Goal: Complete application form: Complete application form

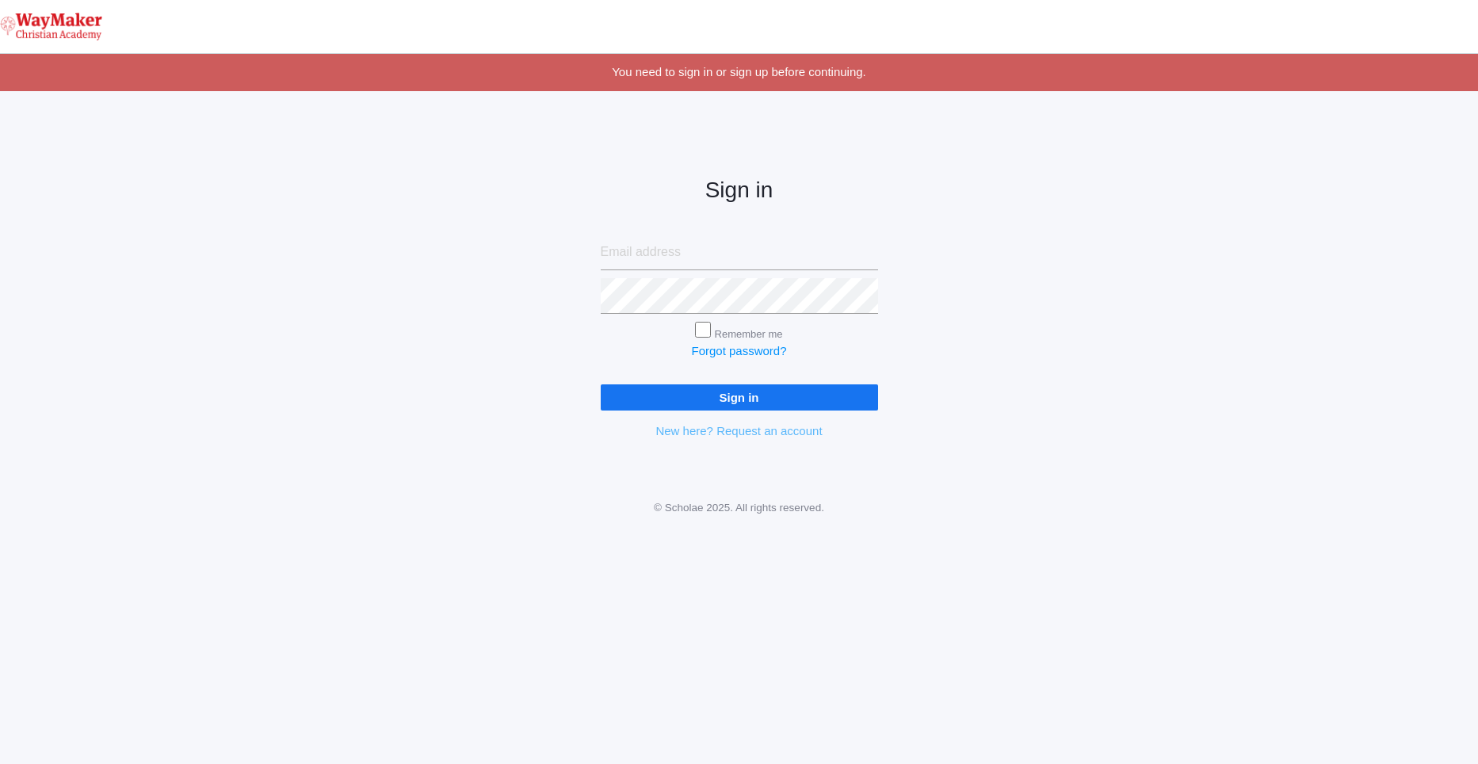
click at [760, 430] on link "New here? Request an account" at bounding box center [738, 430] width 166 height 13
click at [689, 430] on link "New here? Request an account" at bounding box center [738, 430] width 166 height 13
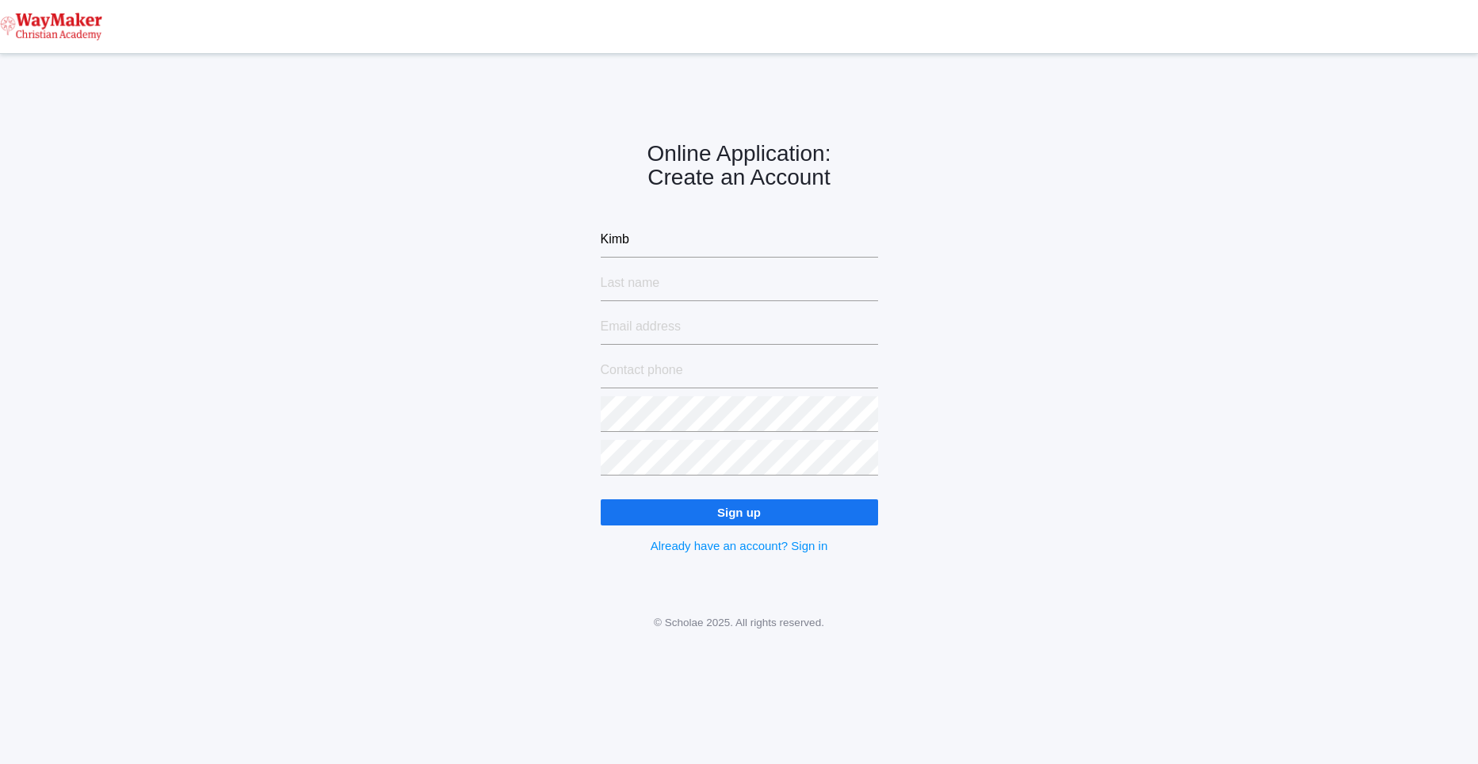
type input "Kimberly"
type input "Paterson"
type input "[EMAIL_ADDRESS][DOMAIN_NAME]"
type input "9"
click at [669, 296] on input "Paterson1" at bounding box center [739, 284] width 277 height 36
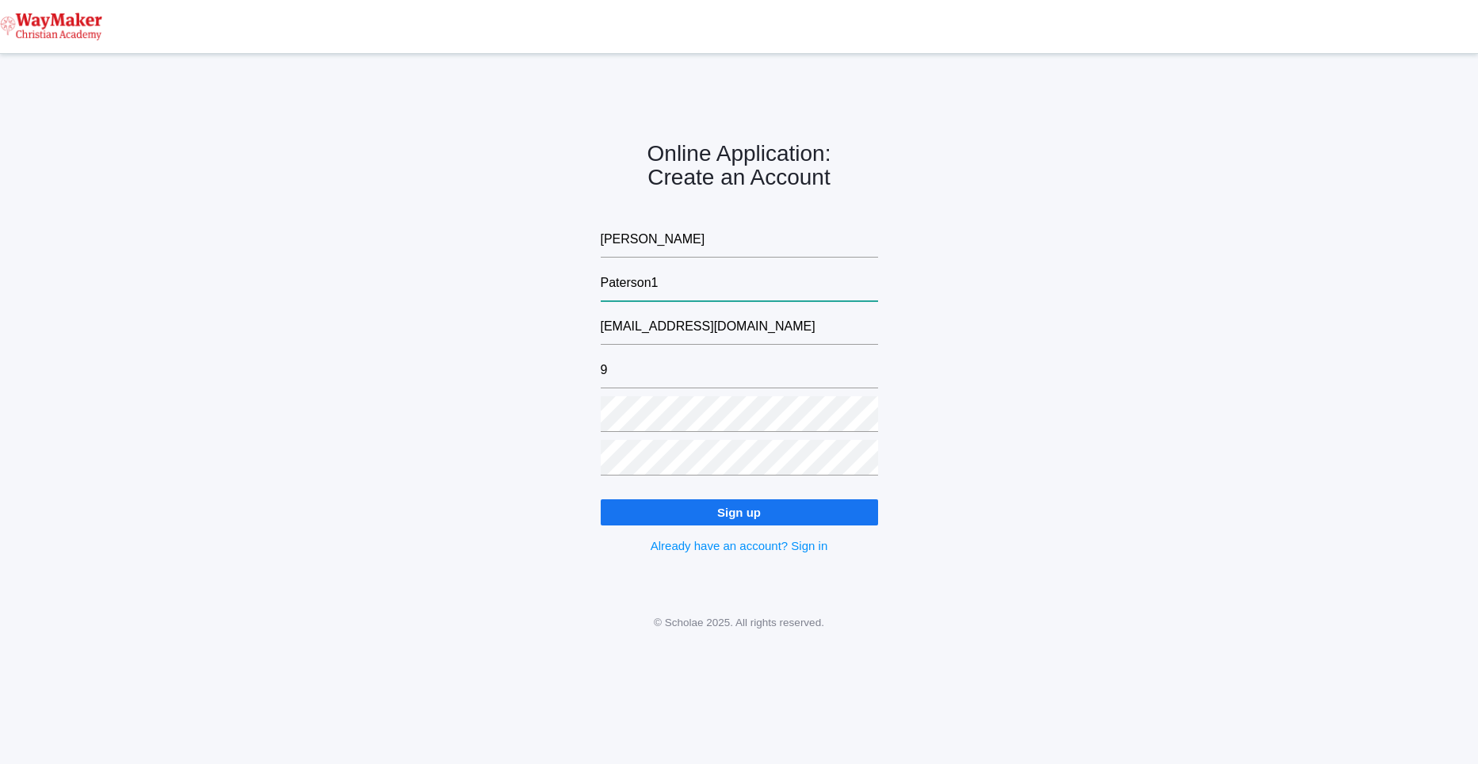
type input "Paterson"
click at [669, 296] on input "Paterson" at bounding box center [739, 284] width 277 height 36
click at [621, 355] on input "9" at bounding box center [739, 371] width 277 height 36
click at [621, 375] on input "9" at bounding box center [739, 371] width 277 height 36
click at [619, 387] on input "9" at bounding box center [739, 371] width 277 height 36
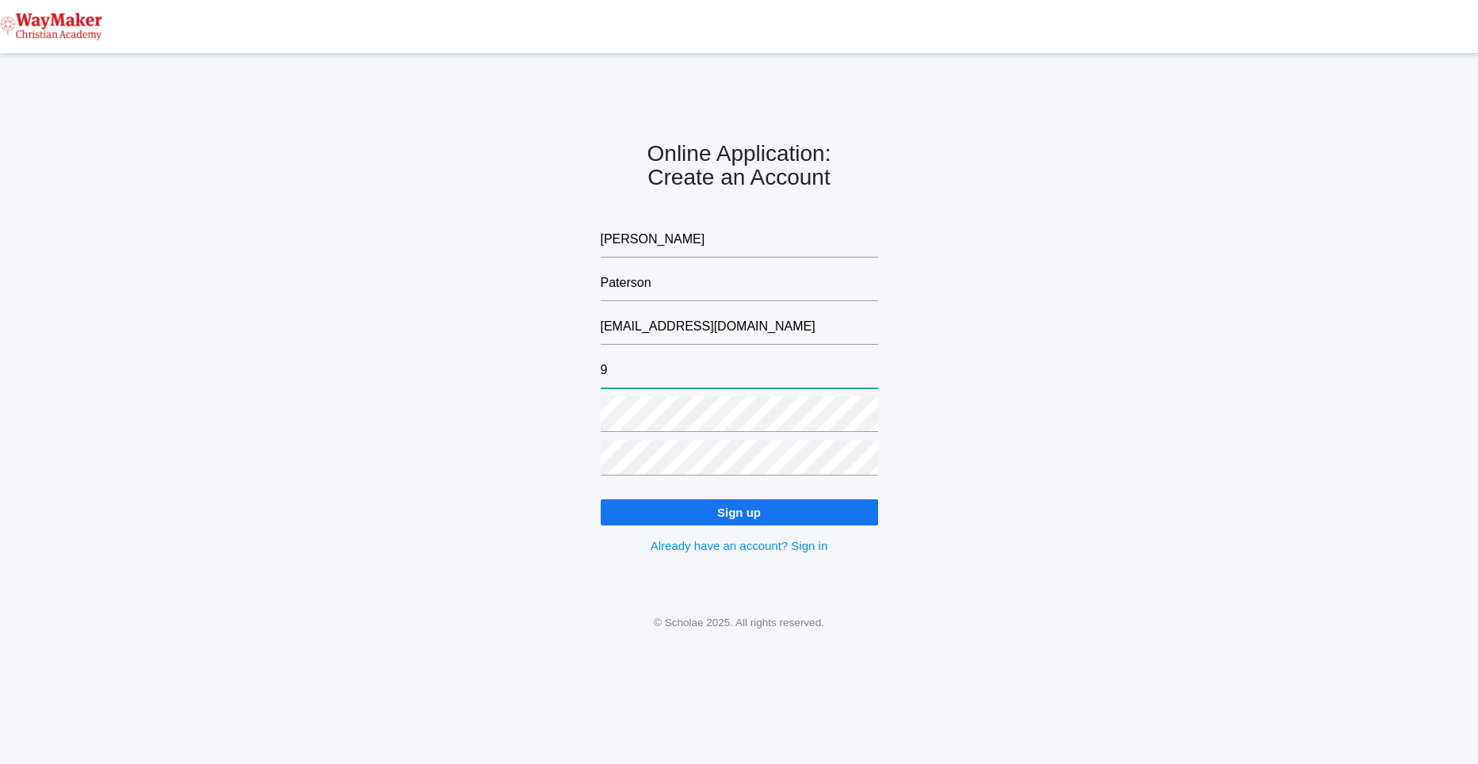
type input "9167787597"
click at [678, 514] on input "Sign up" at bounding box center [739, 512] width 277 height 26
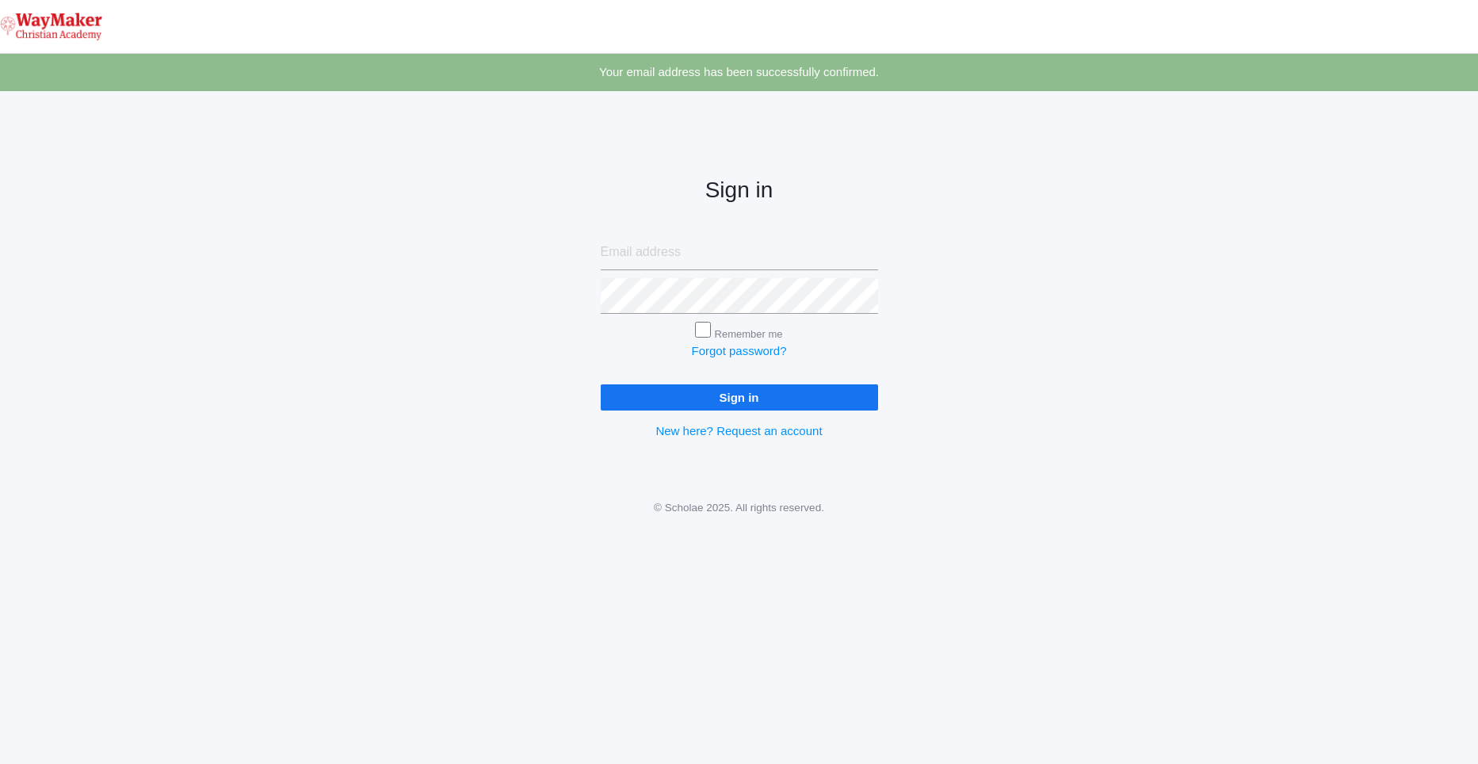
type input "[EMAIL_ADDRESS][DOMAIN_NAME]"
click at [668, 403] on input "Sign in" at bounding box center [739, 397] width 277 height 26
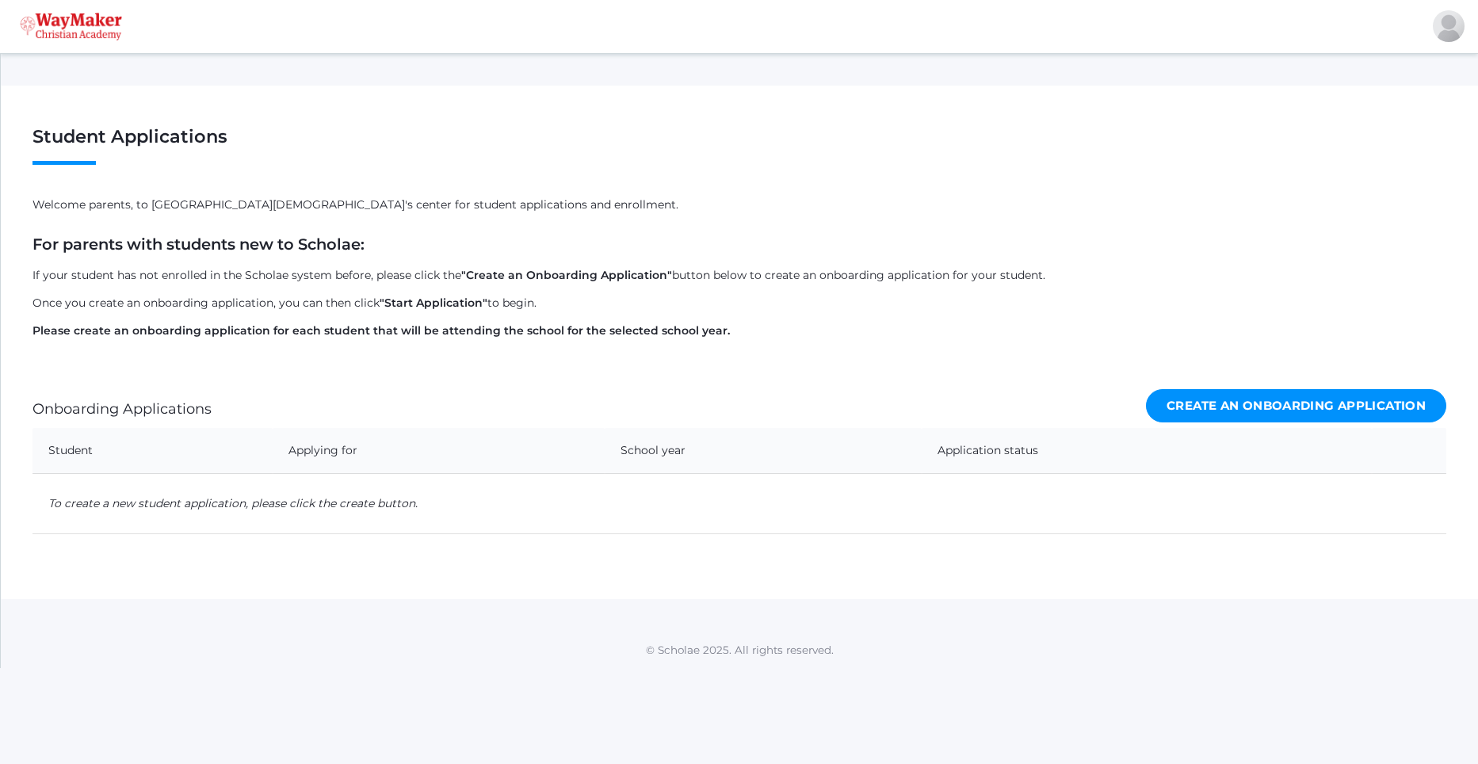
click at [1320, 410] on link "Create an Onboarding Application" at bounding box center [1296, 406] width 300 height 34
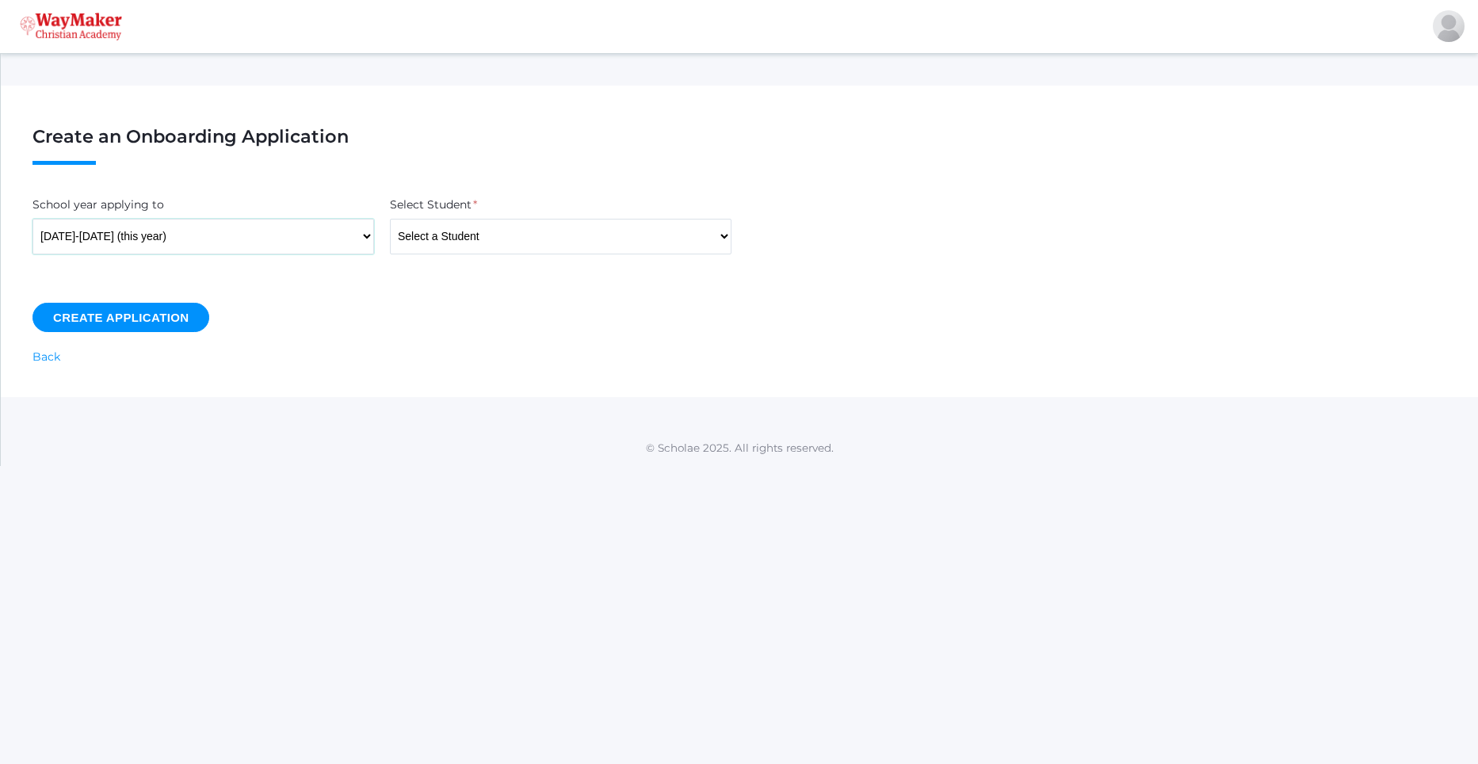
click at [364, 240] on select "2025-2026 (this year)" at bounding box center [203, 237] width 342 height 36
click at [583, 245] on select "Select a Student Backstrom, Abby Baker, Claire Baker, Josey Bassett, Graham Bas…" at bounding box center [561, 237] width 342 height 36
select select "4473"
click at [390, 219] on select "Select a Student Backstrom, Abby Baker, Claire Baker, Josey Bassett, Graham Bas…" at bounding box center [561, 237] width 342 height 36
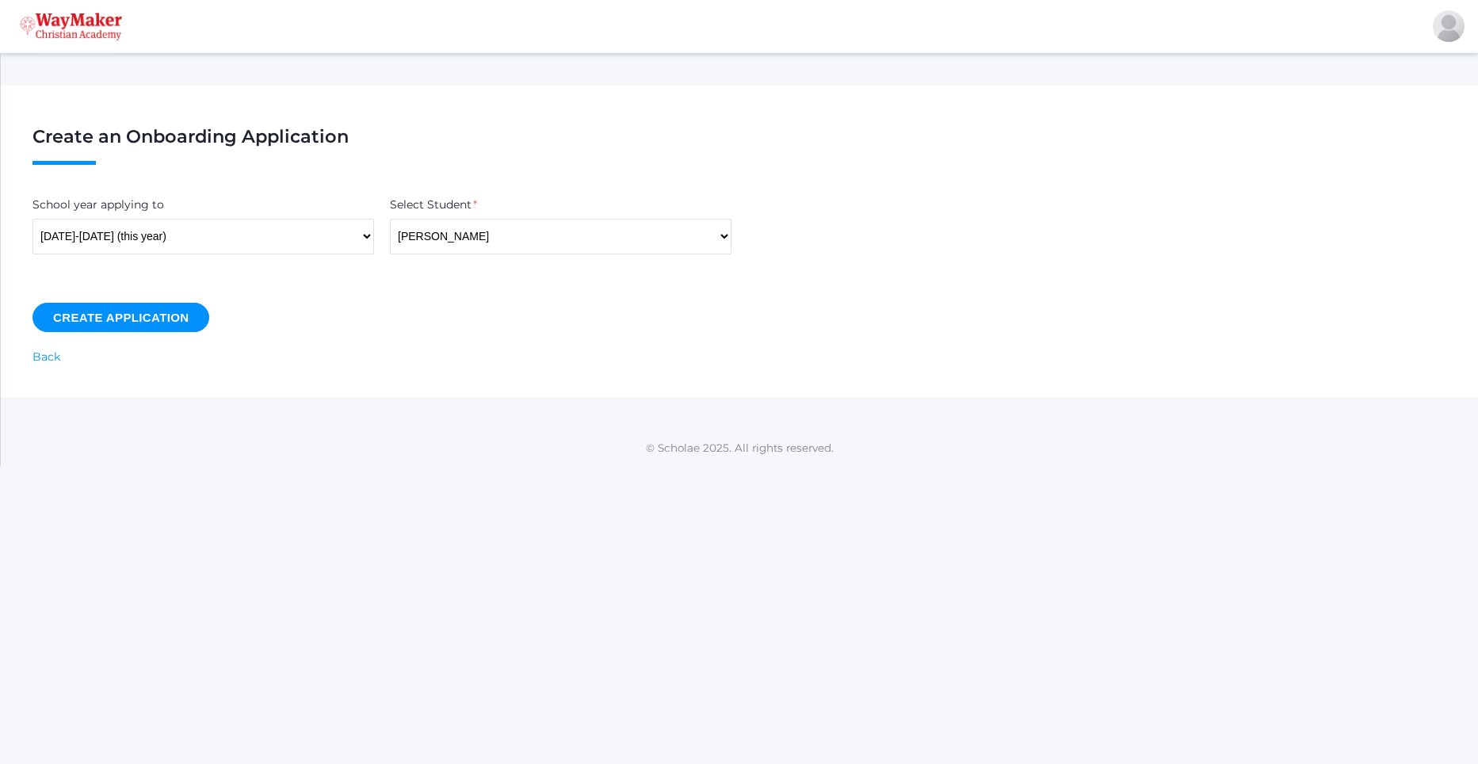
click at [174, 319] on input "Create Application" at bounding box center [120, 317] width 177 height 29
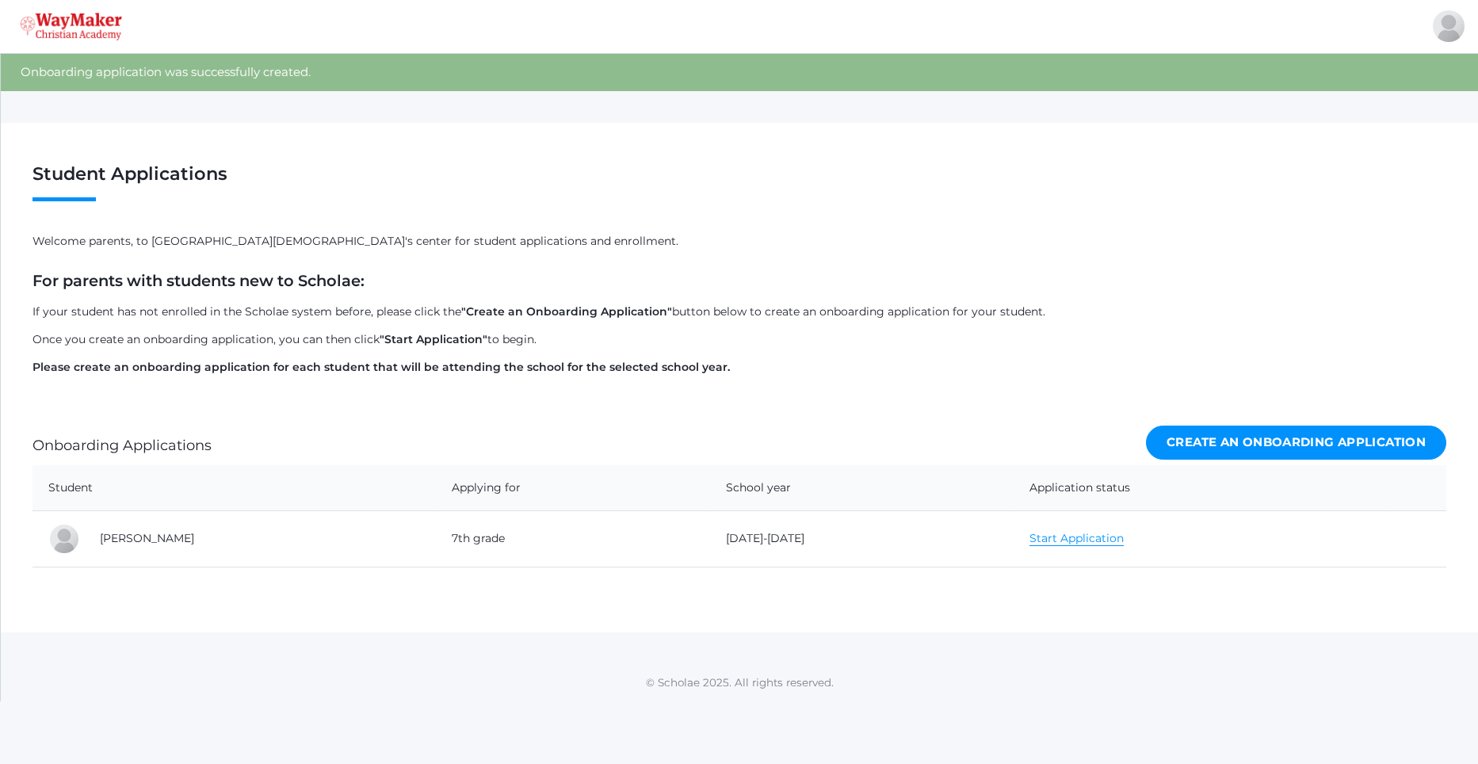
click at [1236, 436] on link "Create an Onboarding Application" at bounding box center [1296, 443] width 300 height 34
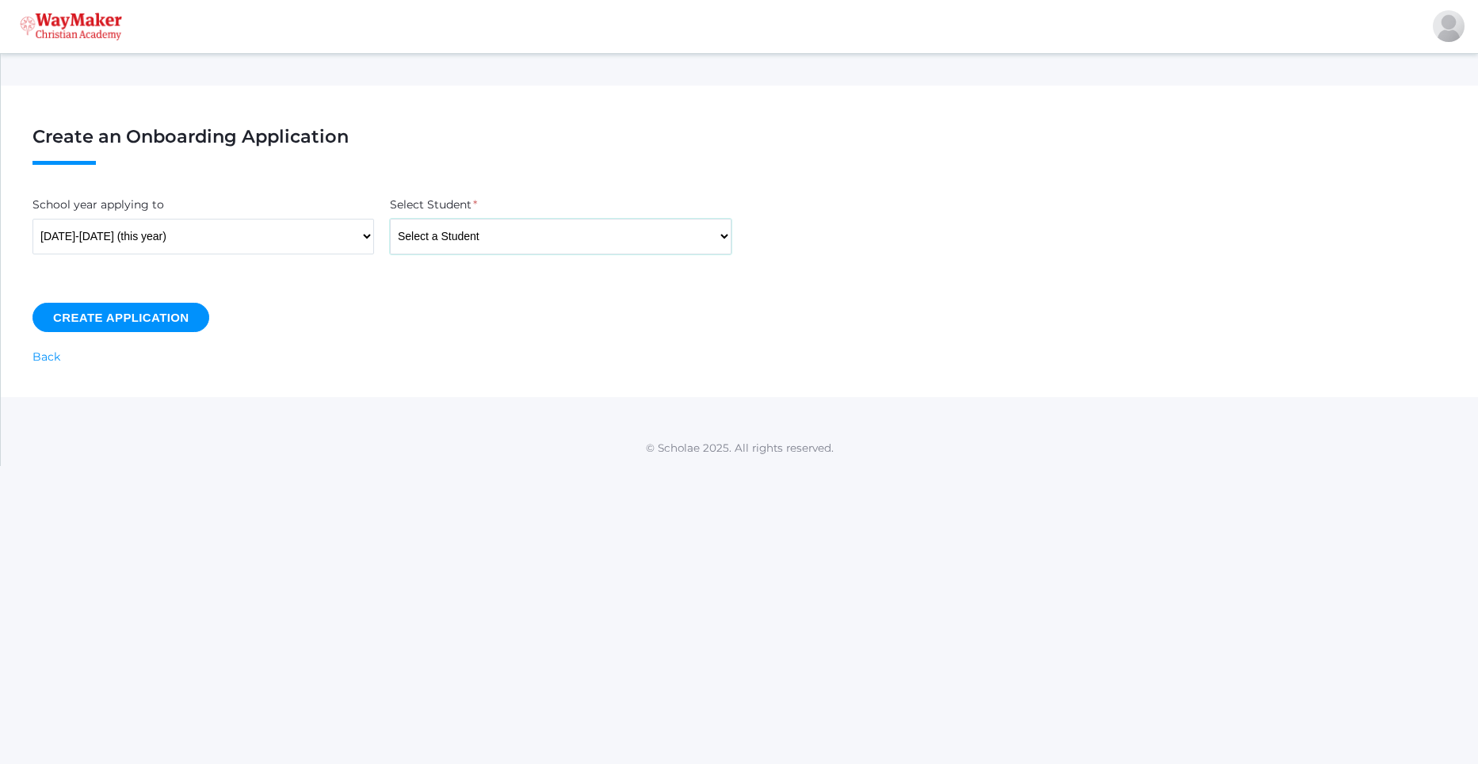
click at [491, 249] on select "Select a Student Backstrom, Abby Baker, Claire Baker, Josey Bassett, Graham Bas…" at bounding box center [561, 237] width 342 height 36
select select "4454"
click at [390, 219] on select "Select a Student Backstrom, Abby Baker, Claire Baker, Josey Bassett, Graham Bas…" at bounding box center [561, 237] width 342 height 36
click at [117, 324] on input "Create Application" at bounding box center [120, 317] width 177 height 29
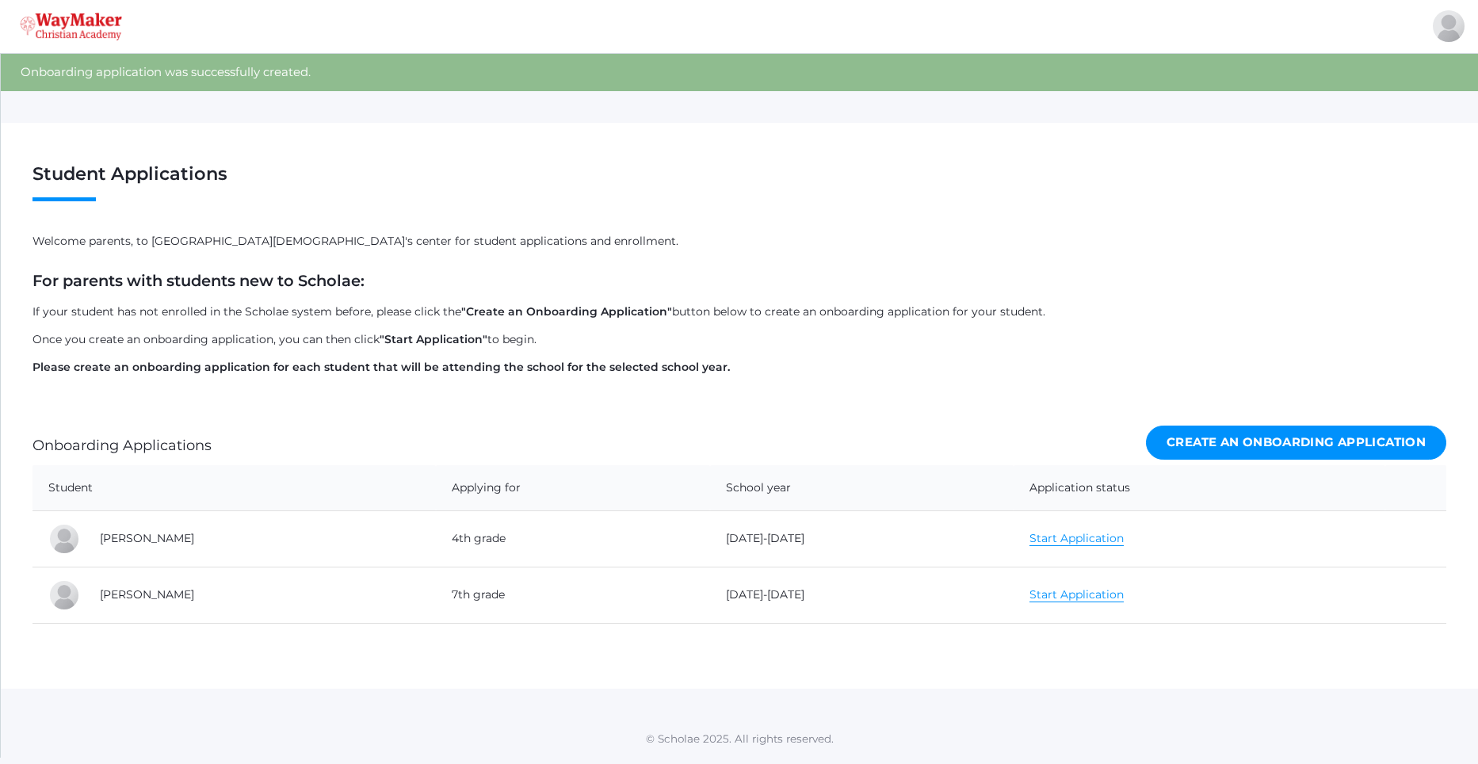
click at [1075, 538] on link "Start Application" at bounding box center [1077, 538] width 94 height 15
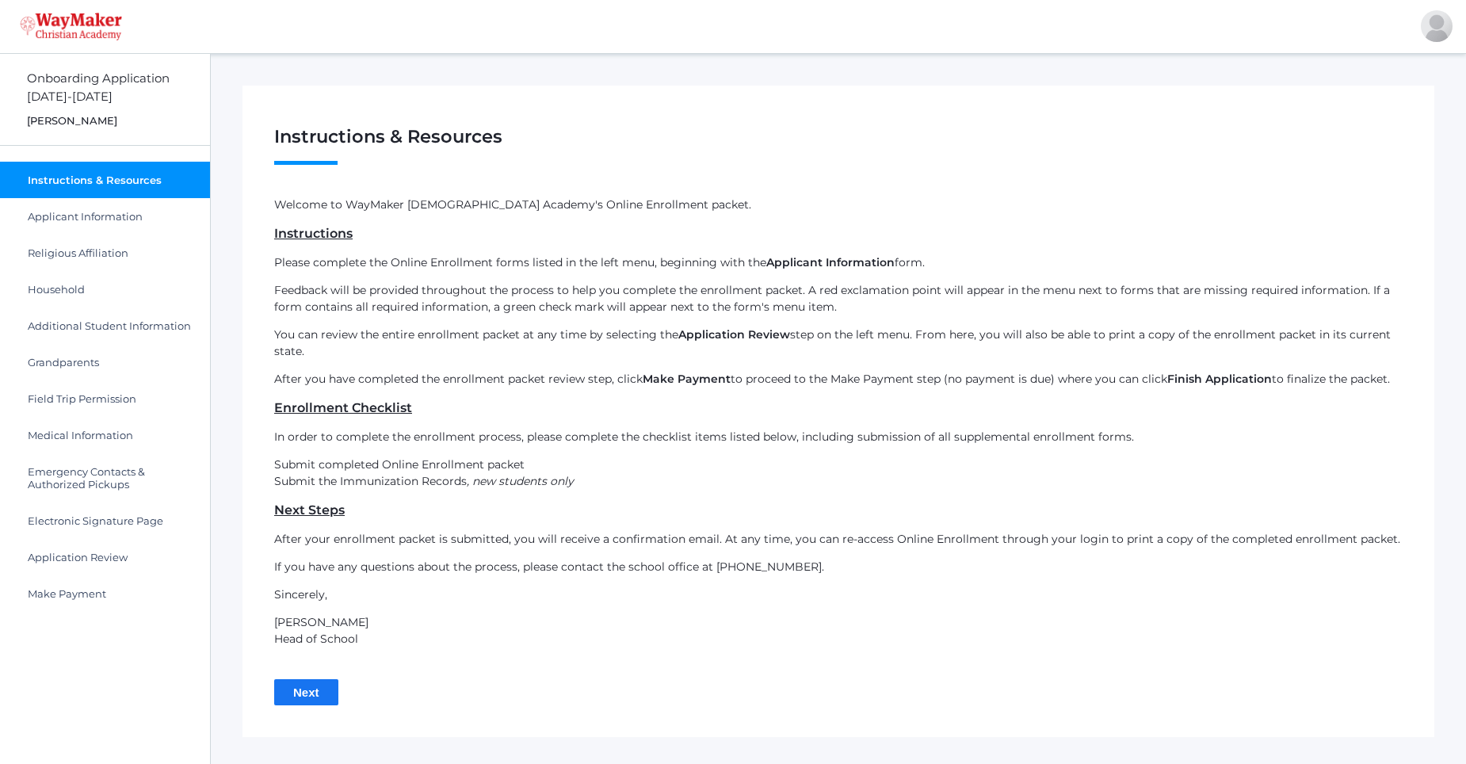
click at [323, 696] on input "Next" at bounding box center [306, 692] width 64 height 26
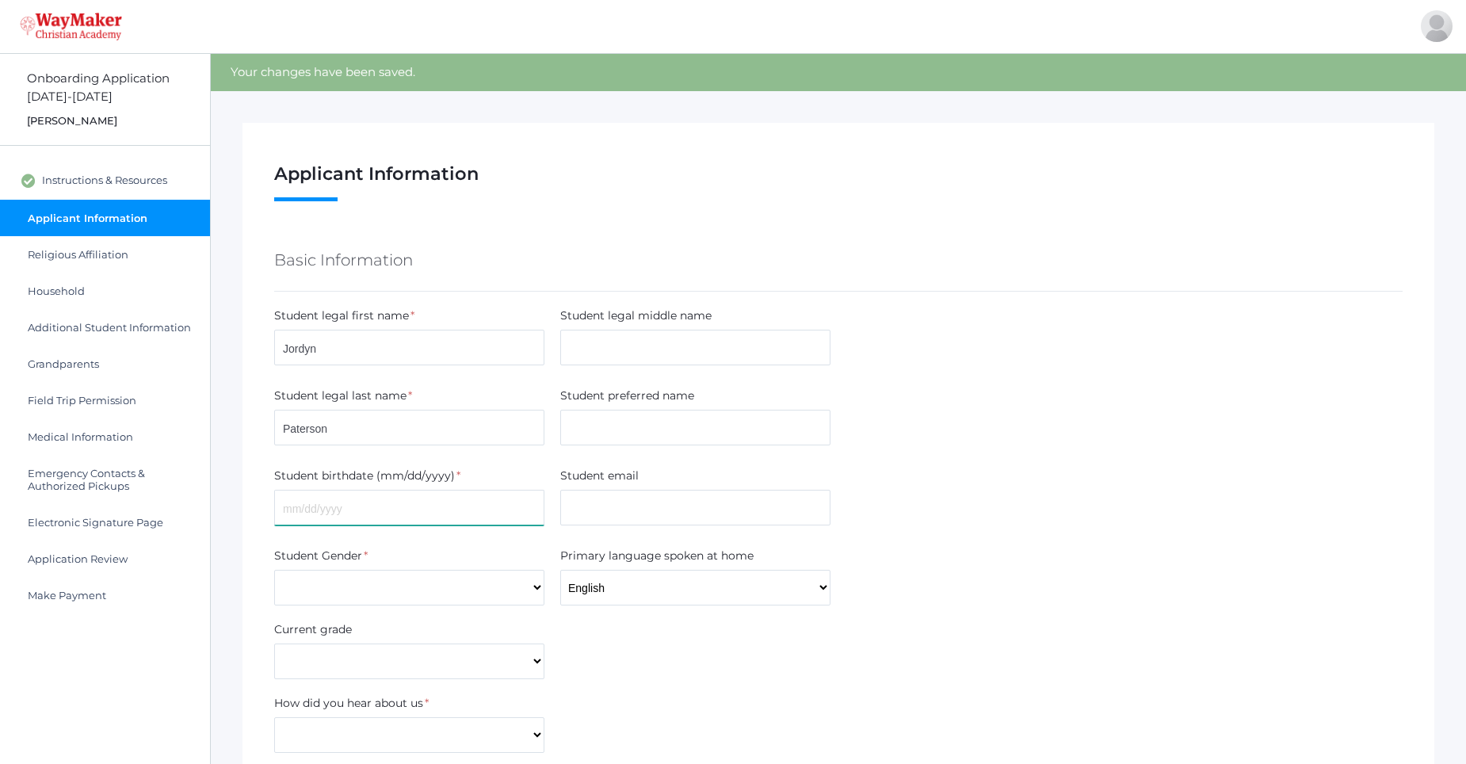
click at [426, 509] on input "text" at bounding box center [409, 508] width 270 height 36
click at [426, 509] on input "1" at bounding box center [409, 508] width 270 height 36
click at [426, 509] on input "10" at bounding box center [409, 508] width 270 height 36
type input "10/18/2015"
click at [427, 588] on select "[DEMOGRAPHIC_DATA] [DEMOGRAPHIC_DATA]" at bounding box center [409, 588] width 270 height 36
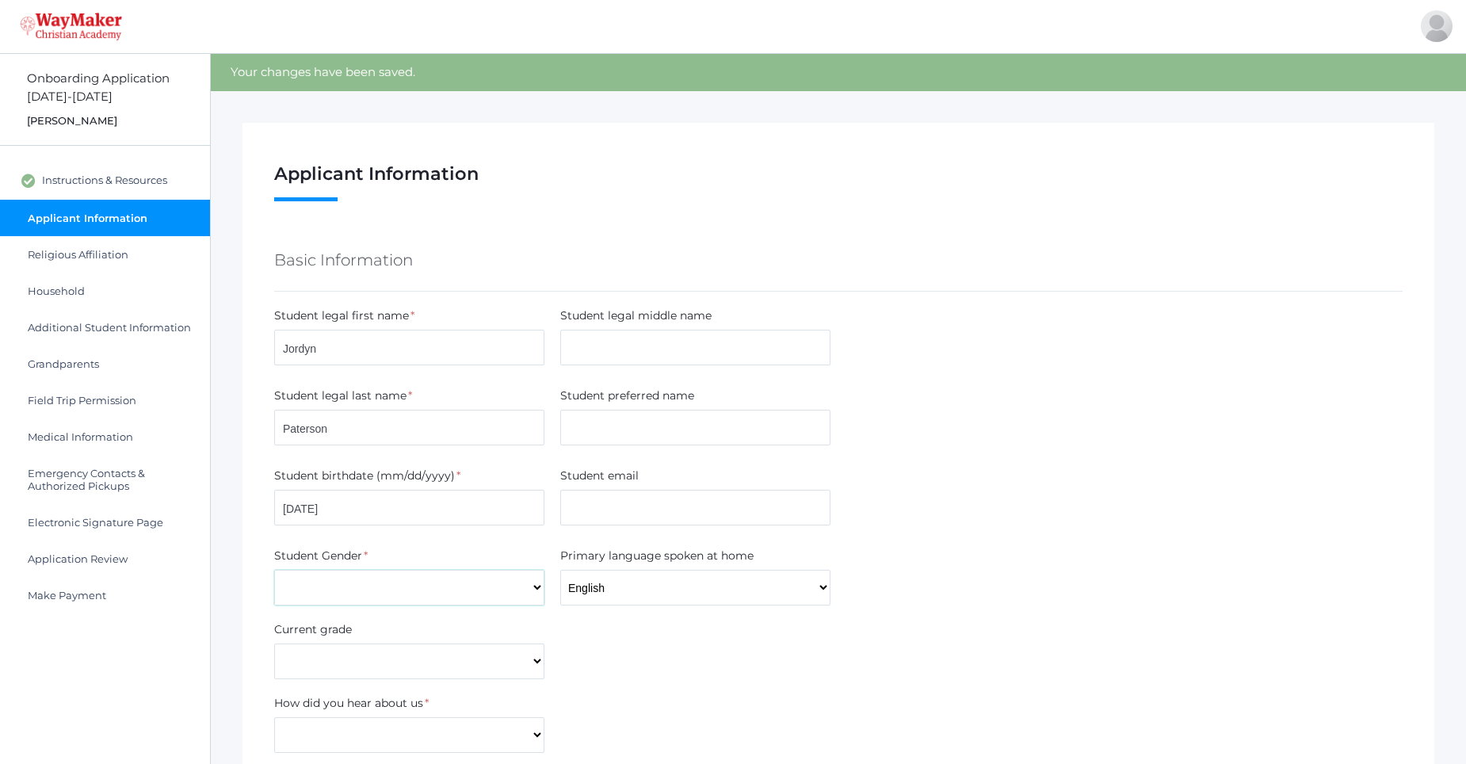
select select "[DEMOGRAPHIC_DATA]"
click at [274, 570] on select "[DEMOGRAPHIC_DATA] [DEMOGRAPHIC_DATA]" at bounding box center [409, 588] width 270 height 36
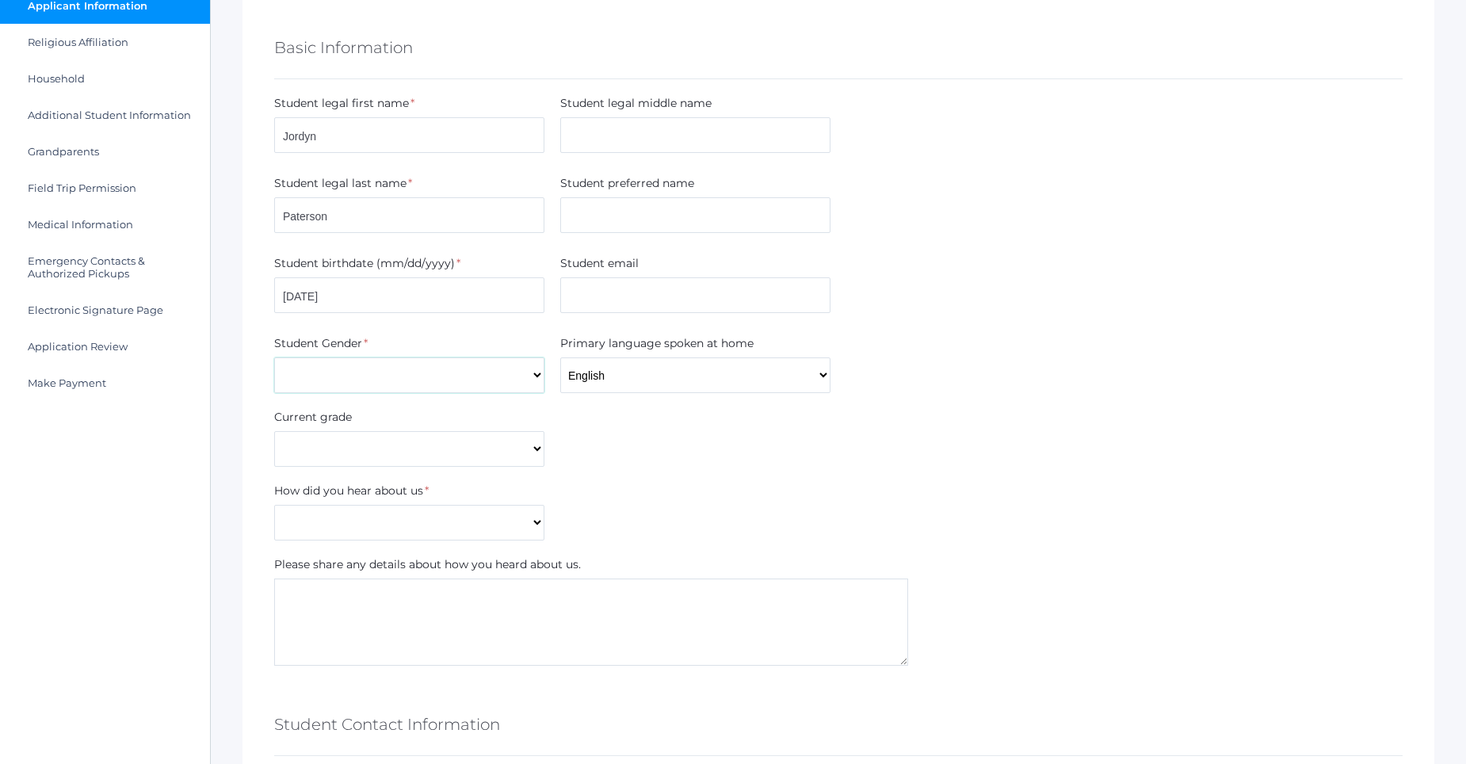
scroll to position [238, 0]
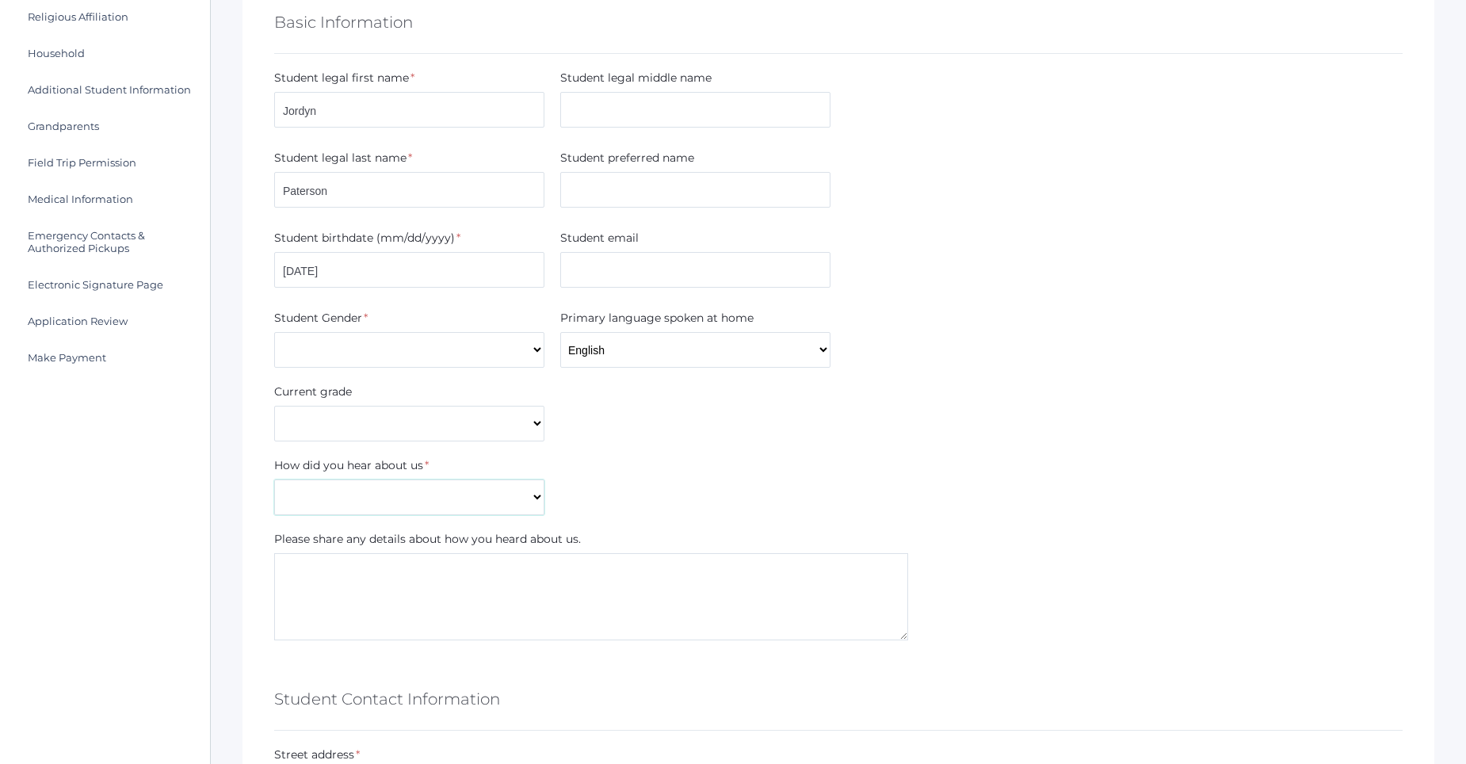
click at [536, 500] on select "Current Student Sibling Drove by school Former parent Internet Neighbor Other P…" at bounding box center [409, 498] width 270 height 36
select select "Current Student"
click at [274, 480] on select "Current Student Sibling Drove by school Former parent Internet Neighbor Other P…" at bounding box center [409, 498] width 270 height 36
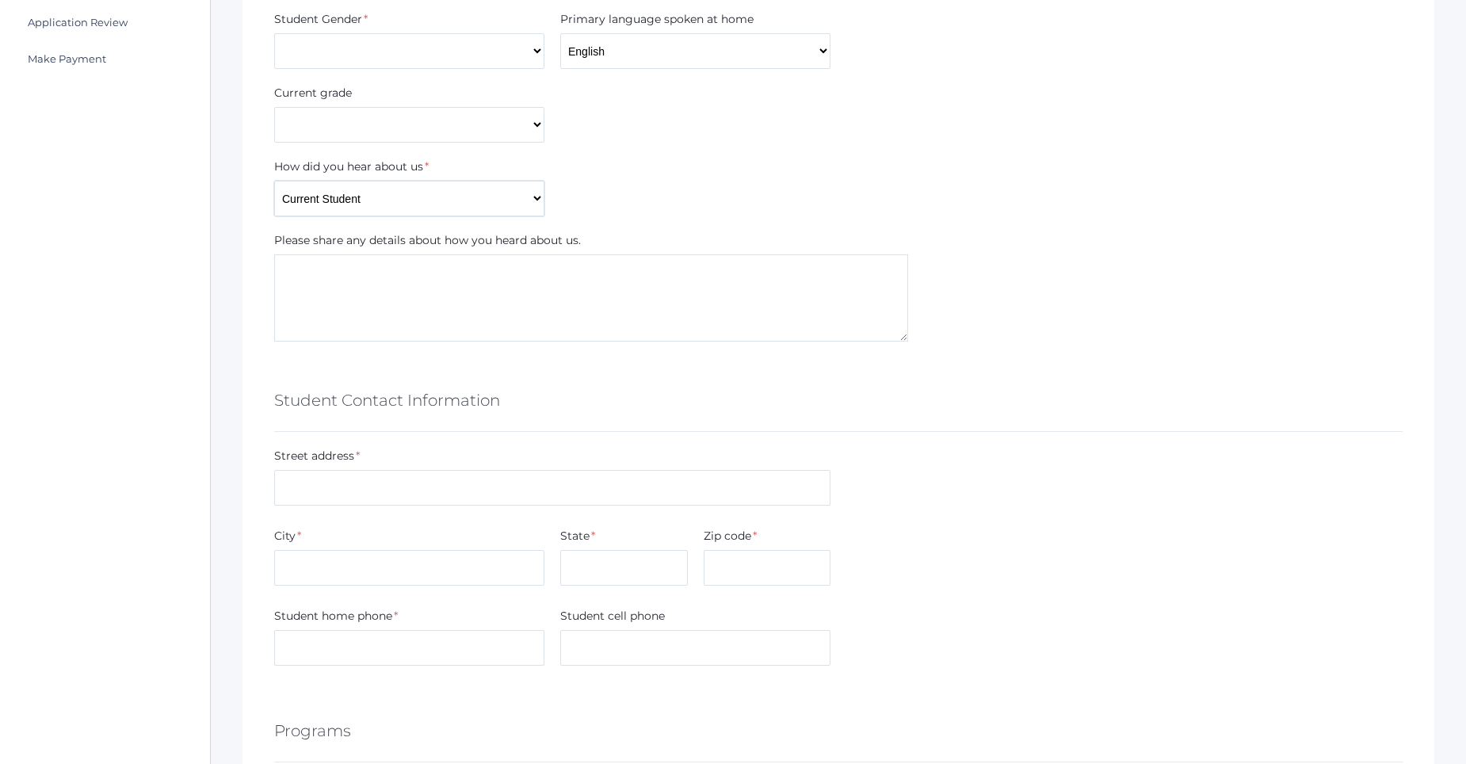
scroll to position [555, 0]
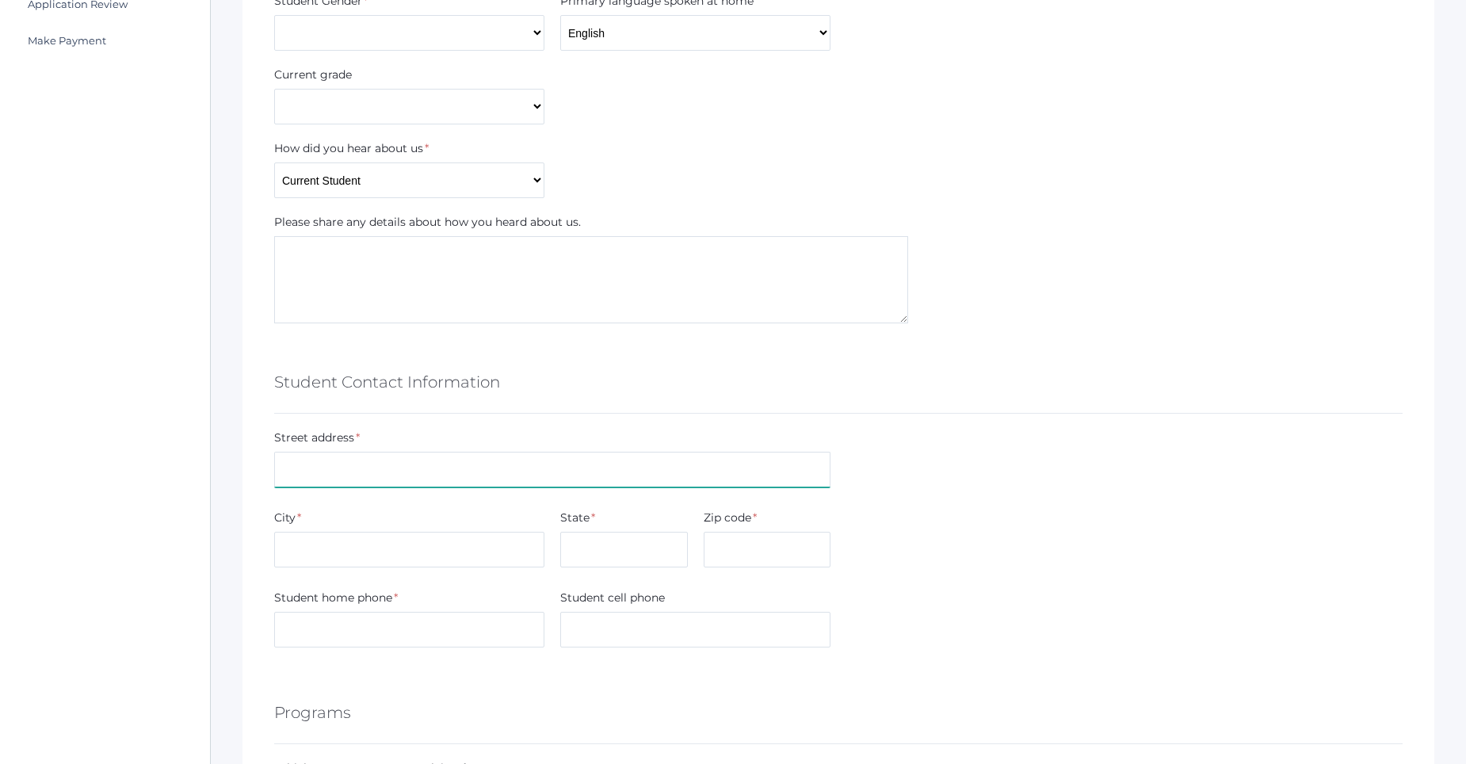
click at [441, 463] on input "text" at bounding box center [552, 470] width 556 height 36
type input "3386 E Wishful Trl"
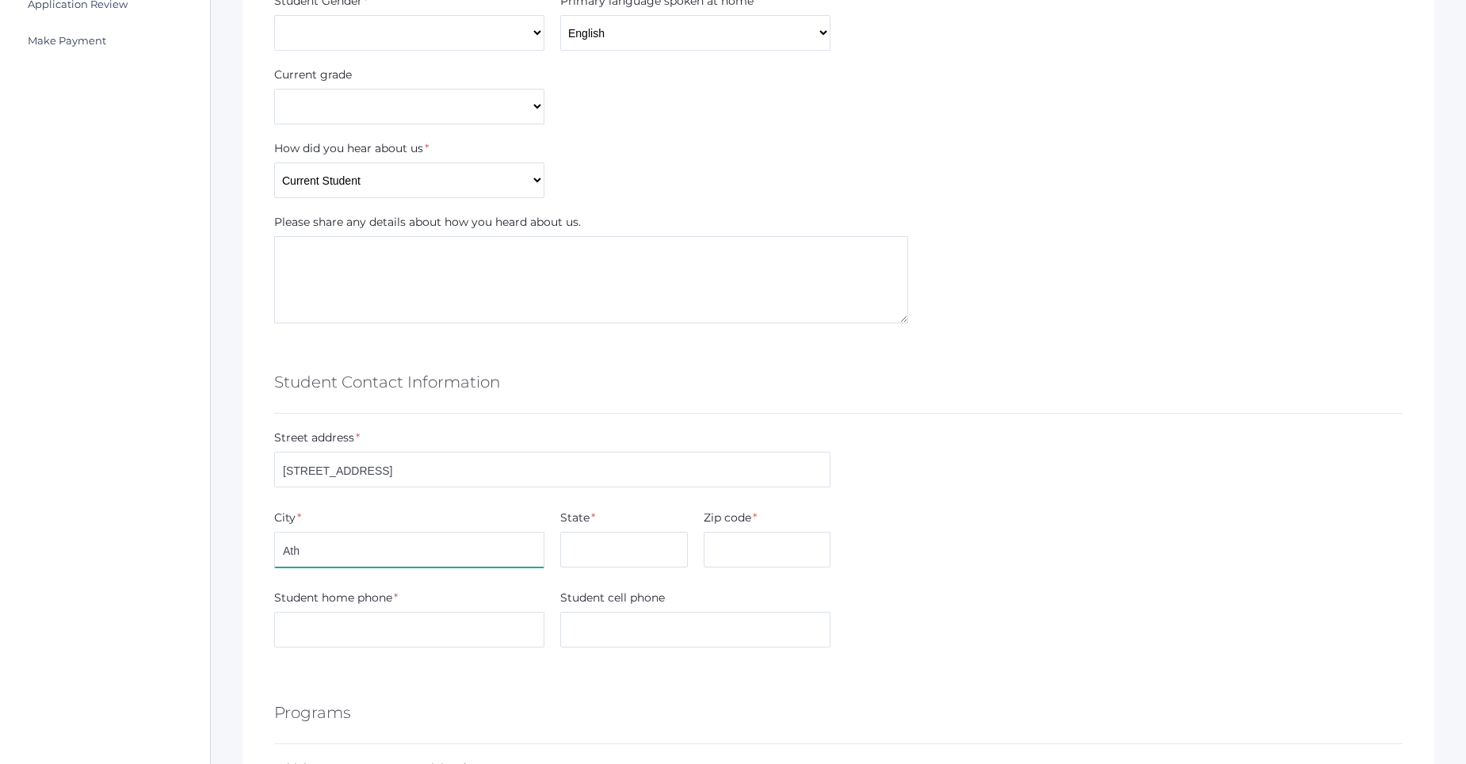
type input "Athol"
type input "Idaho"
type input "83801"
type input "9167787597"
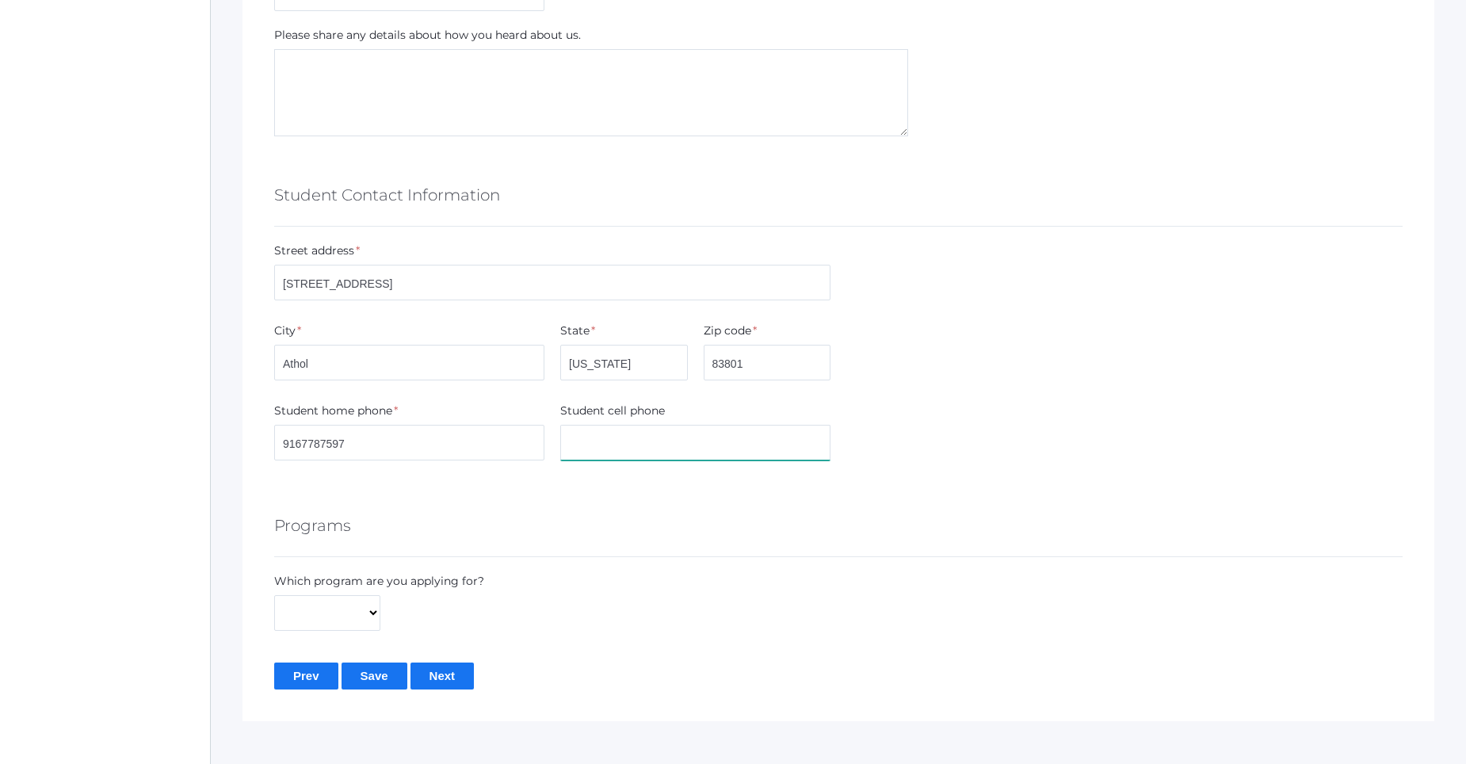
scroll to position [768, 0]
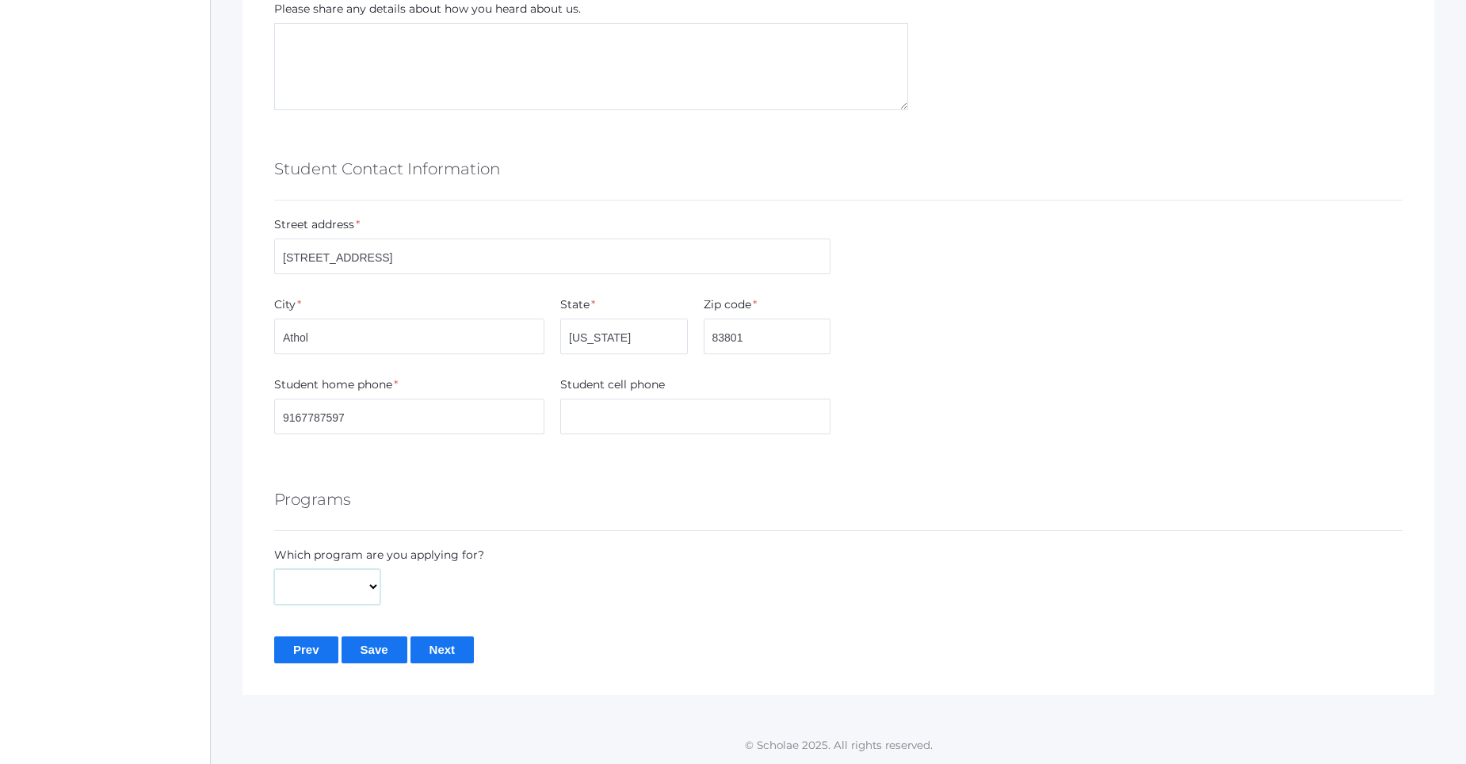
click at [369, 585] on select "Full-Time Hybrid" at bounding box center [327, 587] width 106 height 36
select select "Full-Time"
click at [274, 569] on select "Full-Time Hybrid" at bounding box center [327, 587] width 106 height 36
click at [459, 655] on input "Next" at bounding box center [443, 649] width 64 height 26
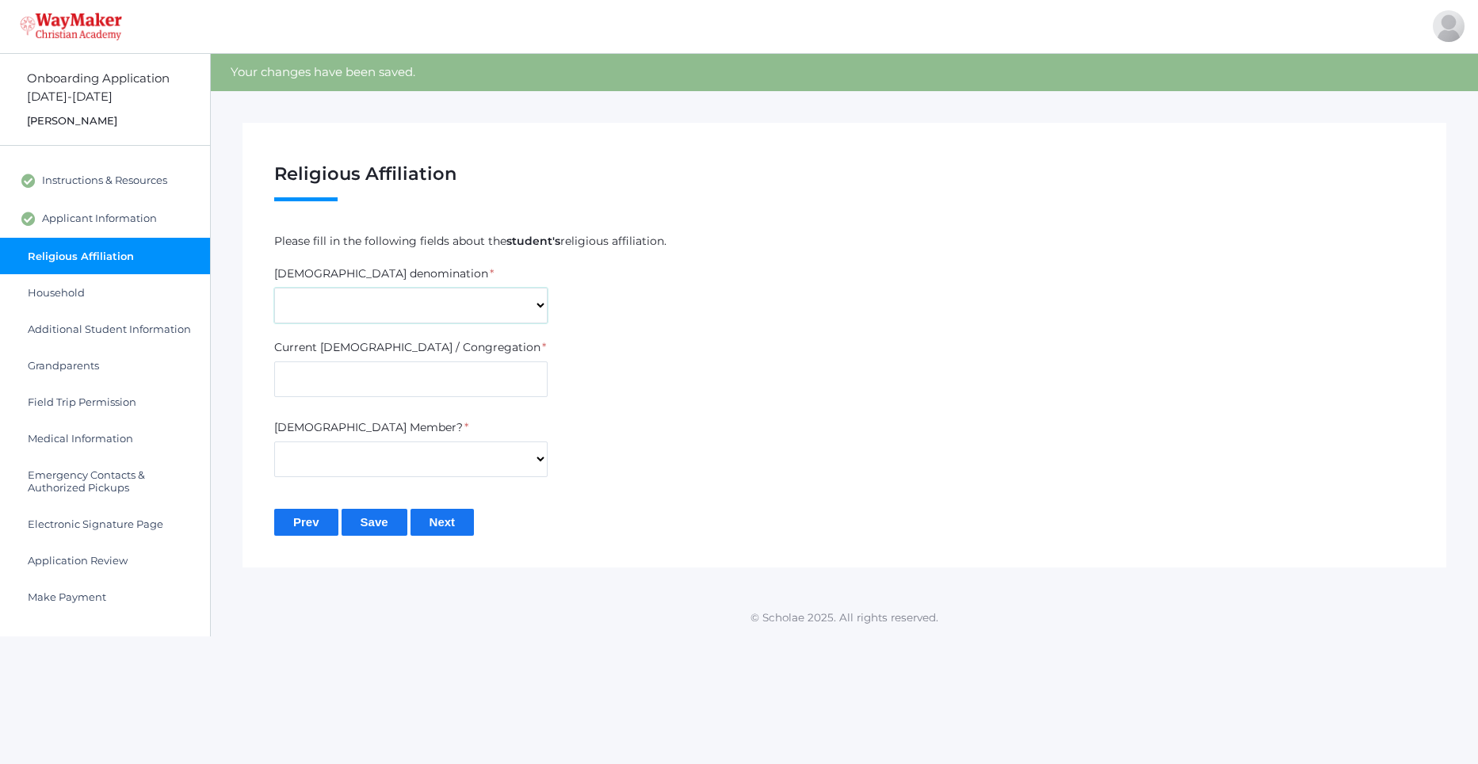
click at [542, 300] on select "7th Day Adventist Assembly of God Baptist Catholic Christian Church of [PERSON_…" at bounding box center [410, 306] width 273 height 36
select select "Non-denominational"
click at [274, 288] on select "7th Day Adventist Assembly of God Baptist Catholic Christian Church of [PERSON_…" at bounding box center [410, 306] width 273 height 36
click at [393, 384] on input "text" at bounding box center [410, 379] width 273 height 36
type input "The Heart"
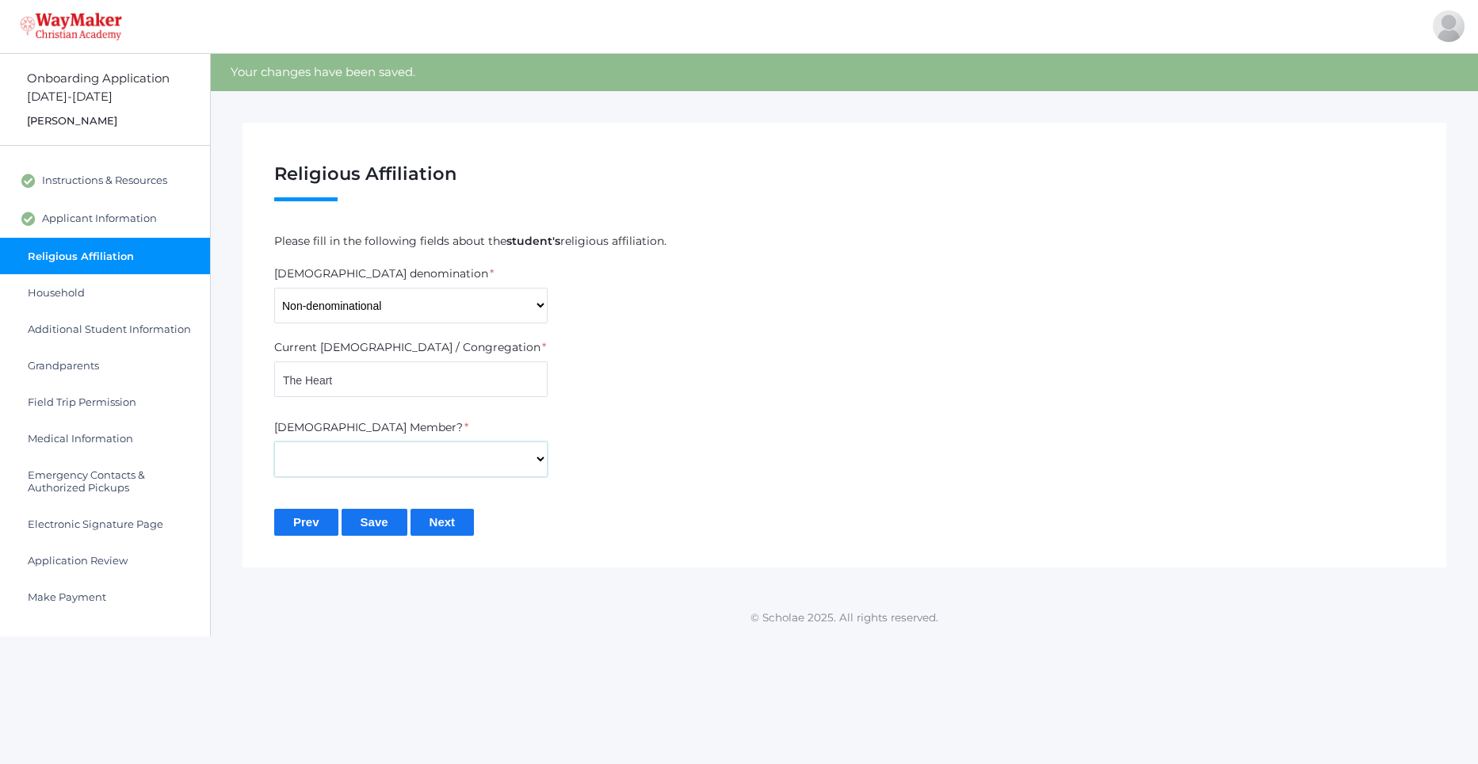
click at [399, 468] on select "Yes No" at bounding box center [410, 459] width 273 height 36
select select "Yes"
click at [274, 441] on select "Yes No" at bounding box center [410, 459] width 273 height 36
click at [445, 521] on input "Next" at bounding box center [443, 522] width 64 height 26
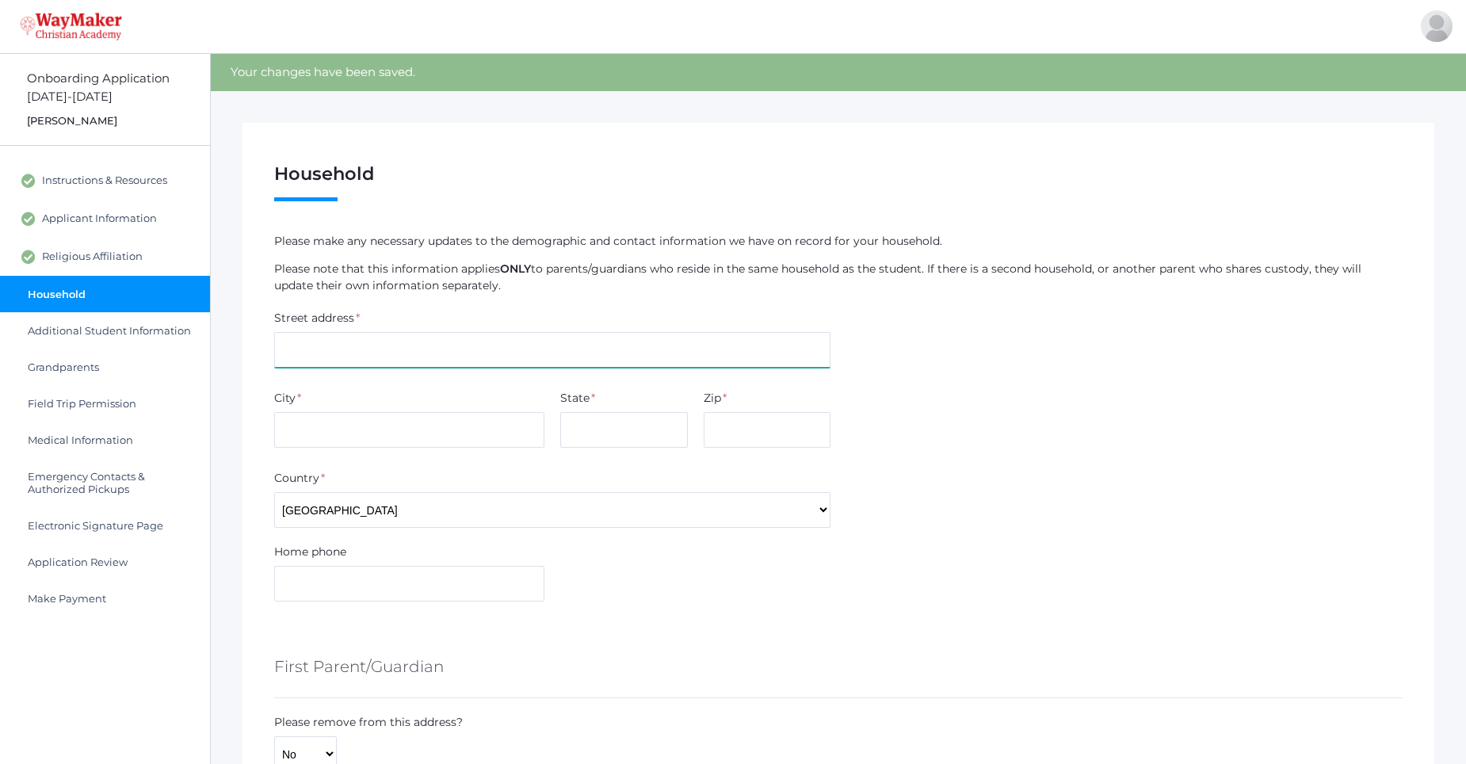
click at [337, 353] on input "text" at bounding box center [552, 350] width 556 height 36
type input "[STREET_ADDRESS]"
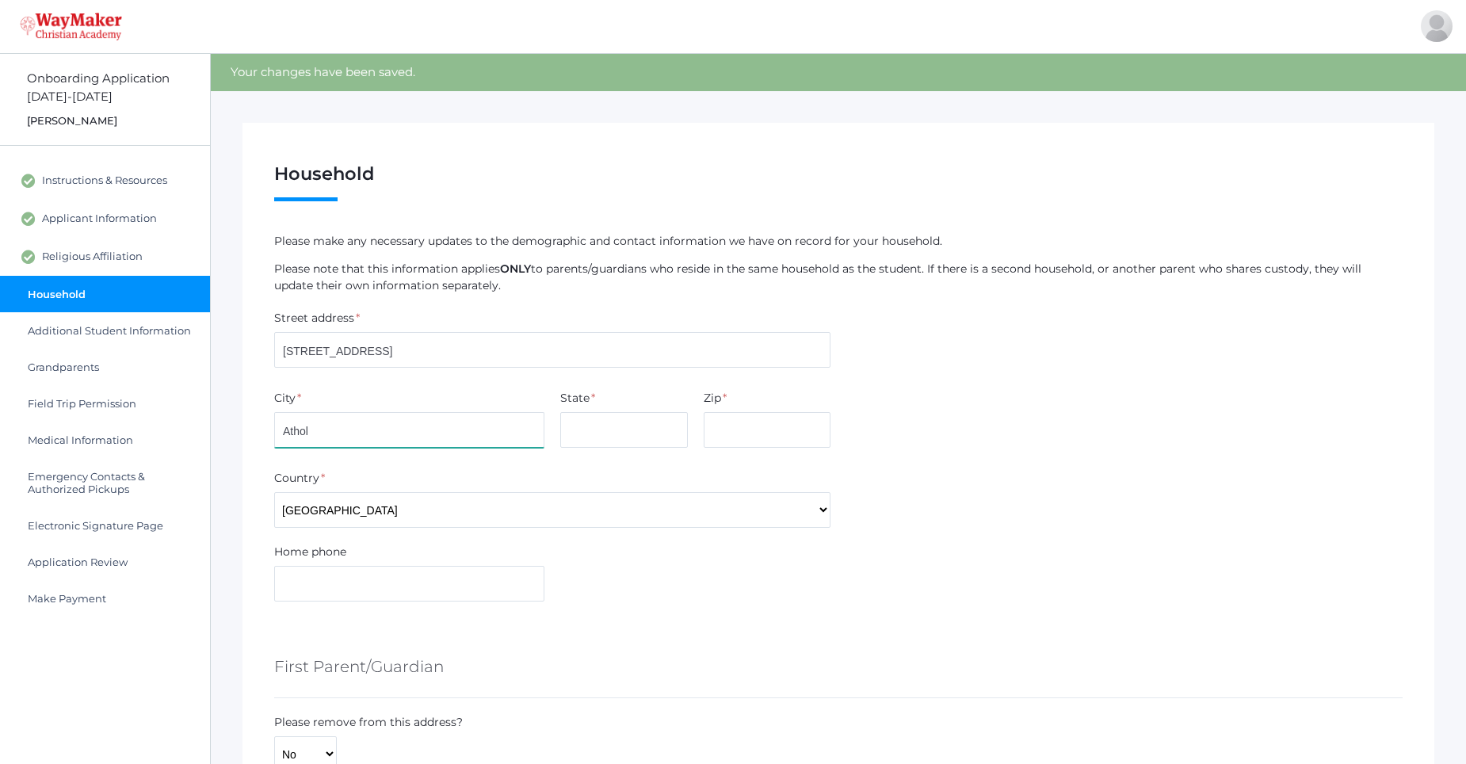
type input "Athol"
type input "[US_STATE]"
type input "838"
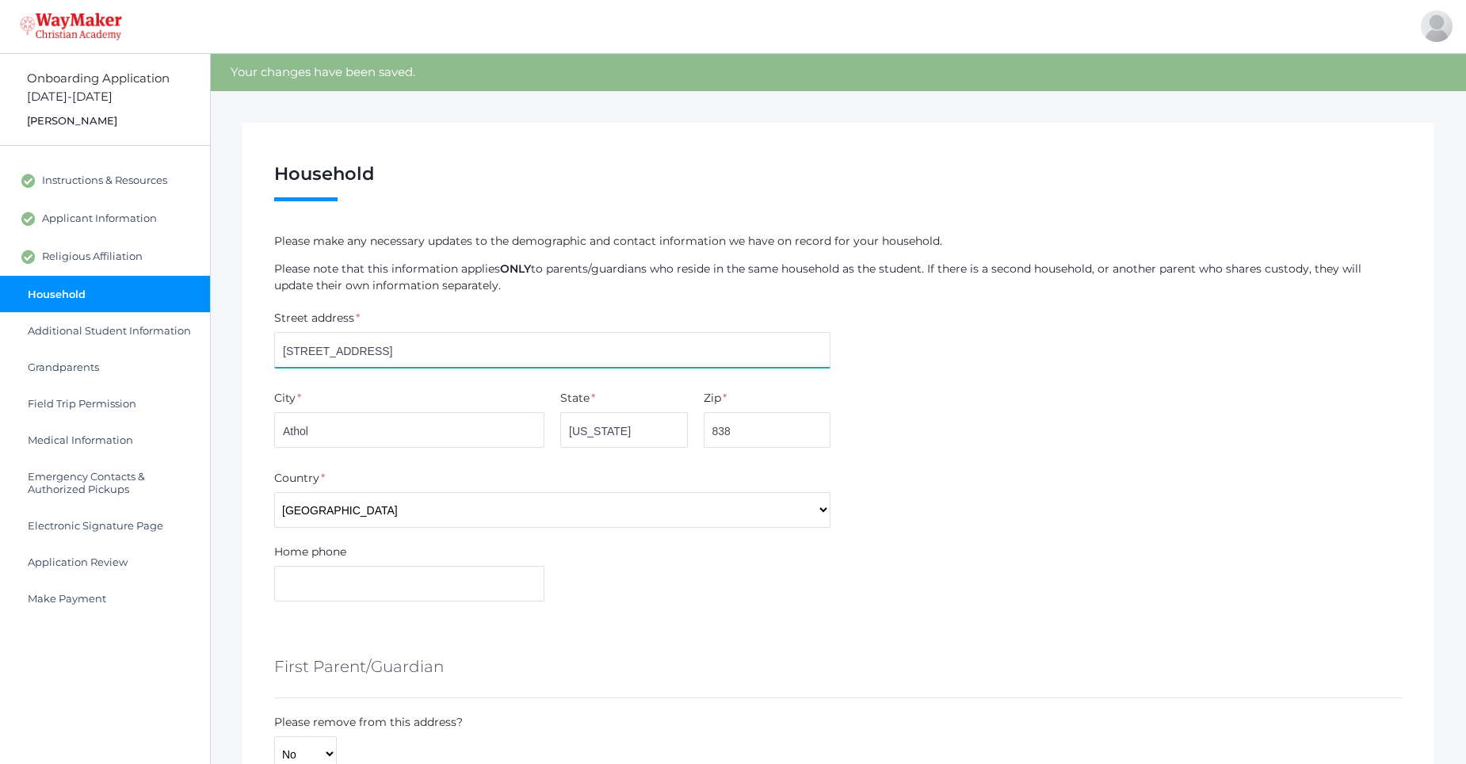
click at [337, 353] on input "[STREET_ADDRESS]" at bounding box center [552, 350] width 556 height 36
click at [337, 353] on input "3386 E 0 Trl" at bounding box center [552, 350] width 556 height 36
click at [369, 357] on input "3386 E 0 Tr1l" at bounding box center [552, 350] width 556 height 36
drag, startPoint x: 373, startPoint y: 353, endPoint x: 235, endPoint y: 357, distance: 138.0
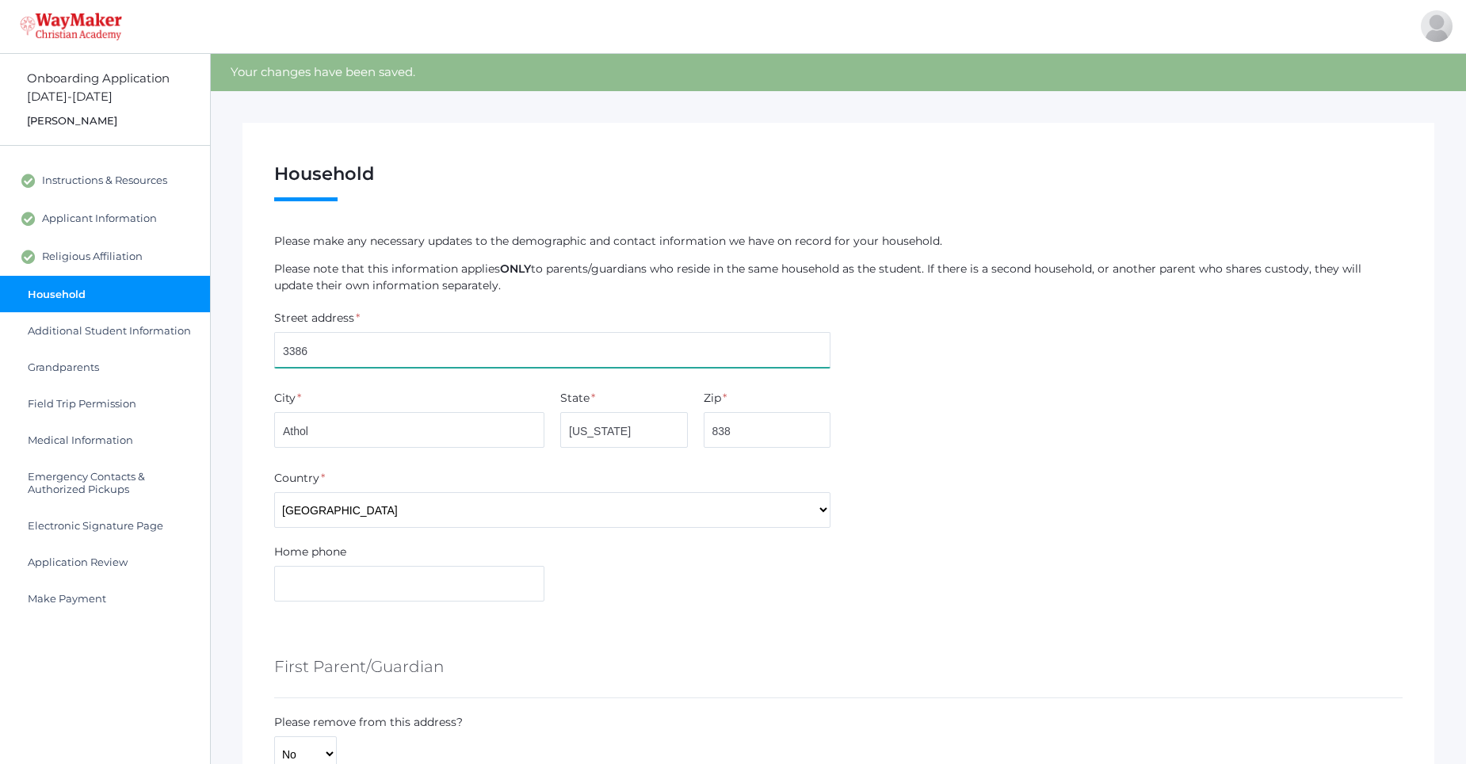
type input "3386 E Wishful Trl"
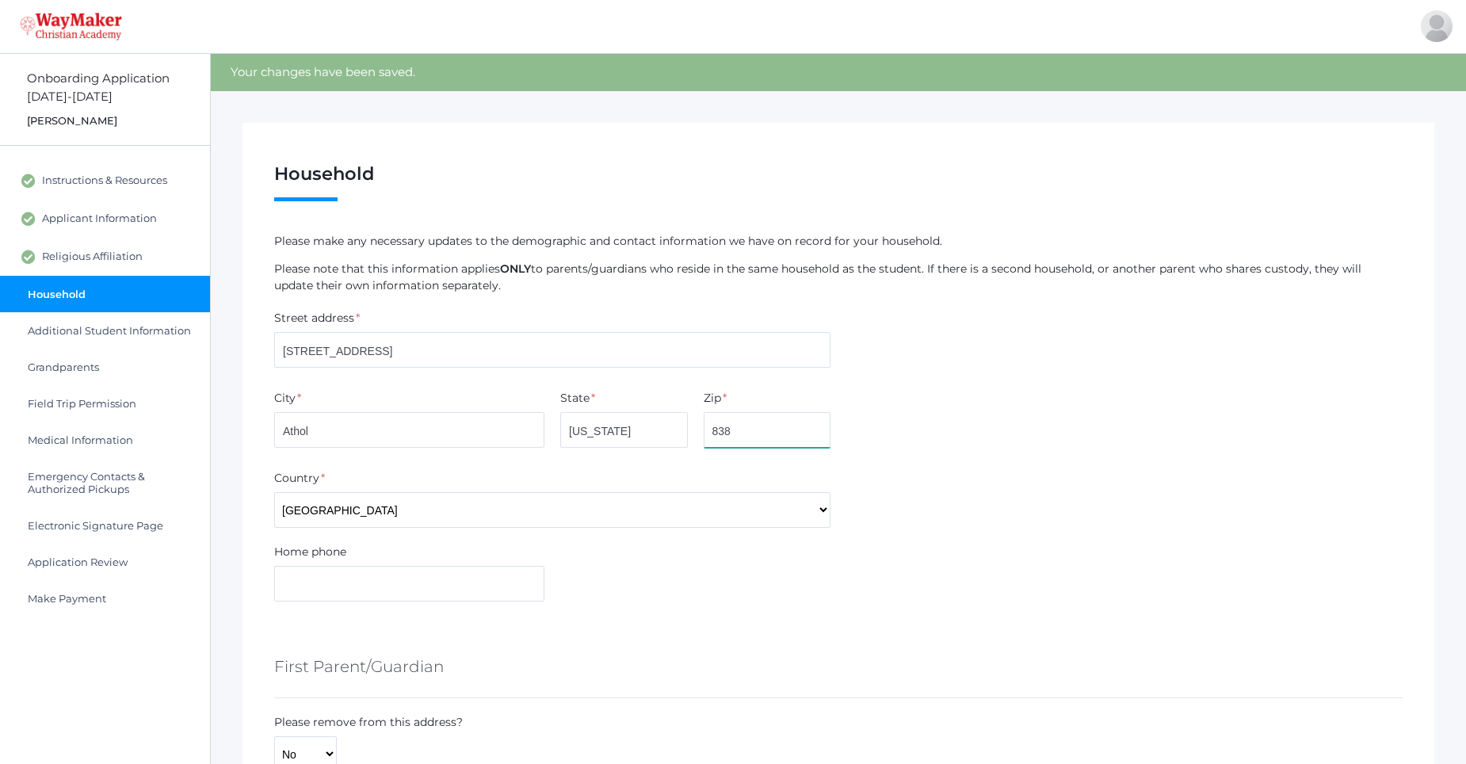
click at [744, 431] on input "838" at bounding box center [768, 430] width 128 height 36
type input "83801"
click at [361, 594] on input "text" at bounding box center [409, 584] width 270 height 36
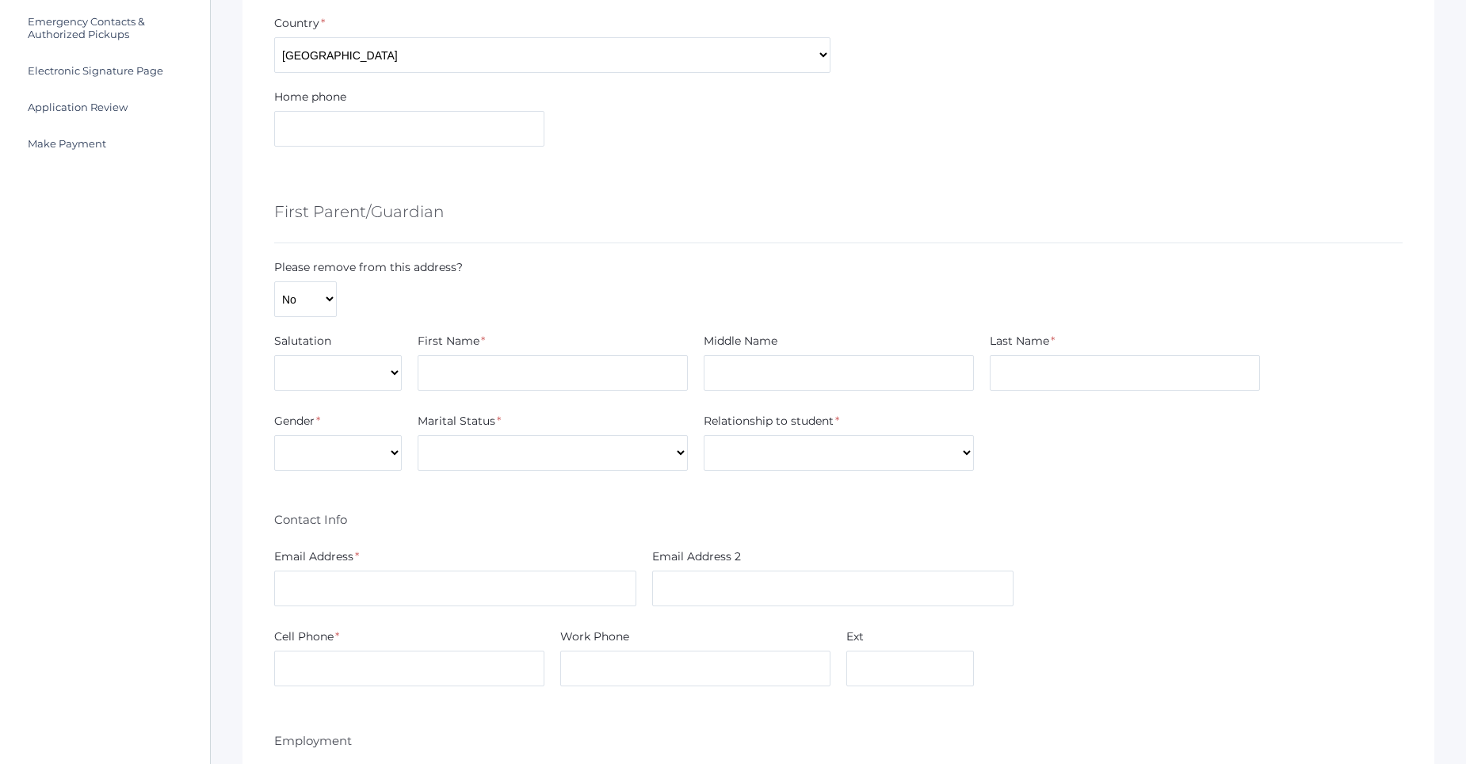
scroll to position [476, 0]
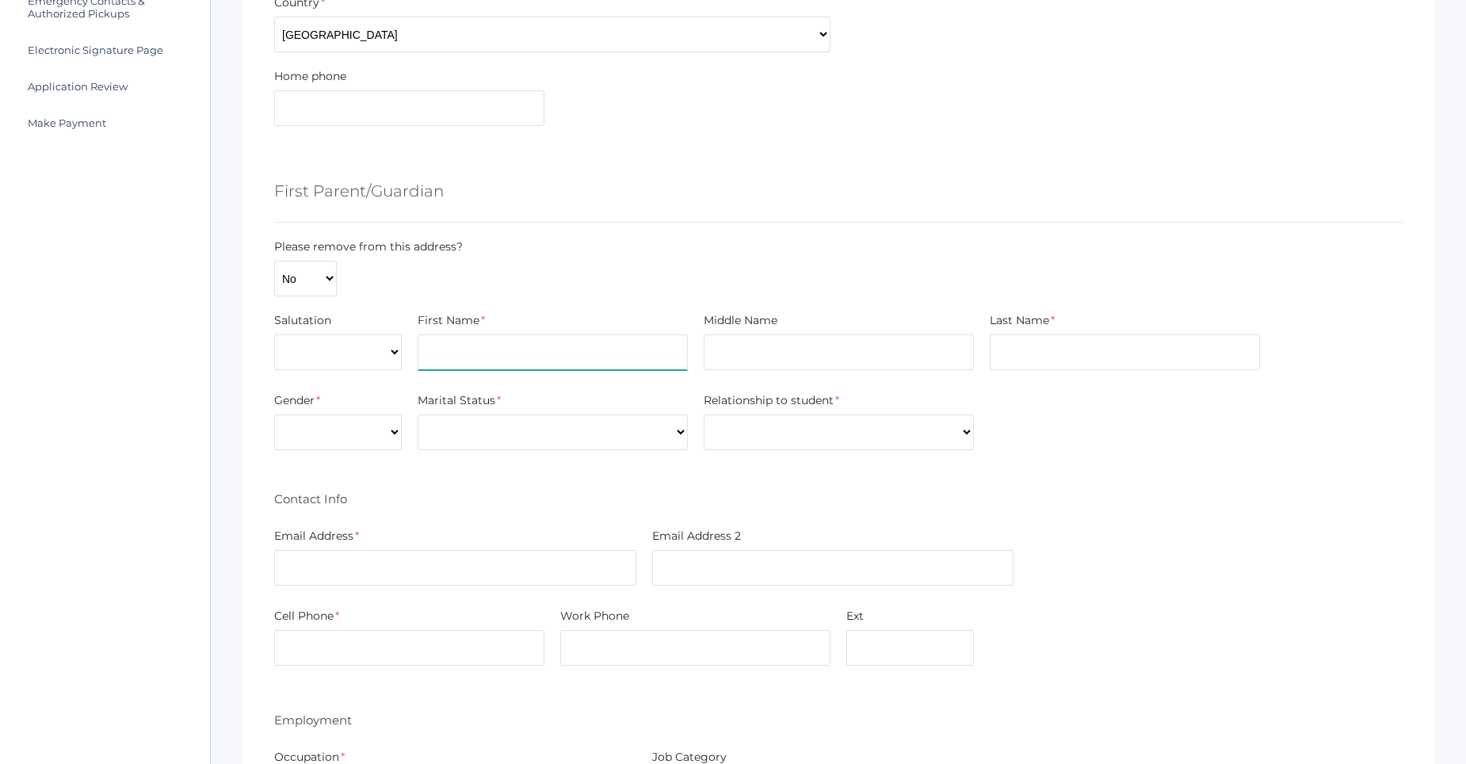
click at [470, 364] on input "text" at bounding box center [553, 352] width 270 height 36
type input "Thomas"
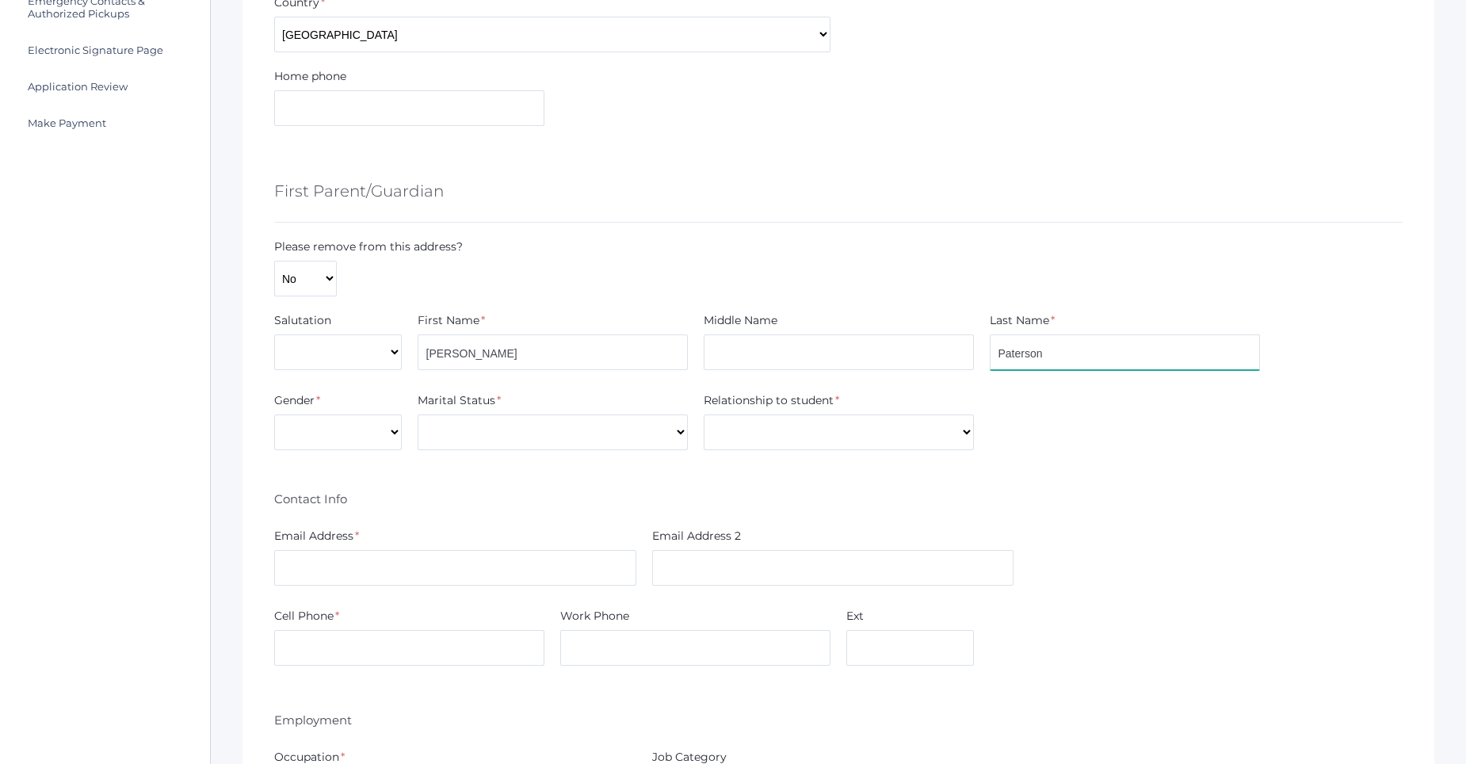
type input "Paterson"
click at [387, 432] on select "Male Female" at bounding box center [338, 433] width 128 height 36
select select "Male"
click at [274, 415] on select "Male Female" at bounding box center [338, 433] width 128 height 36
click at [545, 442] on select "Divorced Married Remarried Separated Single Widowed" at bounding box center [553, 433] width 270 height 36
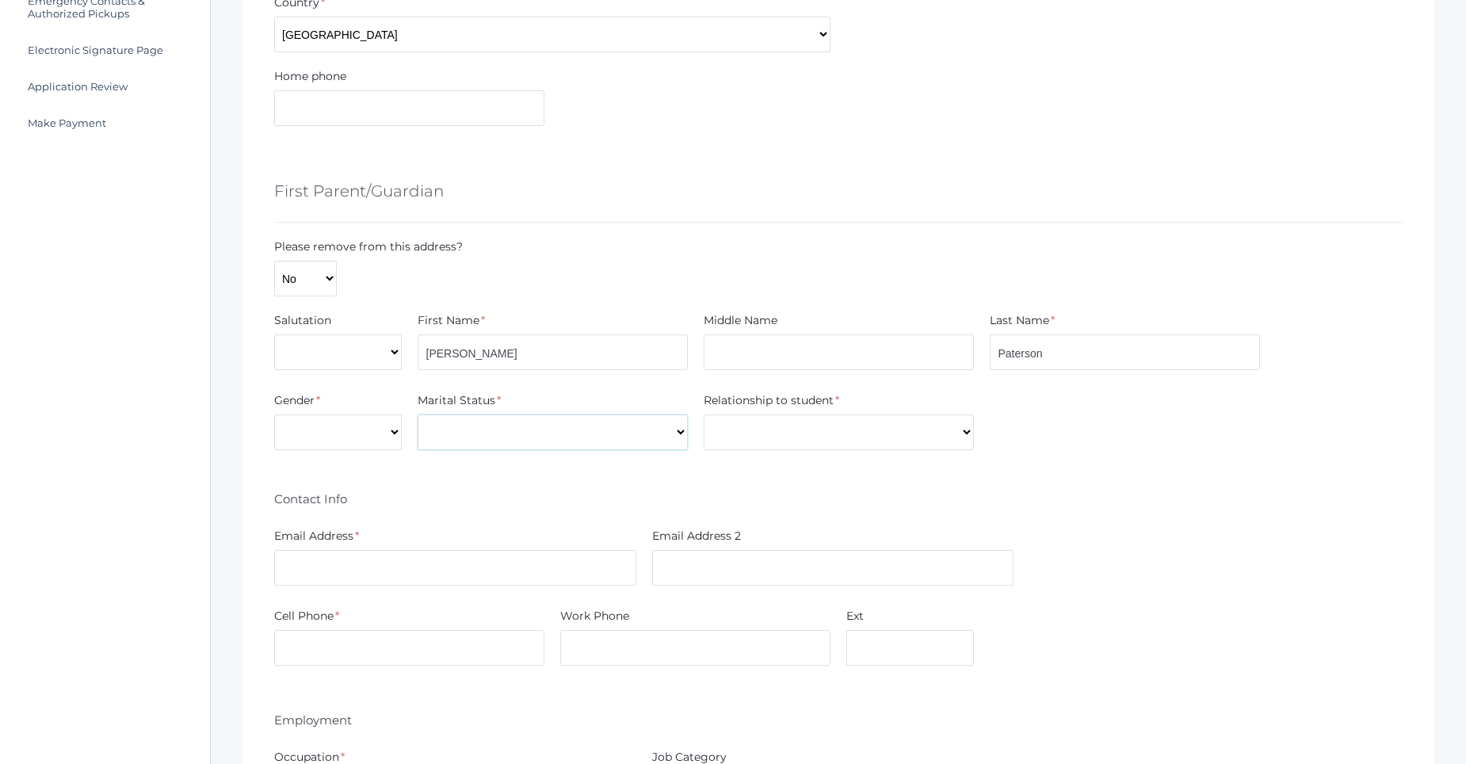
select select "Married"
click at [418, 415] on select "Divorced Married Remarried Separated Single Widowed" at bounding box center [553, 433] width 270 height 36
click at [776, 421] on select "Aunt Brother Father Friend Grandparent Guardian Mother Other Sister Step Father…" at bounding box center [839, 433] width 270 height 36
select select "Father"
click at [704, 415] on select "Aunt Brother Father Friend Grandparent Guardian Mother Other Sister Step Father…" at bounding box center [839, 433] width 270 height 36
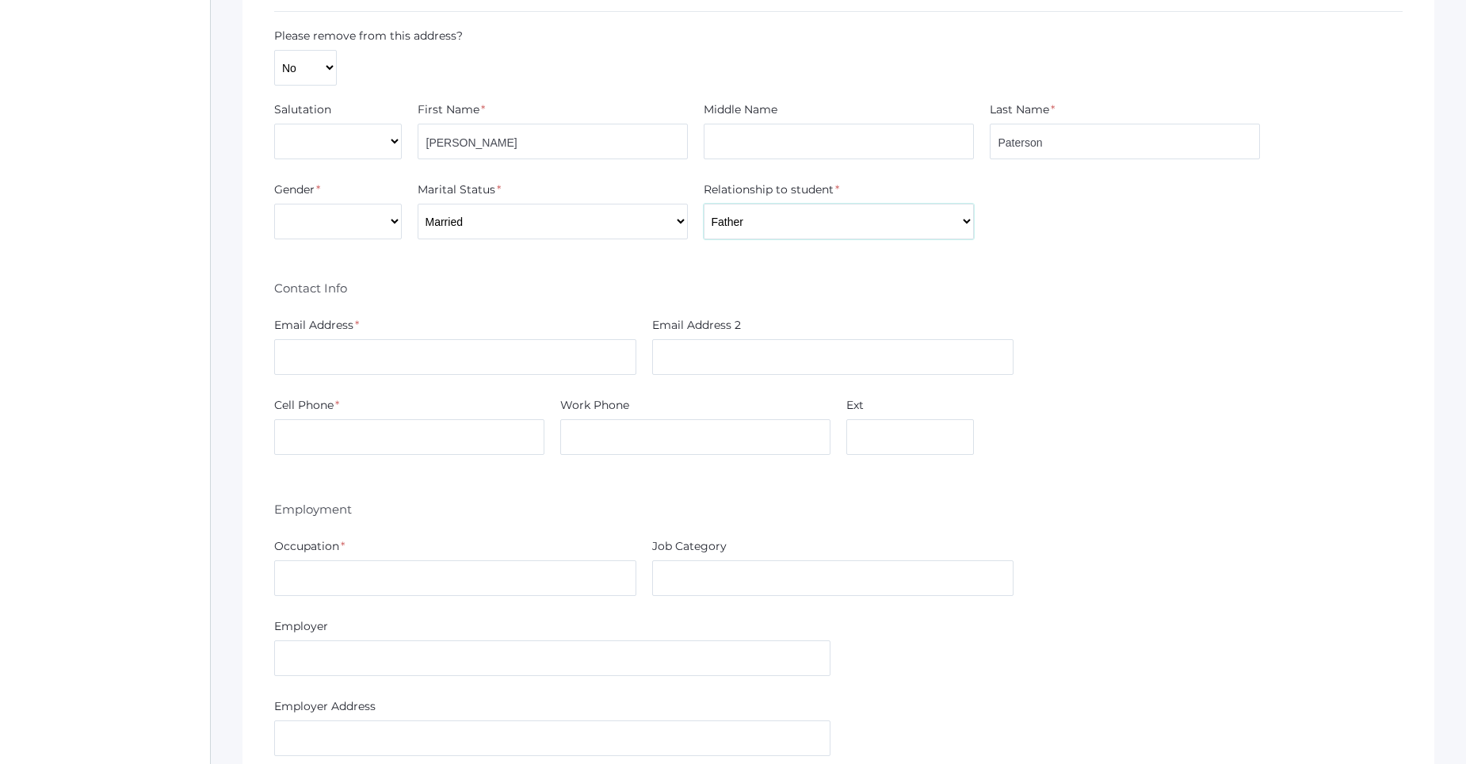
scroll to position [713, 0]
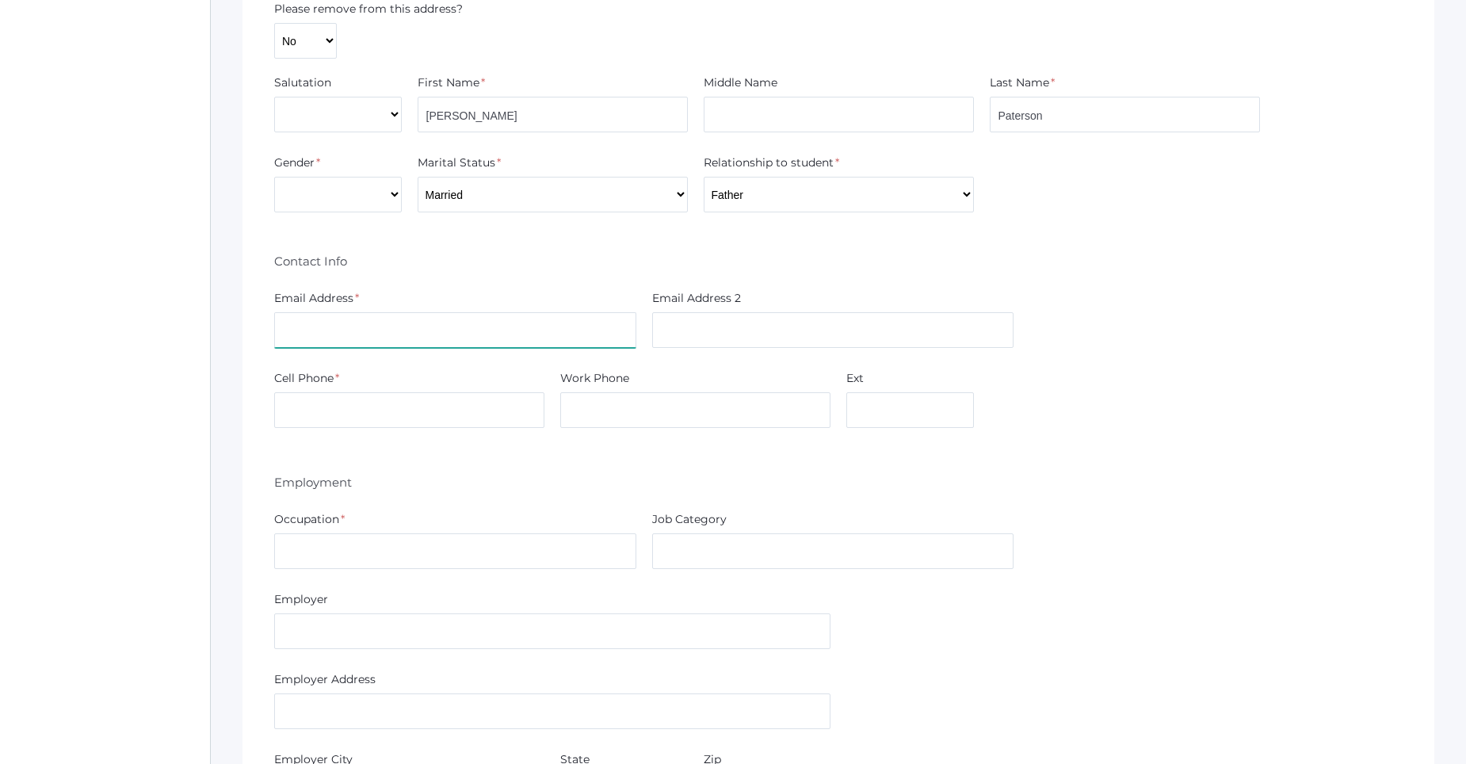
click at [358, 338] on input "text" at bounding box center [455, 330] width 362 height 36
type input "kpaterson12@hotmail.com"
click at [359, 420] on input "text" at bounding box center [409, 410] width 270 height 36
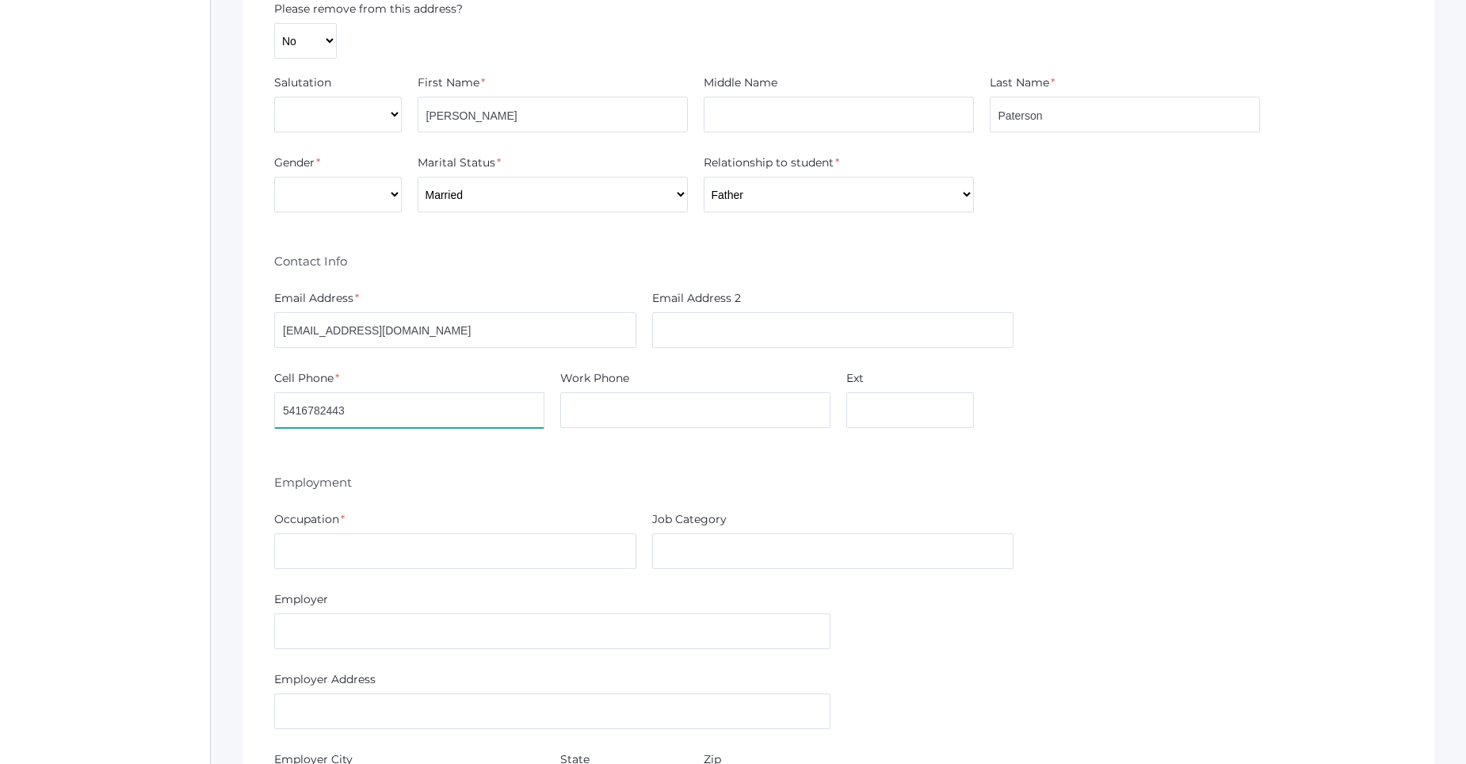
type input "5416782443"
click at [381, 556] on input "text" at bounding box center [455, 551] width 362 height 36
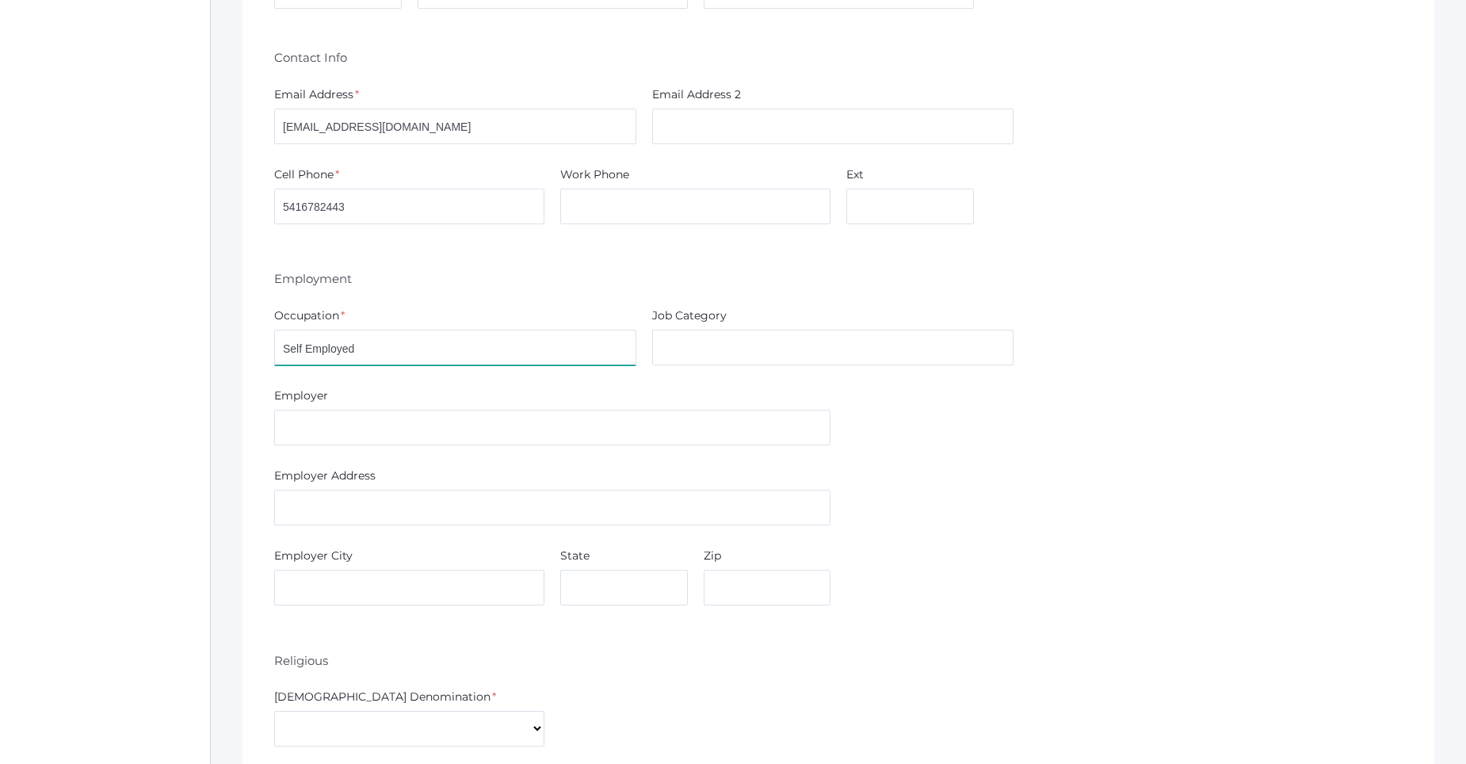
scroll to position [872, 0]
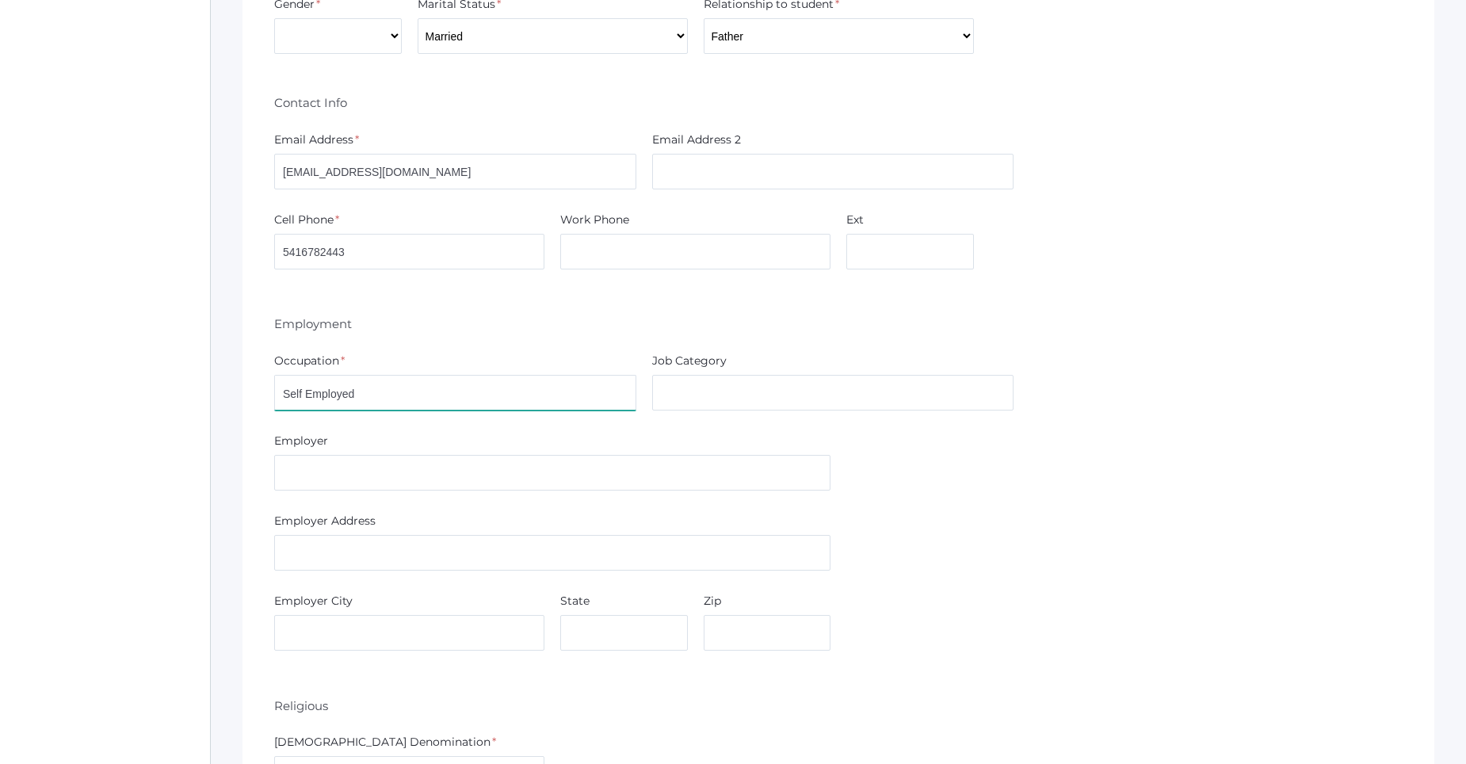
drag, startPoint x: 392, startPoint y: 388, endPoint x: 178, endPoint y: 395, distance: 214.1
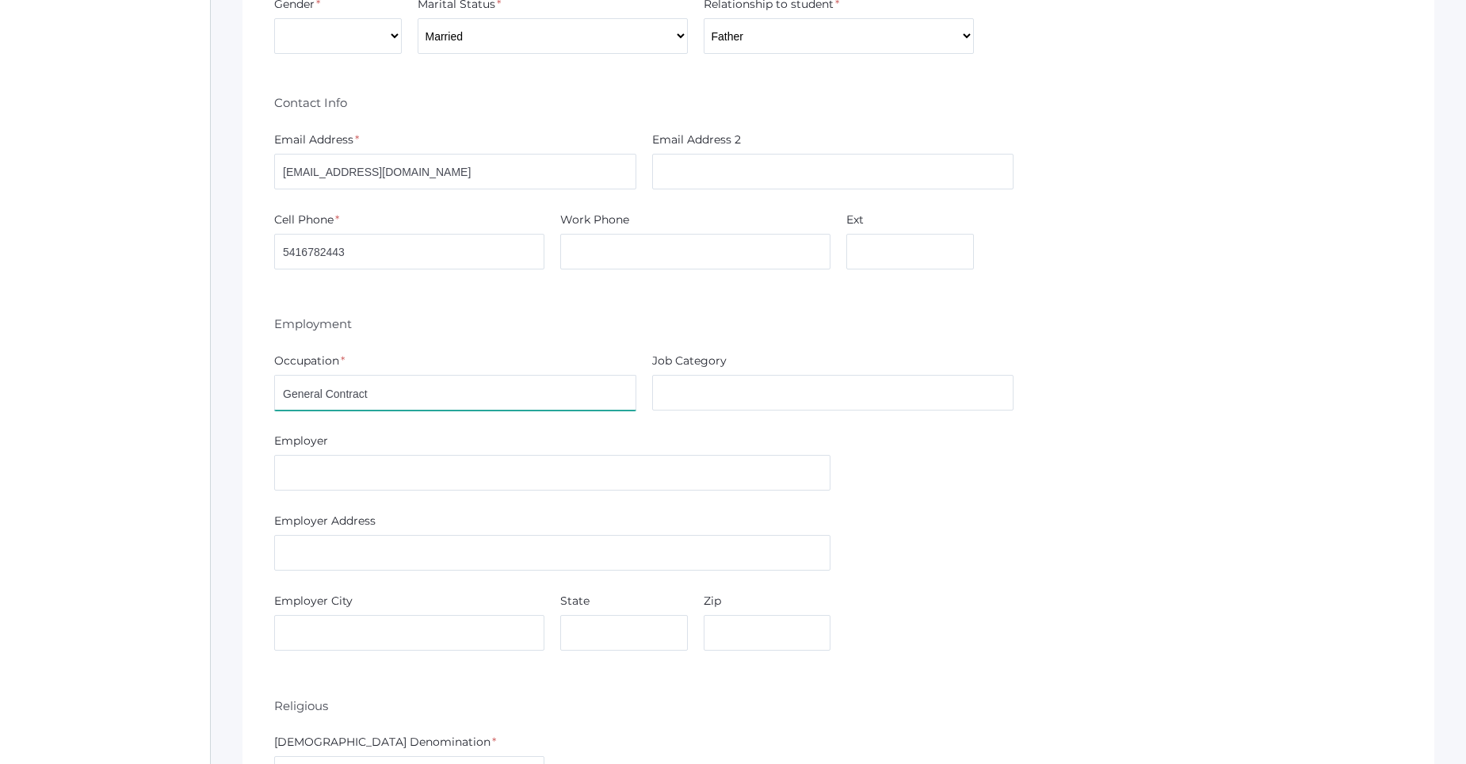
drag, startPoint x: 178, startPoint y: 395, endPoint x: 428, endPoint y: 384, distance: 250.7
click at [428, 384] on input "General Contract" at bounding box center [455, 393] width 362 height 36
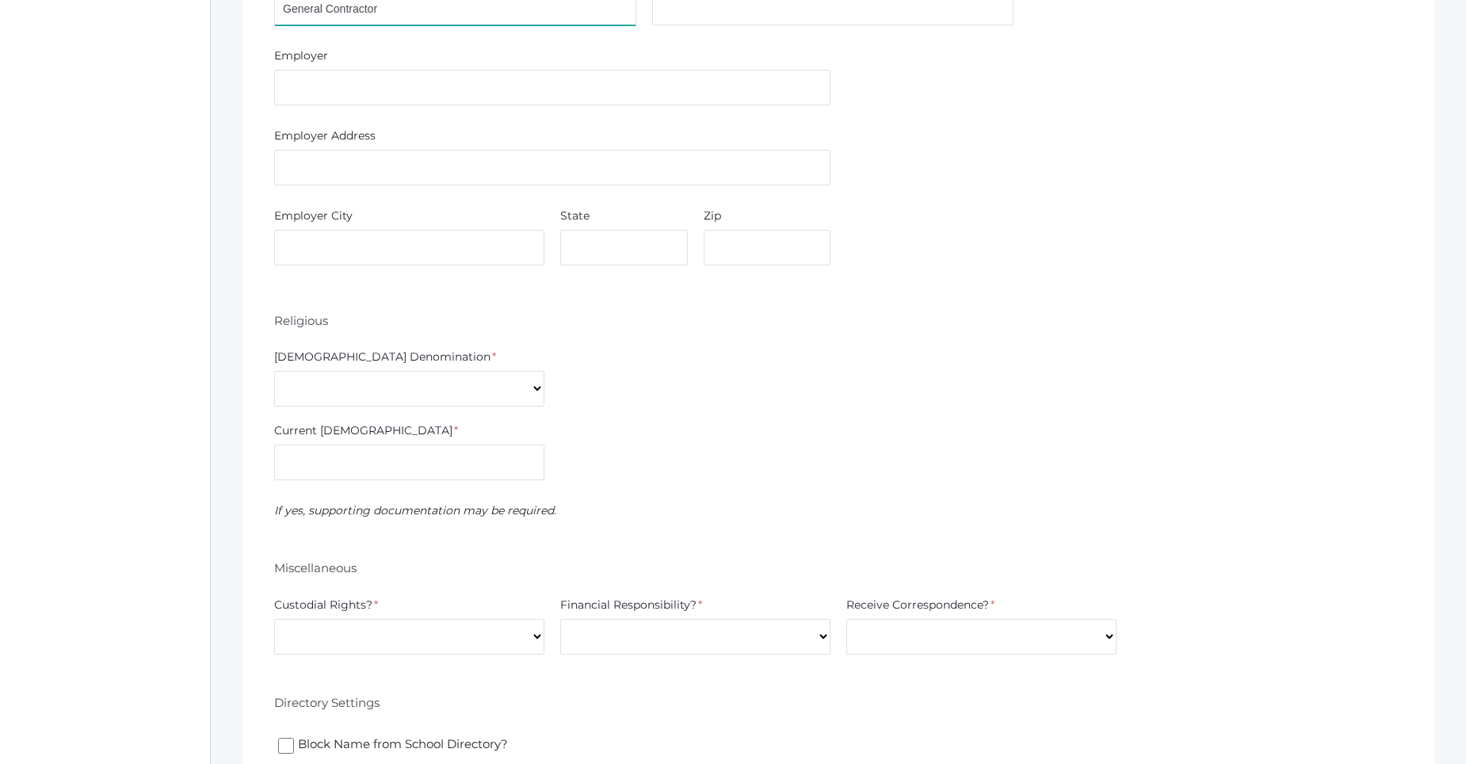
scroll to position [1268, 0]
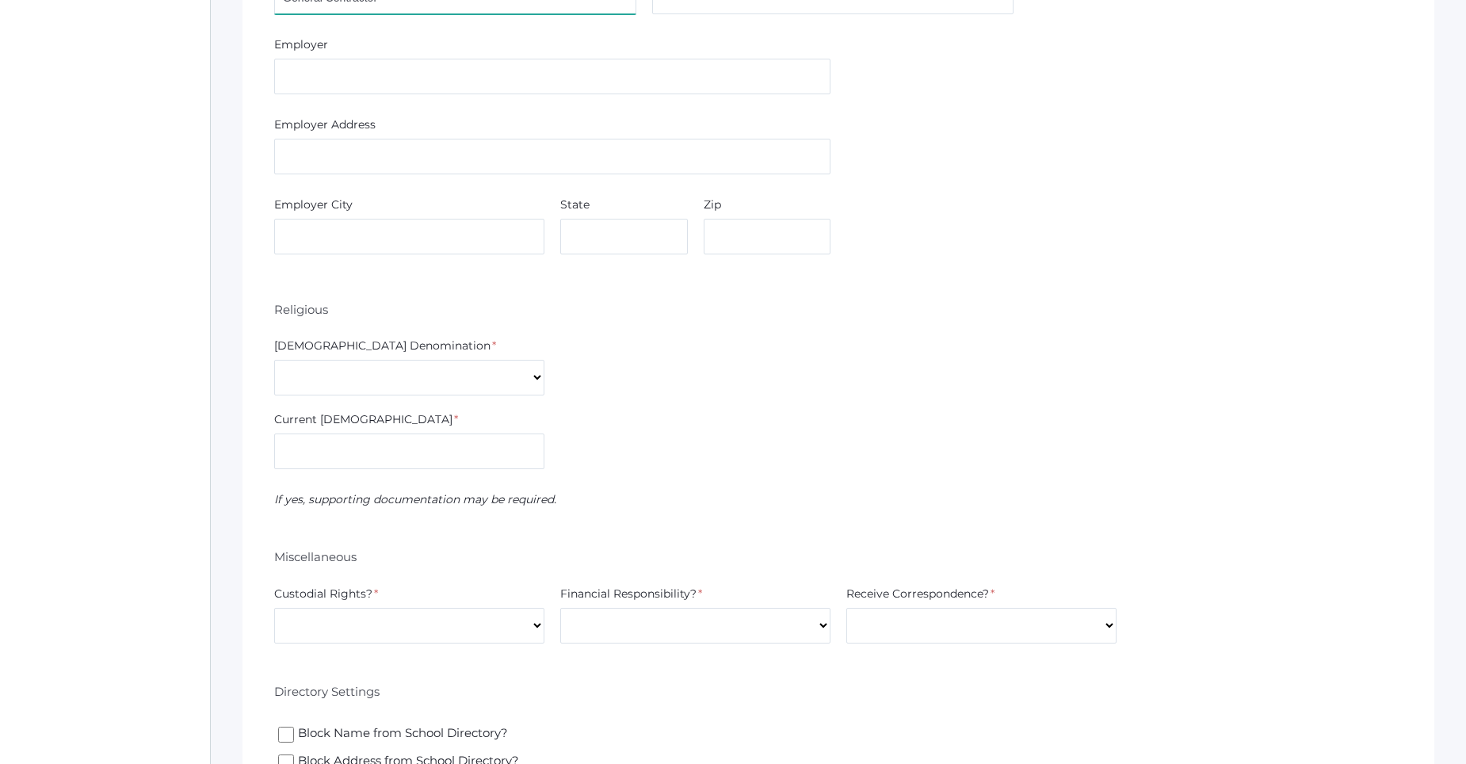
type input "General Contractor"
click at [474, 374] on select "7th Day Adventist Assembly of God Baptist Catholic Christian Church of Christ E…" at bounding box center [409, 378] width 270 height 36
select select "Non-denominational"
click at [274, 360] on select "7th Day Adventist Assembly of God Baptist Catholic Christian Church of Christ E…" at bounding box center [409, 378] width 270 height 36
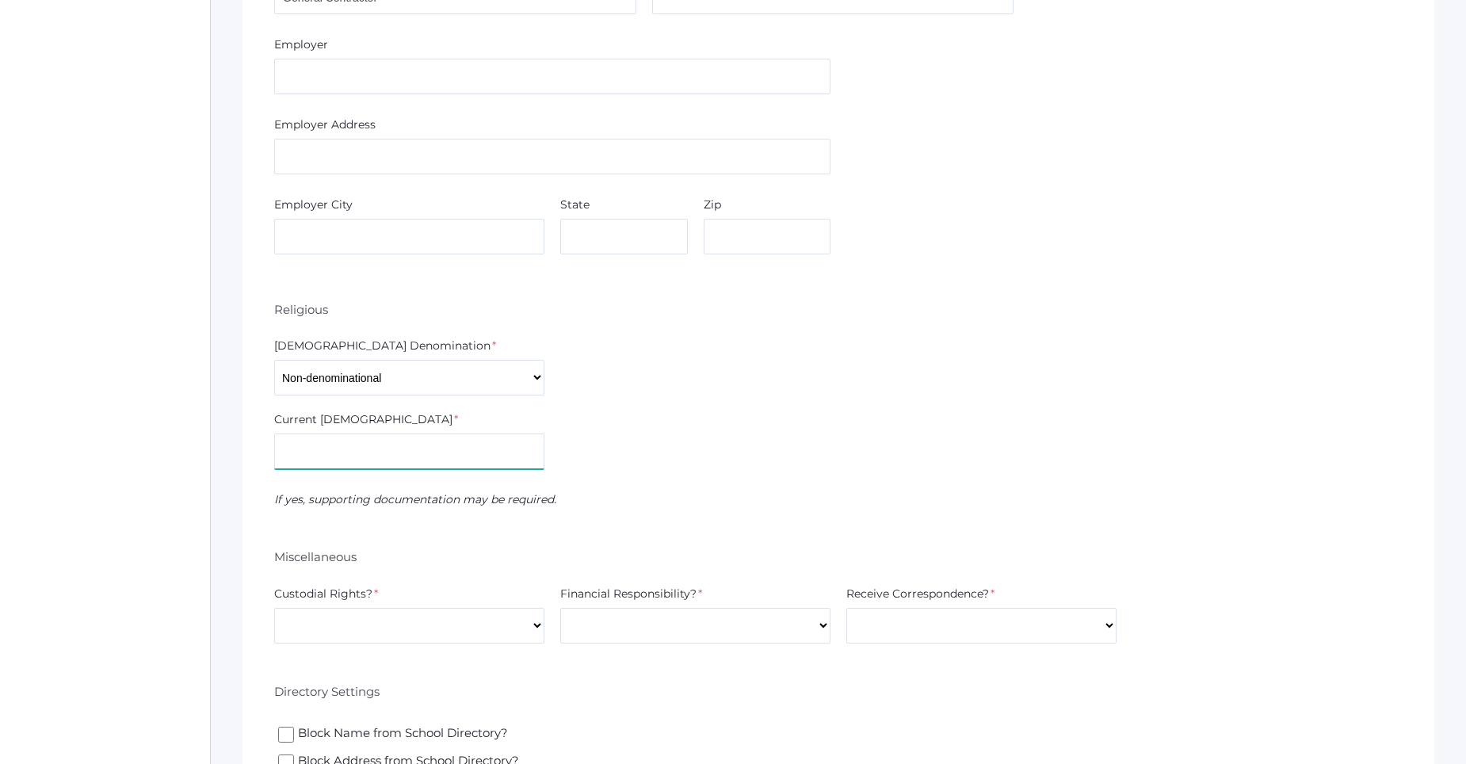
click at [368, 459] on input "text" at bounding box center [409, 452] width 270 height 36
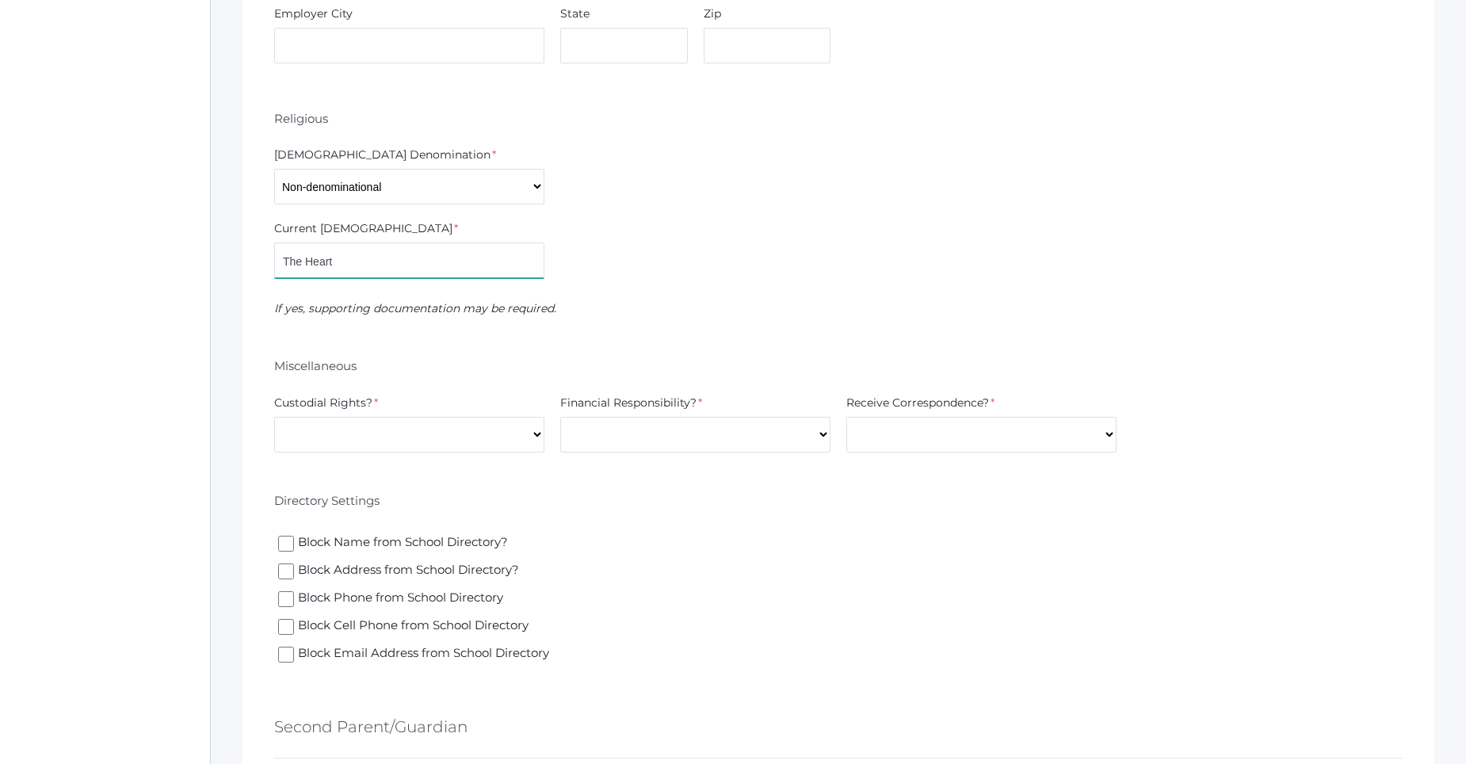
scroll to position [1506, 0]
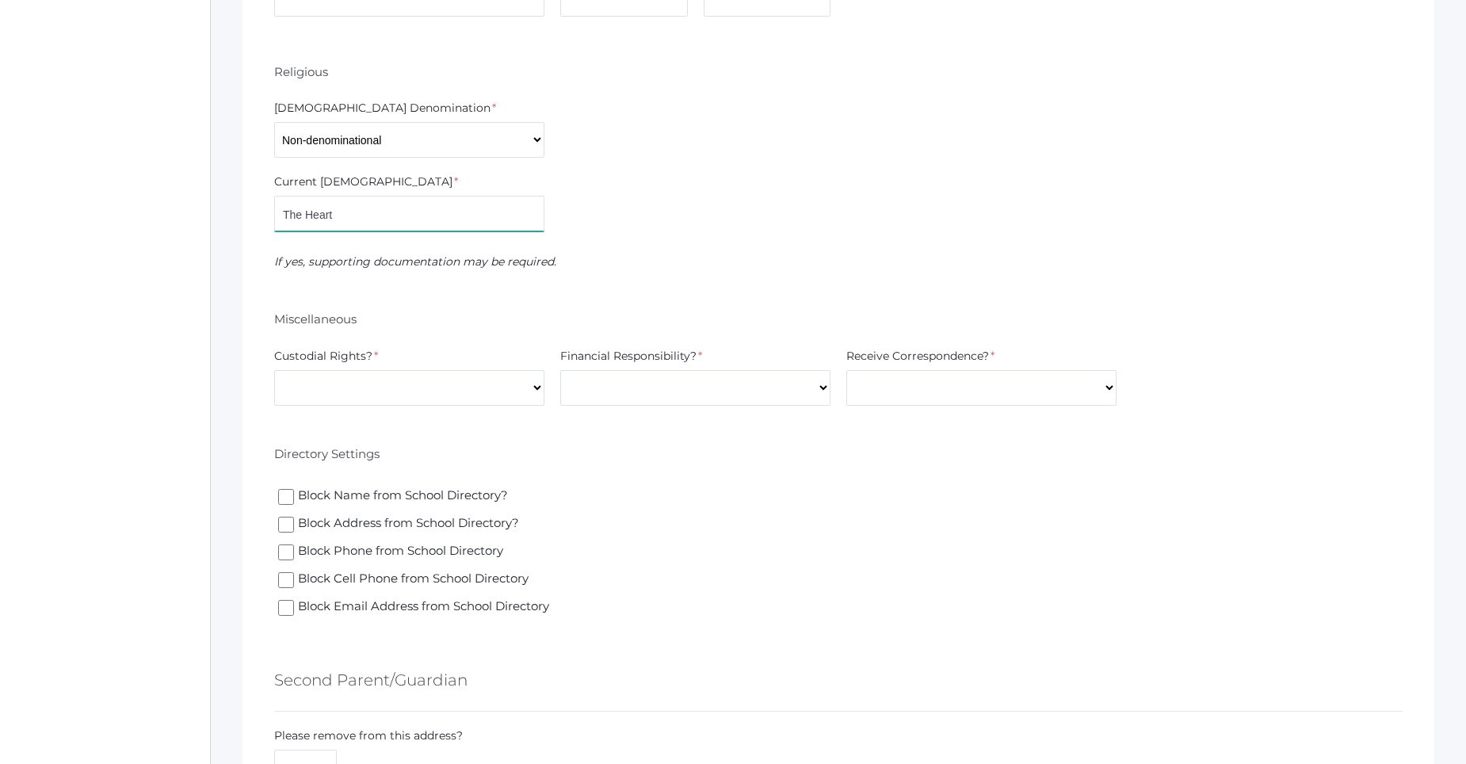
type input "The Heart"
click at [410, 385] on select "Yes No" at bounding box center [409, 388] width 270 height 36
select select "Yes"
click at [274, 370] on select "Yes No" at bounding box center [409, 388] width 270 height 36
click at [600, 378] on select "Yes No" at bounding box center [695, 388] width 270 height 36
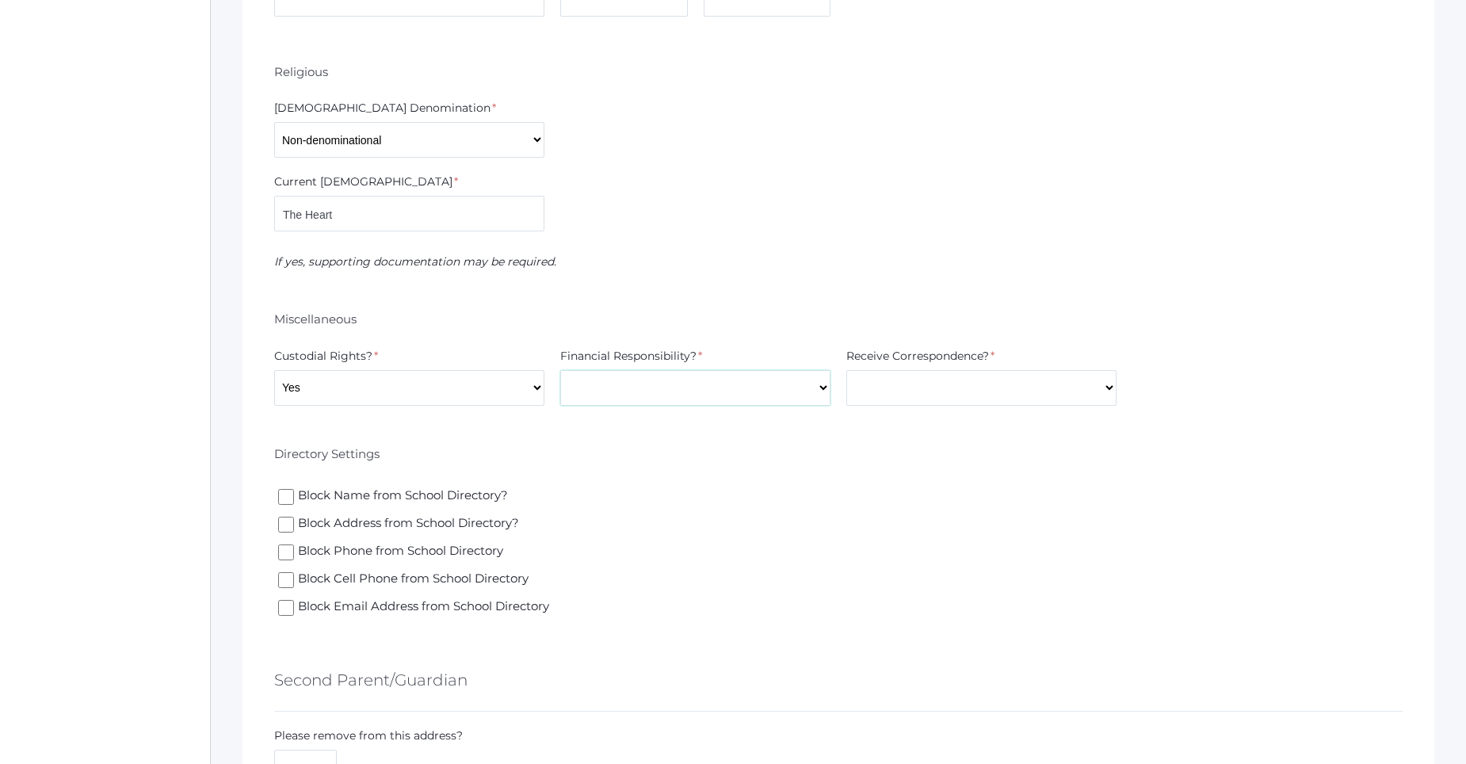
select select "Yes"
click at [560, 370] on select "Yes No" at bounding box center [695, 388] width 270 height 36
click at [938, 393] on select "Yes No" at bounding box center [981, 388] width 270 height 36
select select "Yes"
click at [846, 370] on select "Yes No" at bounding box center [981, 388] width 270 height 36
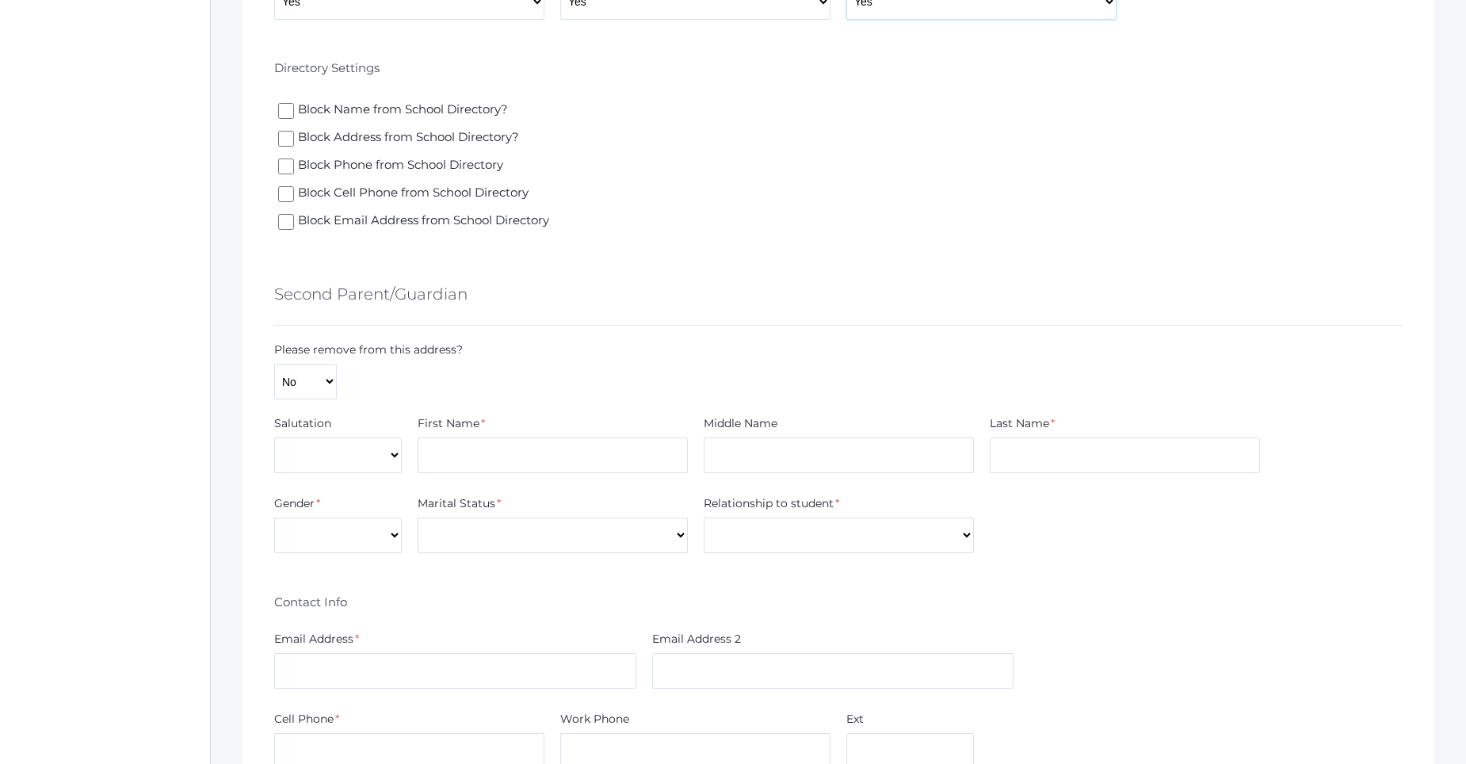
scroll to position [1981, 0]
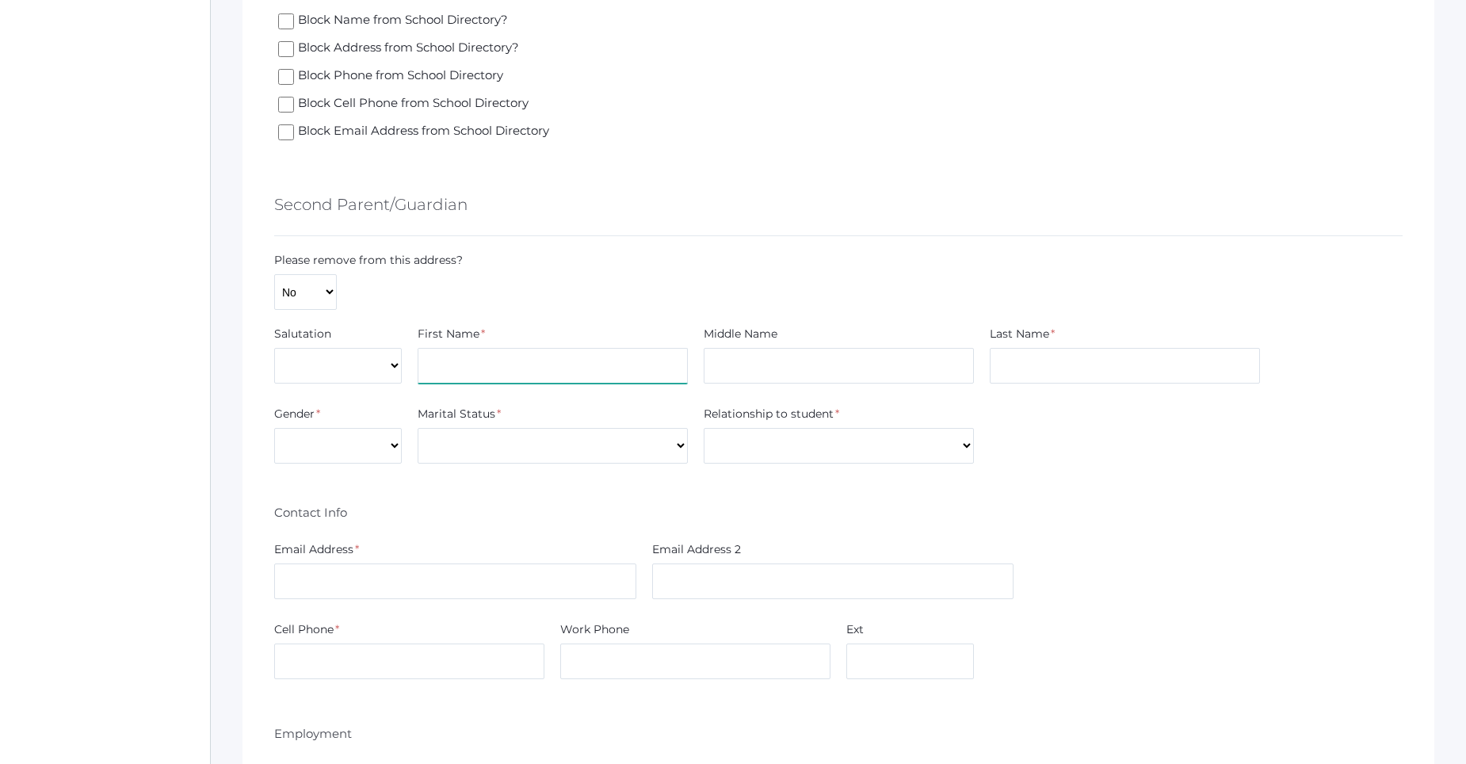
click at [494, 367] on input "text" at bounding box center [553, 366] width 270 height 36
type input "Kimberly"
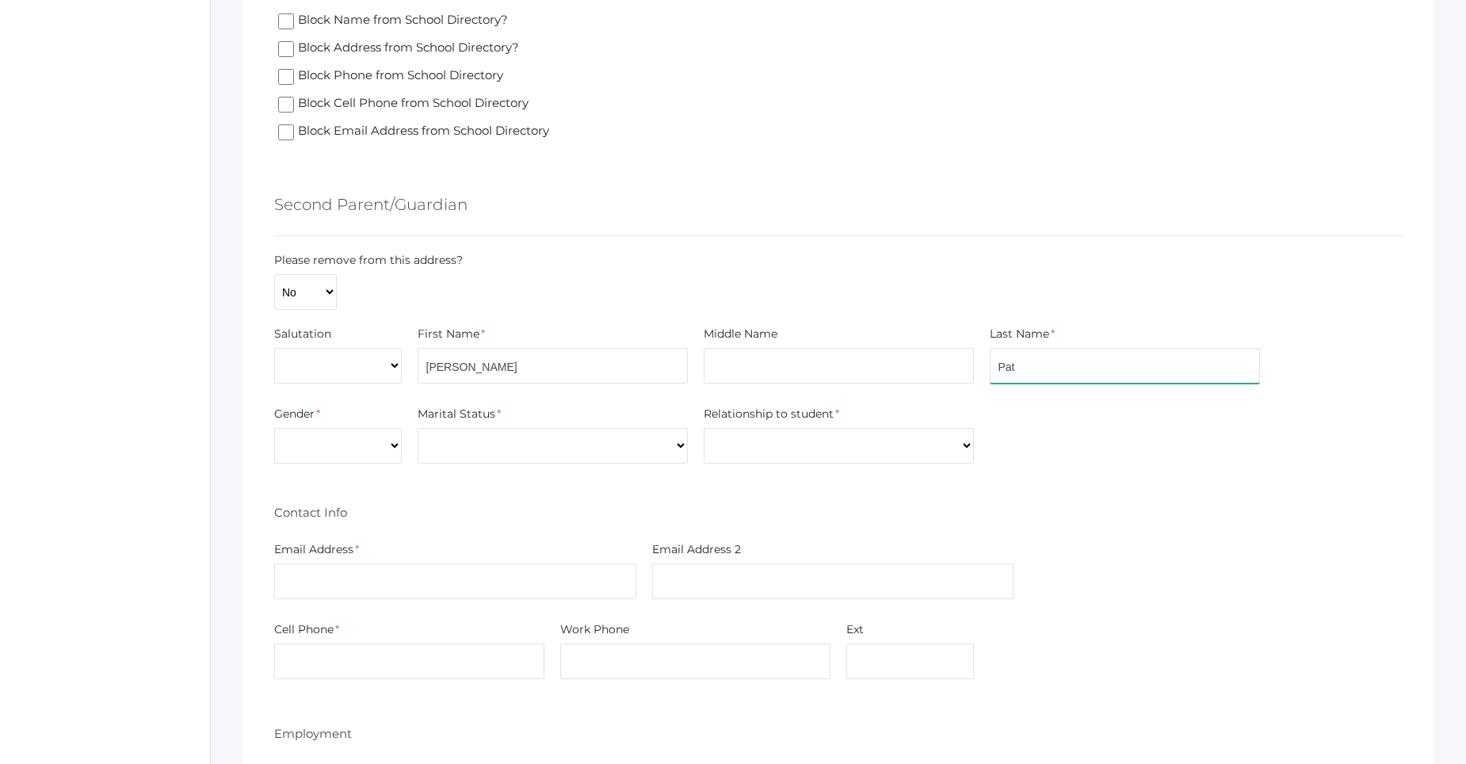
type input "Paterson"
select select "[DEMOGRAPHIC_DATA]"
select select "Married"
select select "Mother"
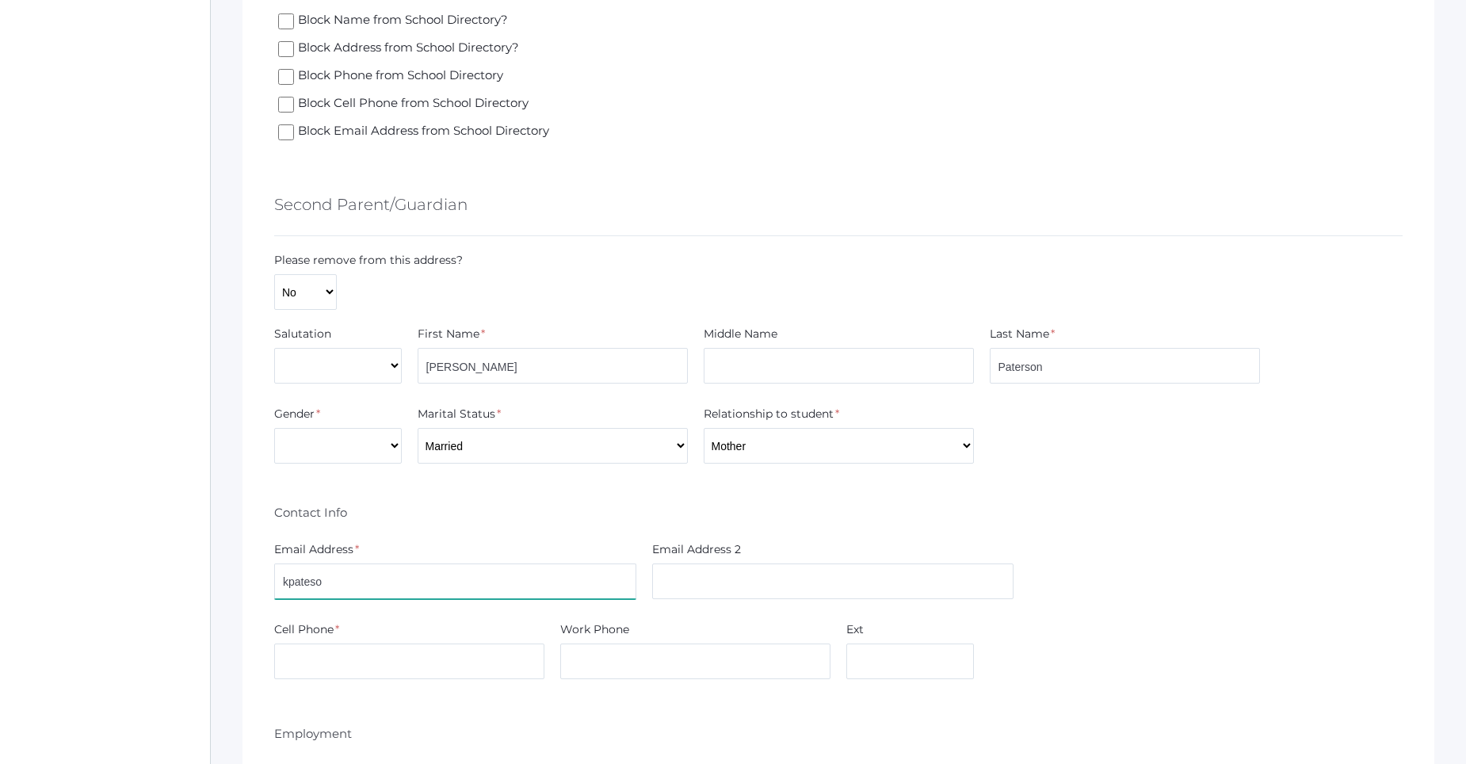
type input "kpateso"
click at [494, 367] on input "Kimberl" at bounding box center [553, 366] width 270 height 36
type input "Kimberly"
click at [494, 367] on input "Kimberly" at bounding box center [553, 366] width 270 height 36
click at [378, 586] on input "kpateso" at bounding box center [455, 582] width 362 height 36
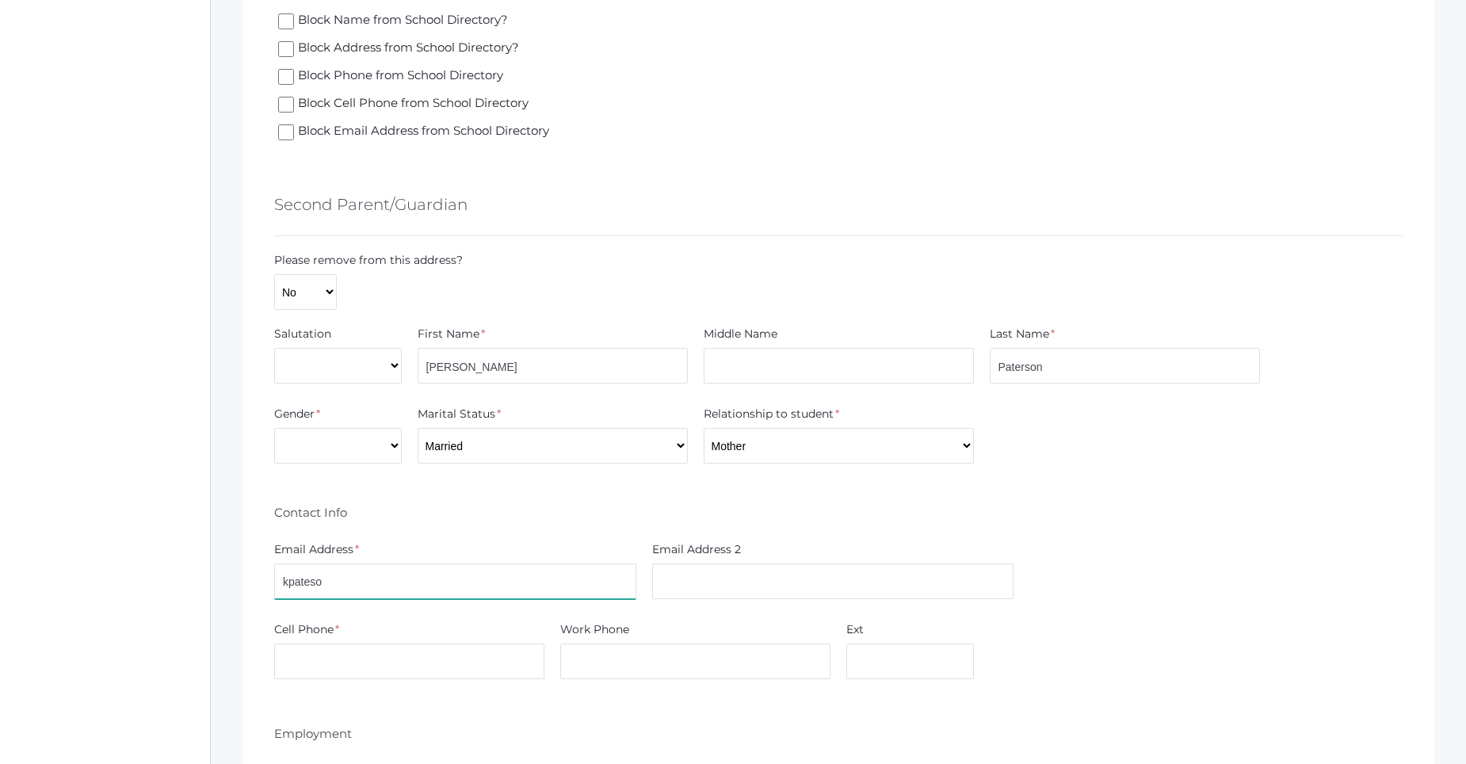
type input "kpates"
click at [378, 586] on input "kpates" at bounding box center [455, 582] width 362 height 36
click at [378, 586] on input "text" at bounding box center [455, 582] width 362 height 36
click at [378, 586] on input "kp" at bounding box center [455, 582] width 362 height 36
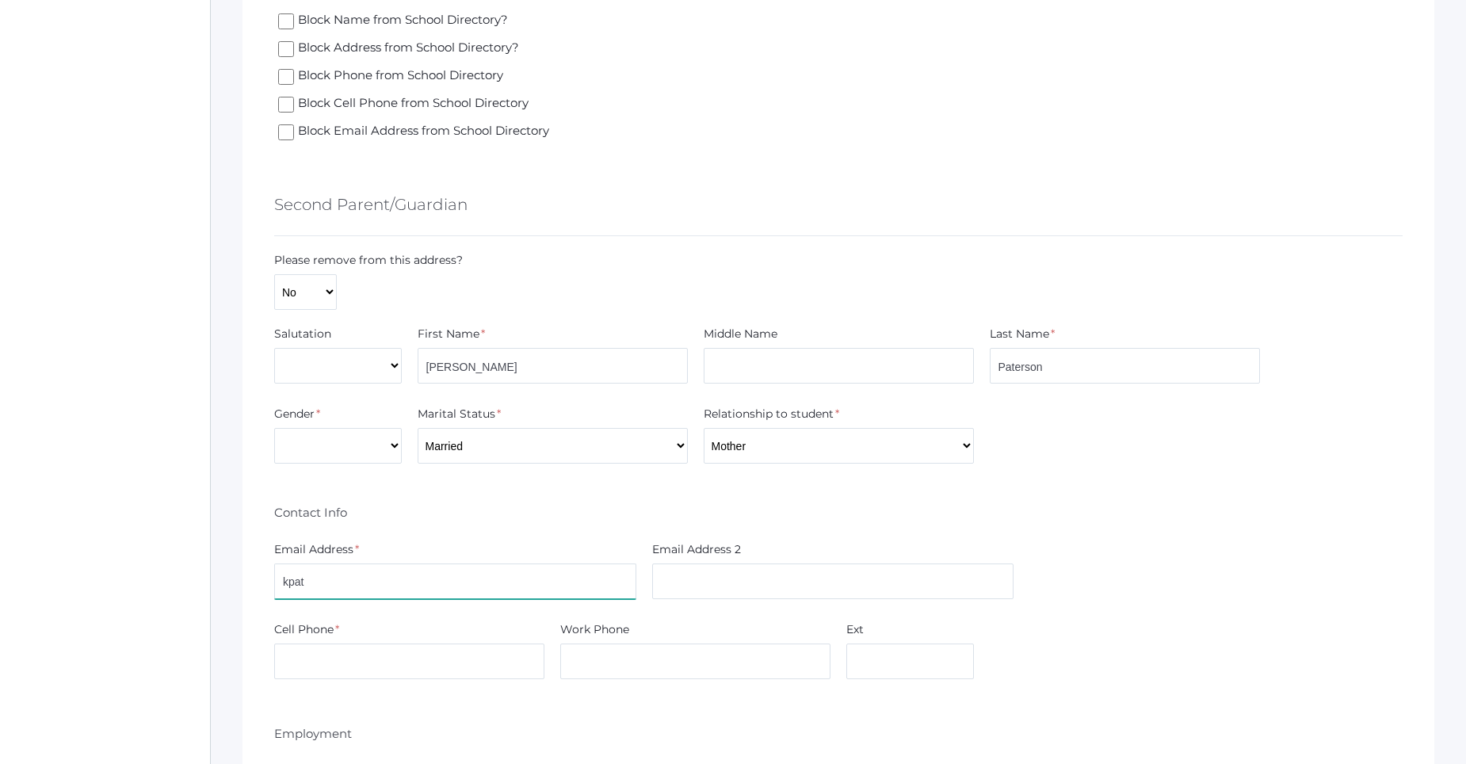
type input "kpaterson12@hotmail.com"
type input "9167787597"
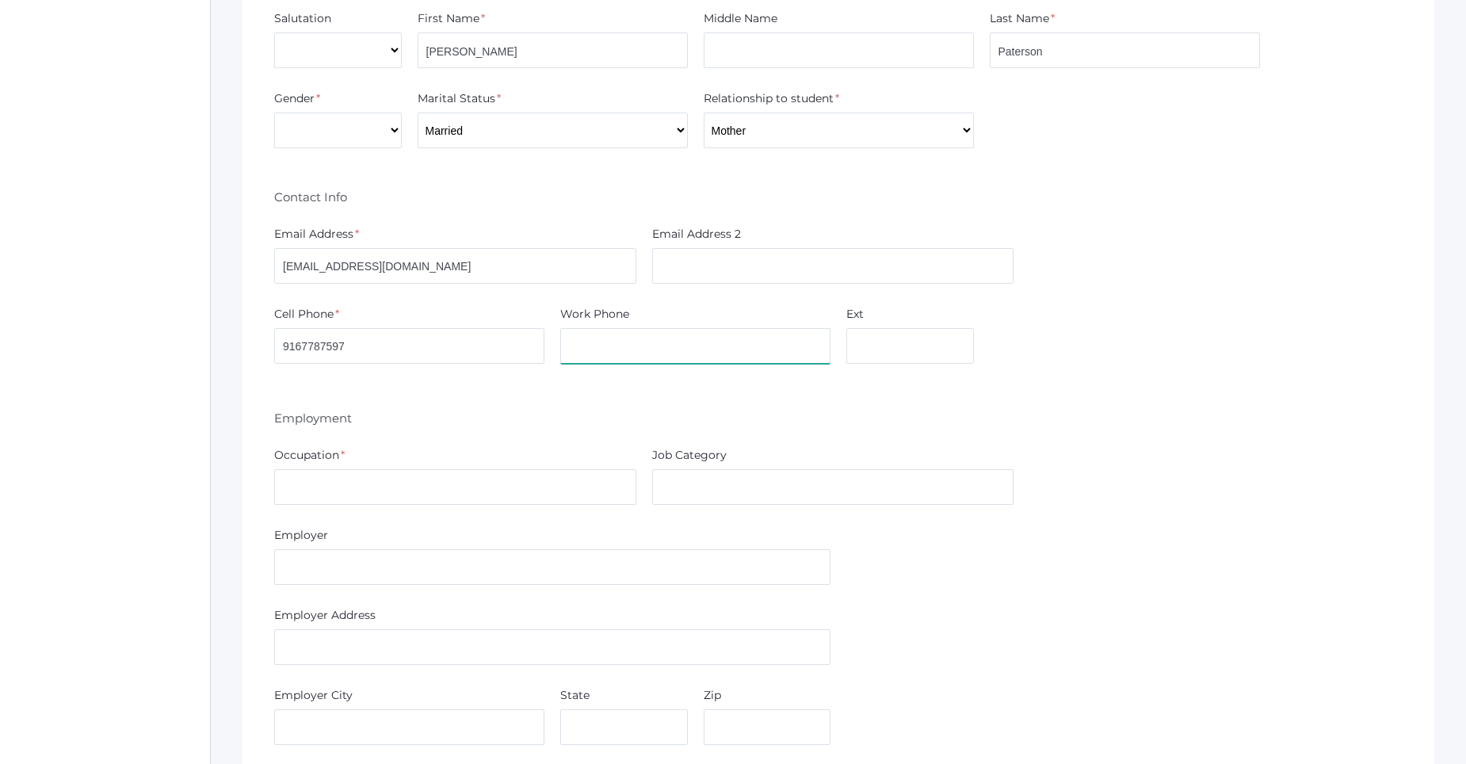
scroll to position [2298, 0]
click at [378, 486] on input "text" at bounding box center [455, 486] width 362 height 36
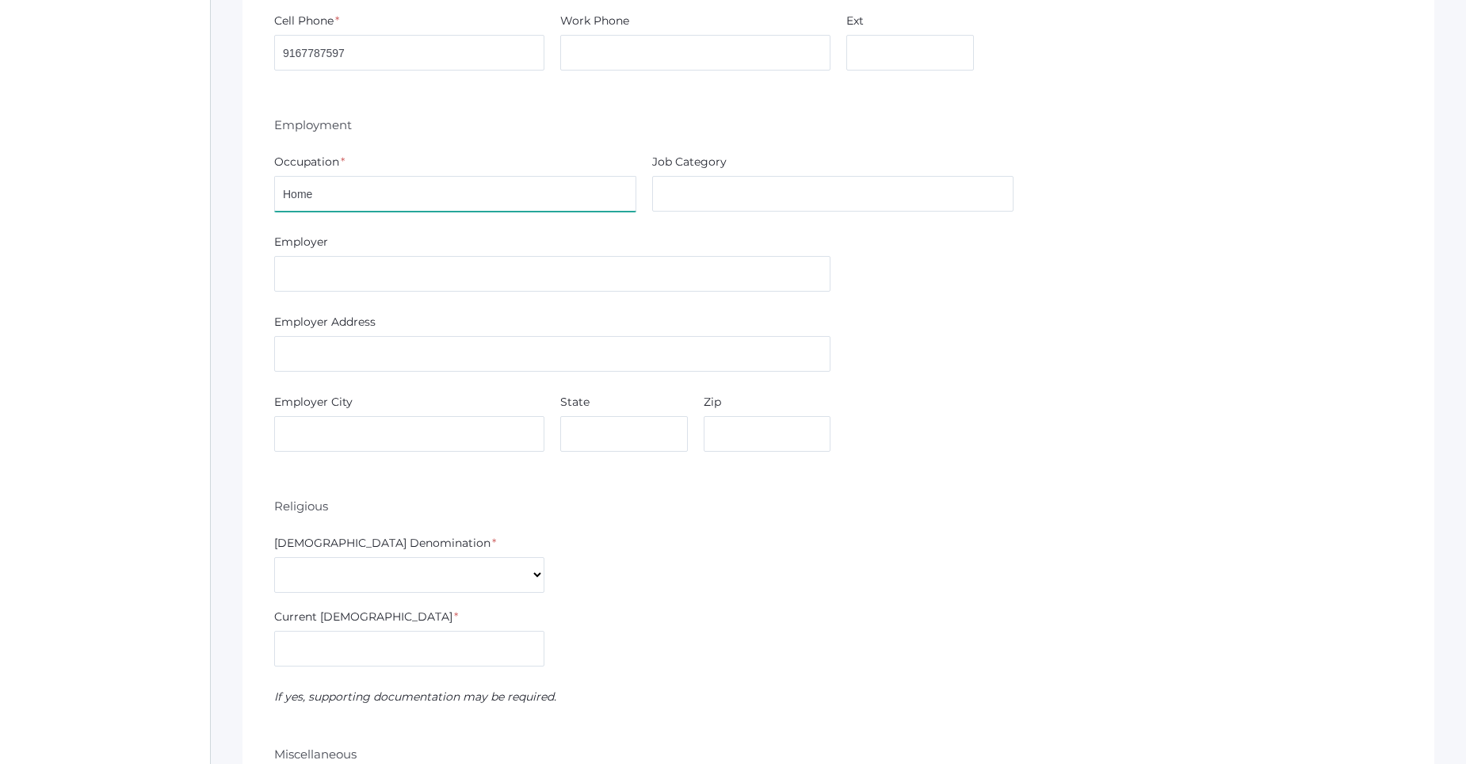
scroll to position [2774, 0]
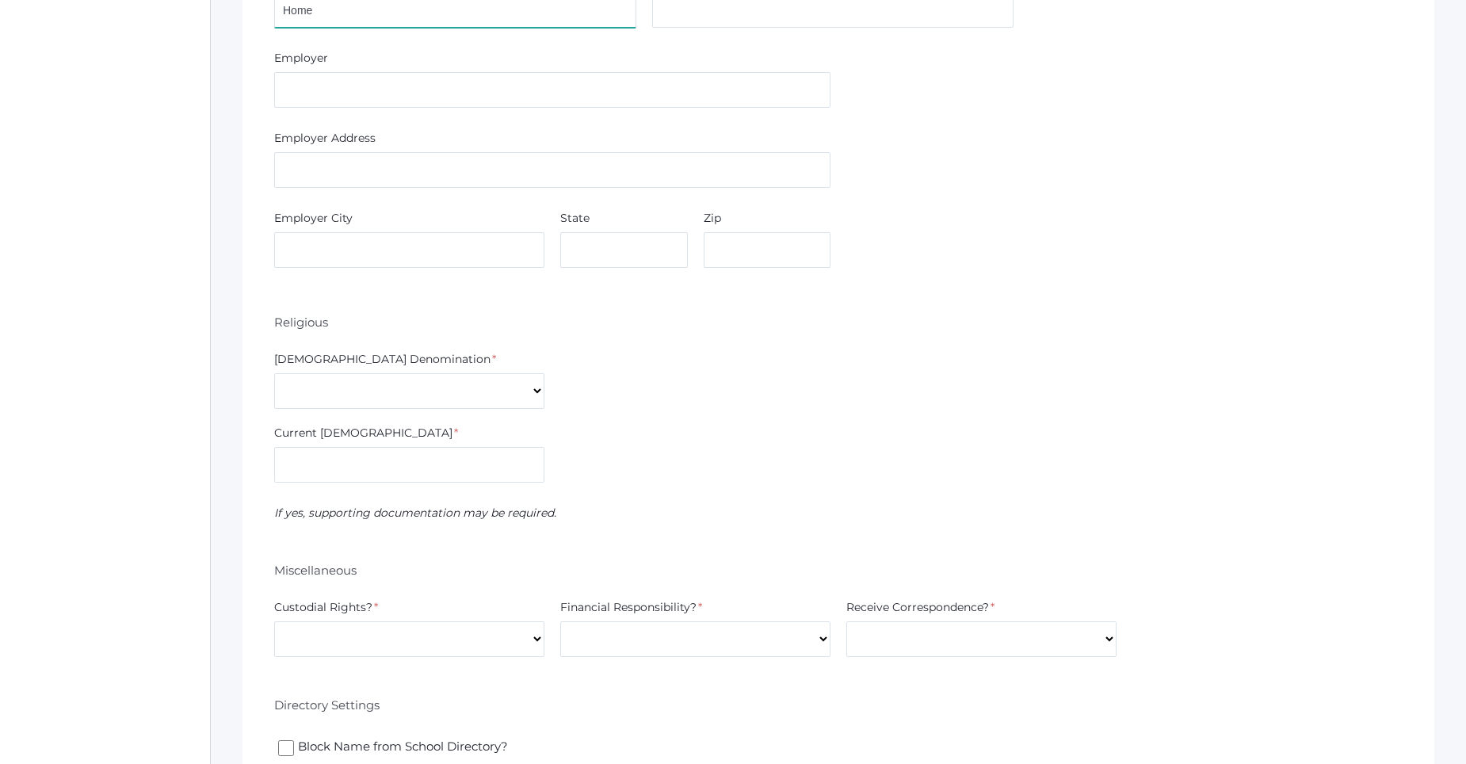
type input "Home"
click at [387, 396] on select "7th Day Adventist Assembly of God Baptist Catholic Christian Church of Christ E…" at bounding box center [409, 391] width 270 height 36
select select "Non-denominational"
click at [274, 373] on select "7th Day Adventist Assembly of God Baptist Catholic Christian Church of Christ E…" at bounding box center [409, 391] width 270 height 36
click at [361, 443] on div "Current Church *" at bounding box center [409, 436] width 270 height 22
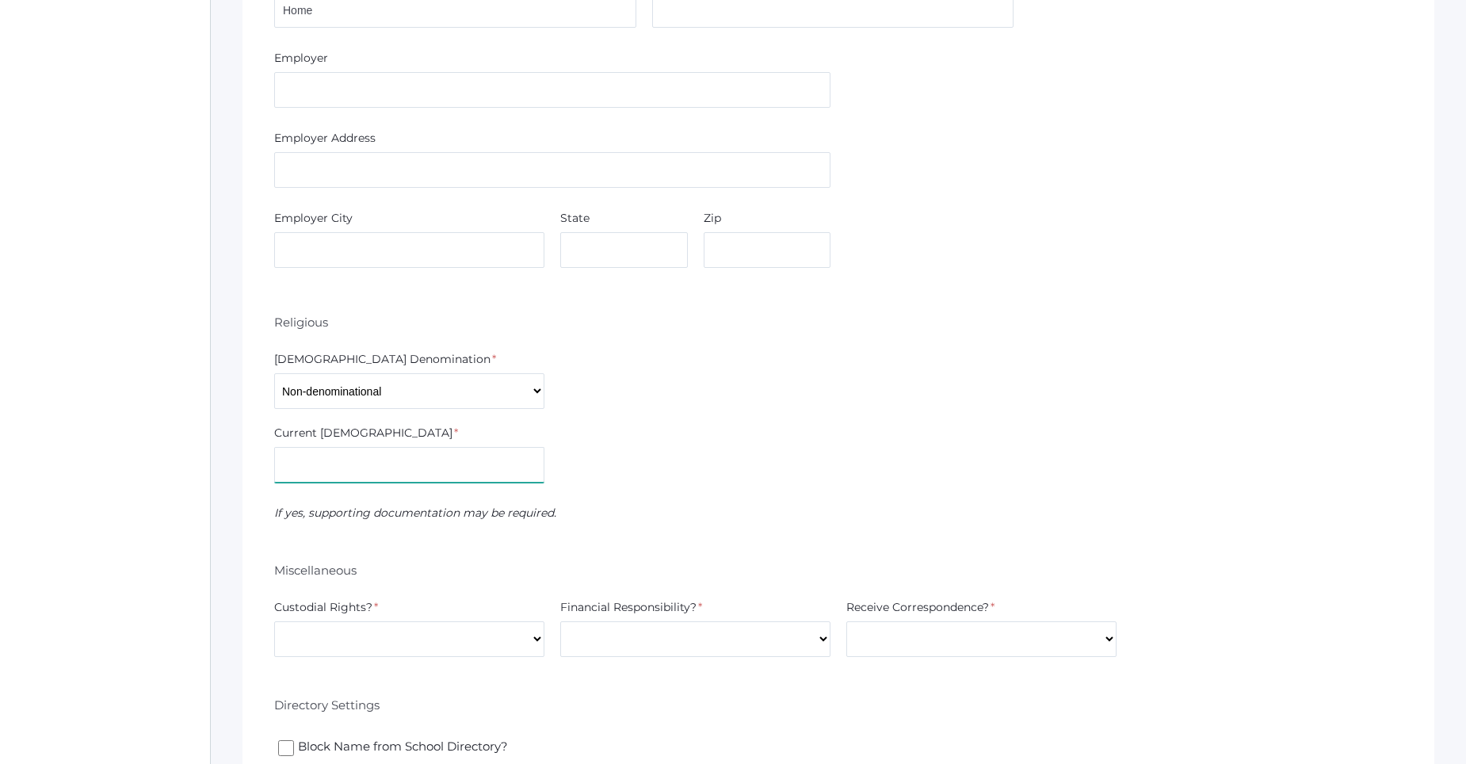
click at [364, 467] on input "text" at bounding box center [409, 465] width 270 height 36
type input "The Heart"
click at [467, 623] on select "Yes No" at bounding box center [409, 639] width 270 height 36
select select "Yes"
click at [274, 621] on select "Yes No" at bounding box center [409, 639] width 270 height 36
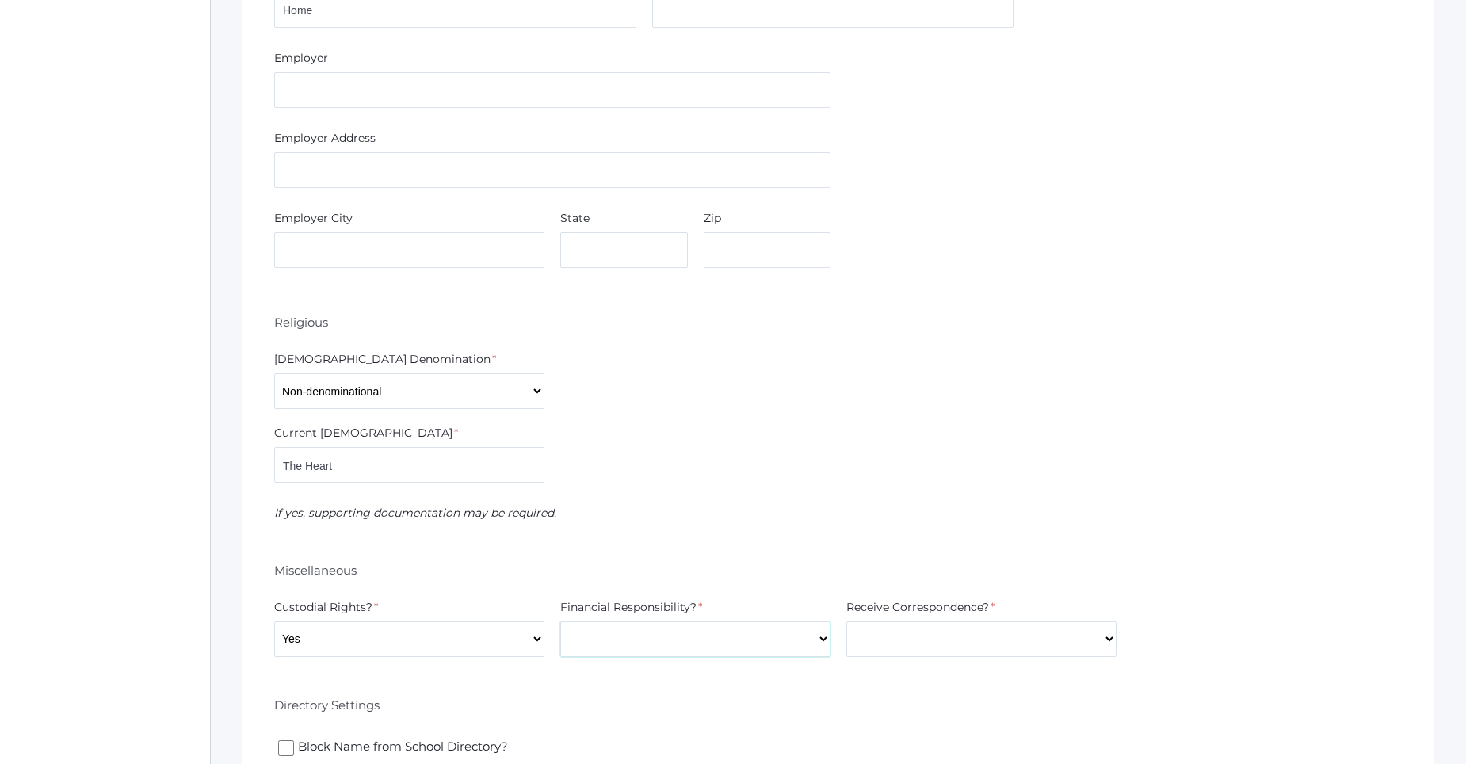
click at [639, 645] on select "Yes No" at bounding box center [695, 639] width 270 height 36
select select "Yes"
click at [560, 621] on select "Yes No" at bounding box center [695, 639] width 270 height 36
click at [899, 644] on select "Yes No" at bounding box center [981, 639] width 270 height 36
select select "Yes"
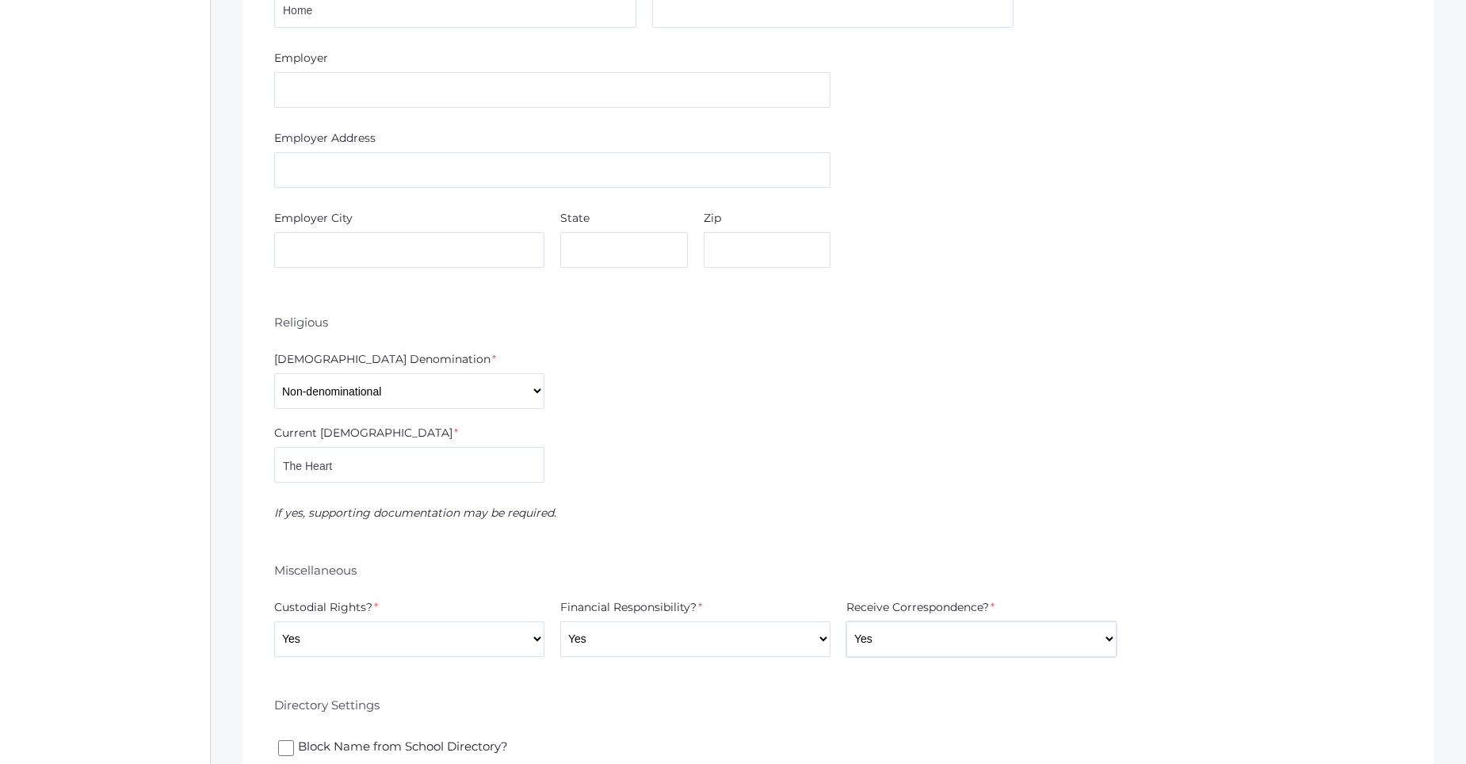
click at [846, 621] on select "Yes No" at bounding box center [981, 639] width 270 height 36
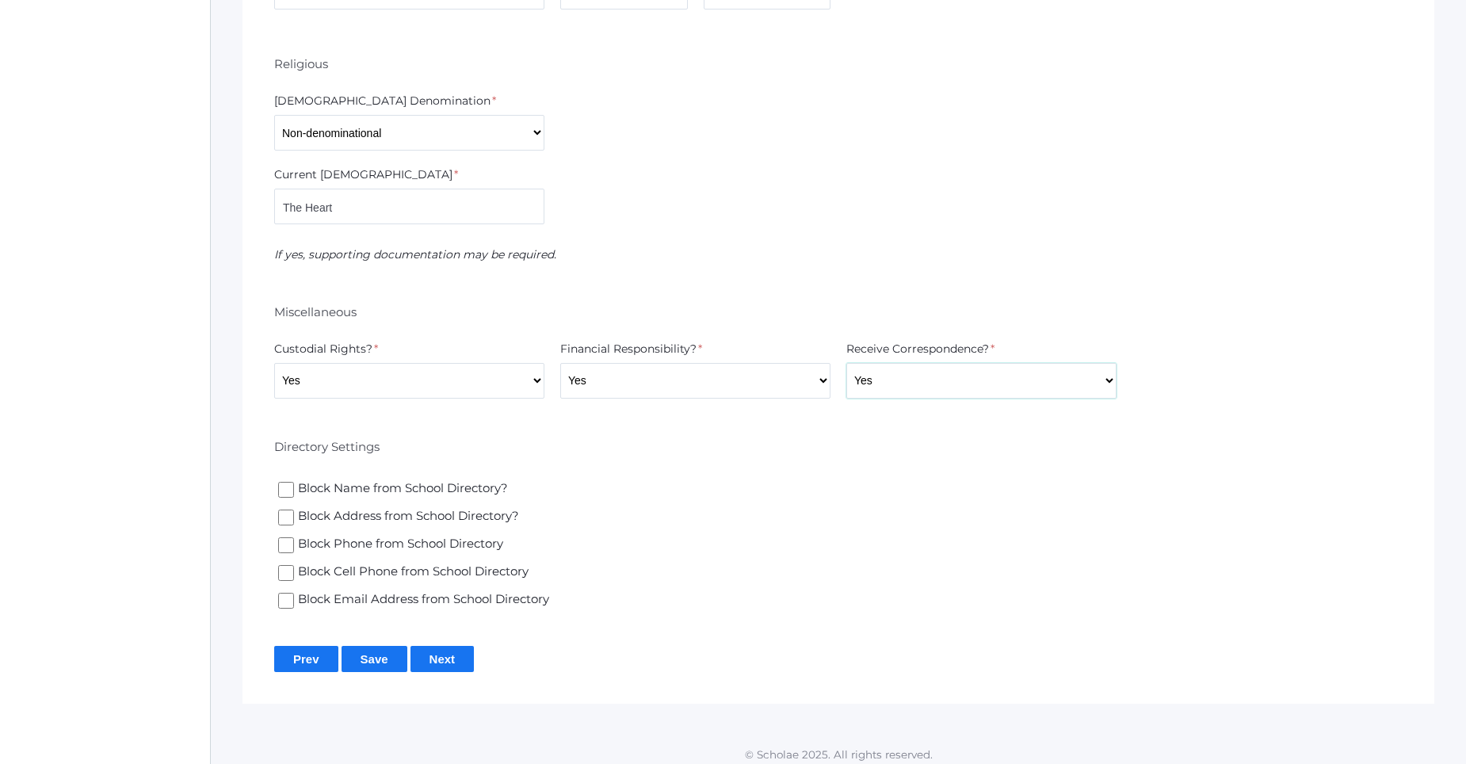
scroll to position [3042, 0]
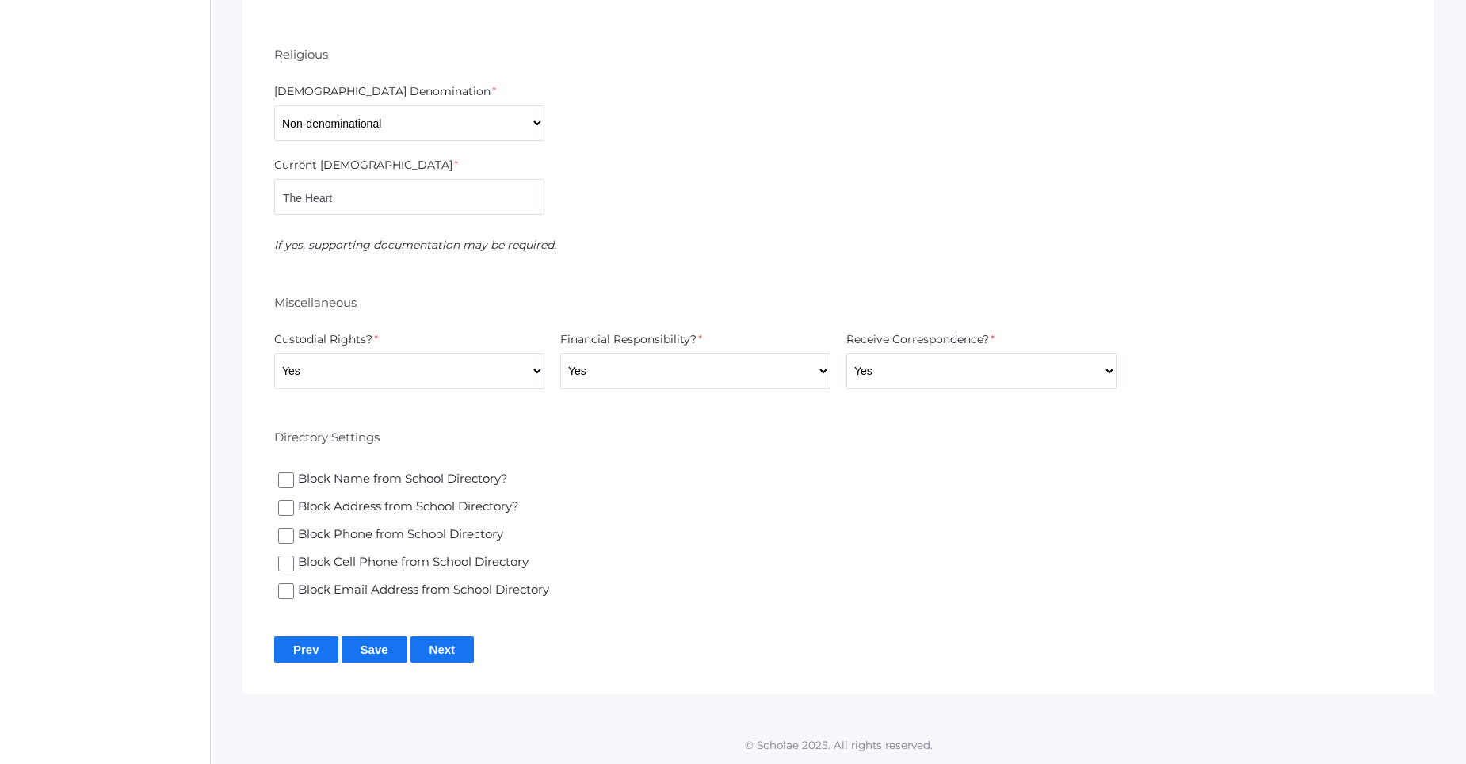
click at [433, 655] on input "Next" at bounding box center [443, 649] width 64 height 26
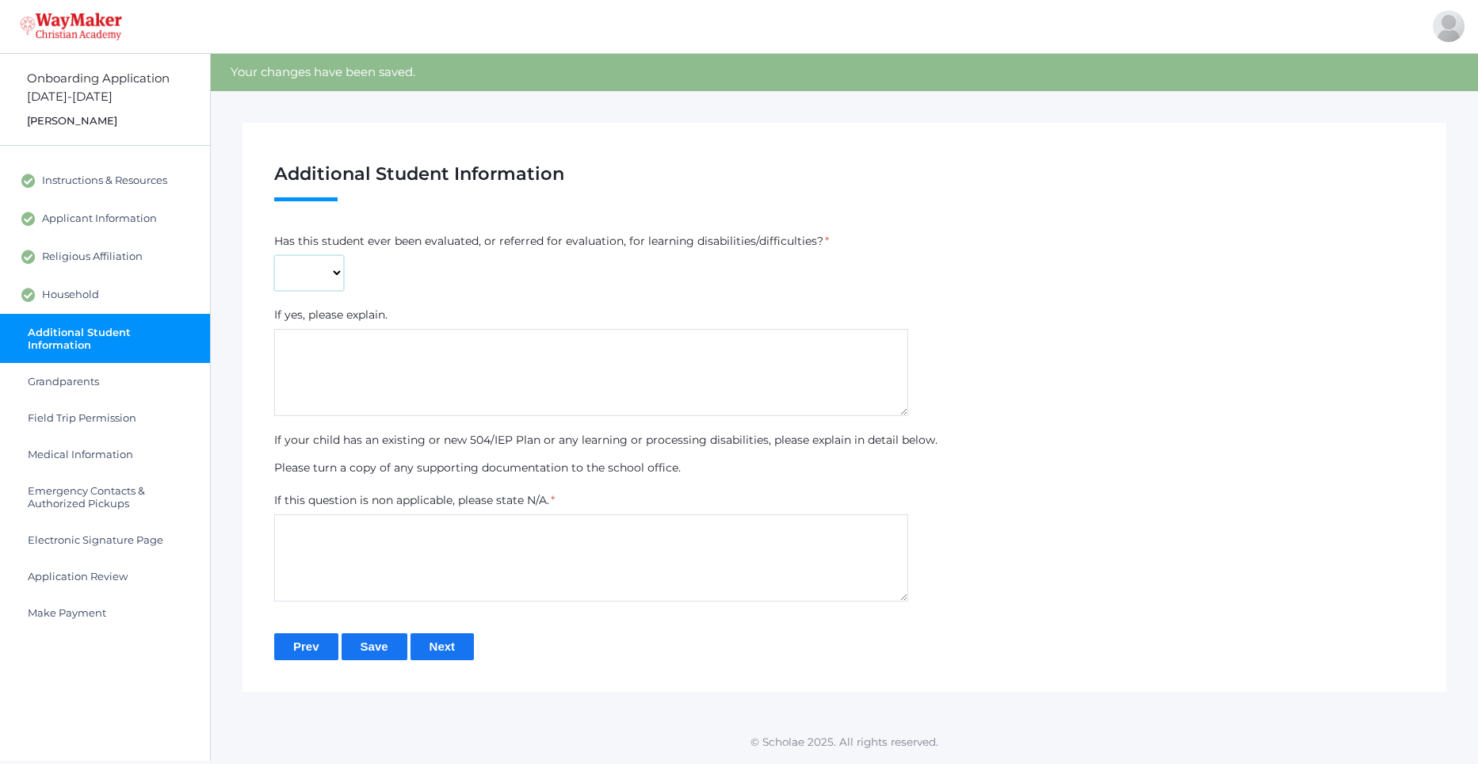
click at [315, 281] on select "Yes No" at bounding box center [309, 273] width 70 height 36
select select "No"
click at [274, 255] on select "Yes No" at bounding box center [309, 273] width 70 height 36
click at [457, 646] on input "Next" at bounding box center [443, 646] width 64 height 26
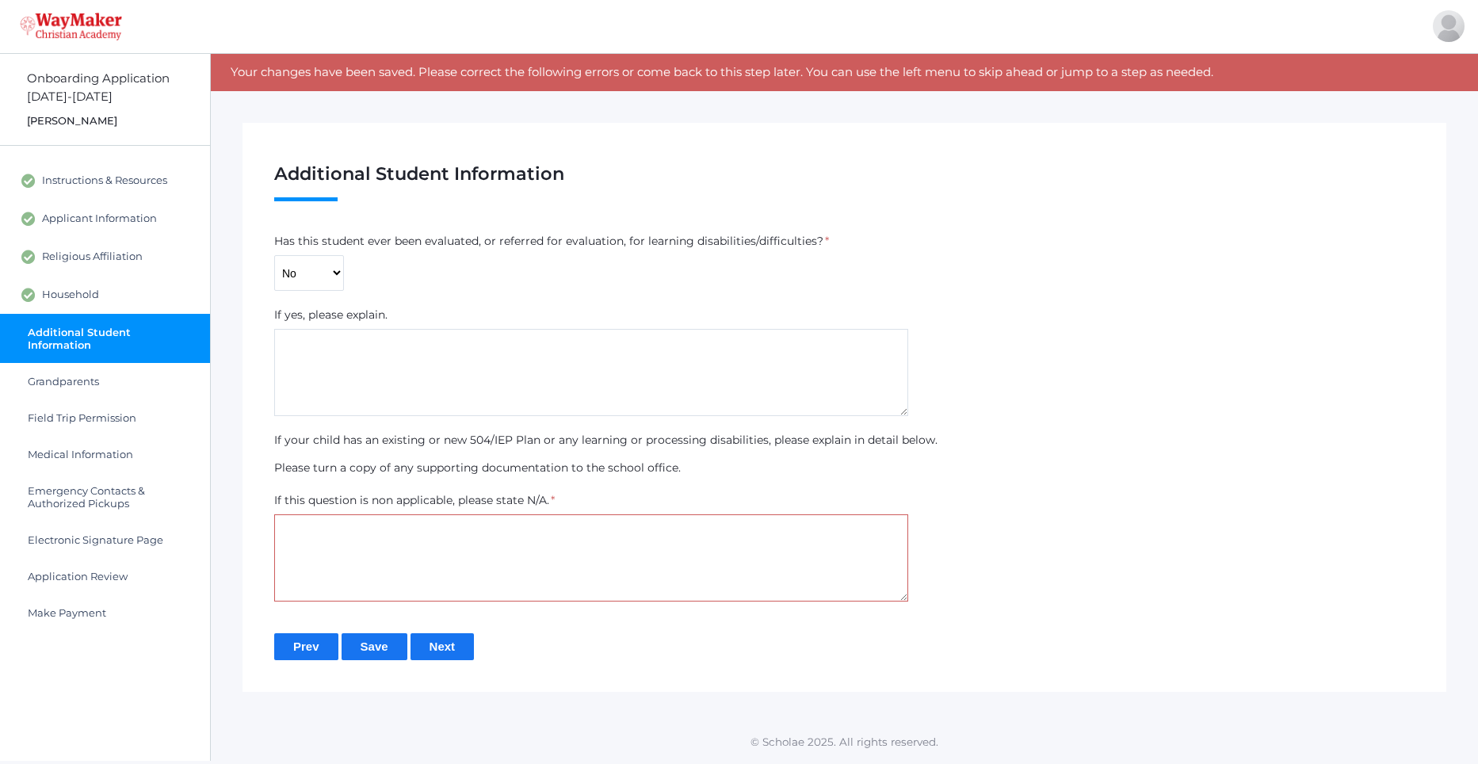
click at [418, 524] on textarea at bounding box center [591, 557] width 634 height 87
type textarea "N/A"
click at [438, 645] on input "Next" at bounding box center [443, 646] width 64 height 26
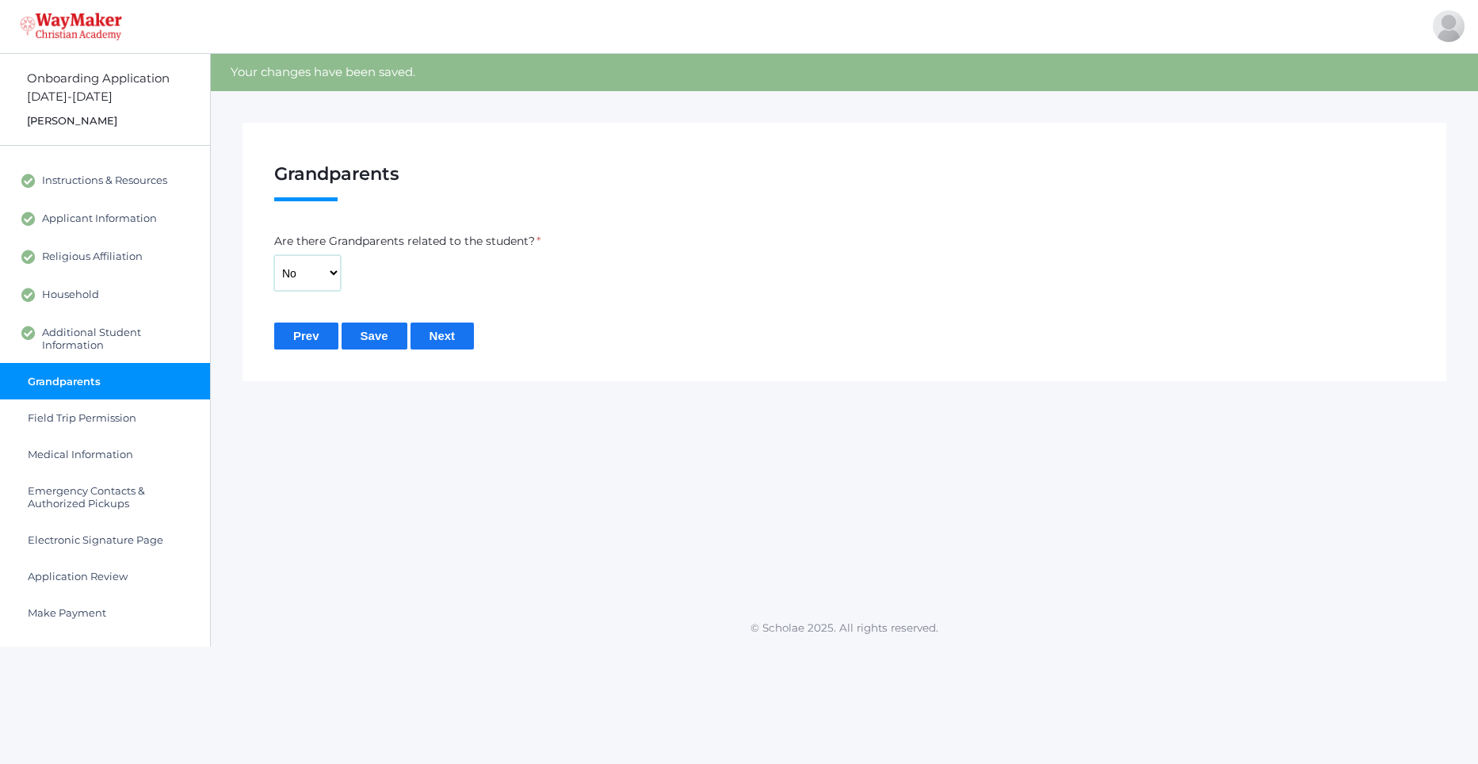
click at [336, 270] on select "Yes No" at bounding box center [307, 273] width 67 height 36
click at [458, 338] on input "Next" at bounding box center [443, 336] width 64 height 26
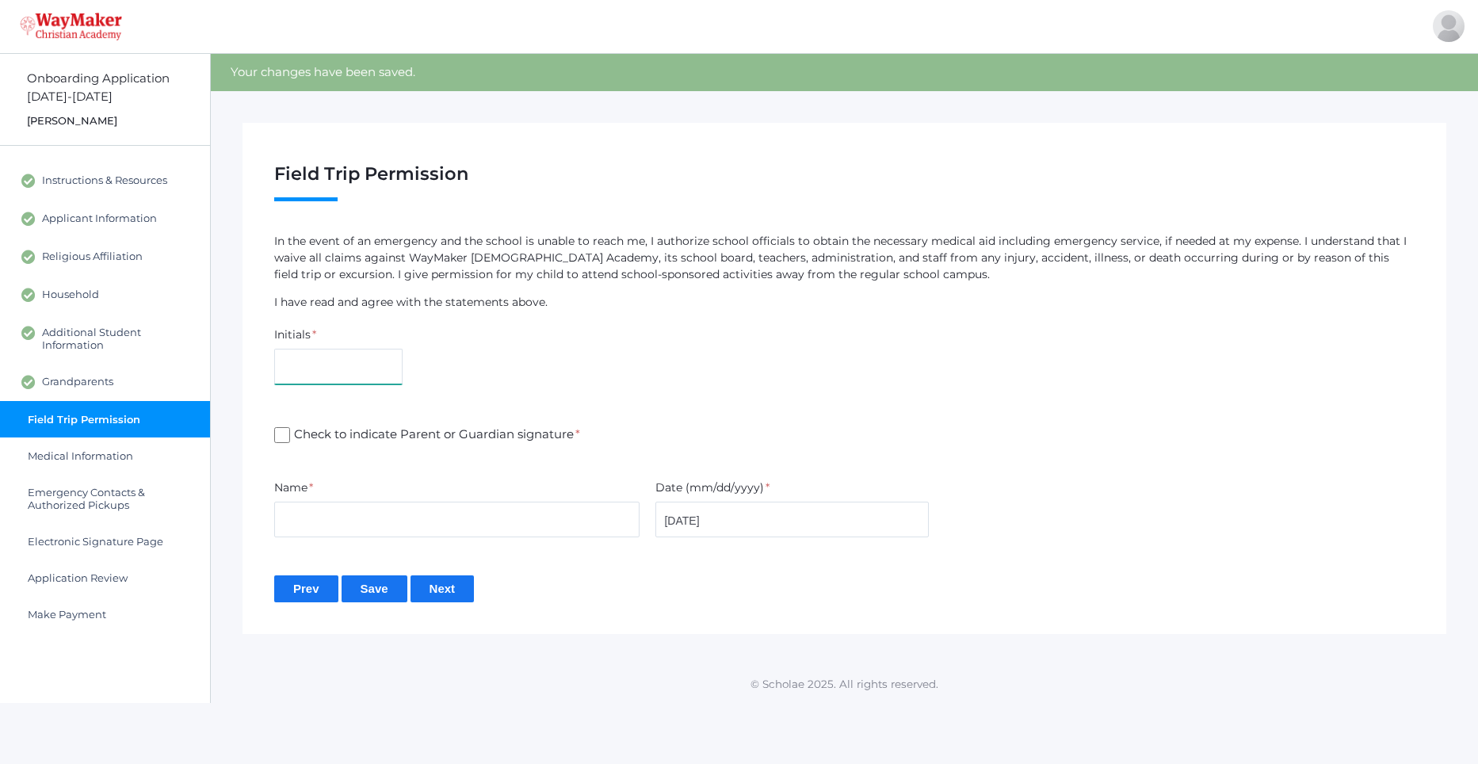
click at [378, 364] on input "text" at bounding box center [338, 367] width 128 height 36
type input "KP"
click at [290, 436] on span "Check to indicate Parent or Guardian signature *" at bounding box center [435, 436] width 290 height 20
click at [290, 436] on input "Check to indicate Parent or Guardian signature *" at bounding box center [282, 435] width 16 height 16
checkbox input "true"
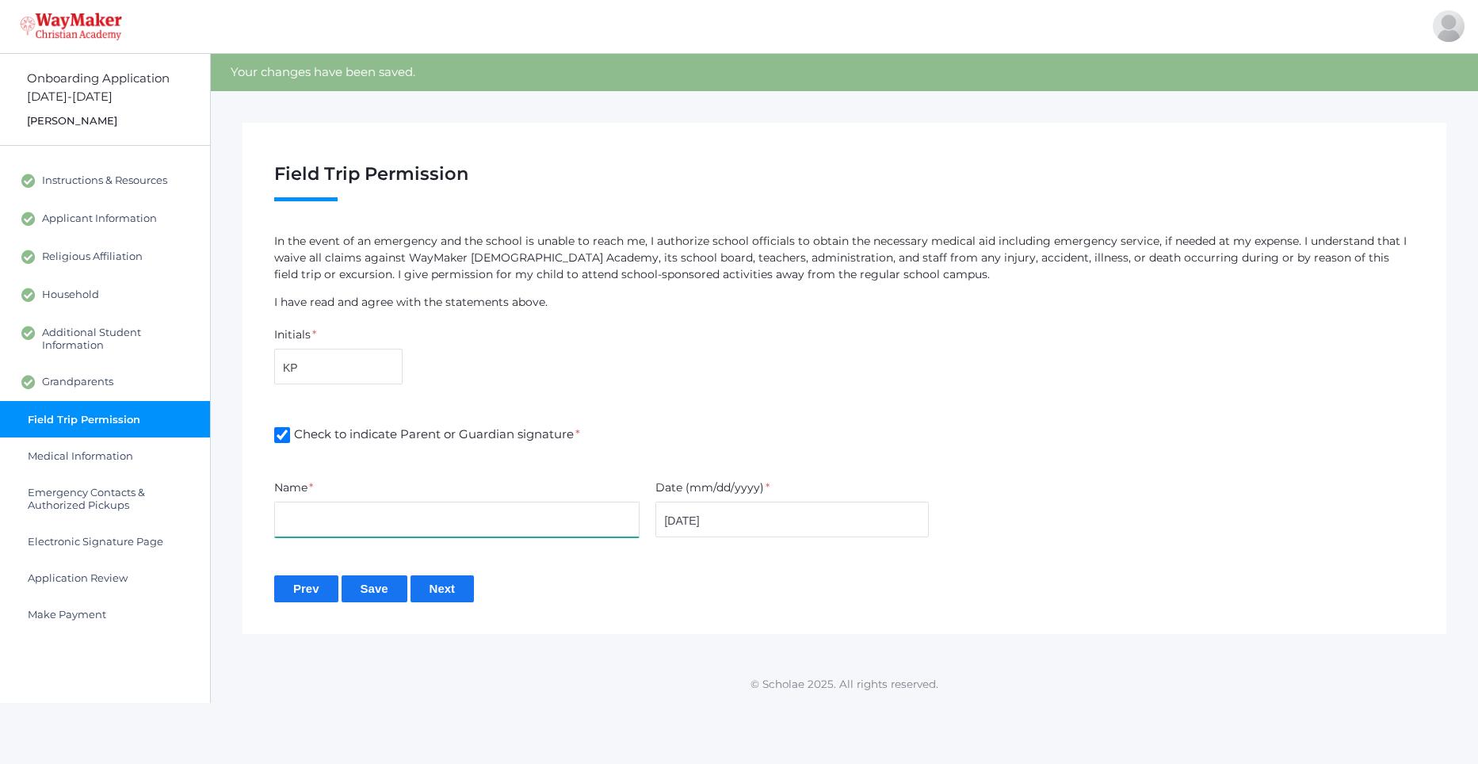
click at [304, 512] on input "text" at bounding box center [456, 520] width 365 height 36
type input "[PERSON_NAME]"
click at [425, 596] on input "Next" at bounding box center [443, 588] width 64 height 26
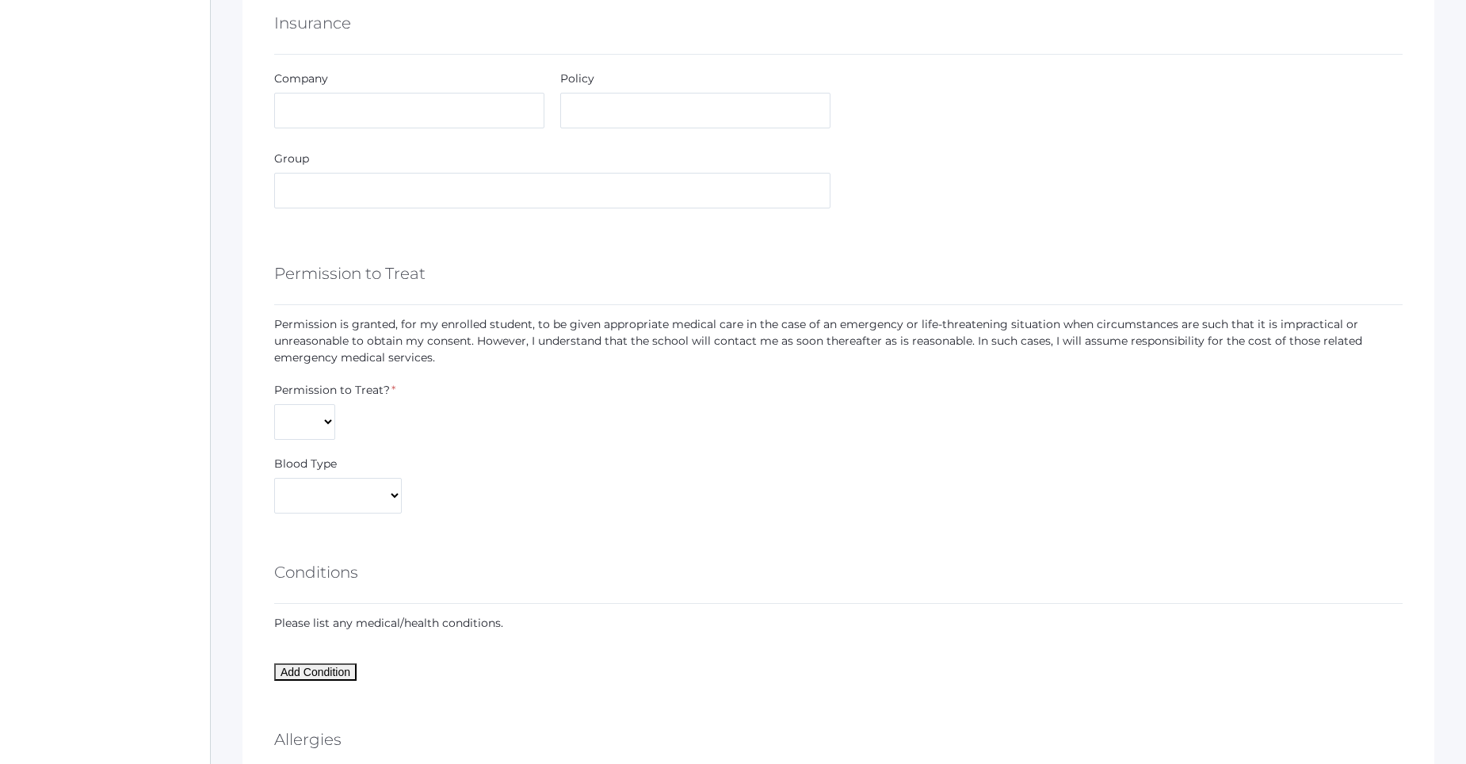
scroll to position [872, 0]
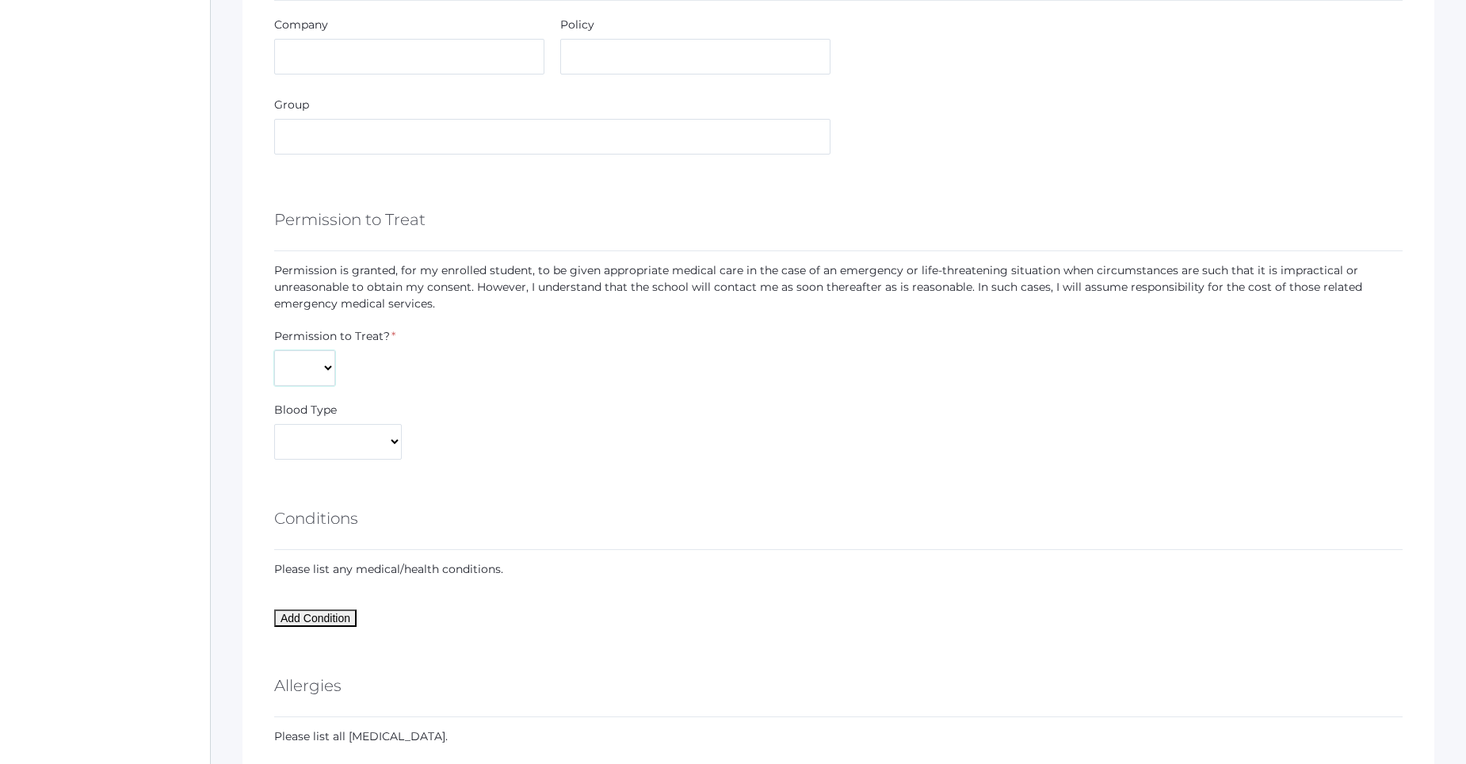
click at [330, 372] on select "Yes No" at bounding box center [304, 368] width 61 height 36
select select "Yes"
click at [274, 350] on select "Yes No" at bounding box center [304, 368] width 61 height 36
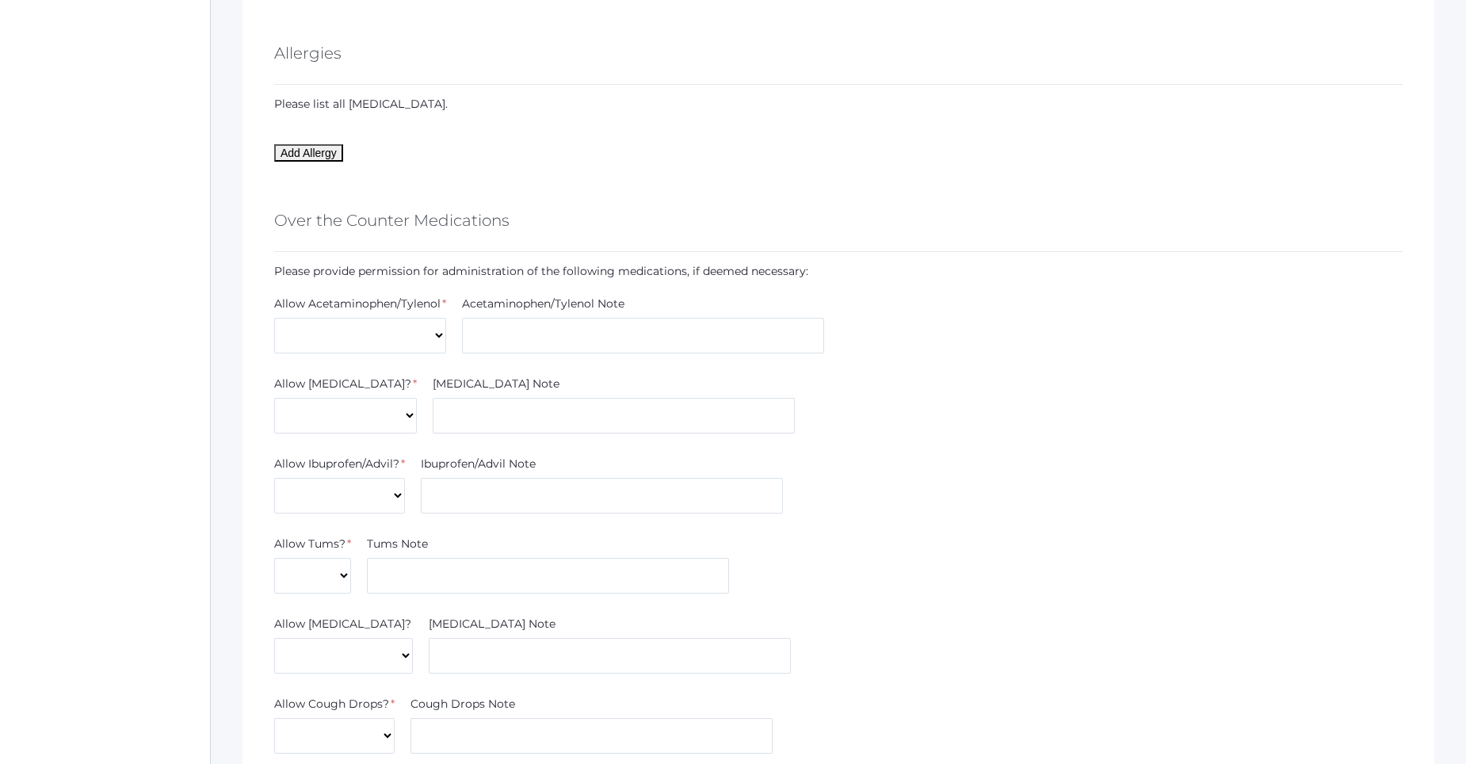
scroll to position [1506, 0]
click at [429, 332] on select "Yes No" at bounding box center [360, 334] width 172 height 36
select select "No"
click at [274, 316] on select "Yes No" at bounding box center [360, 334] width 172 height 36
click at [360, 421] on select "Yes No" at bounding box center [345, 414] width 143 height 36
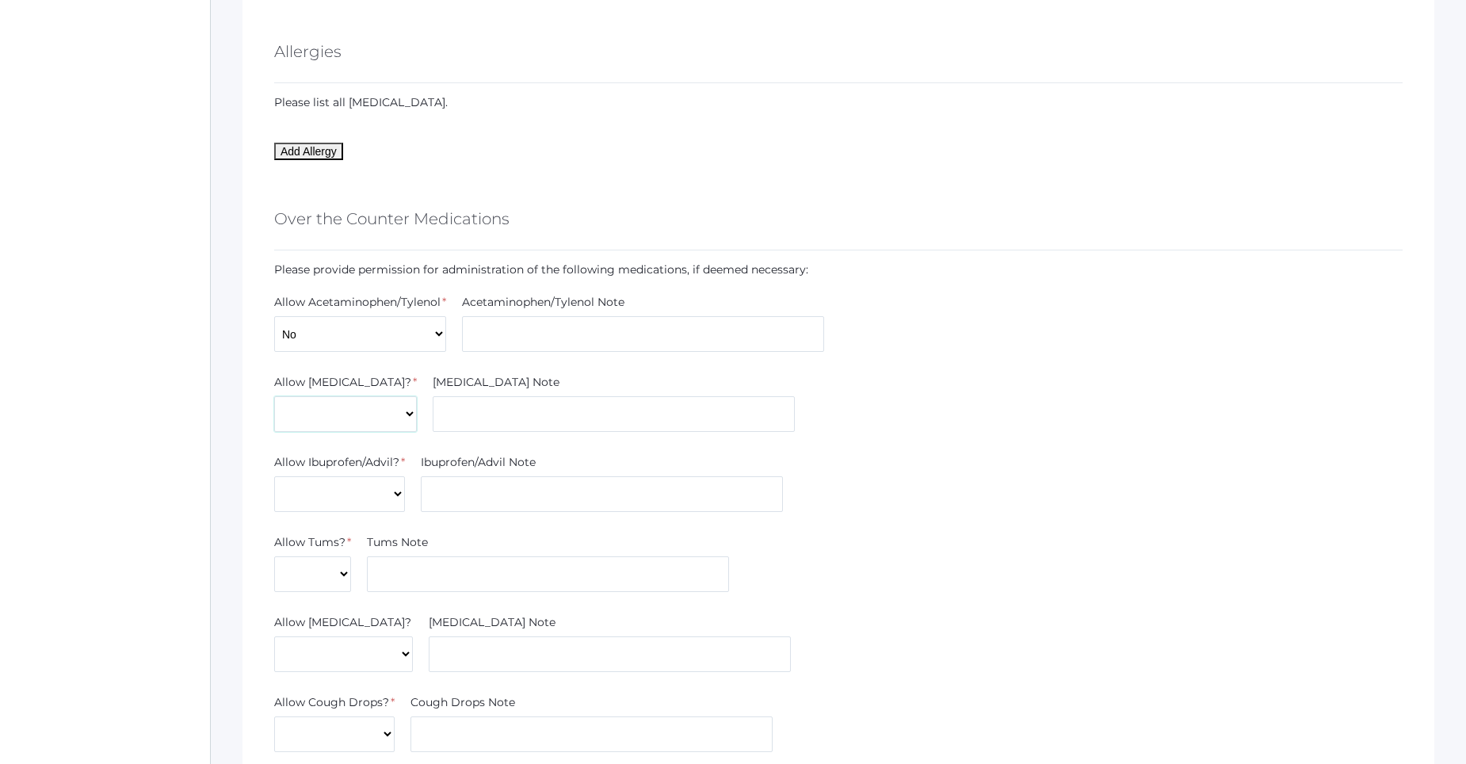
select select "Yes"
click at [274, 396] on select "Yes No" at bounding box center [345, 414] width 143 height 36
click at [398, 507] on select "Yes No" at bounding box center [339, 494] width 131 height 36
select select "No"
click at [274, 476] on select "Yes No" at bounding box center [339, 494] width 131 height 36
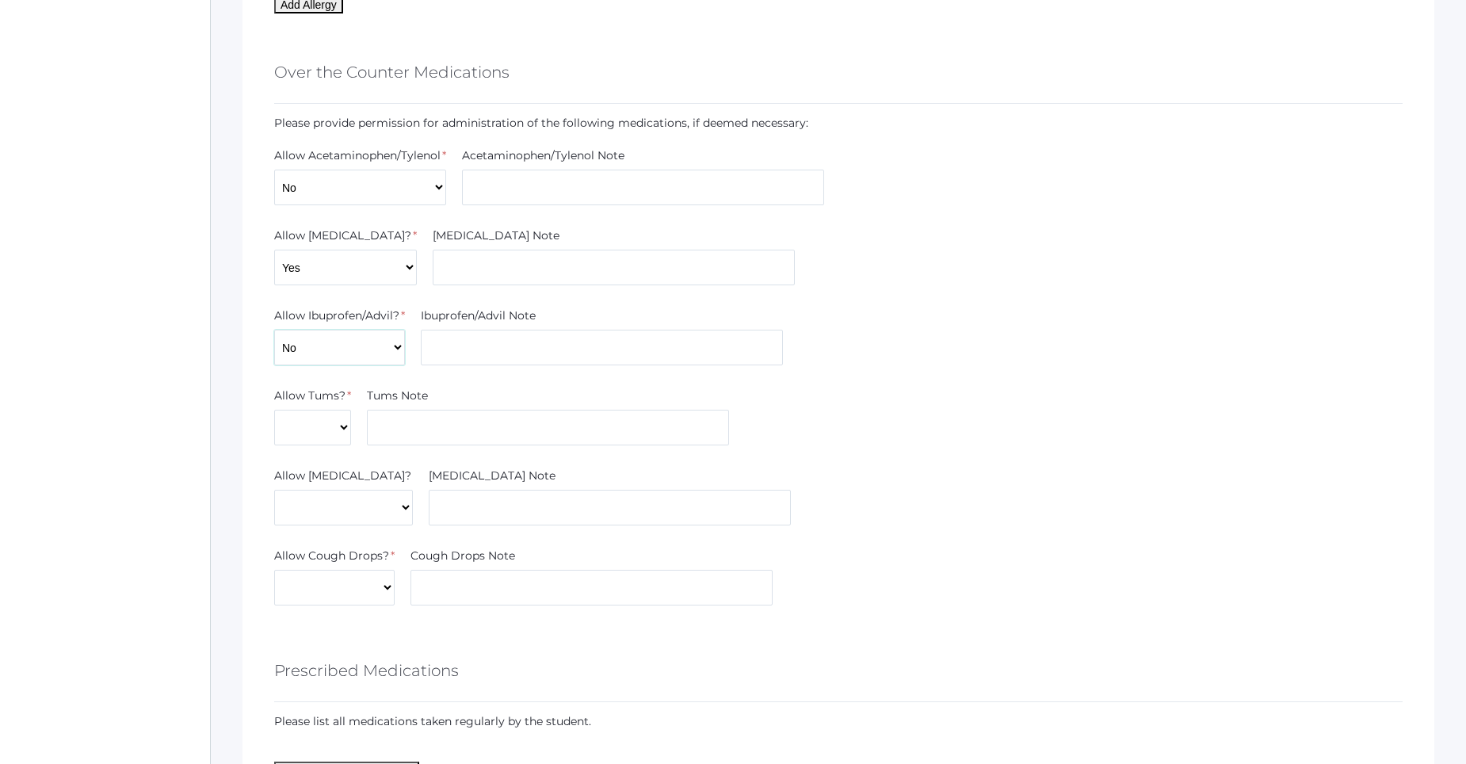
scroll to position [1664, 0]
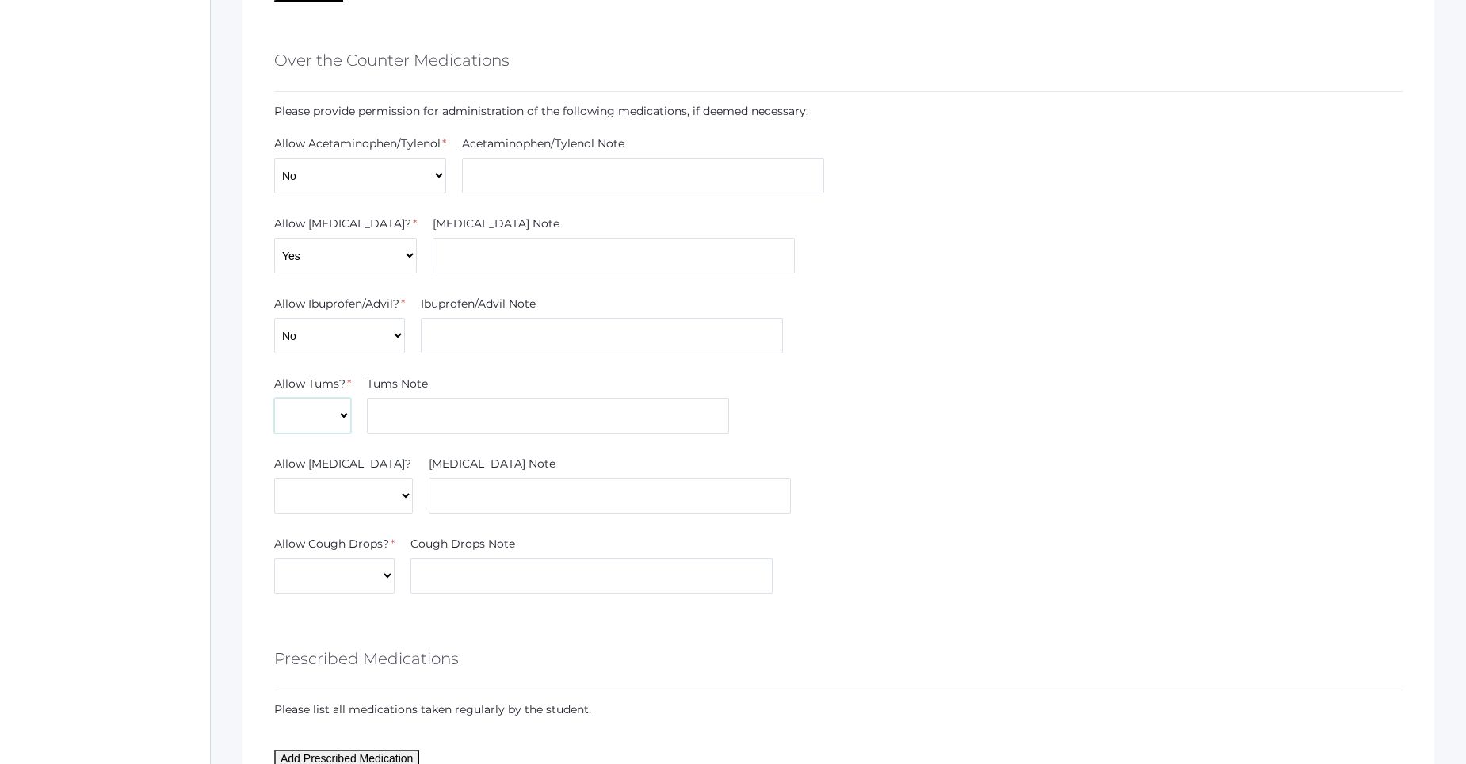
click at [338, 426] on select "Yes No" at bounding box center [312, 416] width 77 height 36
select select "Yes"
click at [274, 398] on select "Yes No" at bounding box center [312, 416] width 77 height 36
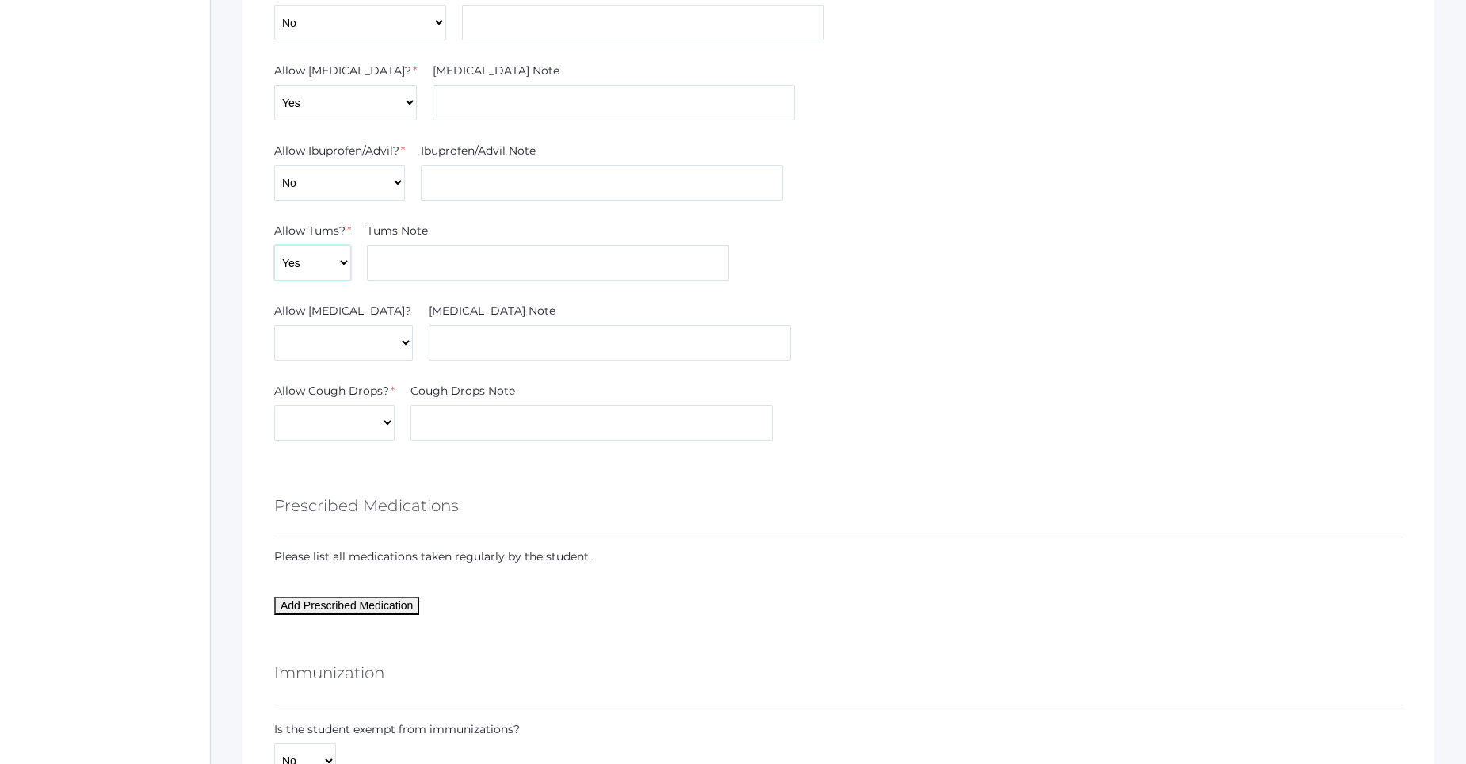
scroll to position [1823, 0]
click at [390, 418] on select "Yes No" at bounding box center [334, 417] width 120 height 36
select select "Yes"
click at [274, 399] on select "Yes No" at bounding box center [334, 417] width 120 height 36
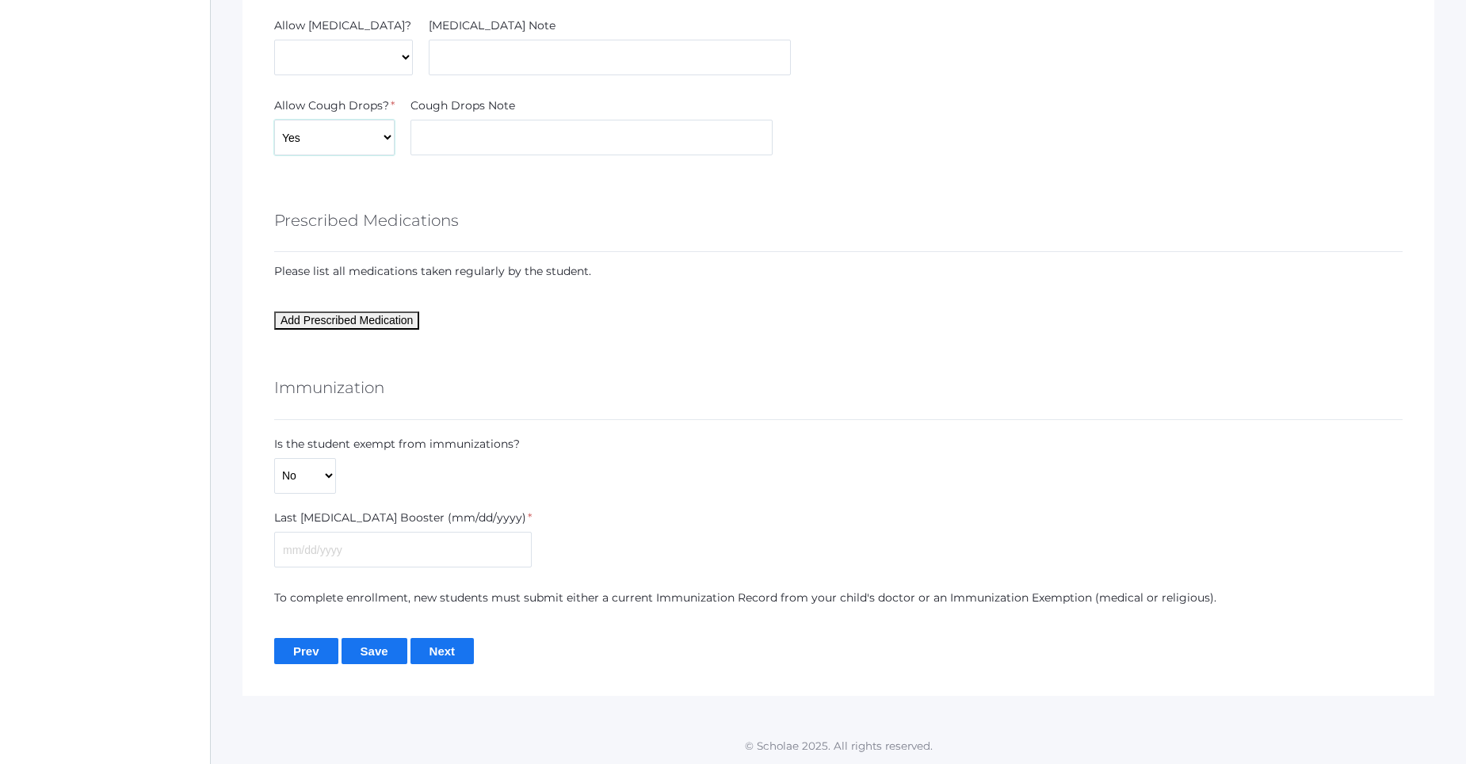
scroll to position [2103, 0]
click at [335, 475] on select "Yes No" at bounding box center [305, 475] width 62 height 36
select select "Yes"
click at [274, 493] on select "Yes No" at bounding box center [305, 475] width 62 height 36
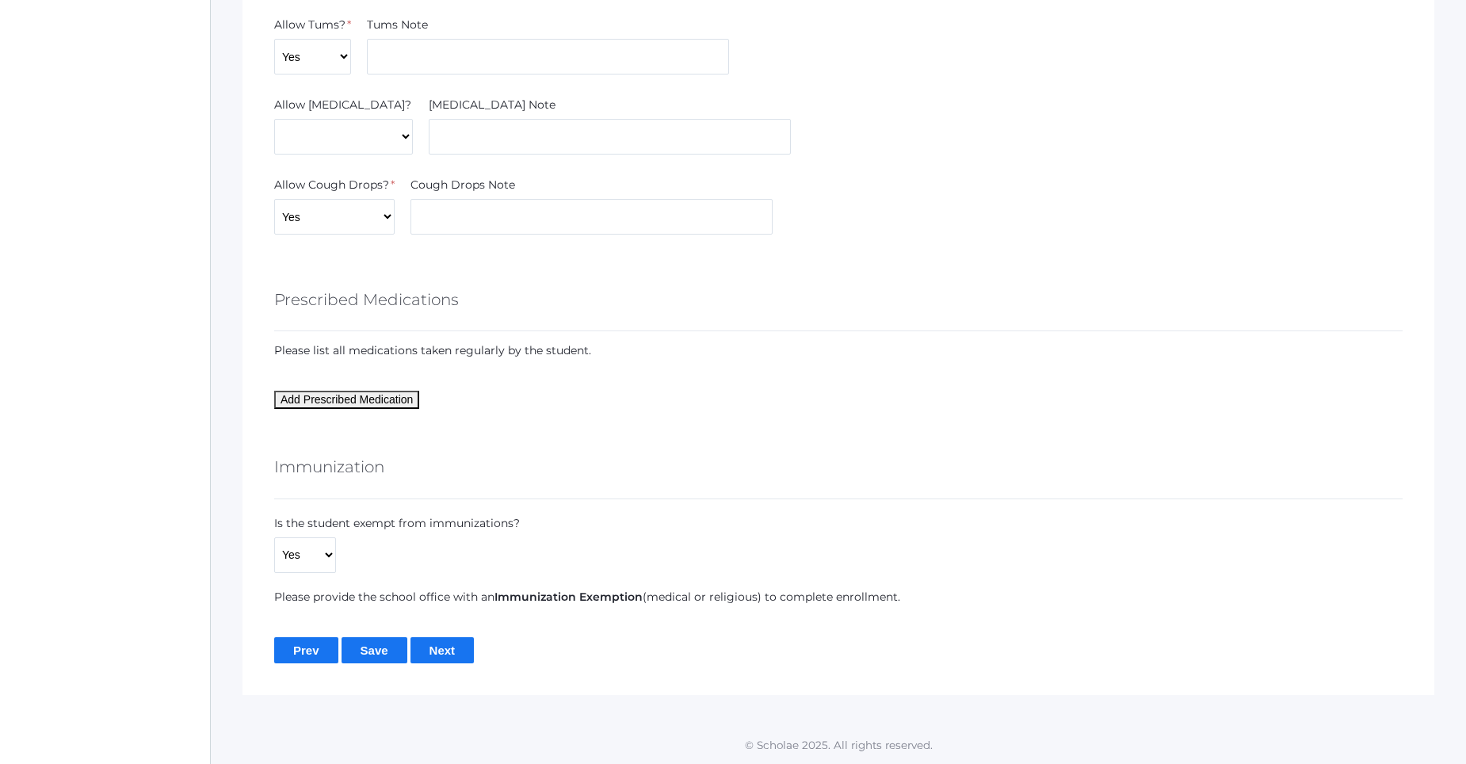
click at [453, 651] on input "Next" at bounding box center [443, 650] width 64 height 26
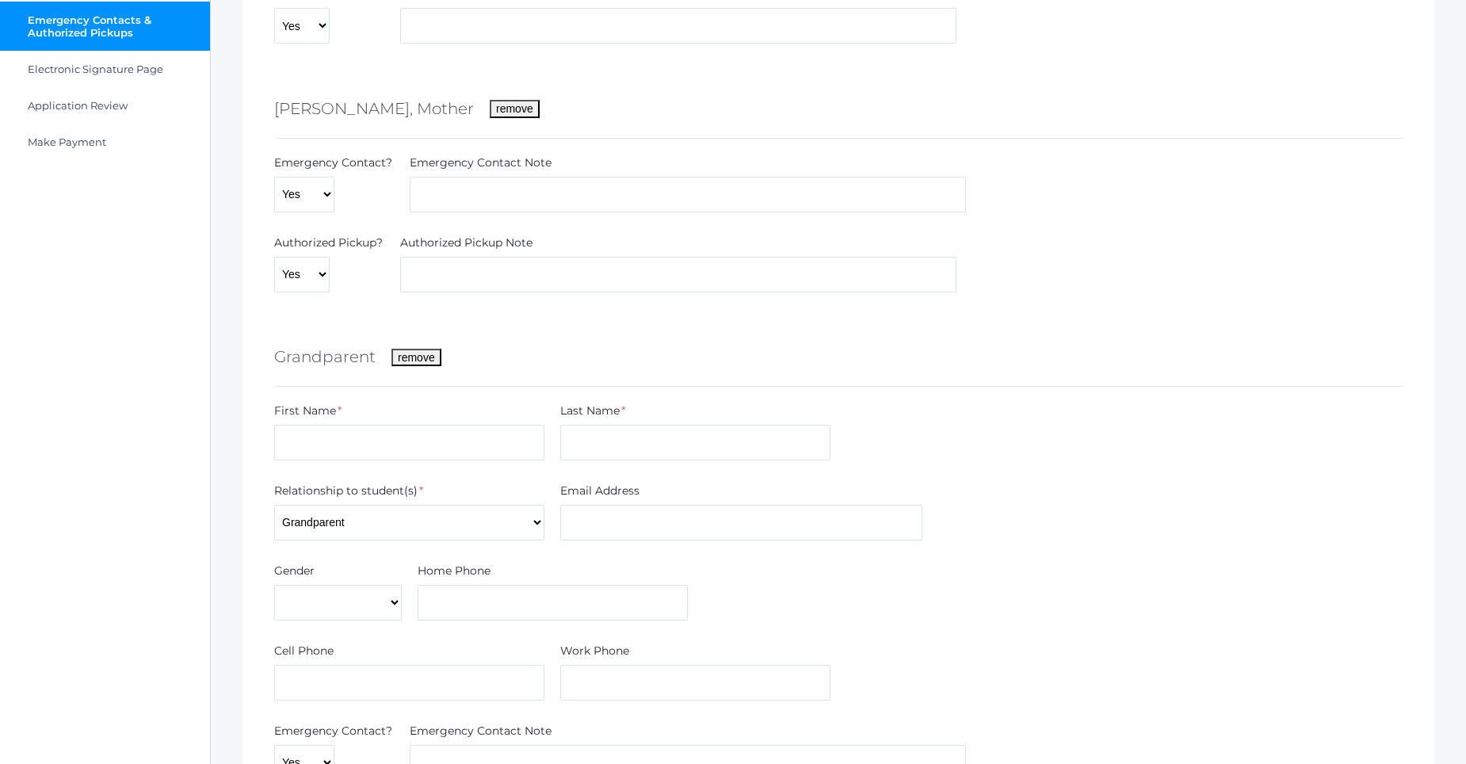
scroll to position [555, 0]
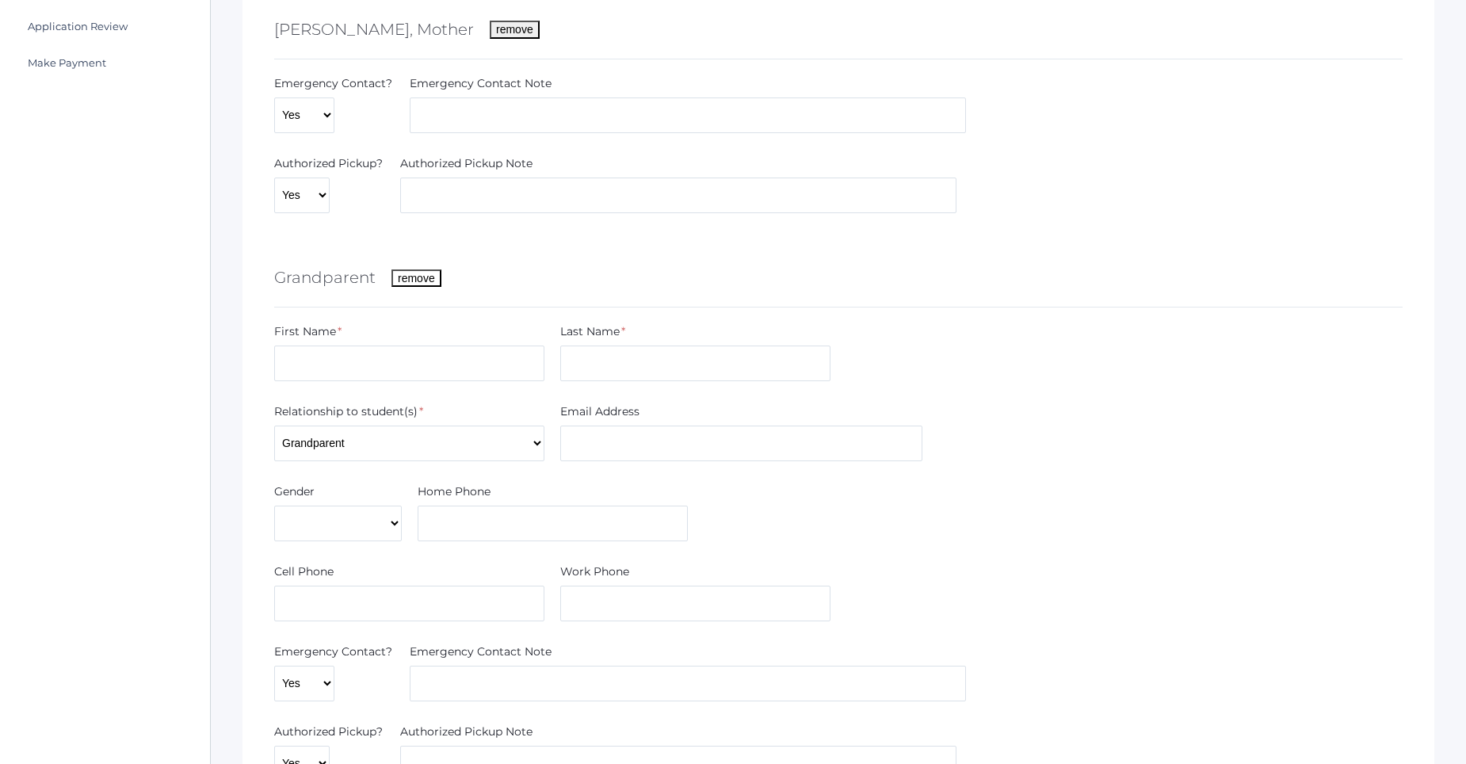
click at [429, 278] on button "remove" at bounding box center [417, 277] width 50 height 17
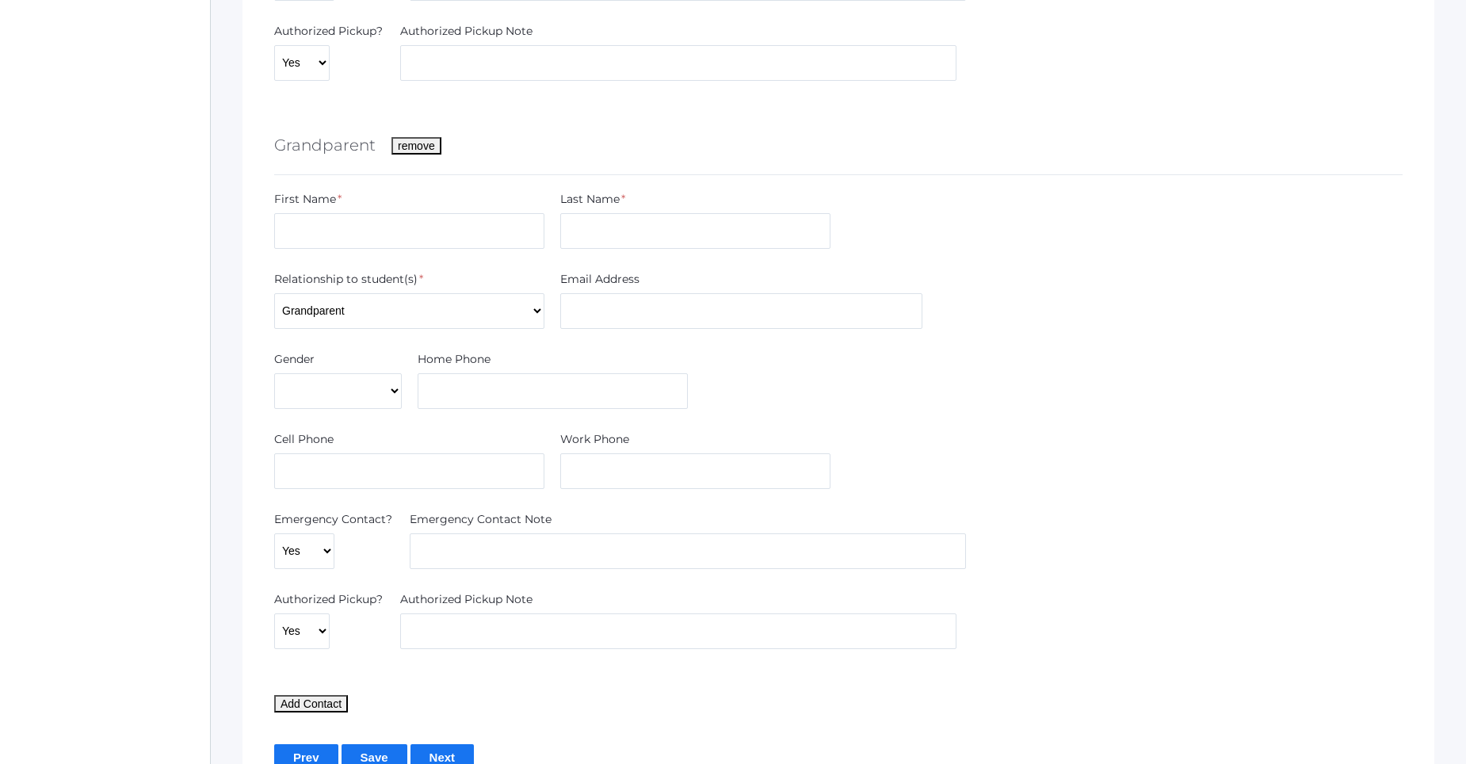
scroll to position [636, 0]
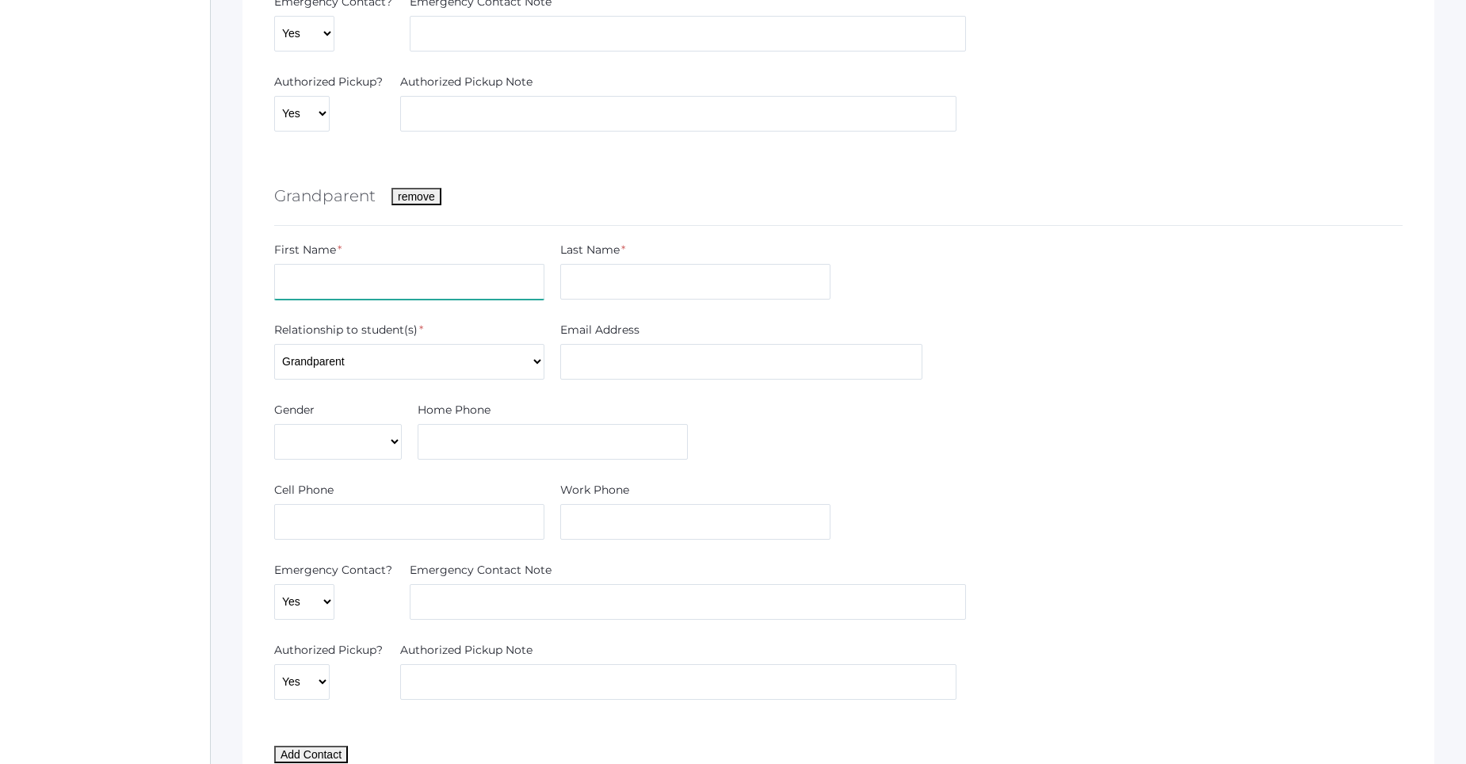
click at [422, 273] on input "text" at bounding box center [409, 282] width 270 height 36
type input "[PERSON_NAME]"
type input "Sellers"
click at [412, 519] on input "text" at bounding box center [409, 522] width 270 height 36
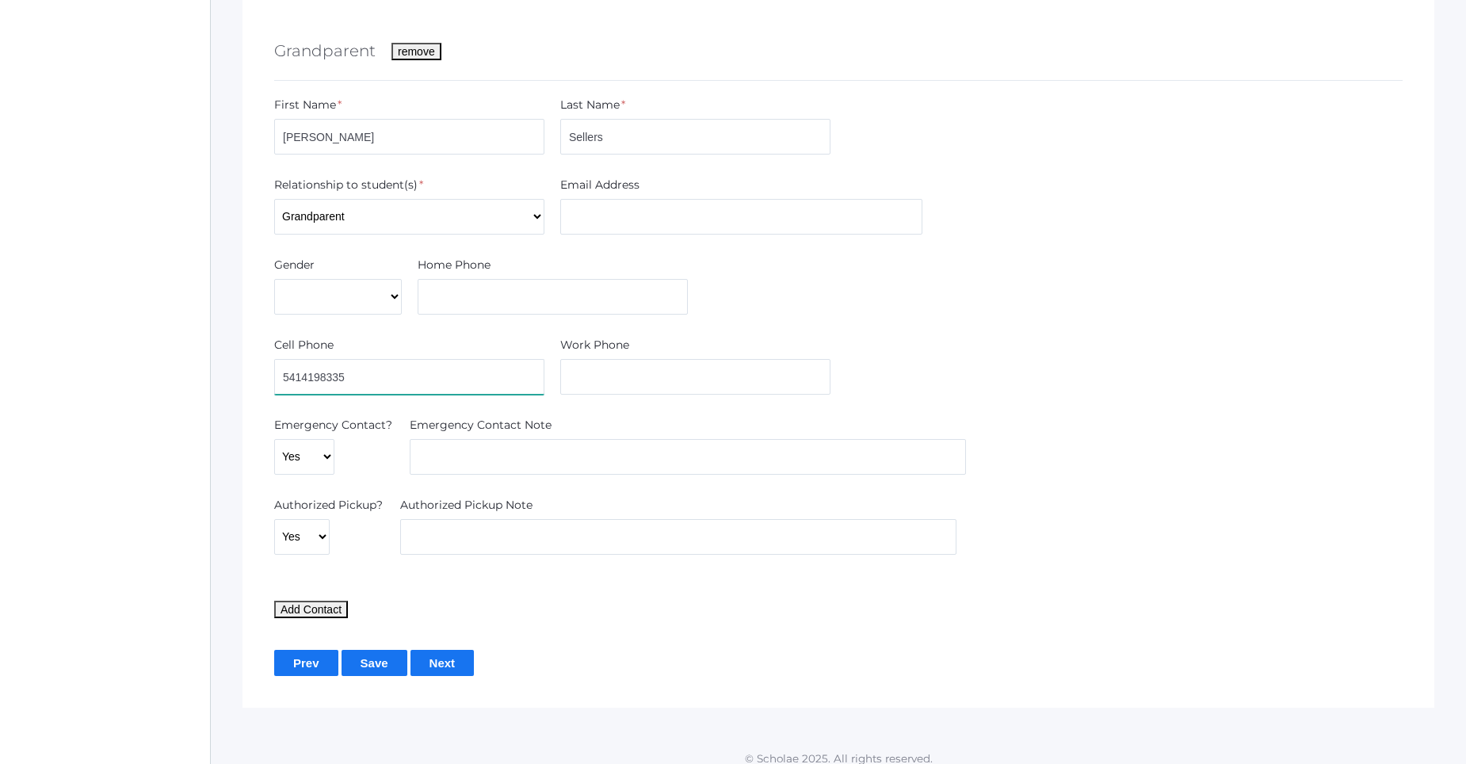
scroll to position [795, 0]
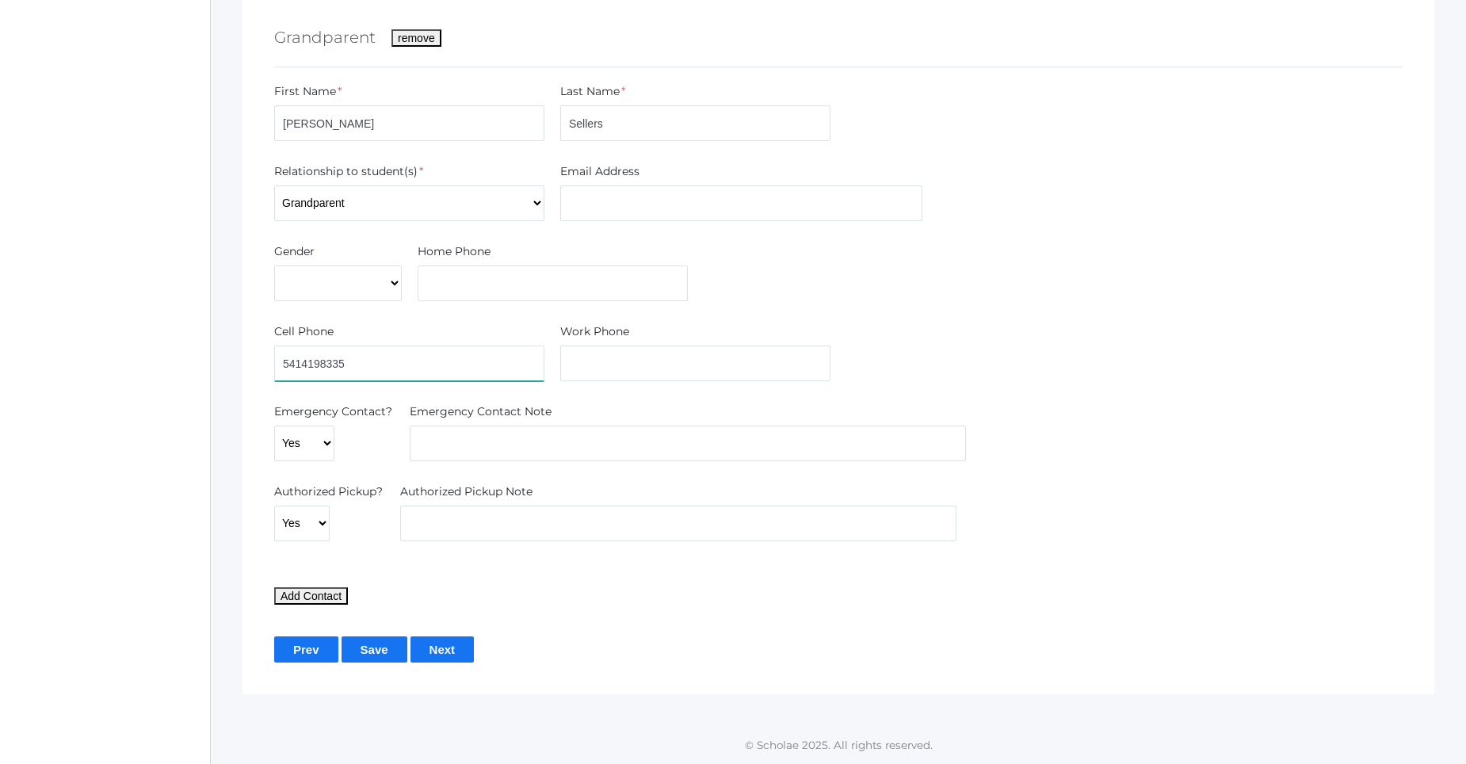
type input "5414198335"
click at [441, 643] on input "Next" at bounding box center [443, 649] width 64 height 26
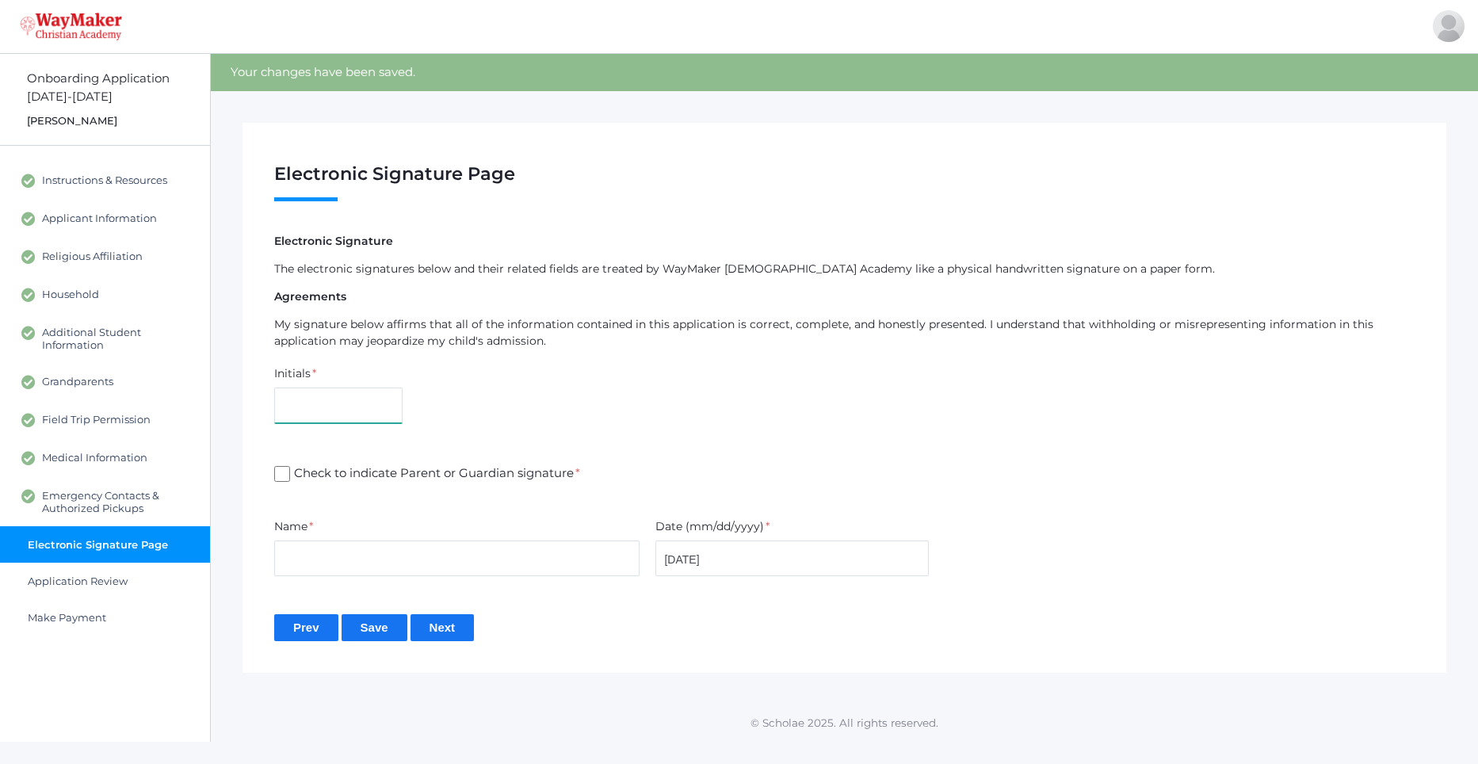
click at [361, 405] on input "text" at bounding box center [338, 406] width 128 height 36
type input "KP"
drag, startPoint x: 267, startPoint y: 476, endPoint x: 275, endPoint y: 469, distance: 10.1
click at [268, 473] on div "Check to indicate Parent or Guardian signature *" at bounding box center [844, 473] width 1156 height 57
click at [277, 471] on input "Check to indicate Parent or Guardian signature *" at bounding box center [282, 474] width 16 height 16
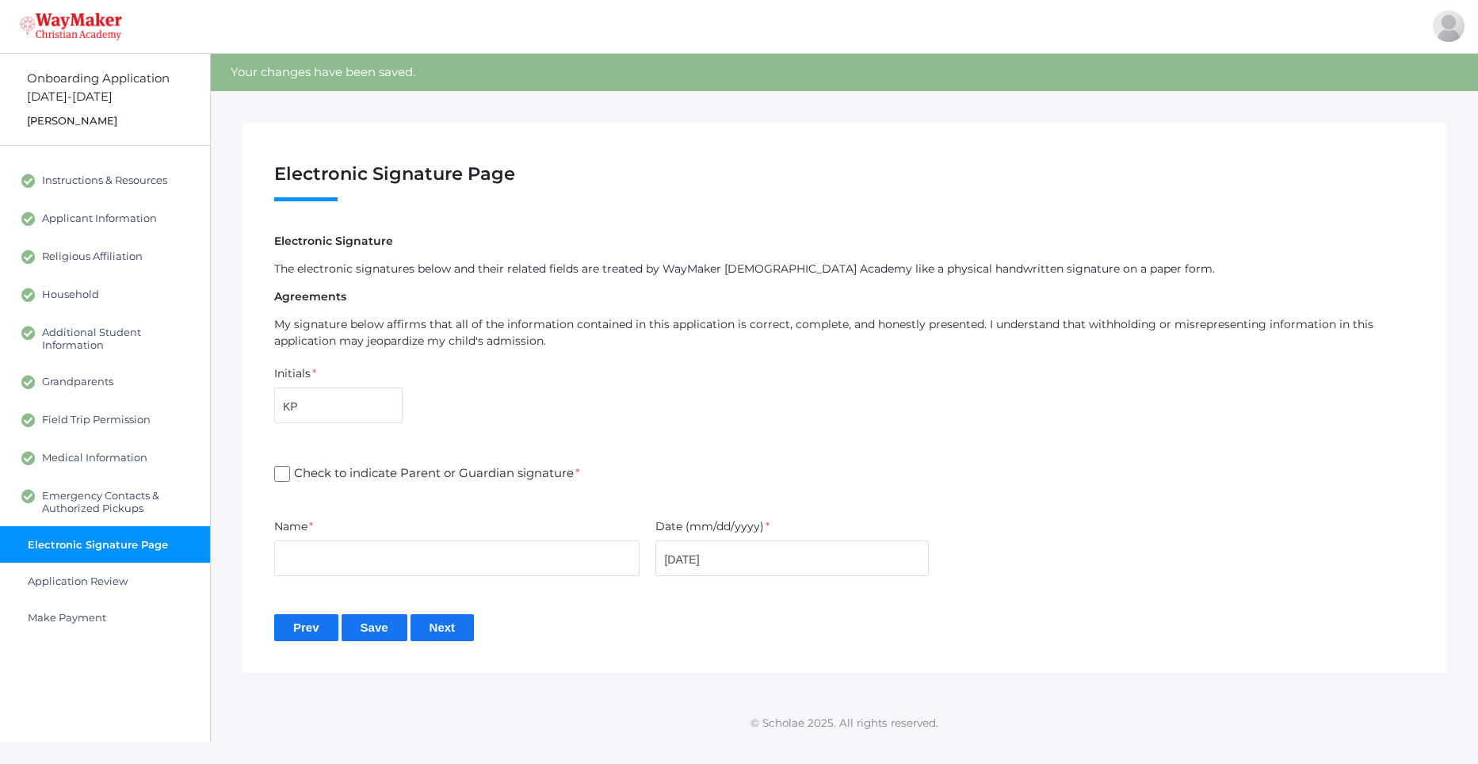
checkbox input "true"
click at [341, 567] on input "text" at bounding box center [456, 559] width 365 height 36
type input "[PERSON_NAME]"
click at [449, 625] on input "Next" at bounding box center [443, 627] width 64 height 26
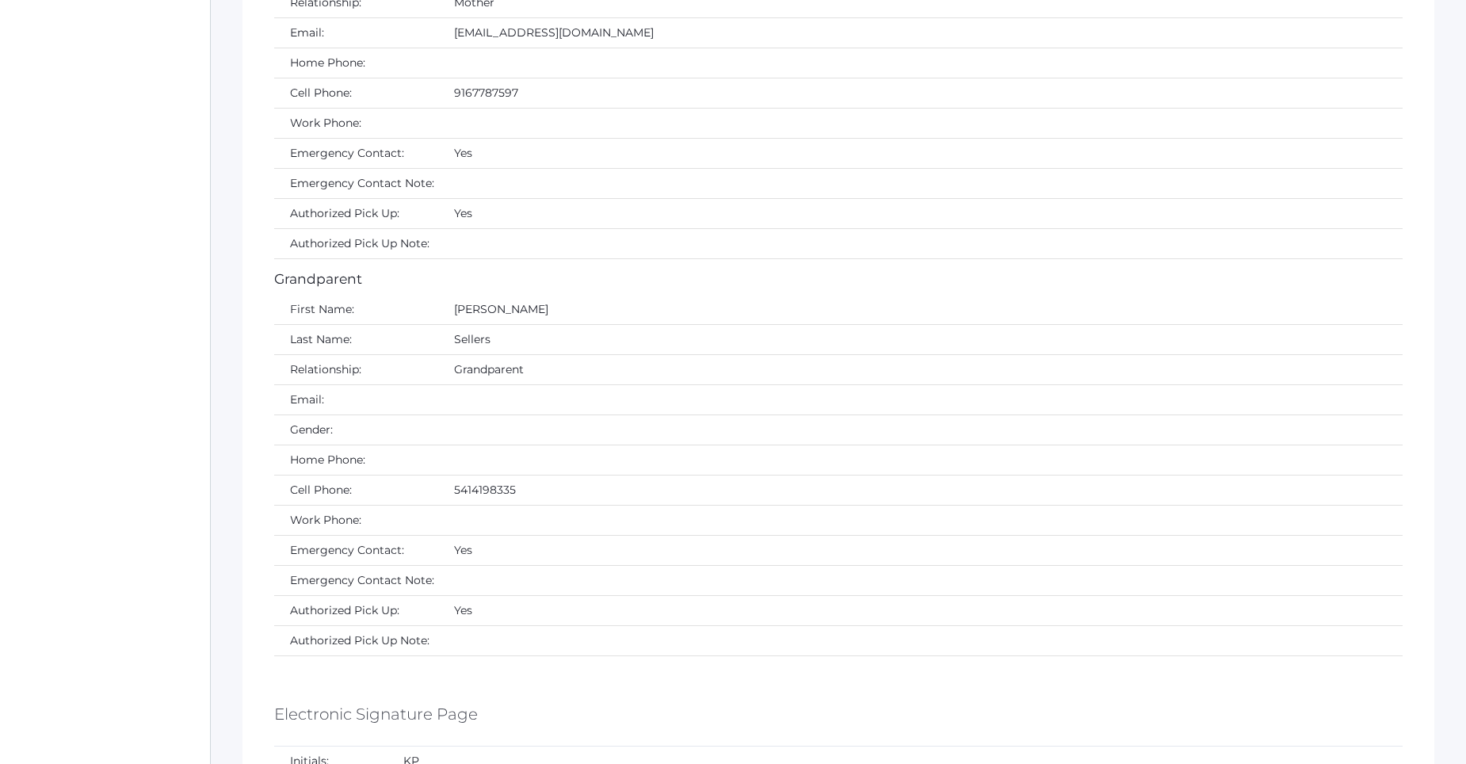
scroll to position [5922, 0]
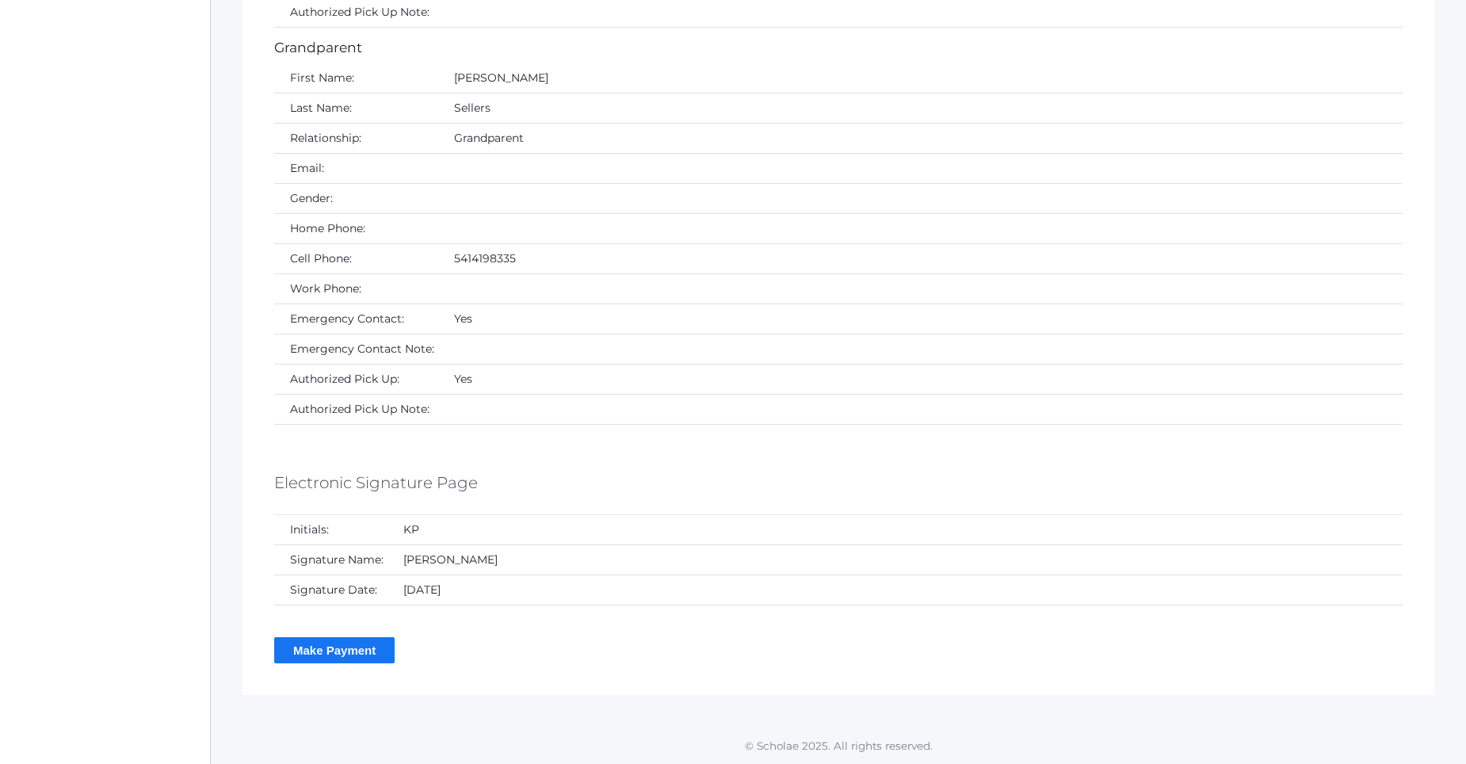
click at [346, 654] on input "Make Payment" at bounding box center [334, 650] width 120 height 26
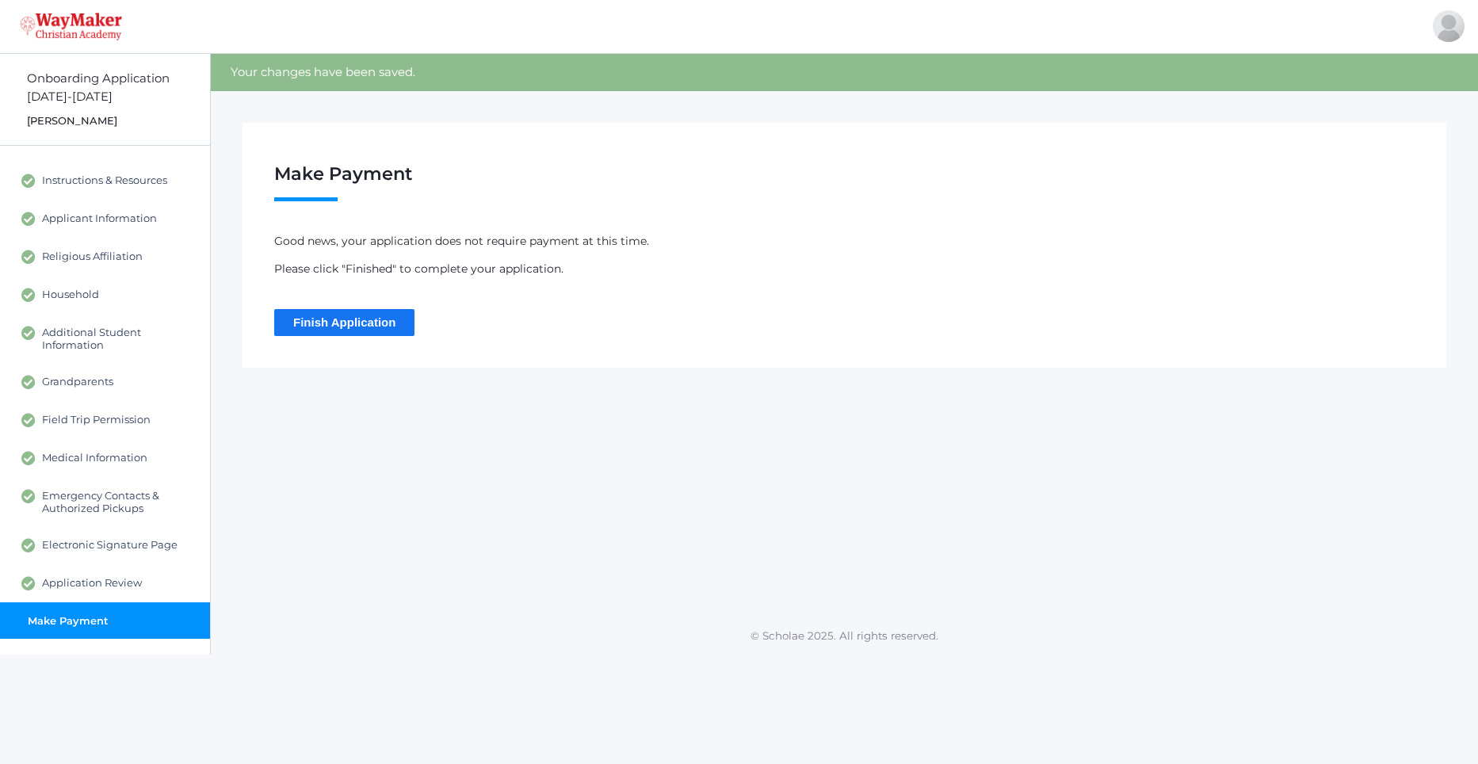
click at [376, 328] on input "Finish Application" at bounding box center [344, 322] width 140 height 26
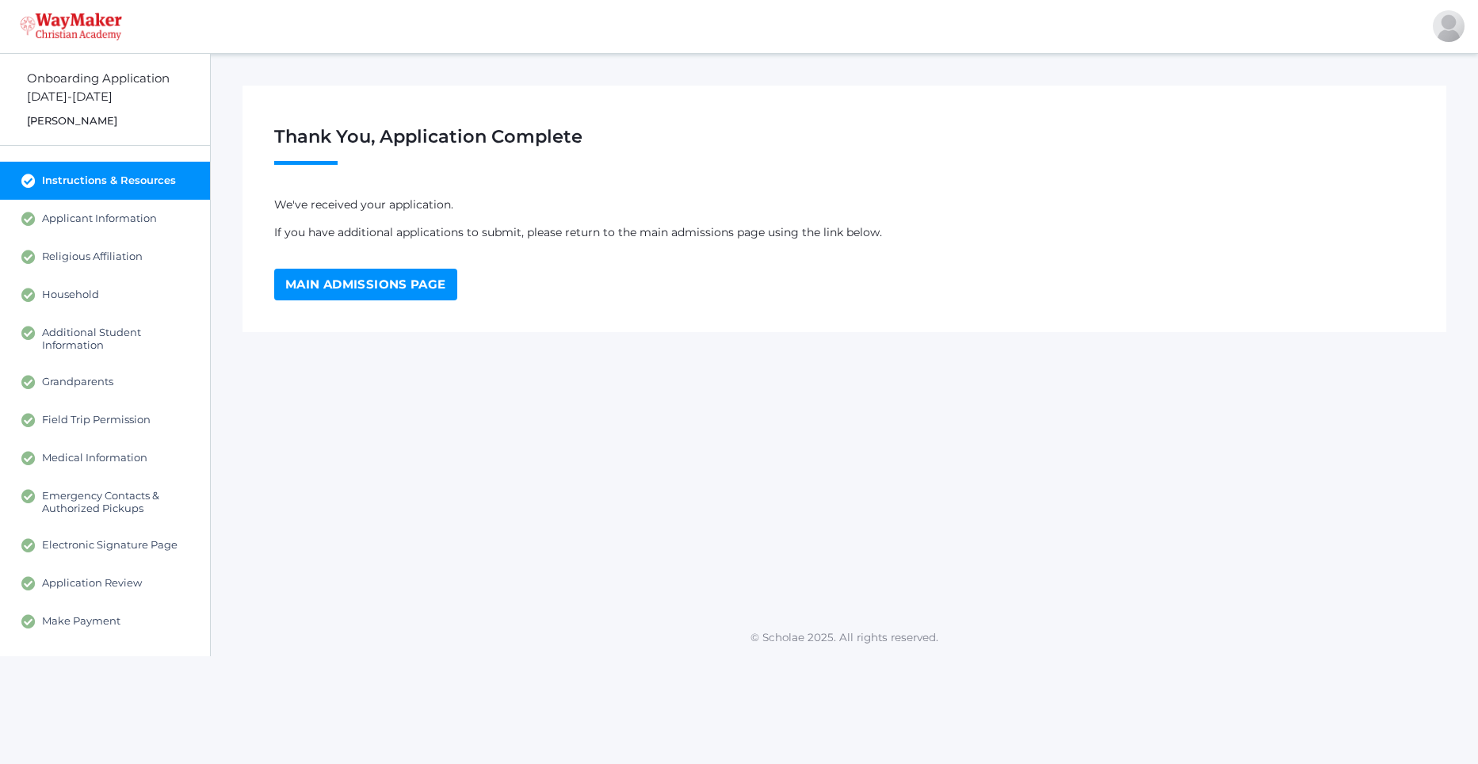
click at [361, 285] on link "Main Admissions Page" at bounding box center [365, 285] width 183 height 32
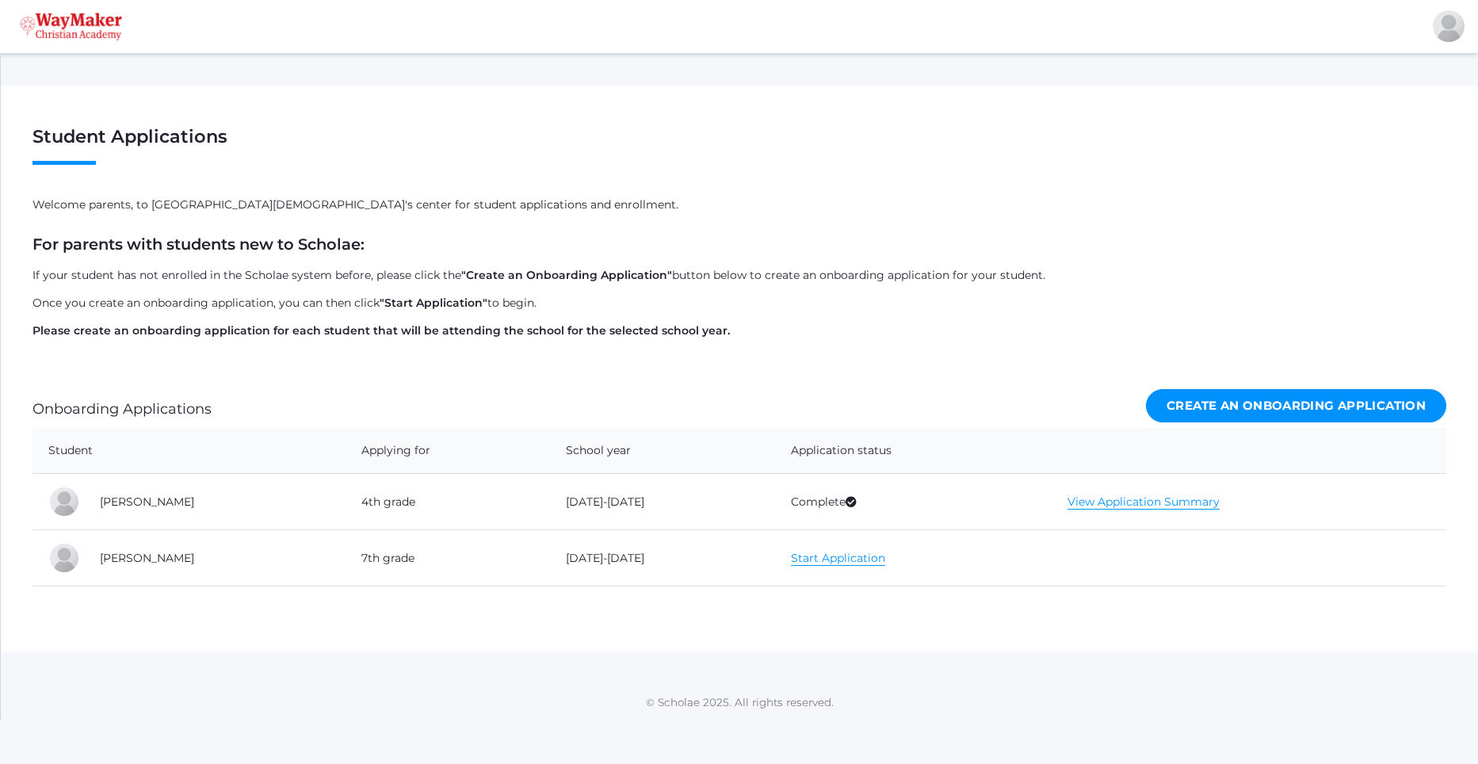
click at [814, 560] on link "Start Application" at bounding box center [838, 558] width 94 height 15
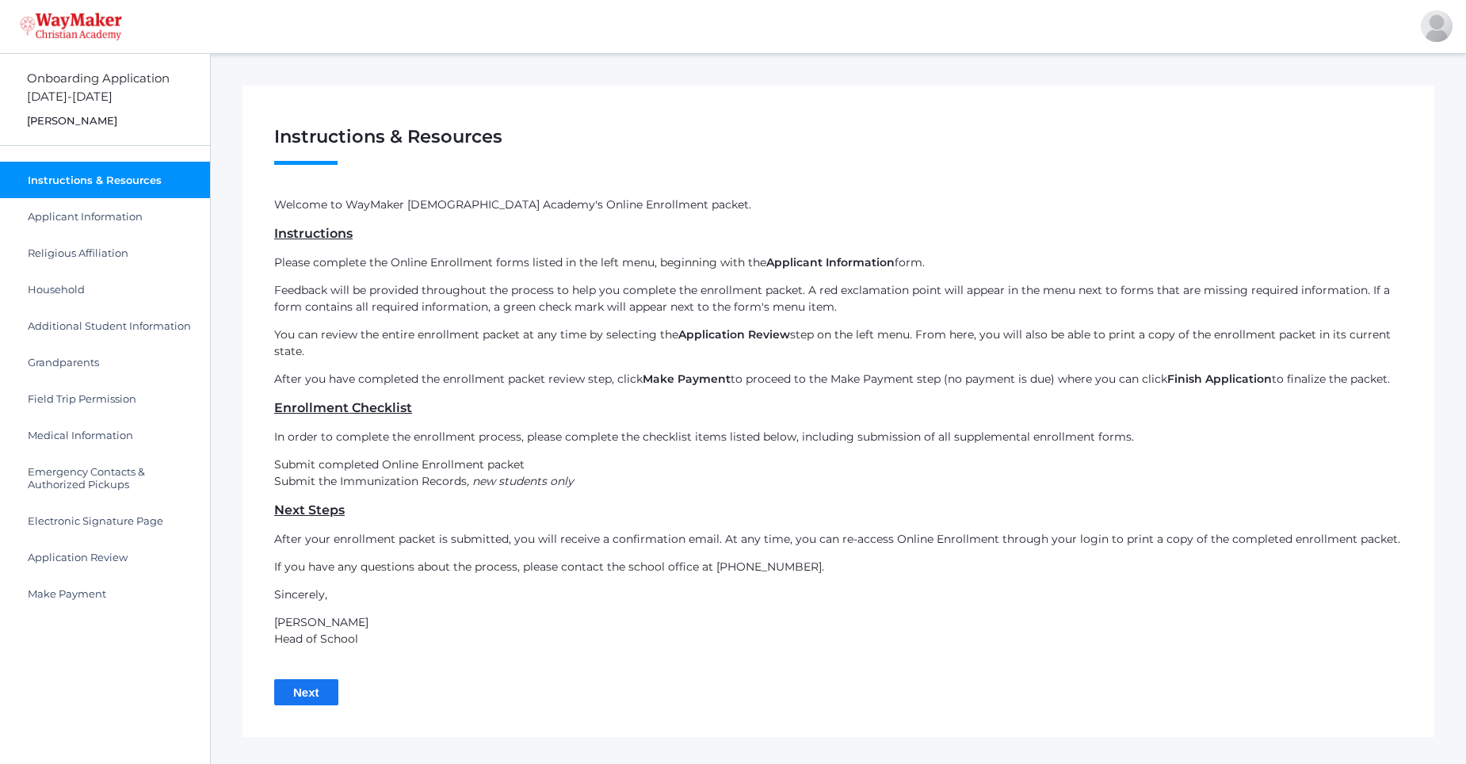
click at [318, 690] on input "Next" at bounding box center [306, 692] width 64 height 26
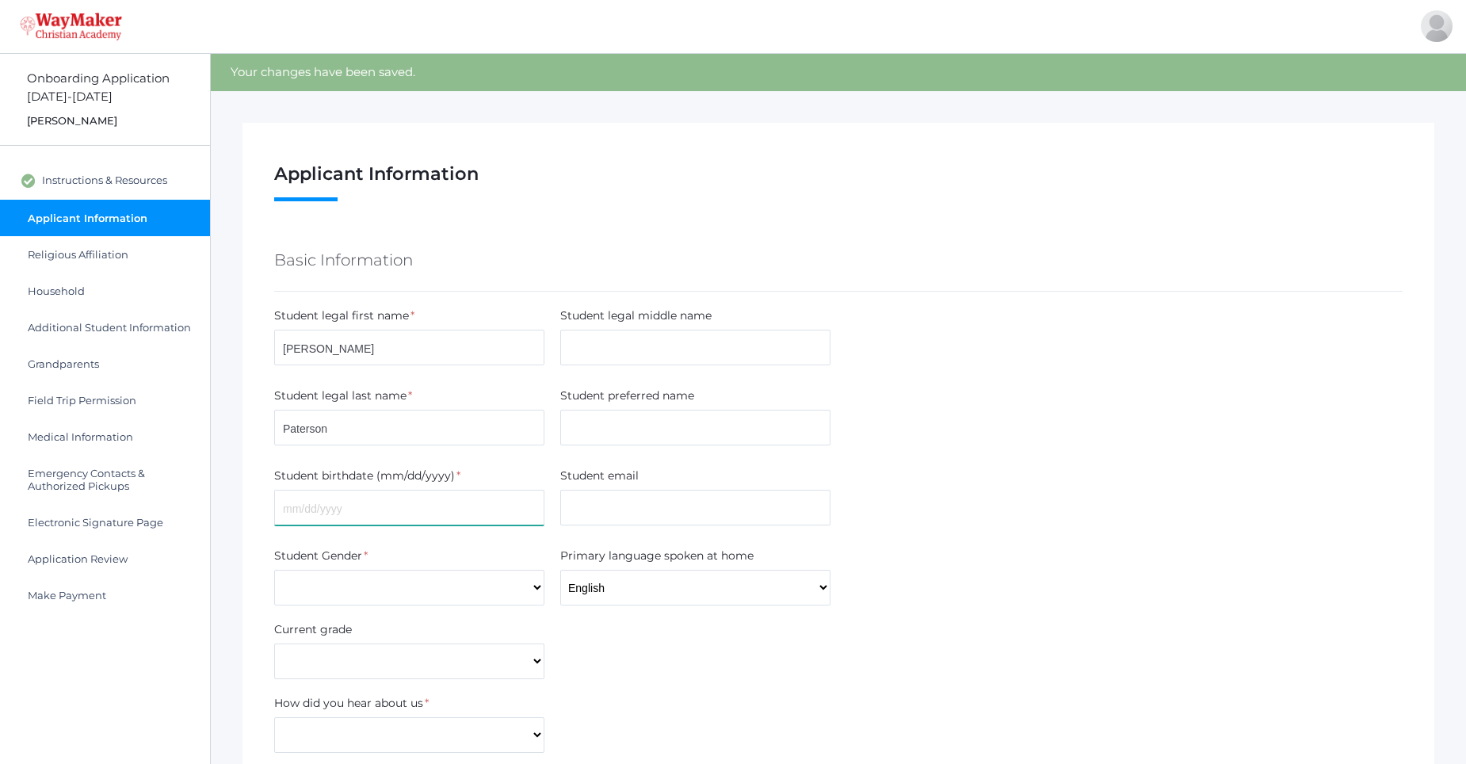
click at [369, 506] on input "text" at bounding box center [409, 508] width 270 height 36
click at [369, 506] on input "07/" at bounding box center [409, 508] width 270 height 36
type input "0"
click at [369, 506] on input "0" at bounding box center [409, 508] width 270 height 36
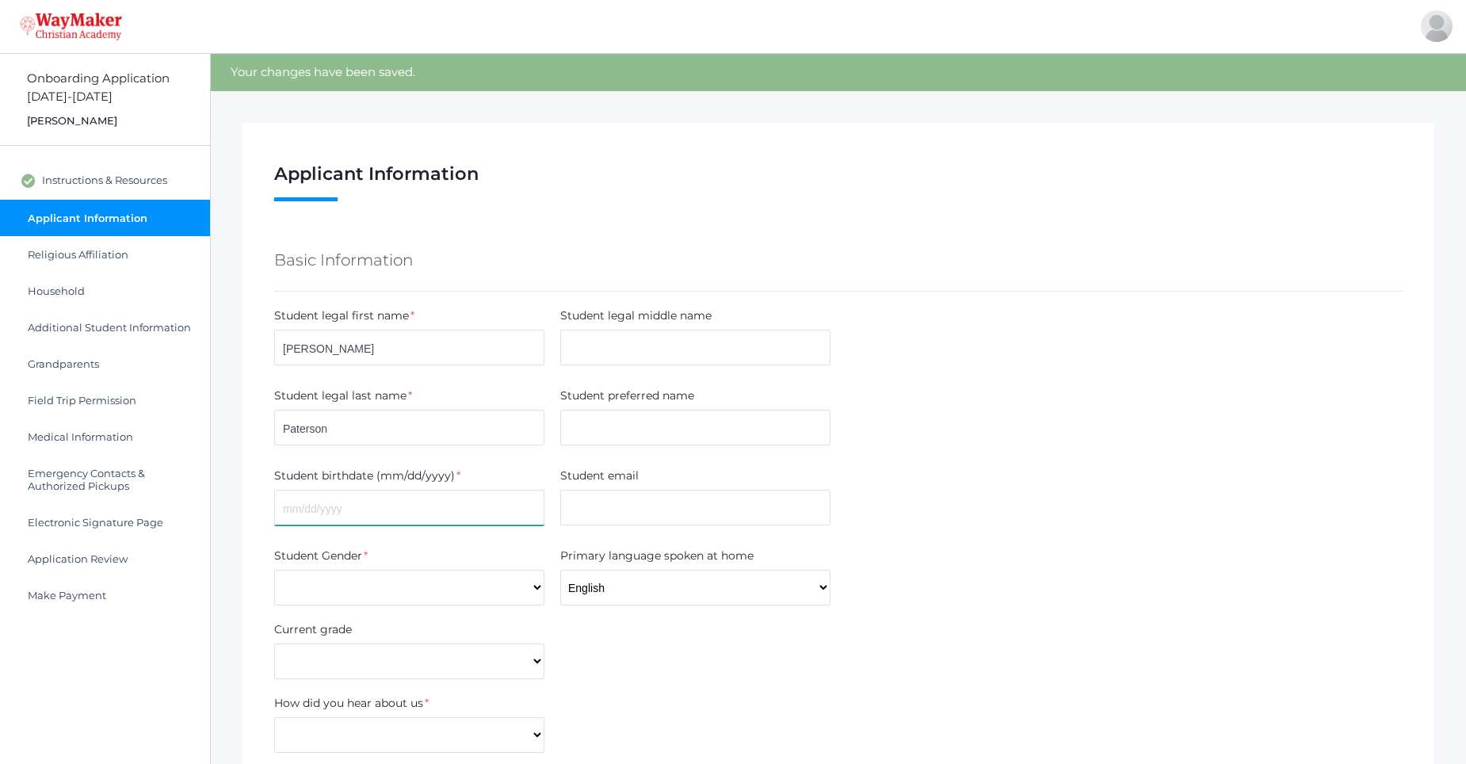
click at [369, 506] on input "text" at bounding box center [409, 508] width 270 height 36
drag, startPoint x: 369, startPoint y: 506, endPoint x: 332, endPoint y: 392, distance: 119.3
type input "07/09/2012"
click at [395, 585] on select "Male Female" at bounding box center [409, 588] width 270 height 36
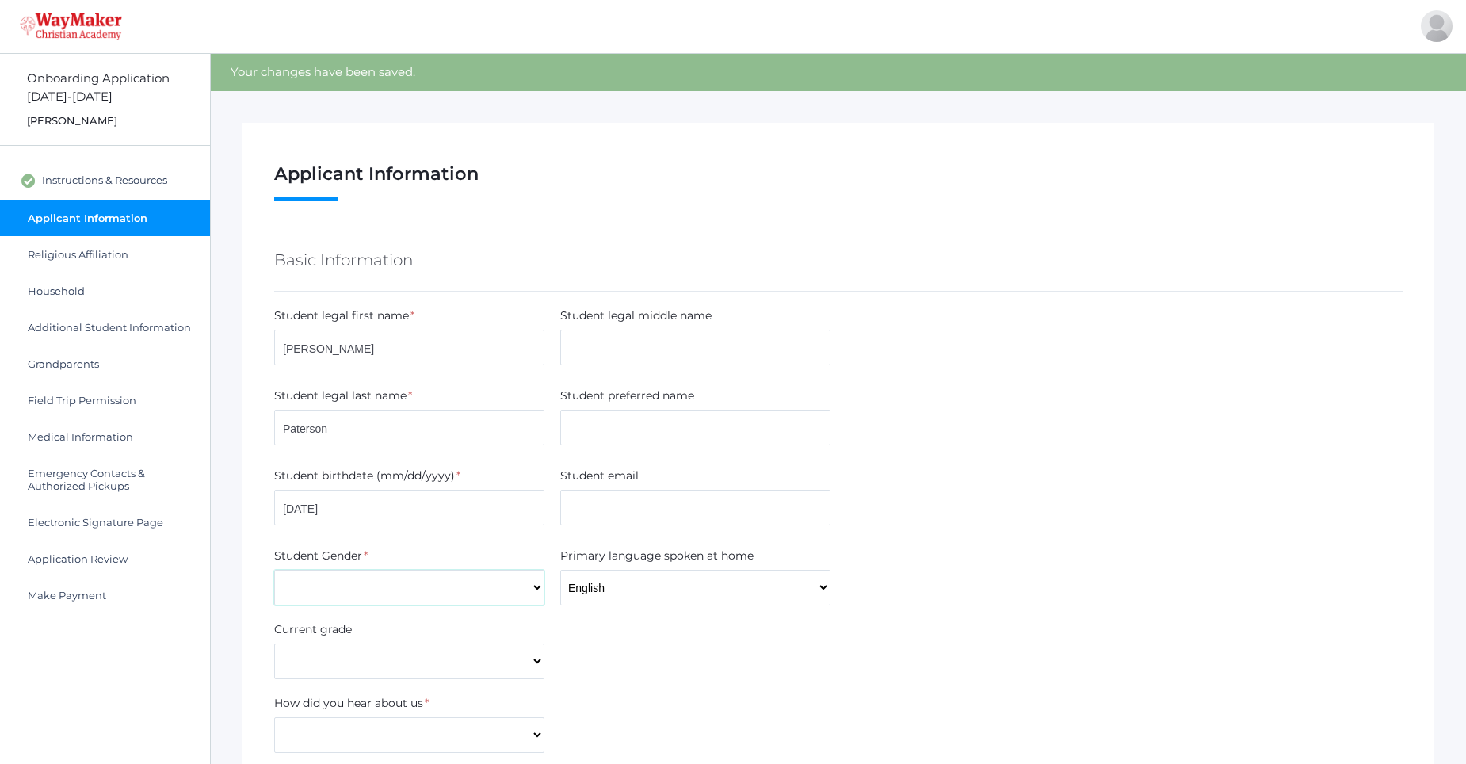
select select "[DEMOGRAPHIC_DATA]"
click at [274, 570] on select "Male Female" at bounding box center [409, 588] width 270 height 36
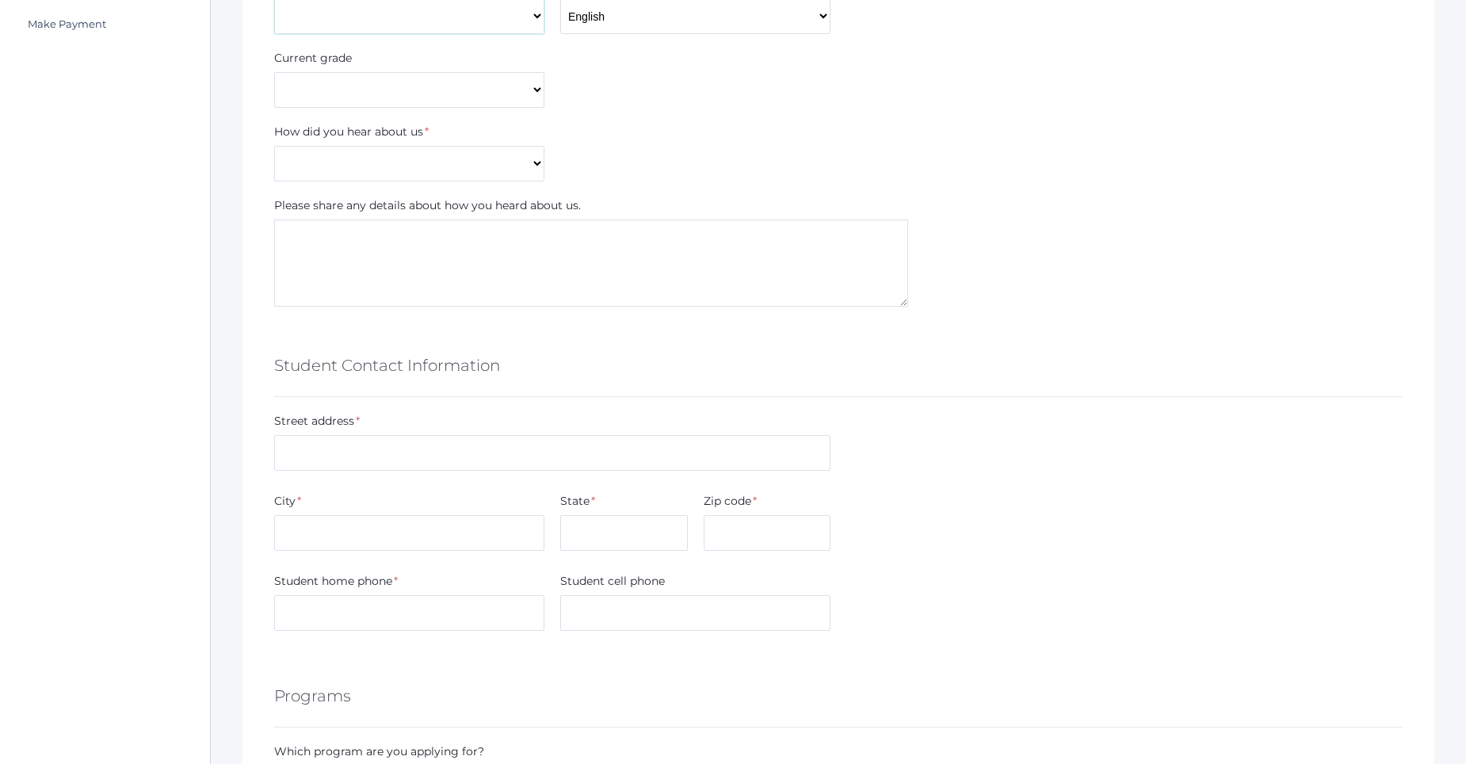
scroll to position [634, 0]
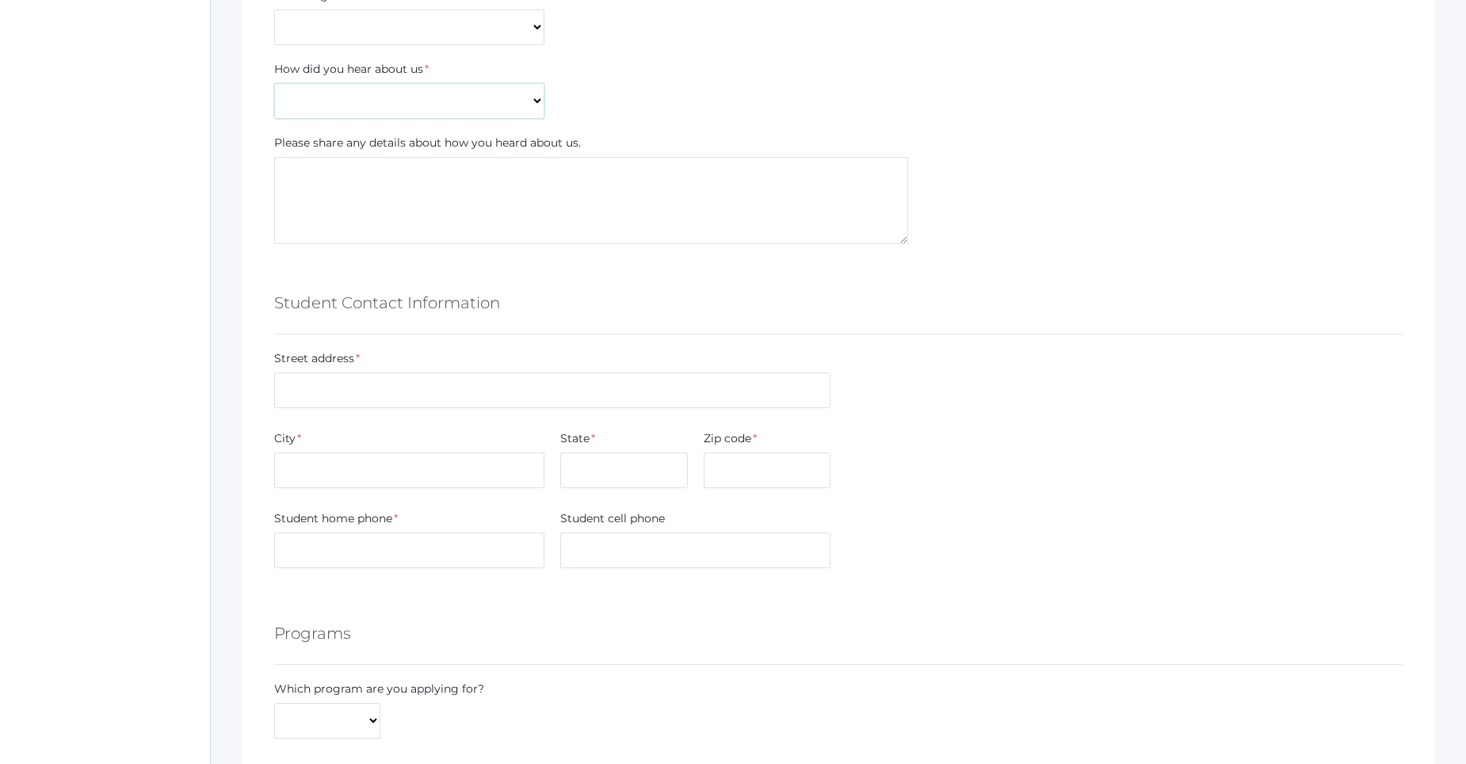
click at [450, 111] on select "Current Student Sibling Drove by school Former parent Internet Neighbor Other P…" at bounding box center [409, 101] width 270 height 36
select select "Current Student"
click at [274, 83] on select "Current Student Sibling Drove by school Former parent Internet Neighbor Other P…" at bounding box center [409, 101] width 270 height 36
click at [366, 383] on input "text" at bounding box center [552, 391] width 556 height 36
type input "3386 E Wishful Trl"
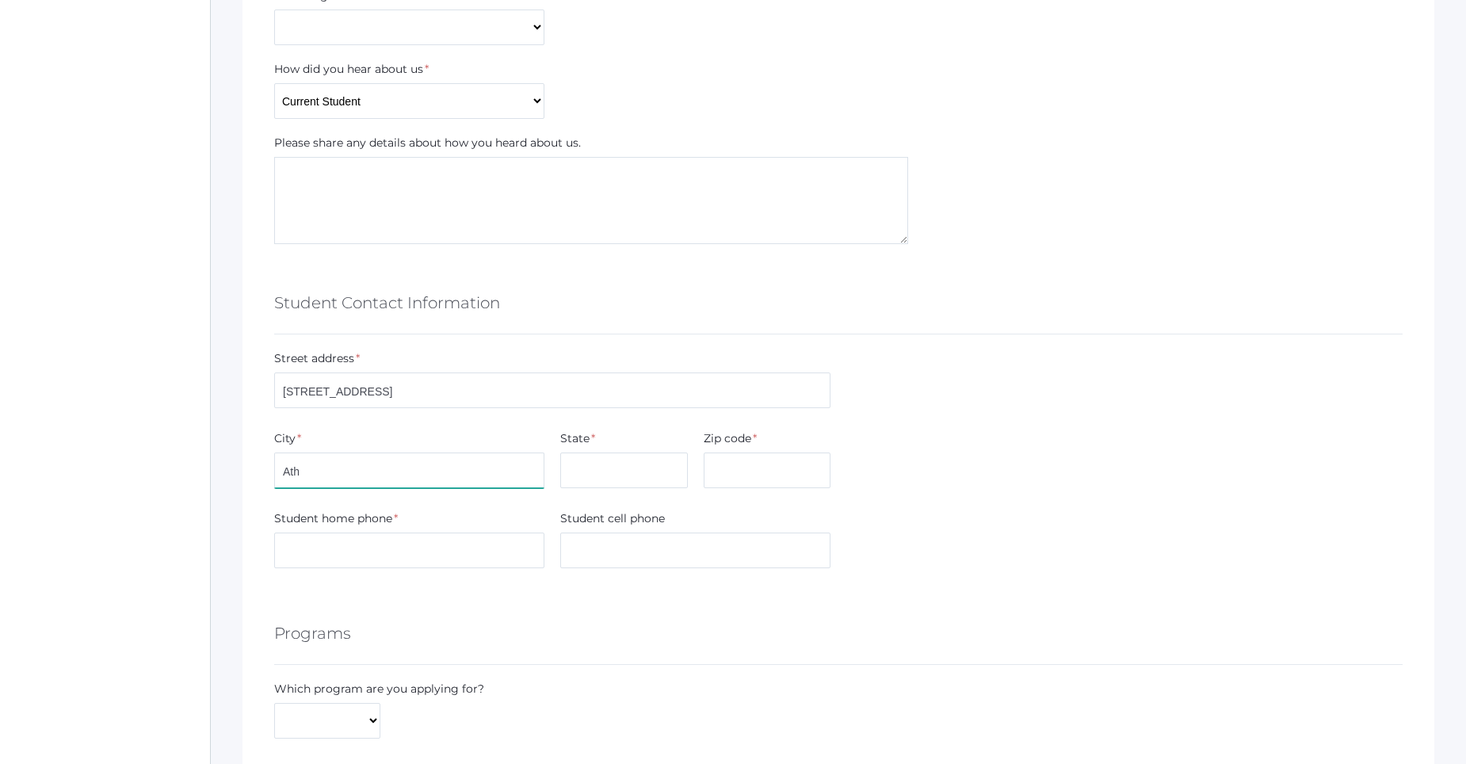
type input "Athol"
type input "Idaho"
type input "83801"
type input "9167787597"
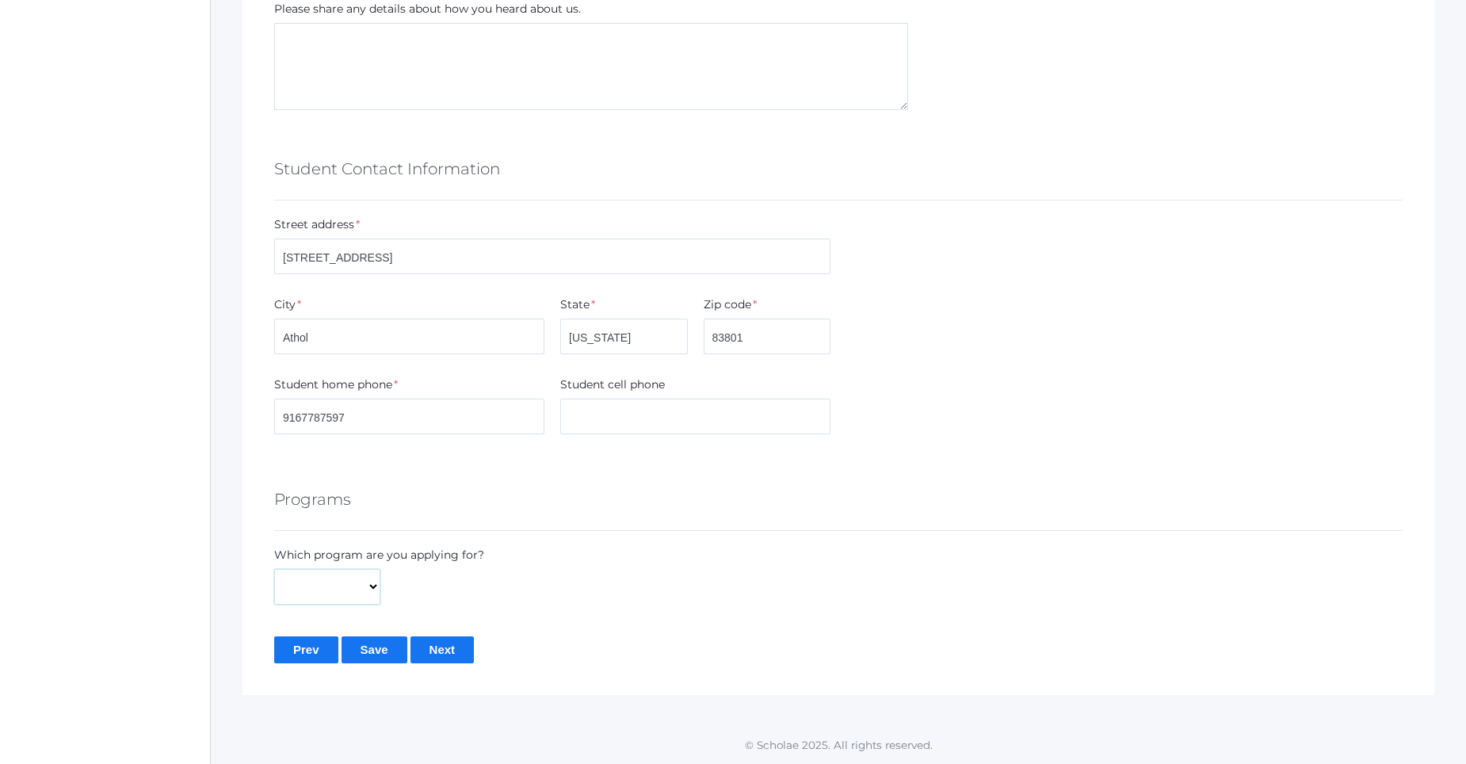
click at [376, 596] on select "Full-Time Hybrid" at bounding box center [327, 587] width 106 height 36
select select "Full-Time"
click at [274, 569] on select "Full-Time Hybrid" at bounding box center [327, 587] width 106 height 36
click at [423, 646] on input "Next" at bounding box center [443, 649] width 64 height 26
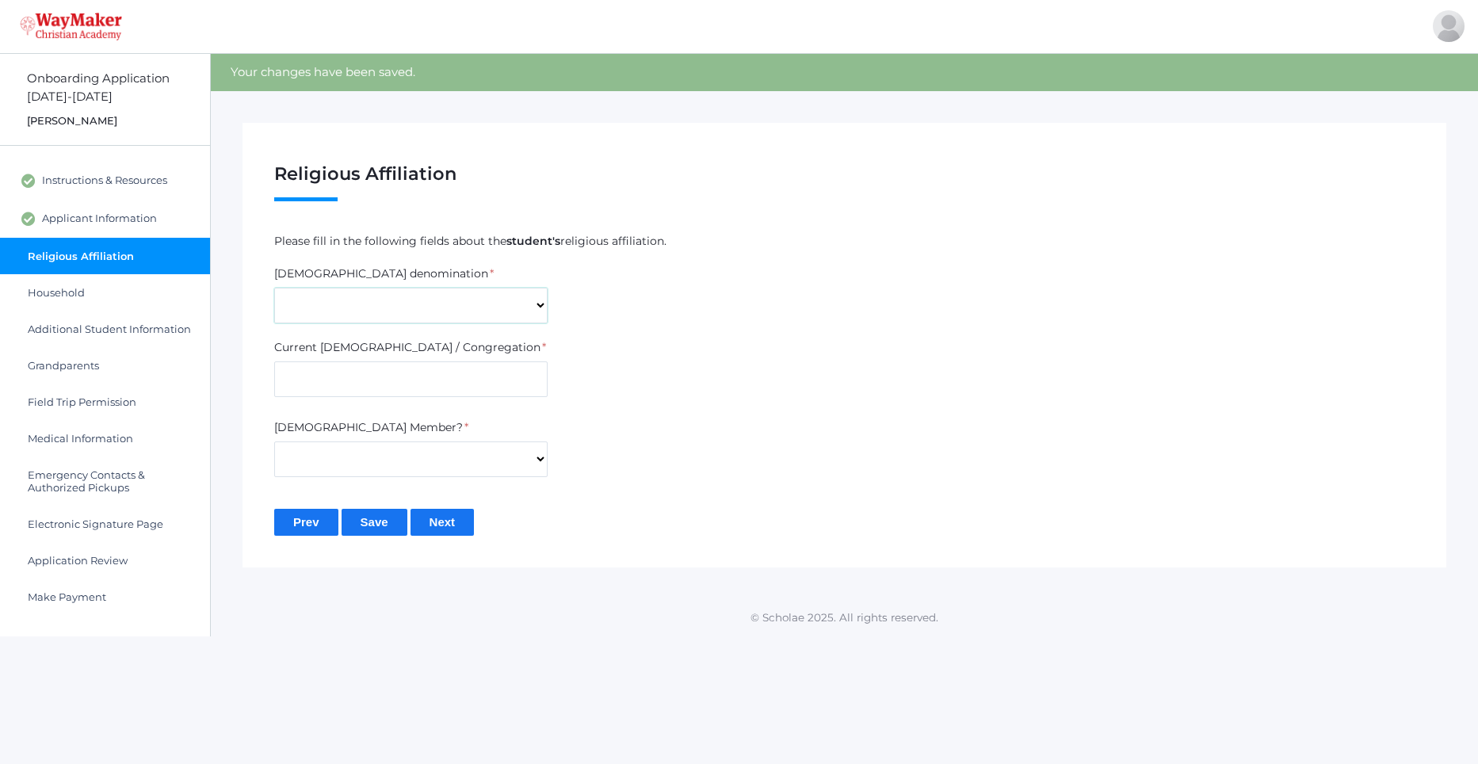
click at [370, 311] on select "7th Day Adventist Assembly of God Baptist Catholic Christian Church of [PERSON_…" at bounding box center [410, 306] width 273 height 36
select select "Non-denominational"
click at [274, 288] on select "7th Day Adventist Assembly of God Baptist Catholic Christian Church of Christ E…" at bounding box center [410, 306] width 273 height 36
click at [357, 372] on input "text" at bounding box center [410, 379] width 273 height 36
type input "The Heart"
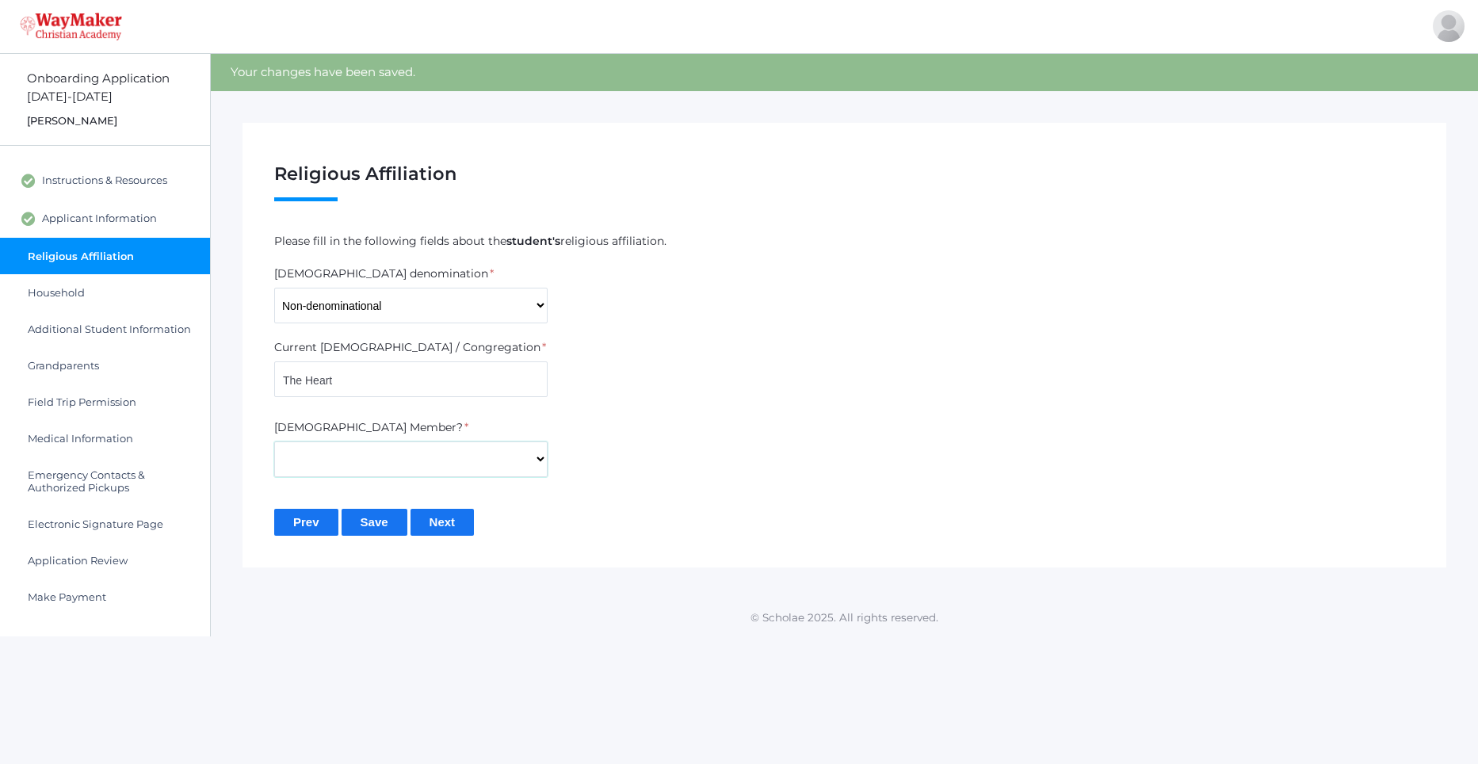
click at [359, 459] on select "Yes No" at bounding box center [410, 459] width 273 height 36
select select "Yes"
click at [274, 441] on select "Yes No" at bounding box center [410, 459] width 273 height 36
click at [428, 516] on input "Next" at bounding box center [443, 522] width 64 height 26
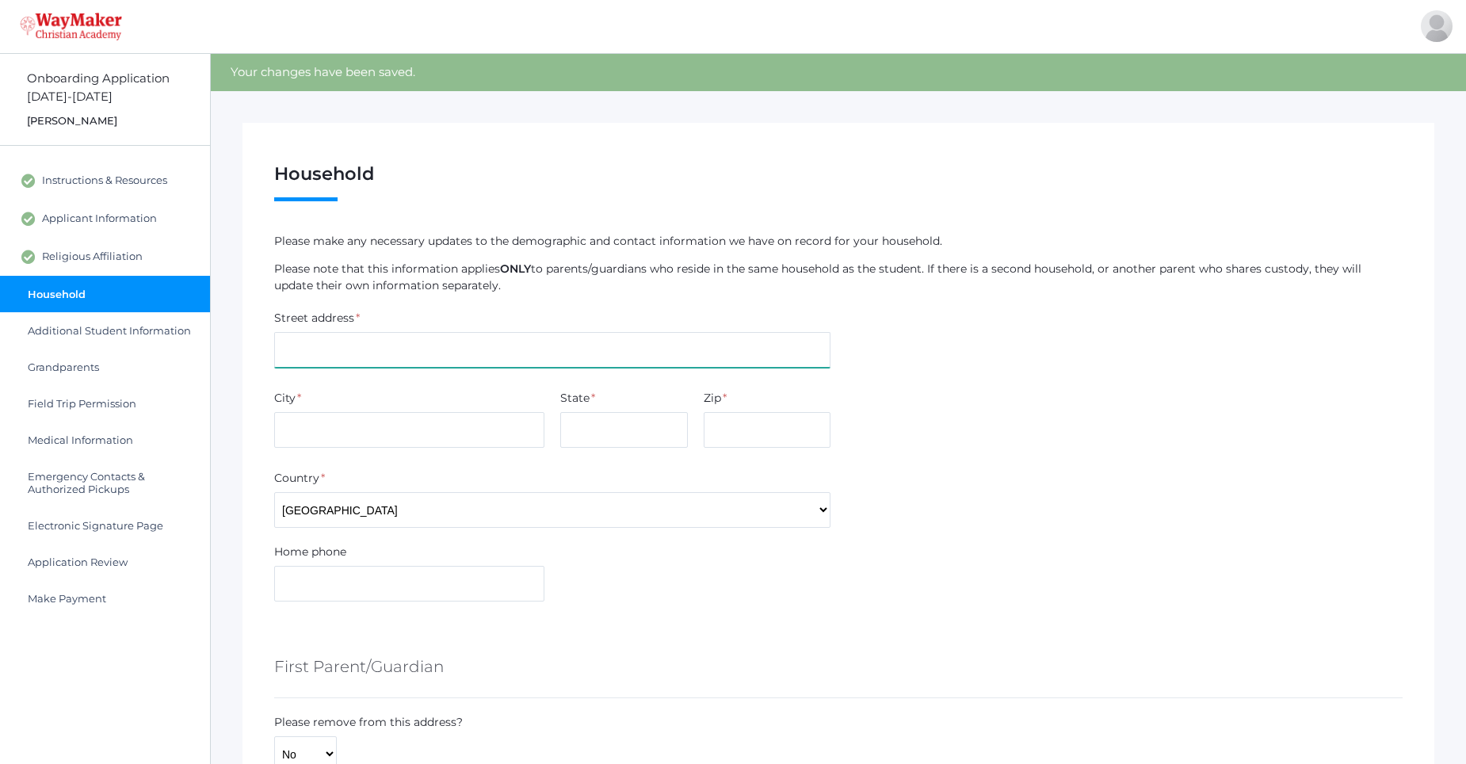
click at [369, 350] on input "text" at bounding box center [552, 350] width 556 height 36
type input "3386 E Wishful Trl"
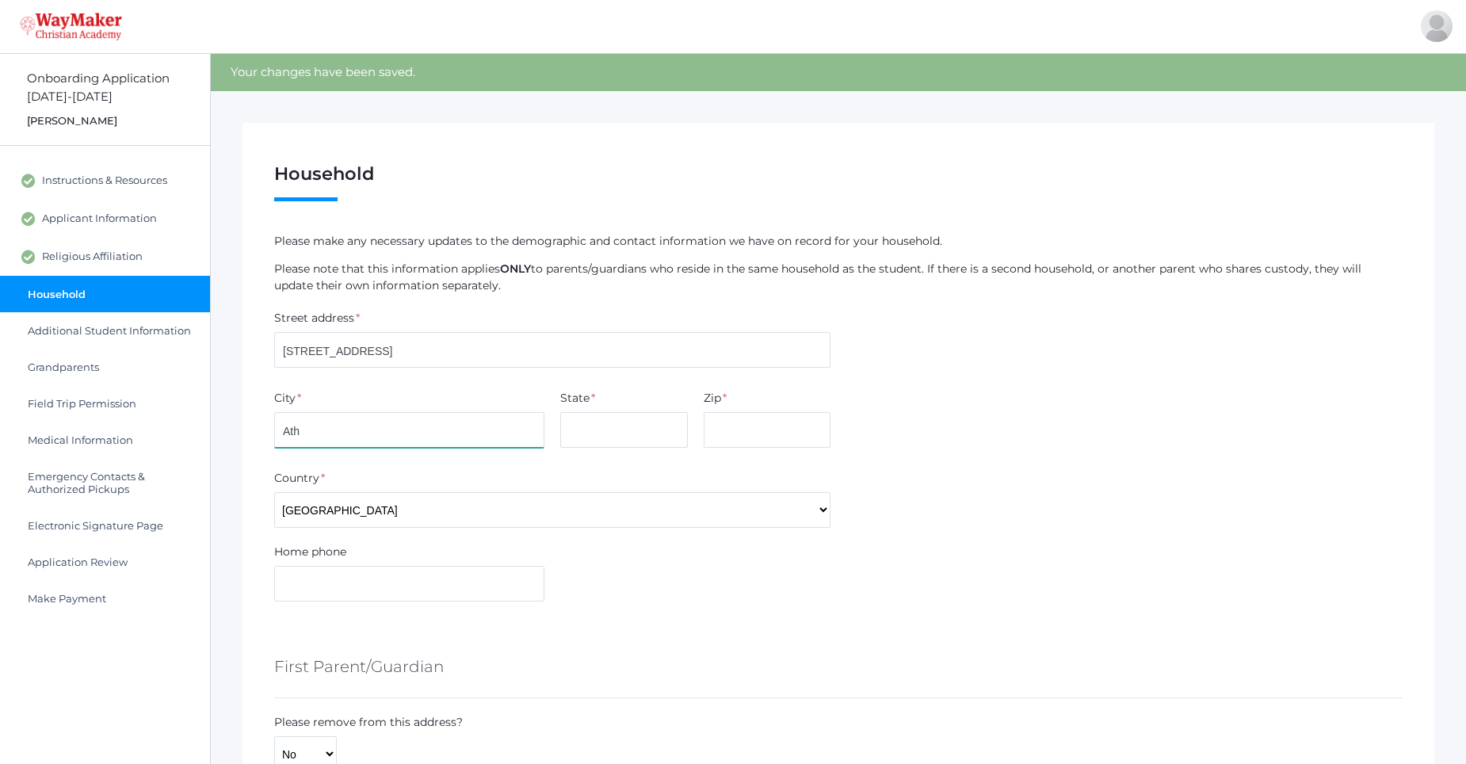
type input "Athol"
type input "Idaho"
type input "83801"
click at [430, 642] on div "First Parent/Guardian" at bounding box center [838, 669] width 1129 height 59
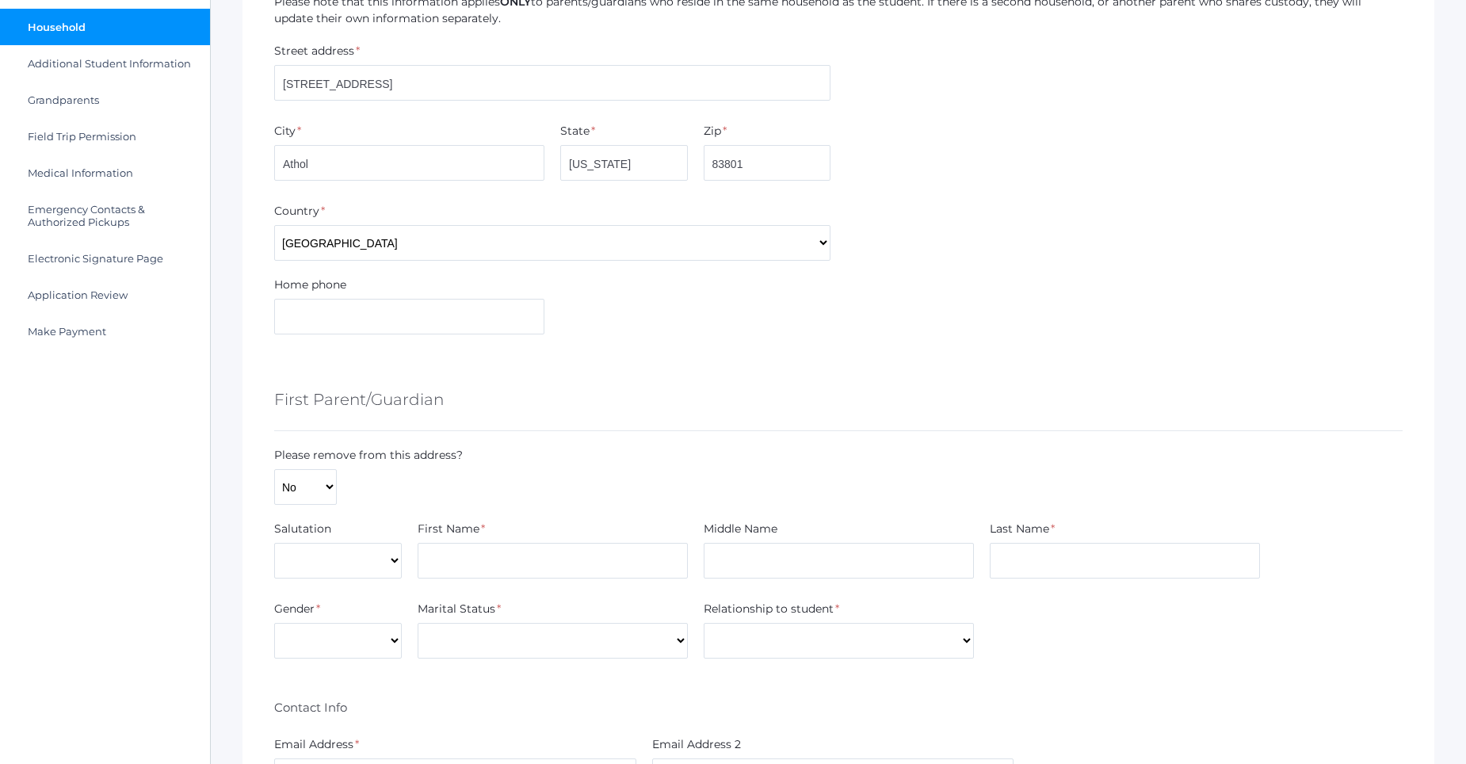
scroll to position [317, 0]
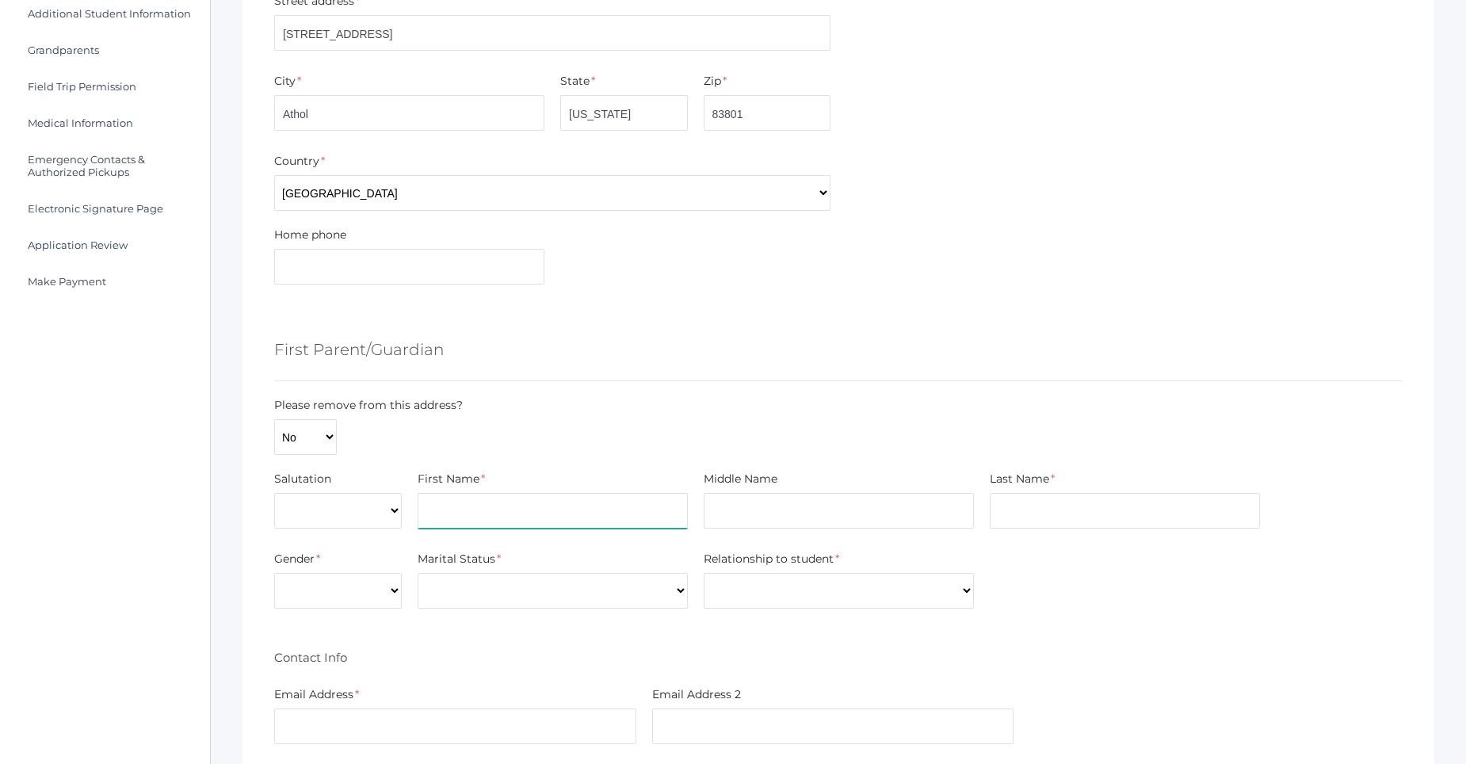
click at [462, 502] on input "text" at bounding box center [553, 511] width 270 height 36
type input "Thomas"
type input "Paterson"
select select "Male"
select select "Married"
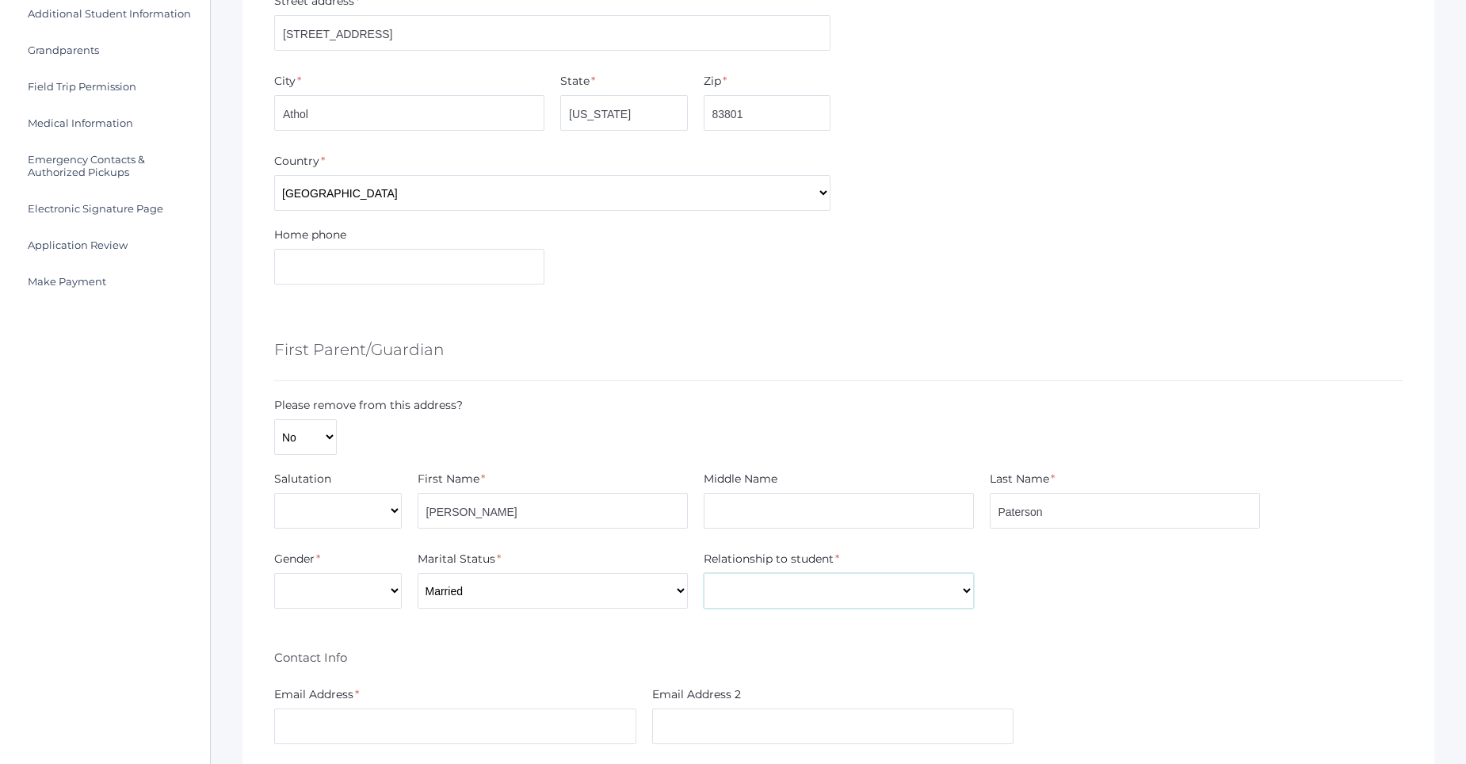
select select "Father"
type input "kpaterson12@hotmail.com"
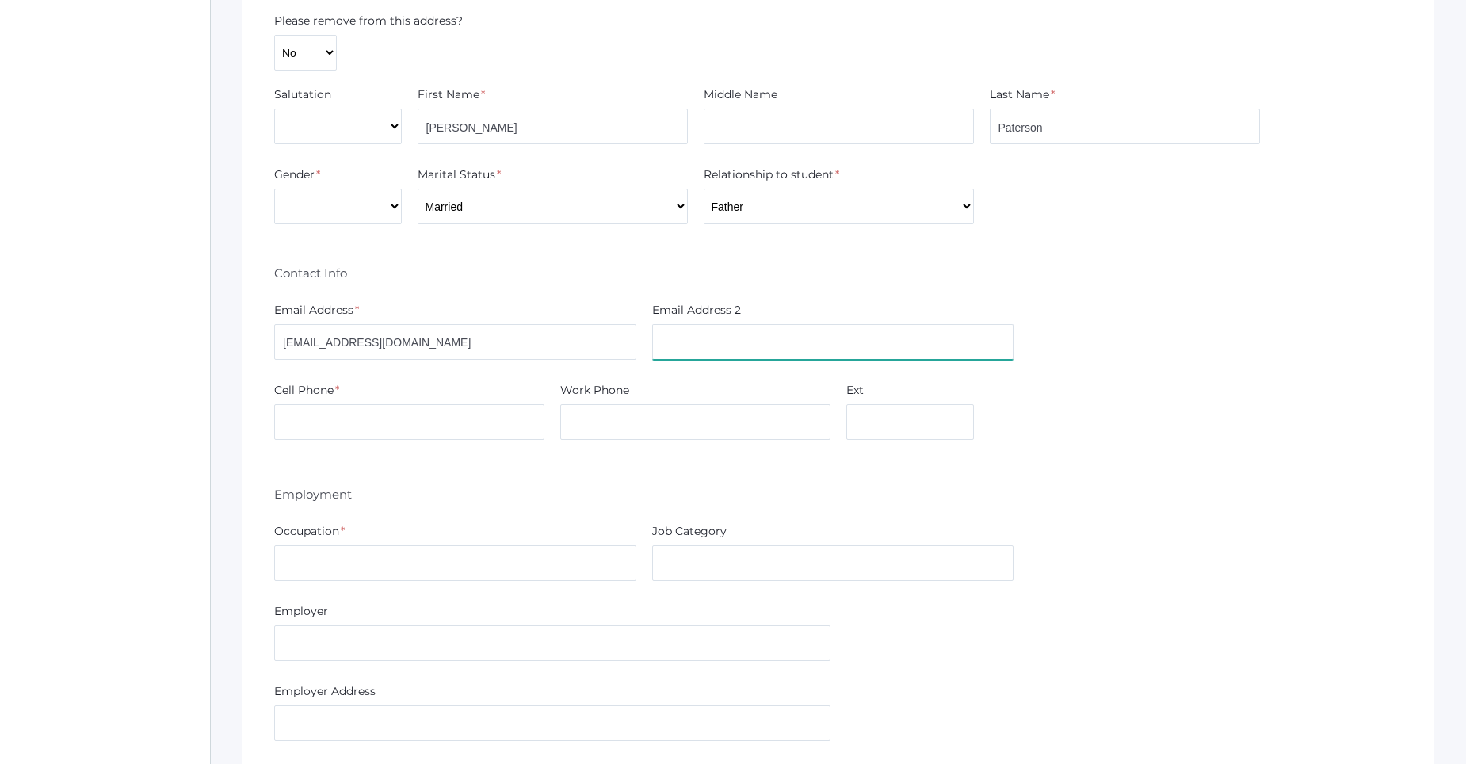
scroll to position [793, 0]
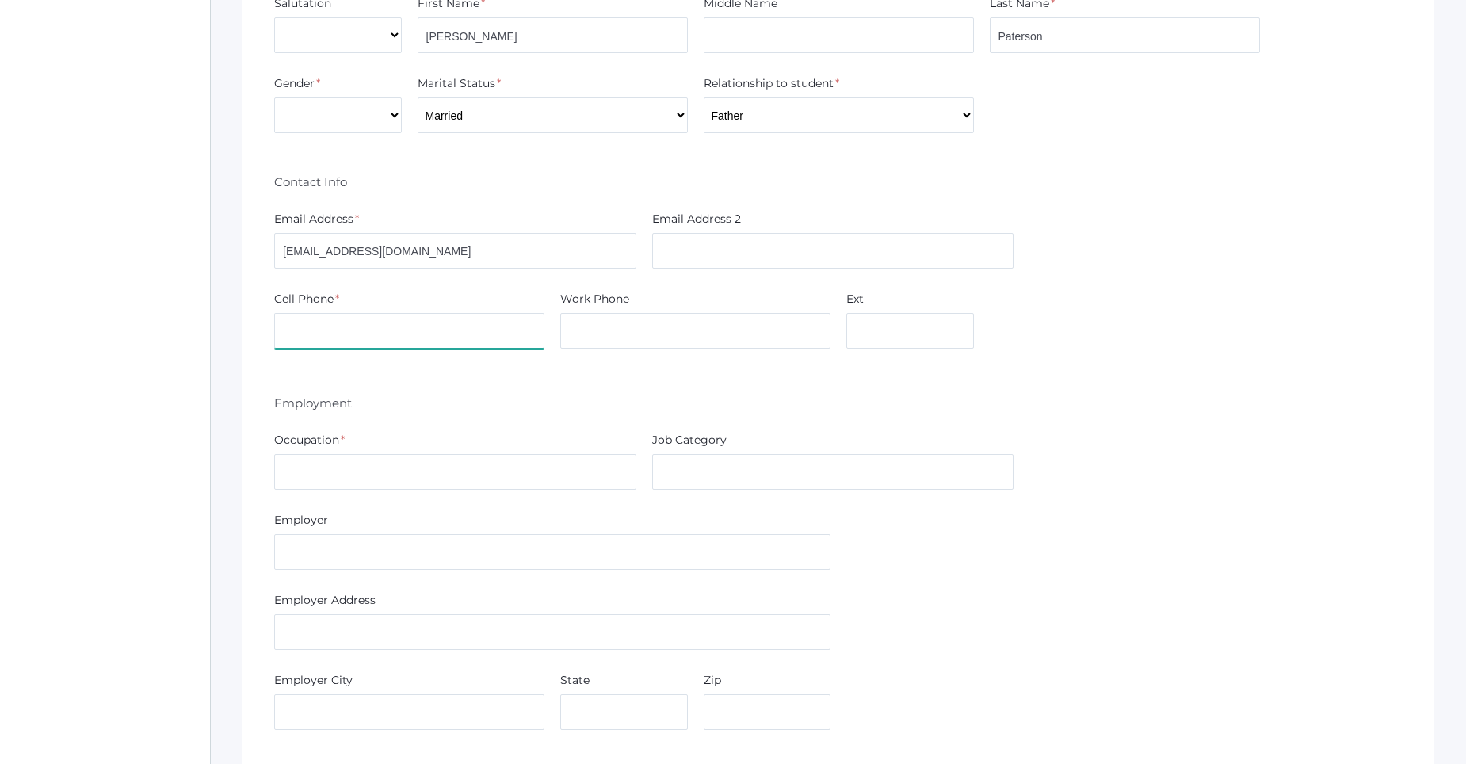
click at [434, 326] on input "text" at bounding box center [409, 331] width 270 height 36
type input "5416782443"
type input "General Contractor"
type input "The Heart"
type input "[PERSON_NAME]"
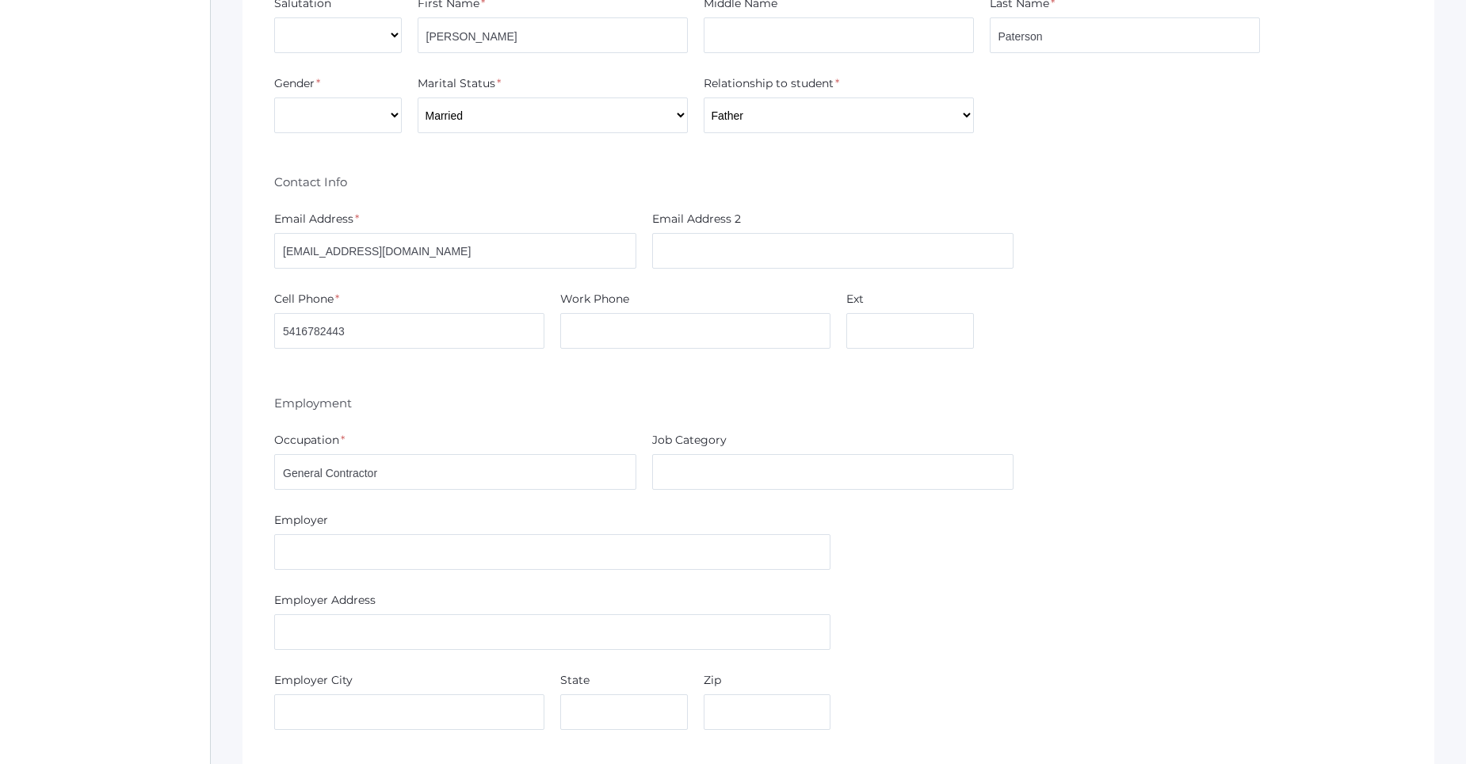
type input "Paterson"
type input "[EMAIL_ADDRESS][DOMAIN_NAME]"
type input "9167787597"
type input "Home"
type input "The Heart"
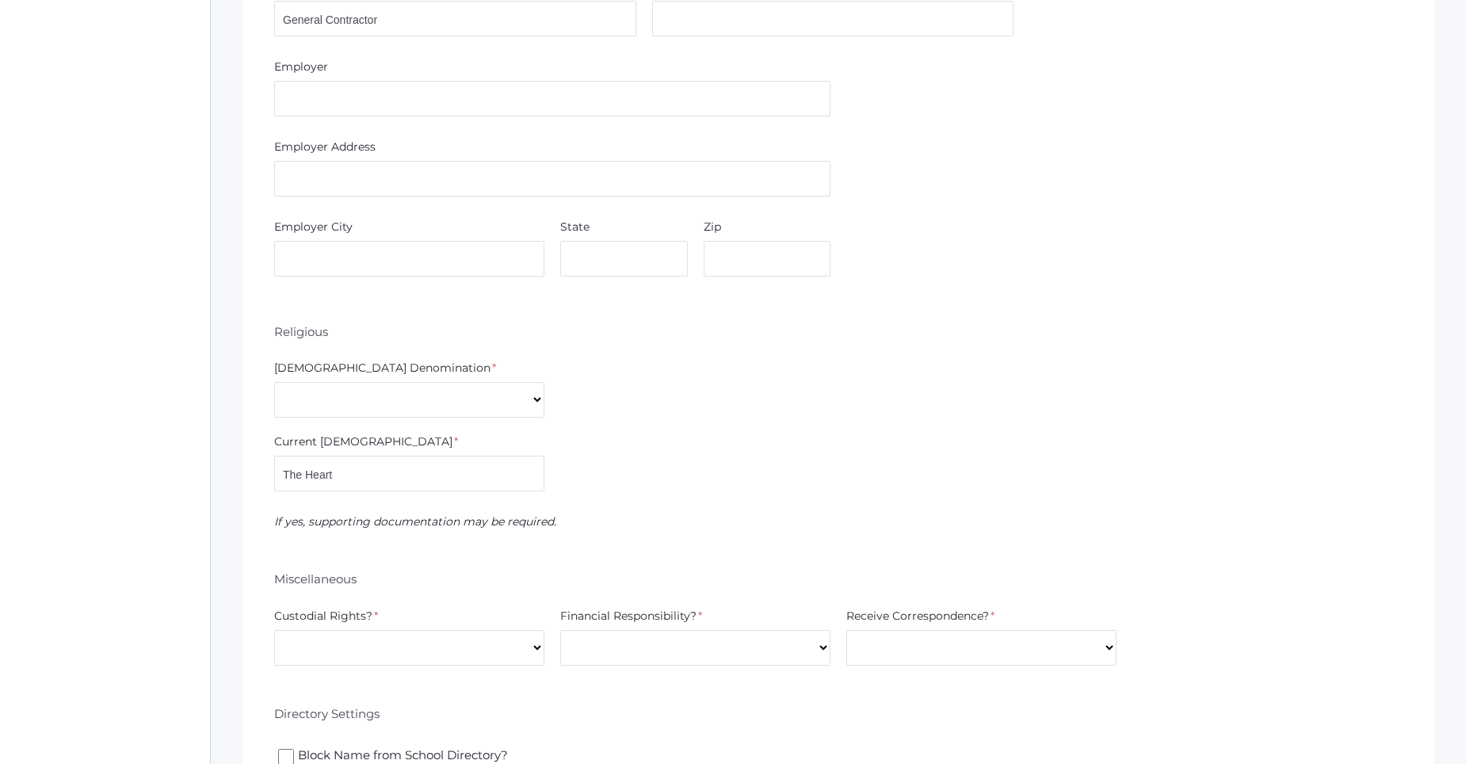
scroll to position [1268, 0]
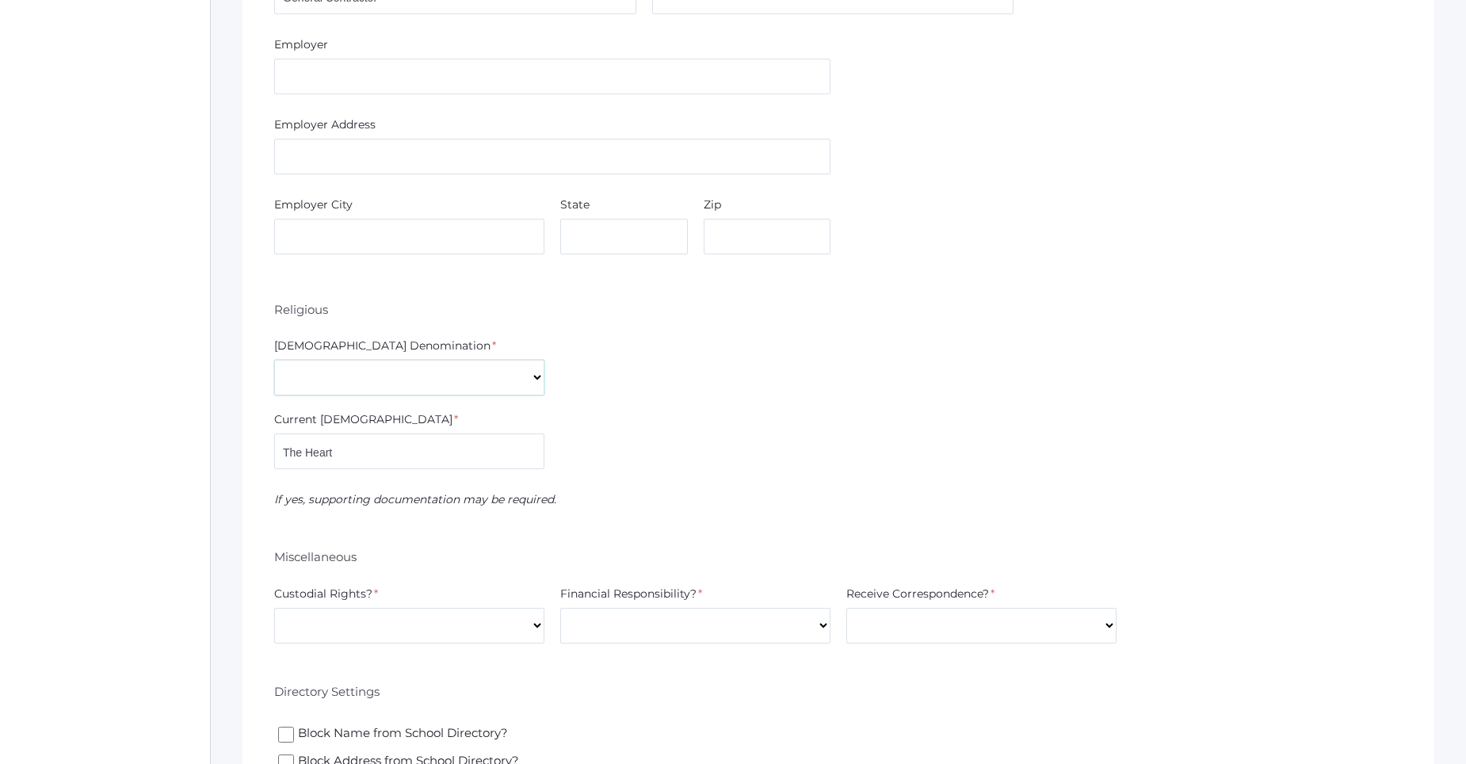
click at [491, 376] on select "7th Day Adventist Assembly of God Baptist Catholic Christian Church of Christ E…" at bounding box center [409, 378] width 270 height 36
select select "Non-denominational"
click at [274, 360] on select "7th Day Adventist Assembly of God Baptist Catholic Christian Church of Christ E…" at bounding box center [409, 378] width 270 height 36
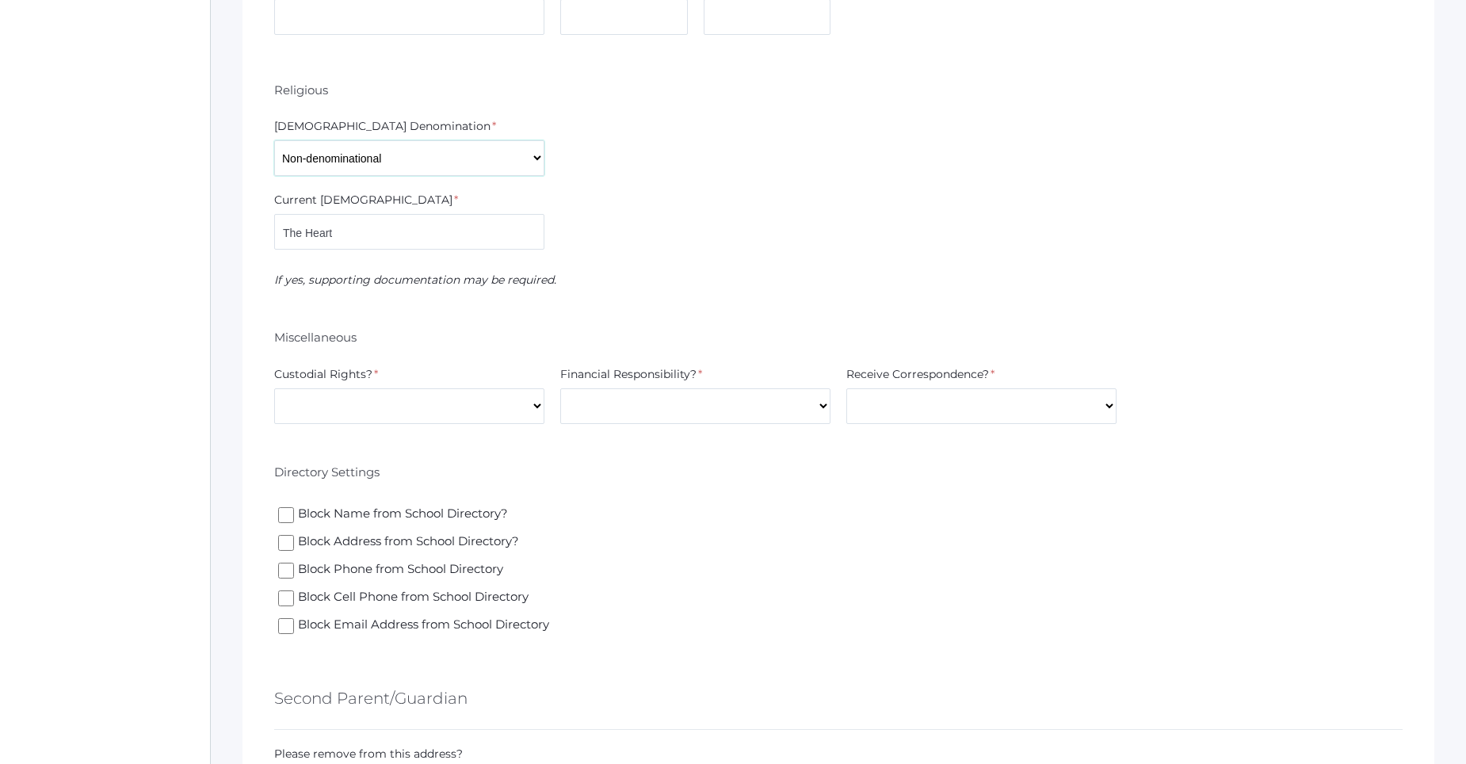
scroll to position [1506, 0]
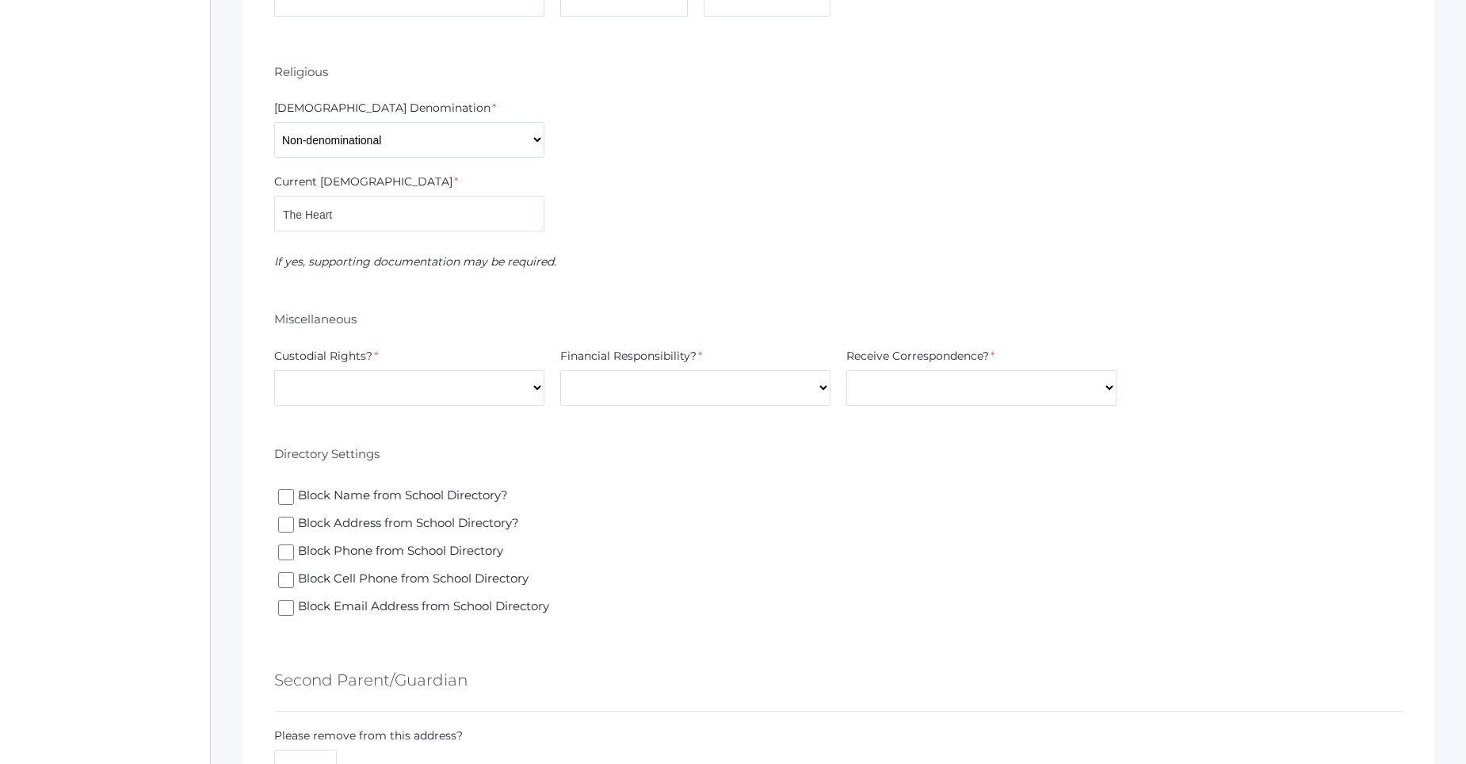
click at [395, 387] on select "Yes No" at bounding box center [409, 388] width 270 height 36
select select "Yes"
click at [274, 370] on select "Yes No" at bounding box center [409, 388] width 270 height 36
click at [586, 381] on select "Yes No" at bounding box center [695, 388] width 270 height 36
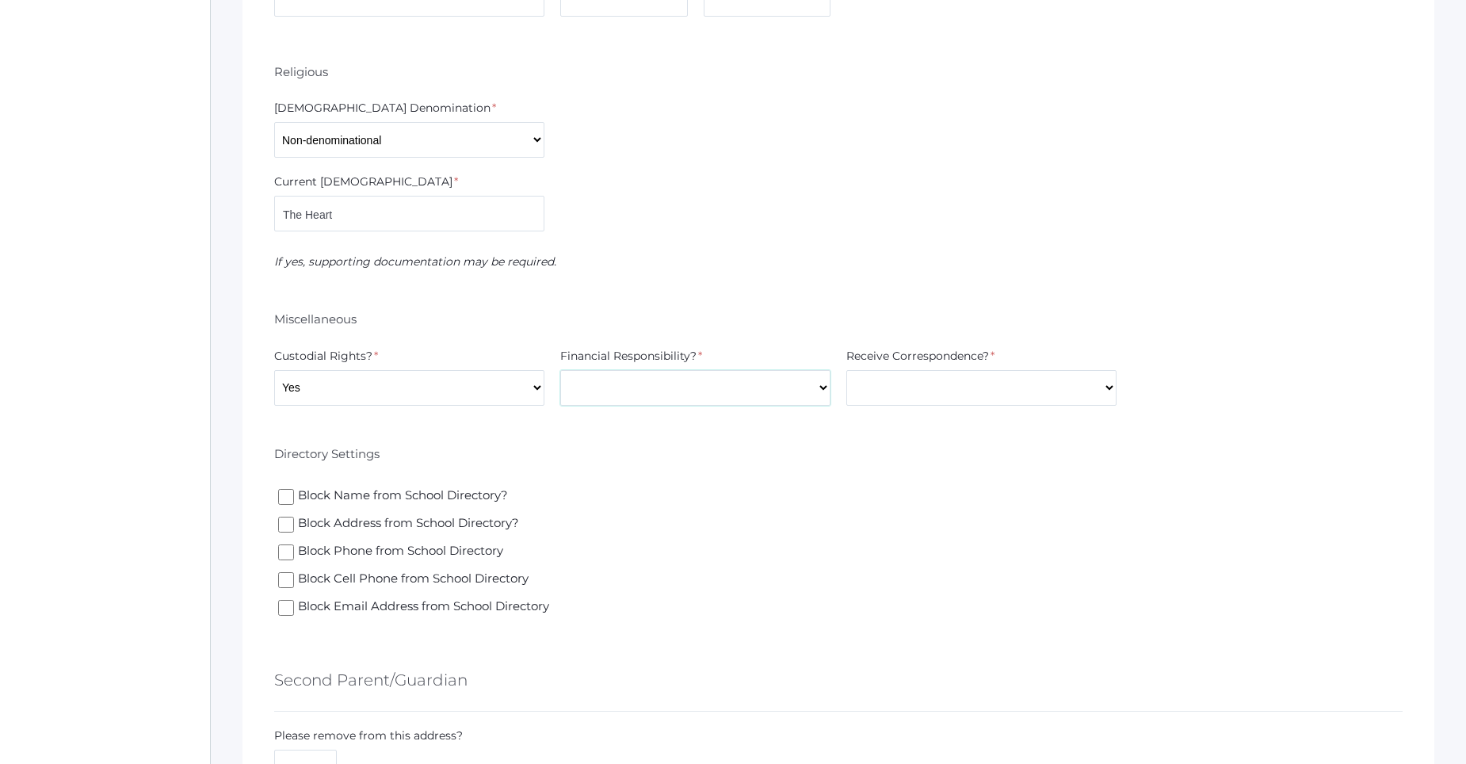
select select "Yes"
click at [560, 370] on select "Yes No" at bounding box center [695, 388] width 270 height 36
click at [1026, 385] on select "Yes No" at bounding box center [981, 388] width 270 height 36
select select "Yes"
click at [846, 370] on select "Yes No" at bounding box center [981, 388] width 270 height 36
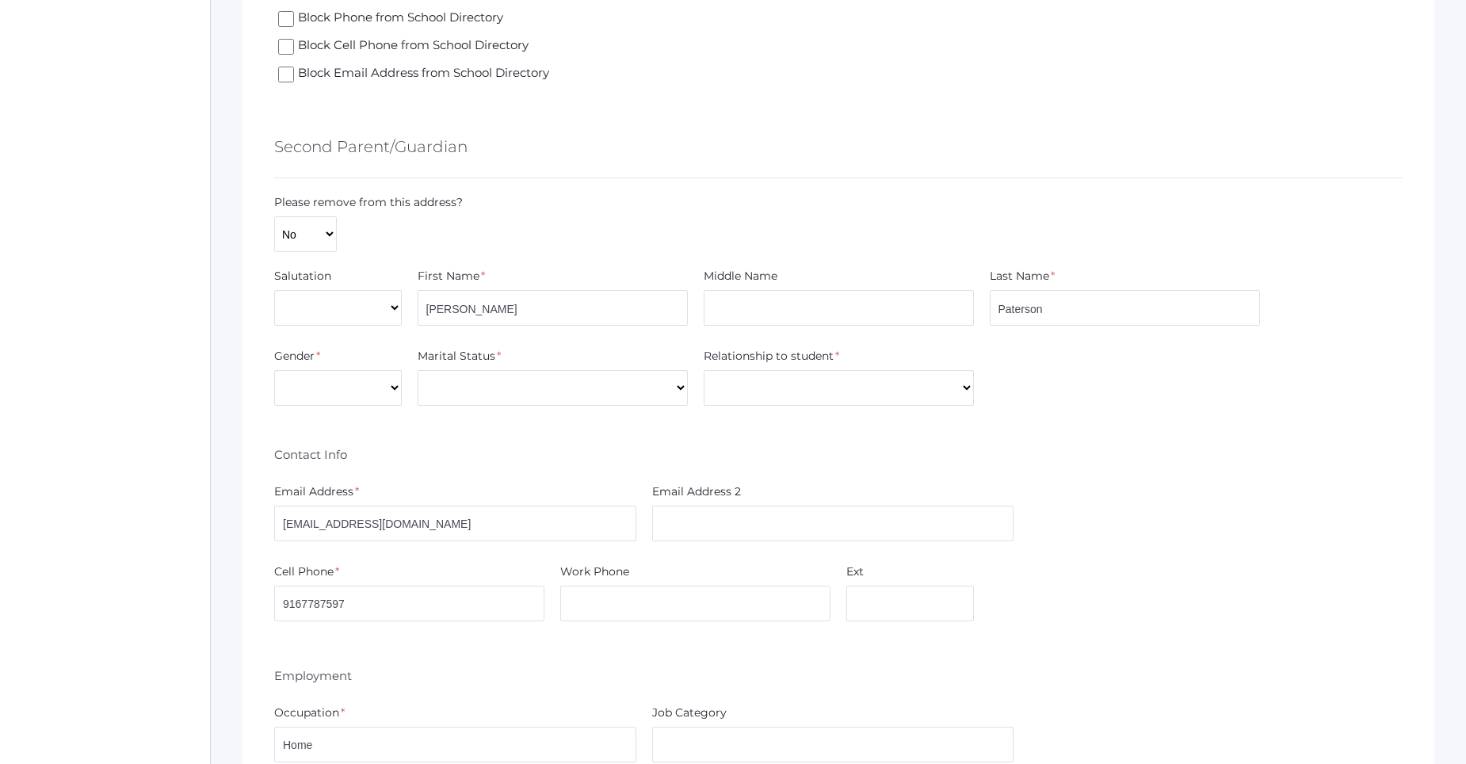
scroll to position [2061, 0]
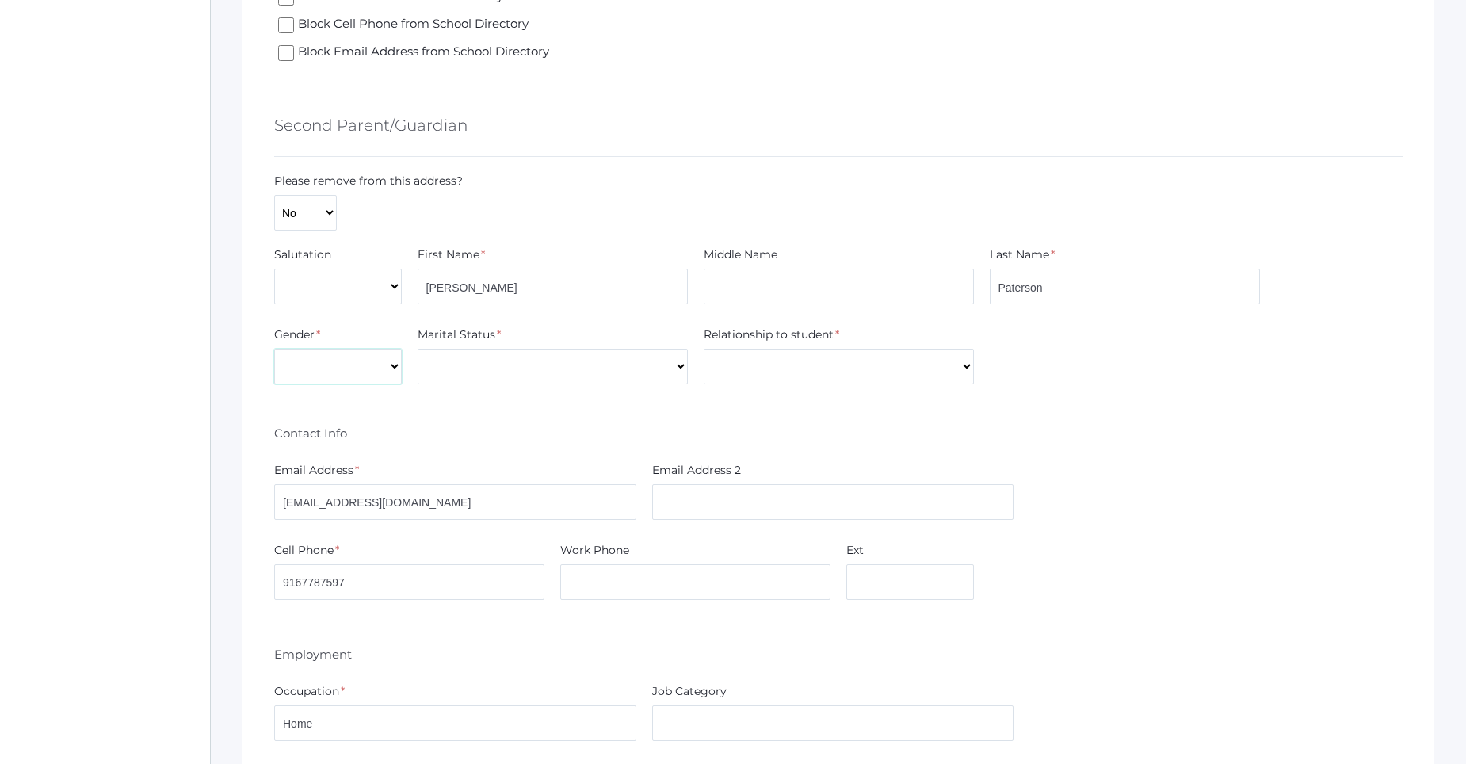
click at [341, 364] on select "Male Female" at bounding box center [338, 367] width 128 height 36
select select "Female"
click at [274, 349] on select "Male Female" at bounding box center [338, 367] width 128 height 36
click at [518, 374] on select "Divorced Married Remarried Separated Single Widowed" at bounding box center [553, 367] width 270 height 36
select select "Married"
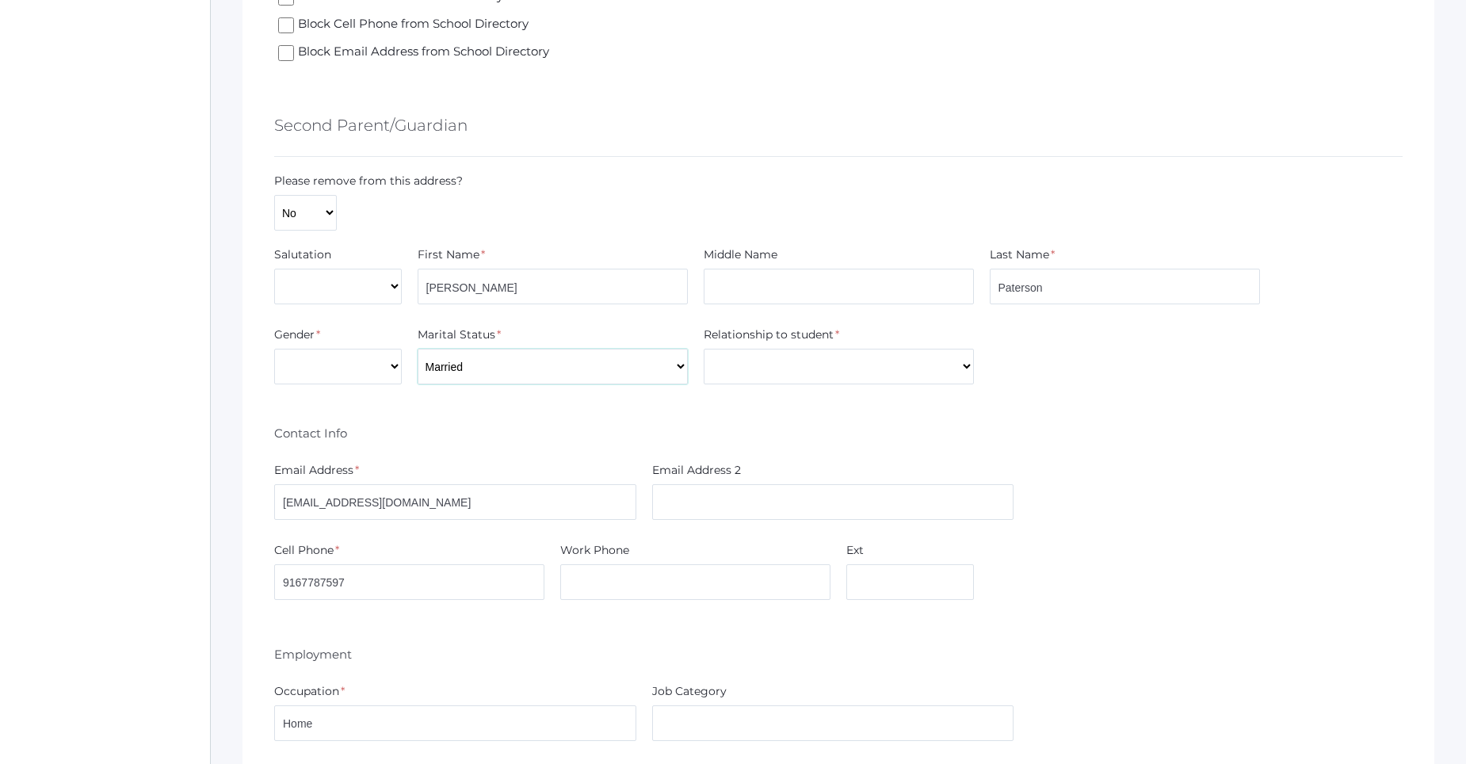
click at [418, 349] on select "Divorced Married Remarried Separated Single Widowed" at bounding box center [553, 367] width 270 height 36
click at [716, 372] on select "Aunt Brother Father Friend Grandparent Guardian Mother Other Sister Step Father…" at bounding box center [839, 367] width 270 height 36
select select "Mother"
click at [704, 349] on select "Aunt Brother Father Friend Grandparent Guardian Mother Other Sister Step Father…" at bounding box center [839, 367] width 270 height 36
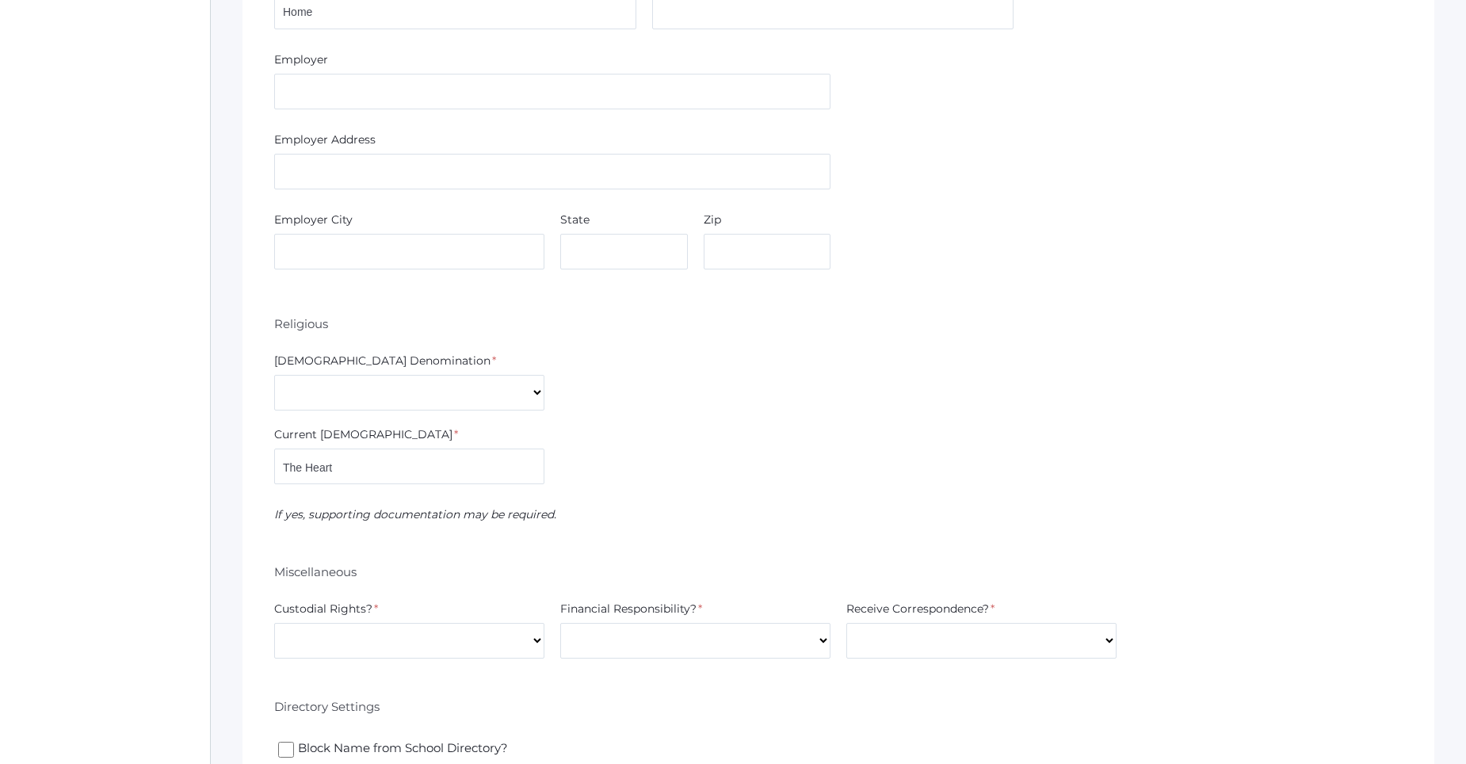
scroll to position [2774, 0]
click at [426, 399] on select "7th Day Adventist Assembly of God Baptist Catholic Christian Church of Christ E…" at bounding box center [409, 391] width 270 height 36
select select "Non-denominational"
click at [274, 373] on select "7th Day Adventist Assembly of God Baptist Catholic Christian Church of Christ E…" at bounding box center [409, 391] width 270 height 36
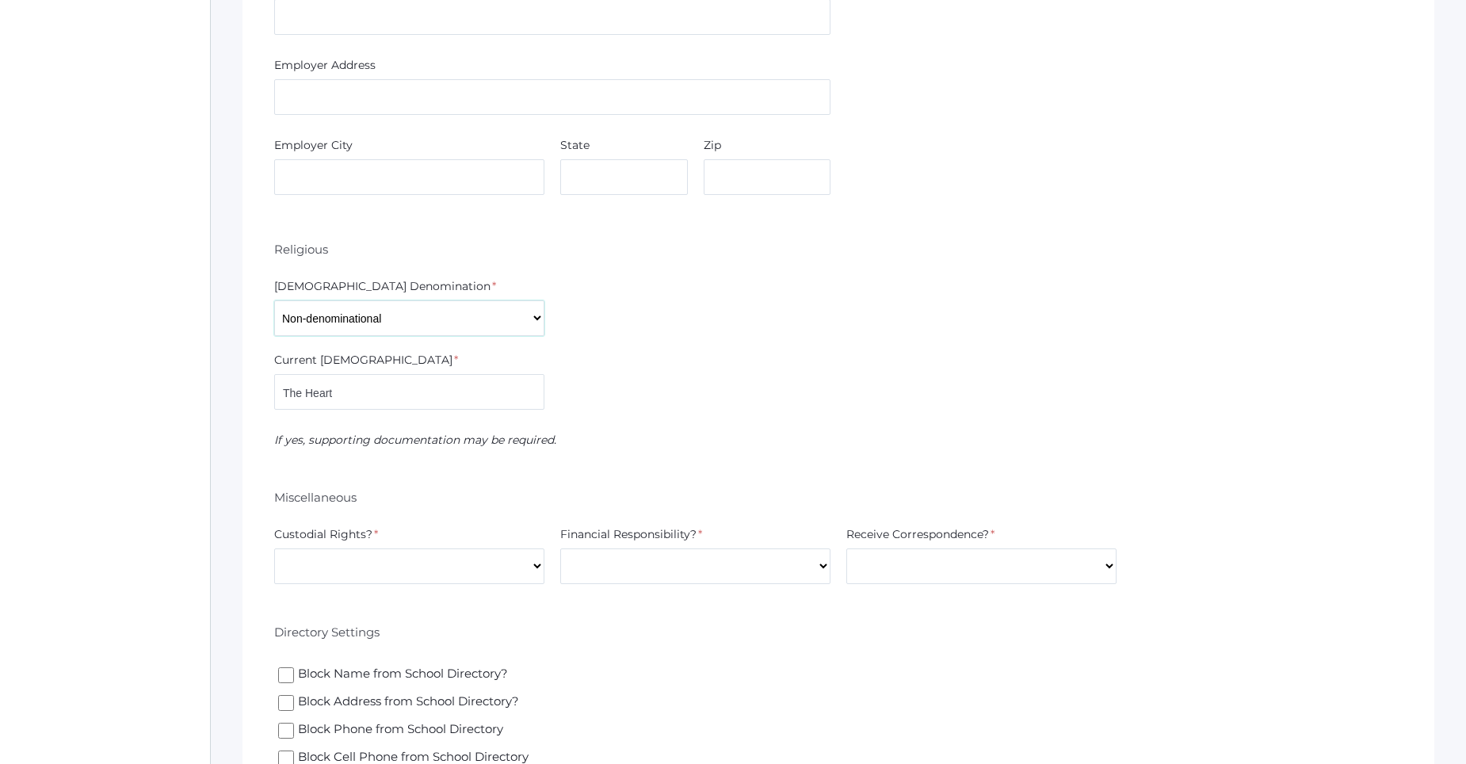
scroll to position [2932, 0]
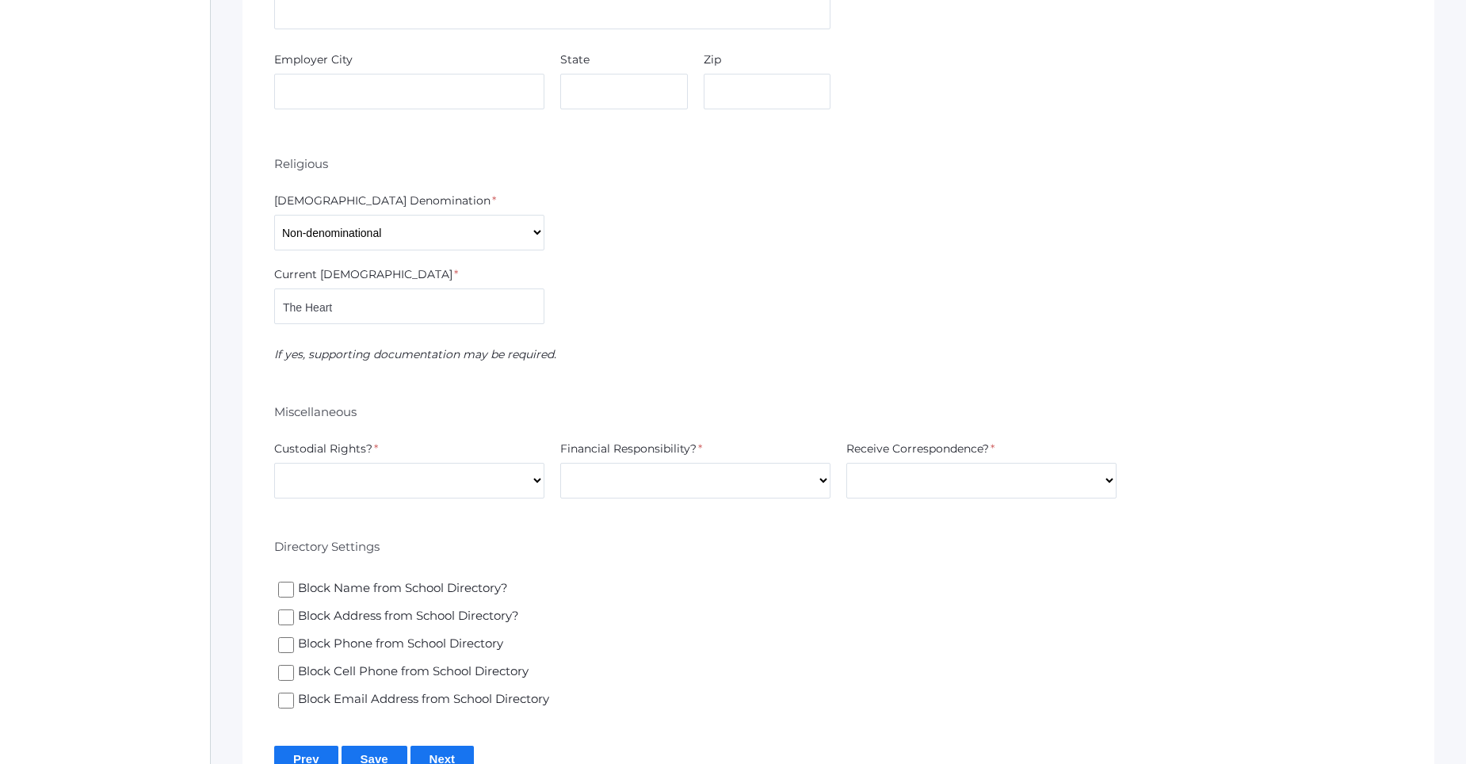
click at [405, 461] on div "Custodial Rights? *" at bounding box center [409, 452] width 270 height 22
click at [405, 482] on select "Yes No" at bounding box center [409, 481] width 270 height 36
select select "Yes"
click at [274, 463] on select "Yes No" at bounding box center [409, 481] width 270 height 36
click at [590, 480] on select "Yes No" at bounding box center [695, 481] width 270 height 36
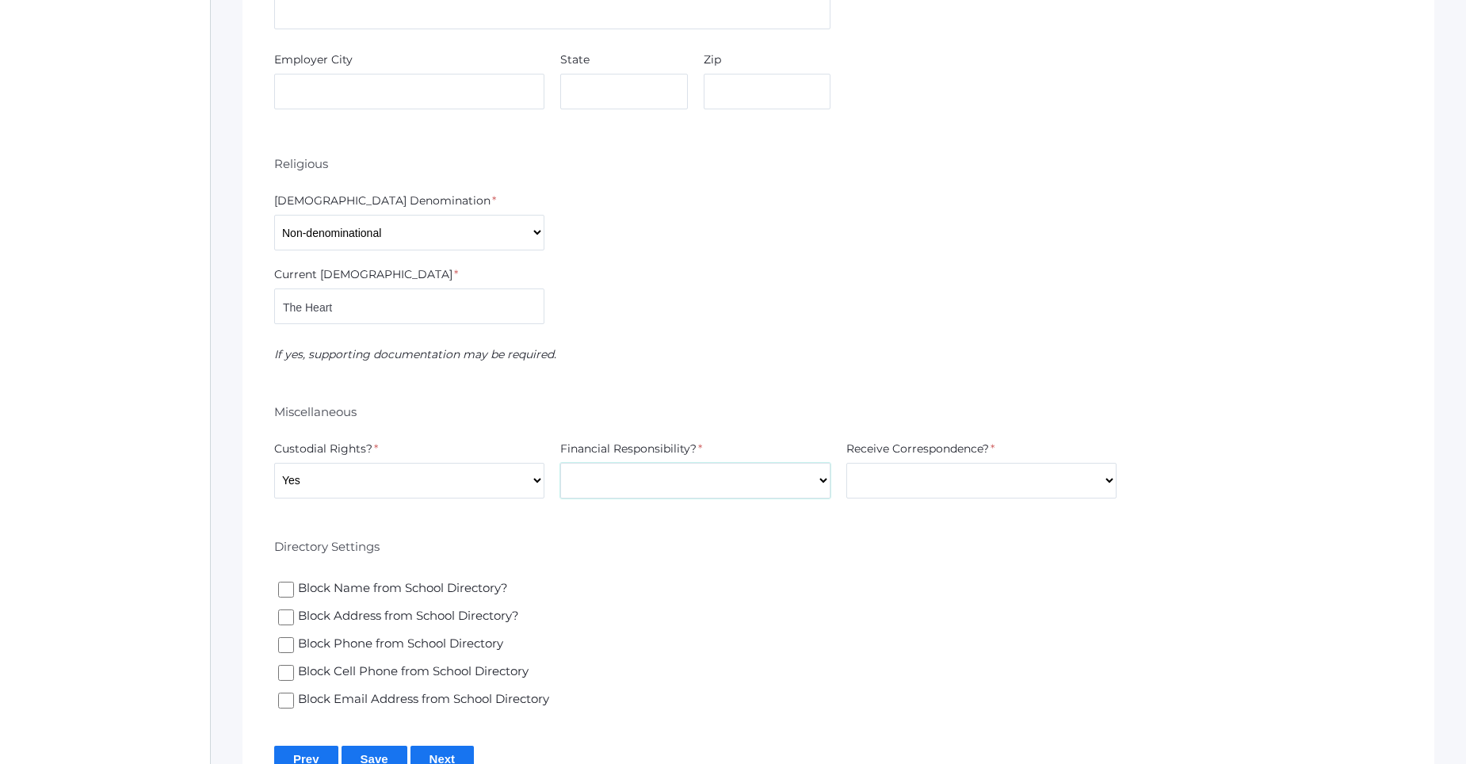
select select "Yes"
click at [560, 463] on select "Yes No" at bounding box center [695, 481] width 270 height 36
click at [896, 489] on select "Yes No" at bounding box center [981, 481] width 270 height 36
select select "Yes"
click at [846, 463] on select "Yes No" at bounding box center [981, 481] width 270 height 36
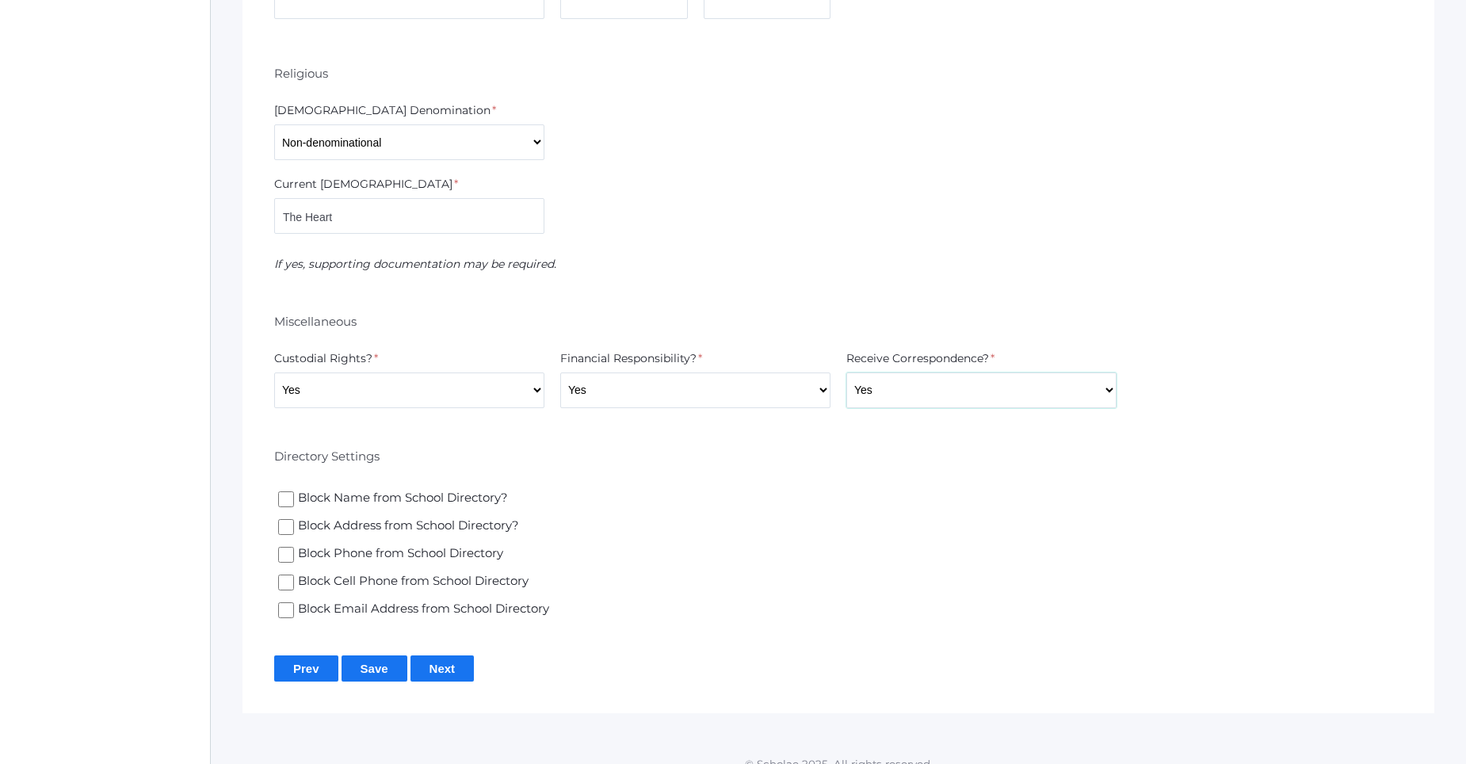
scroll to position [3042, 0]
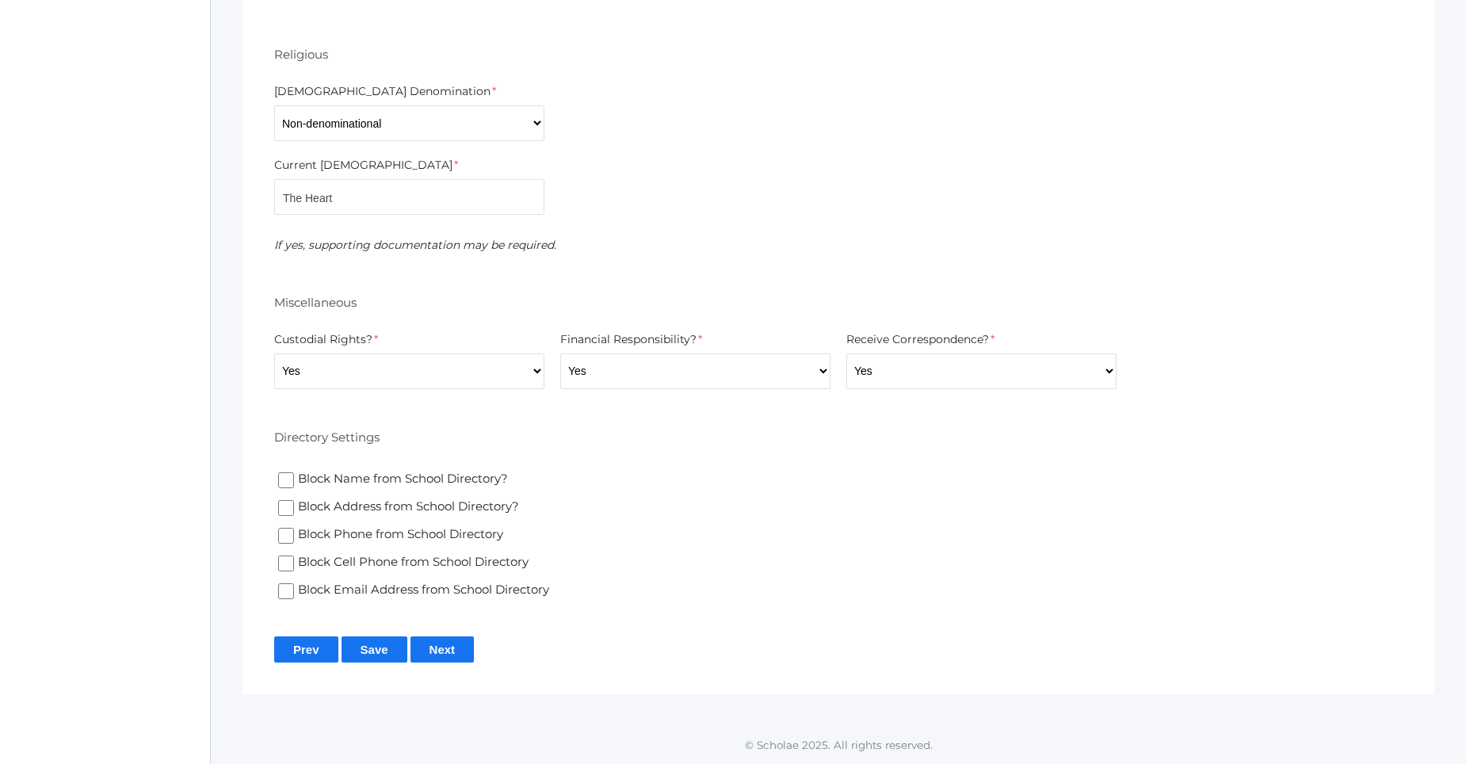
click at [428, 648] on input "Next" at bounding box center [443, 649] width 64 height 26
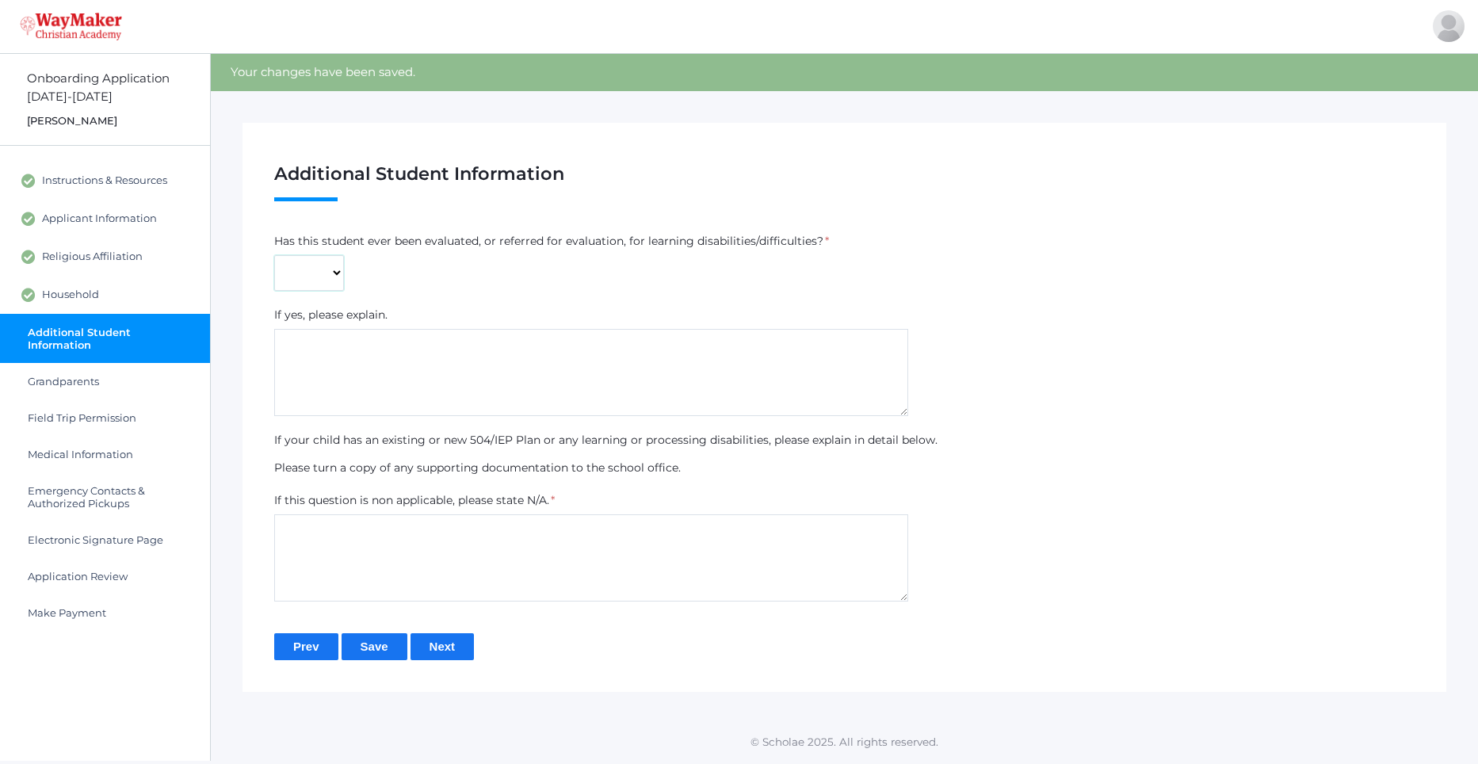
click at [342, 272] on select "Yes No" at bounding box center [309, 273] width 70 height 36
select select "No"
click at [274, 255] on select "Yes No" at bounding box center [309, 273] width 70 height 36
click at [336, 538] on textarea at bounding box center [591, 557] width 634 height 87
type textarea "N/A"
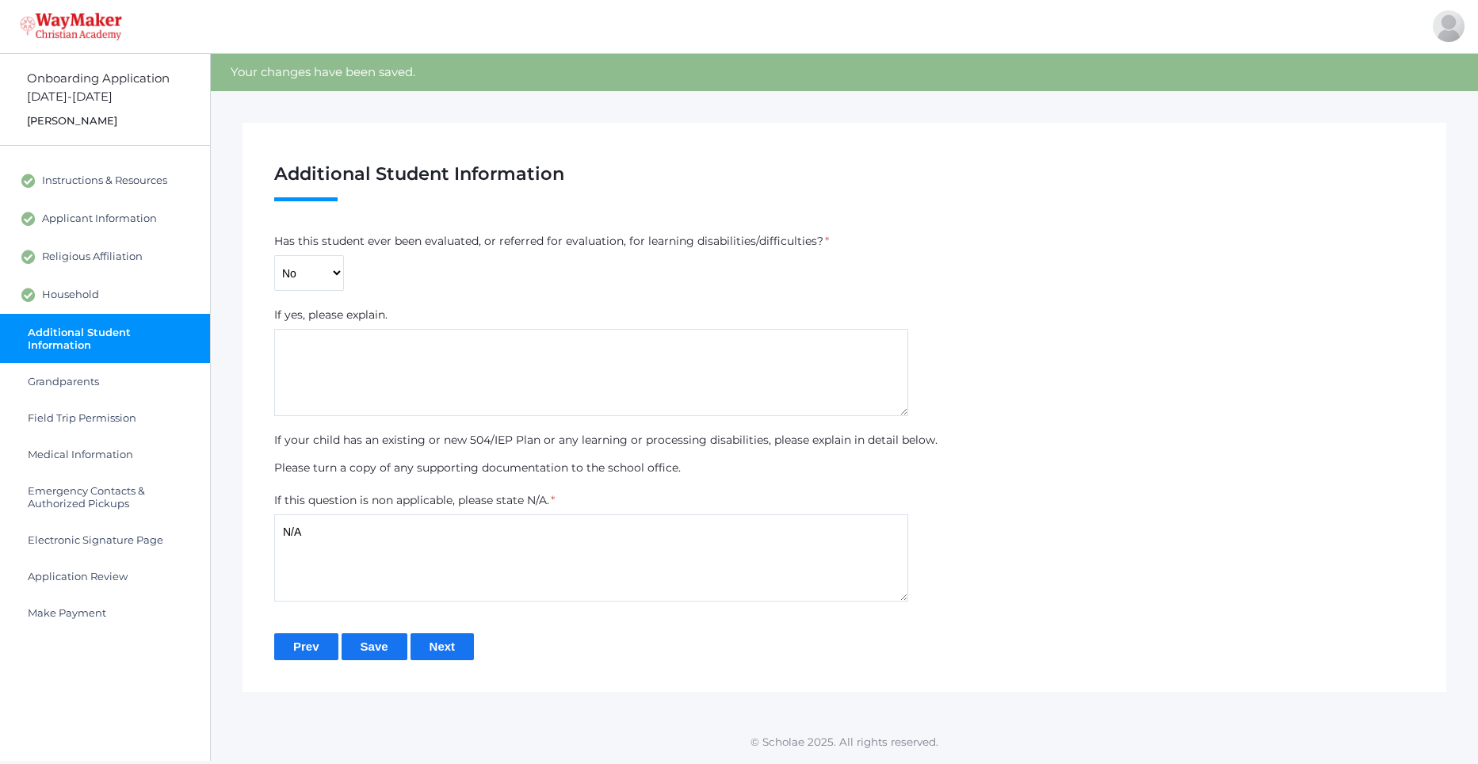
click at [445, 644] on input "Next" at bounding box center [443, 646] width 64 height 26
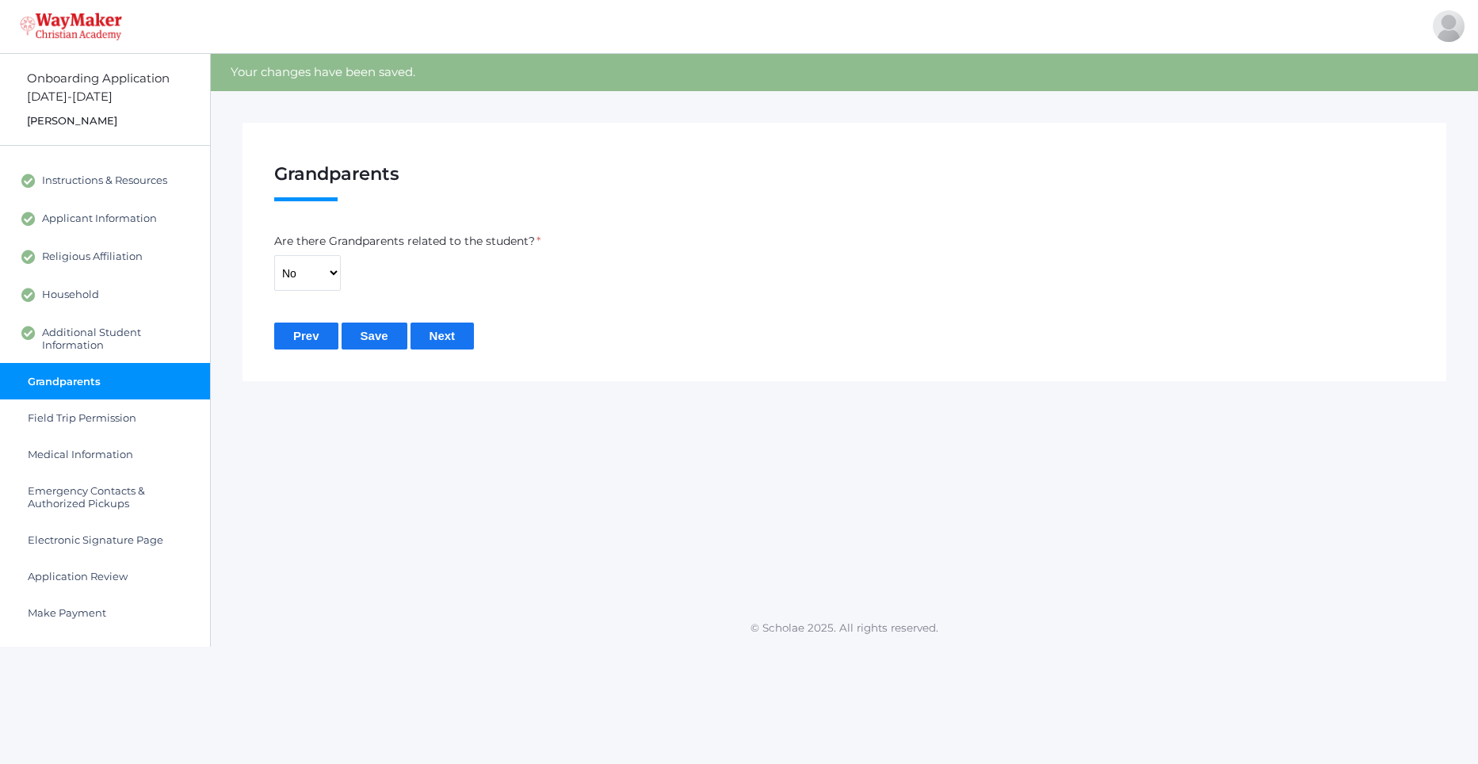
click at [449, 338] on input "Next" at bounding box center [443, 336] width 64 height 26
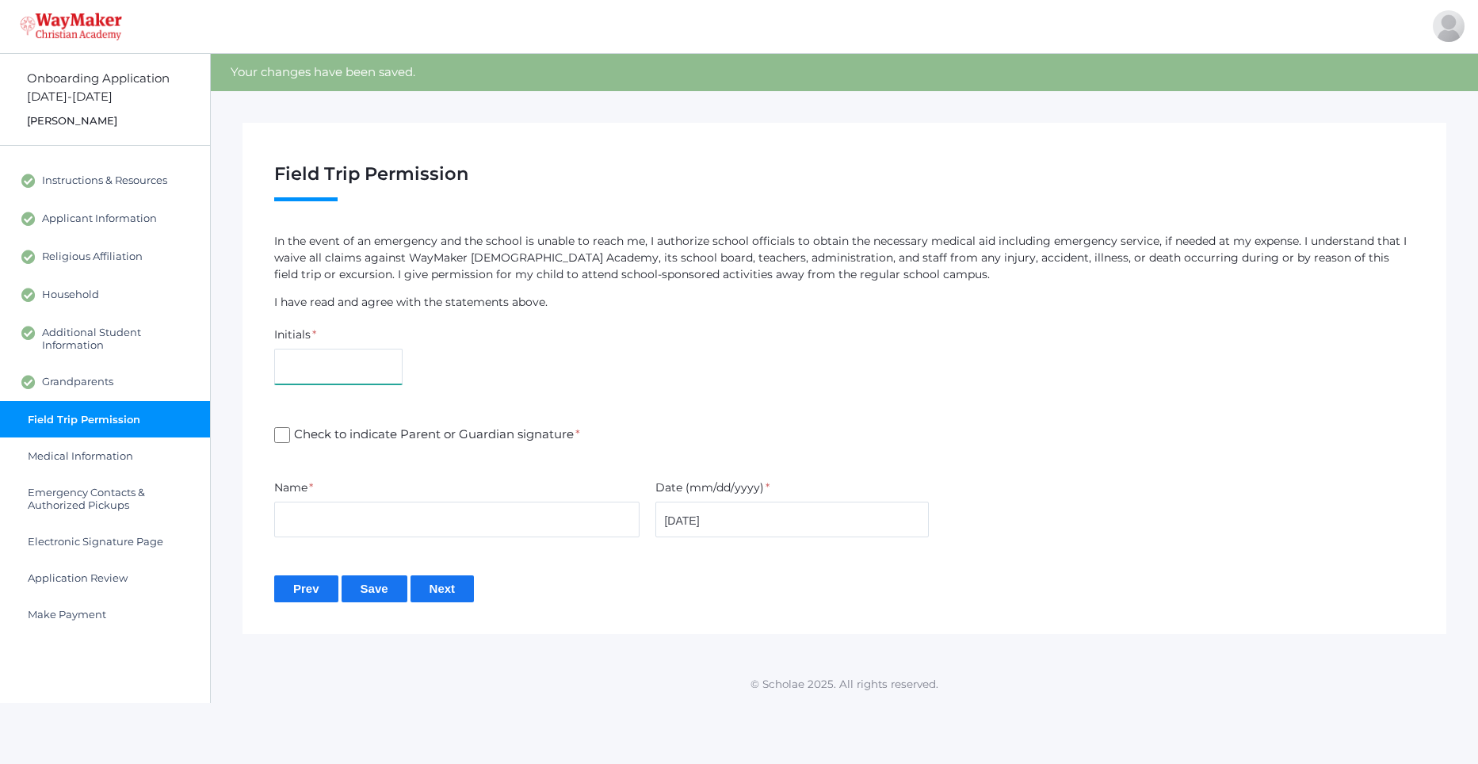
click at [362, 357] on input "text" at bounding box center [338, 367] width 128 height 36
type input "KP"
click at [278, 434] on input "Check to indicate Parent or Guardian signature *" at bounding box center [282, 435] width 16 height 16
checkbox input "true"
click at [313, 509] on input "text" at bounding box center [456, 520] width 365 height 36
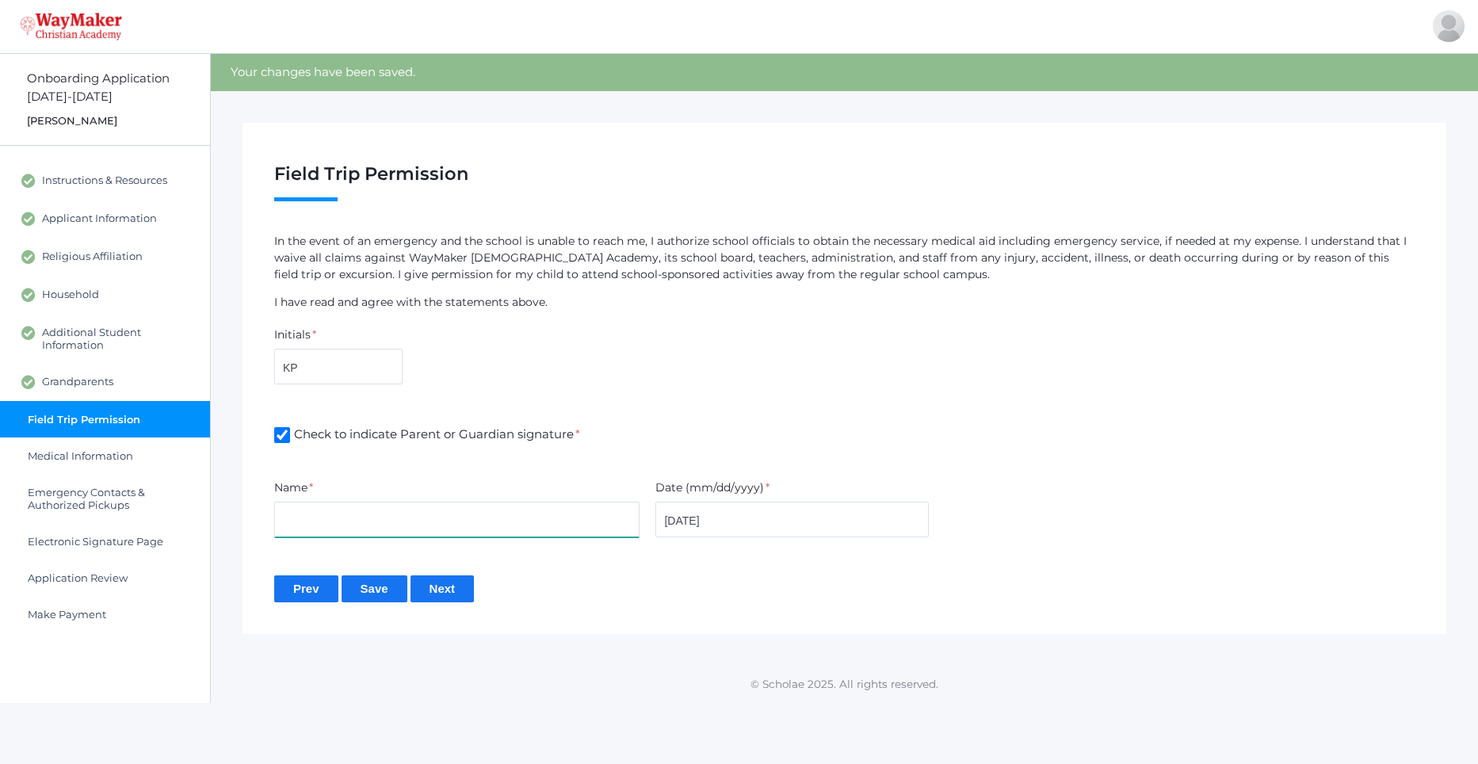
type input "[PERSON_NAME]"
click at [443, 590] on input "Next" at bounding box center [443, 588] width 64 height 26
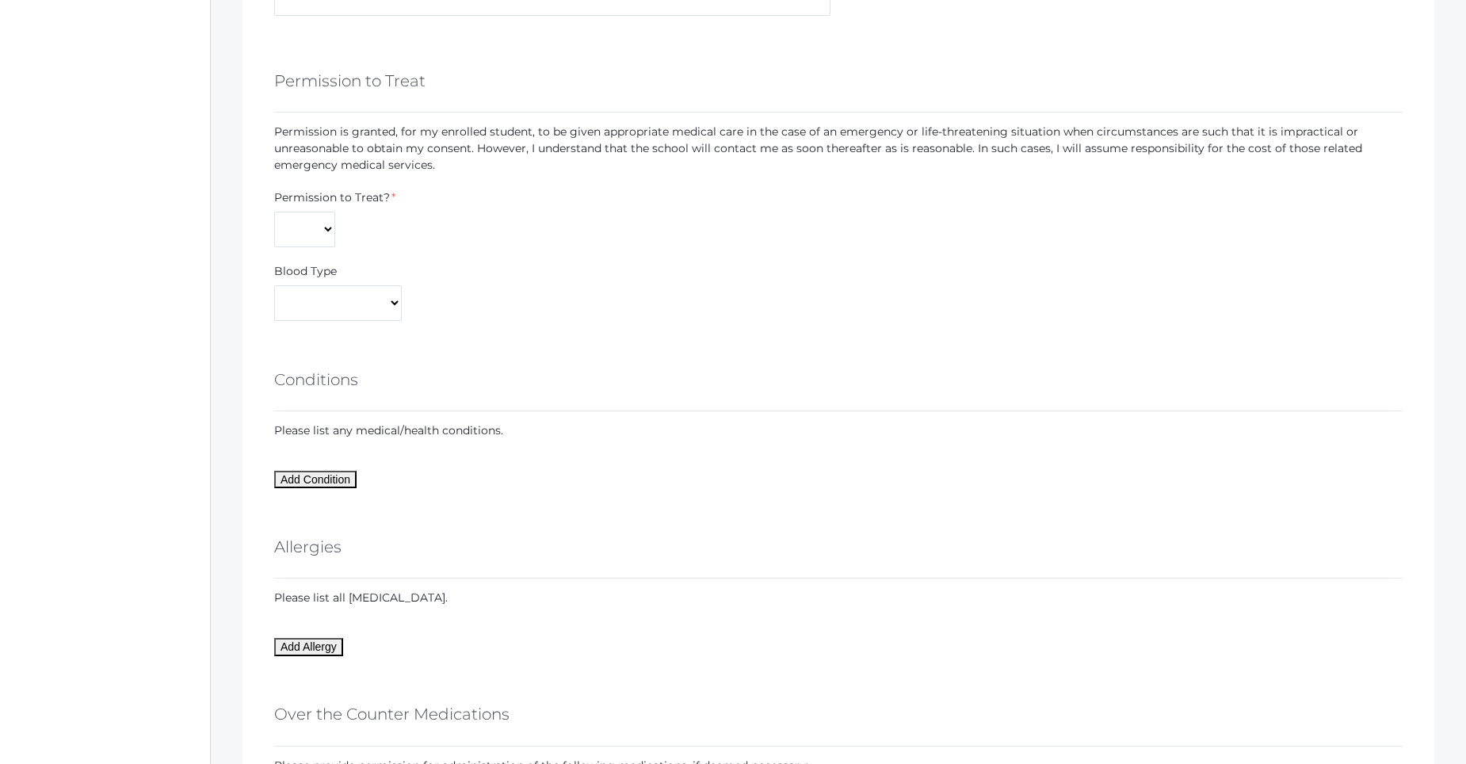
scroll to position [1110, 0]
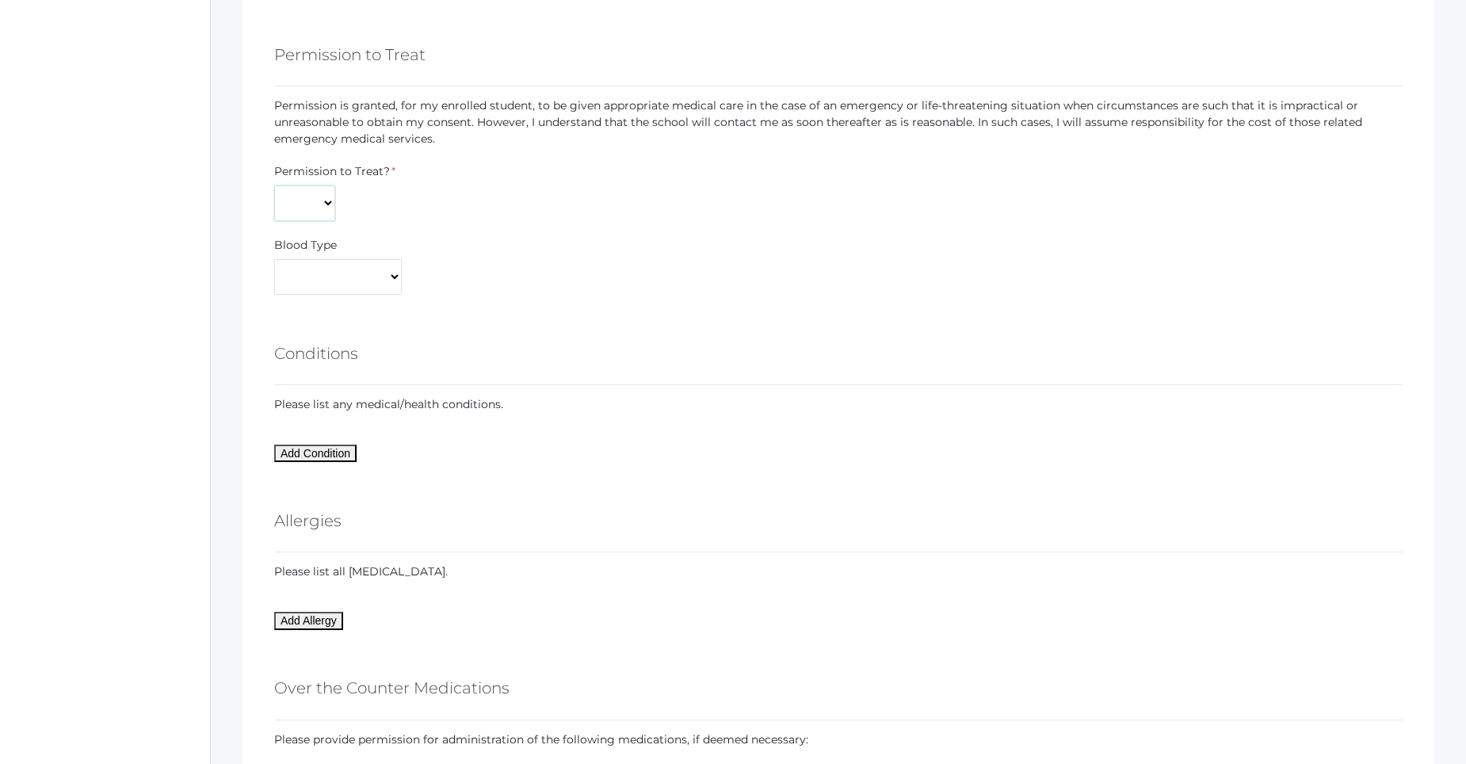
click at [314, 201] on select "Yes No" at bounding box center [304, 203] width 61 height 36
select select "Yes"
click at [274, 185] on select "Yes No" at bounding box center [304, 203] width 61 height 36
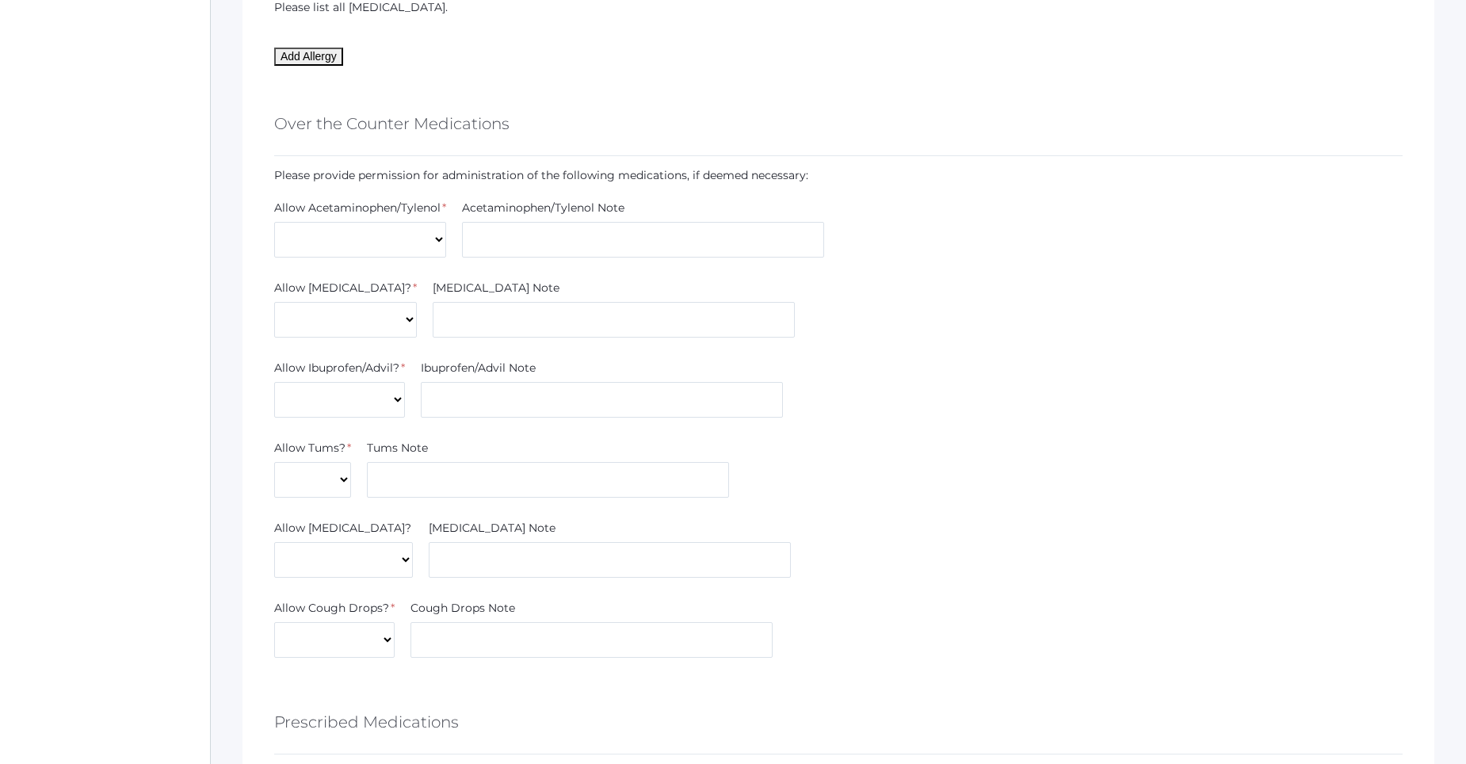
scroll to position [1744, 0]
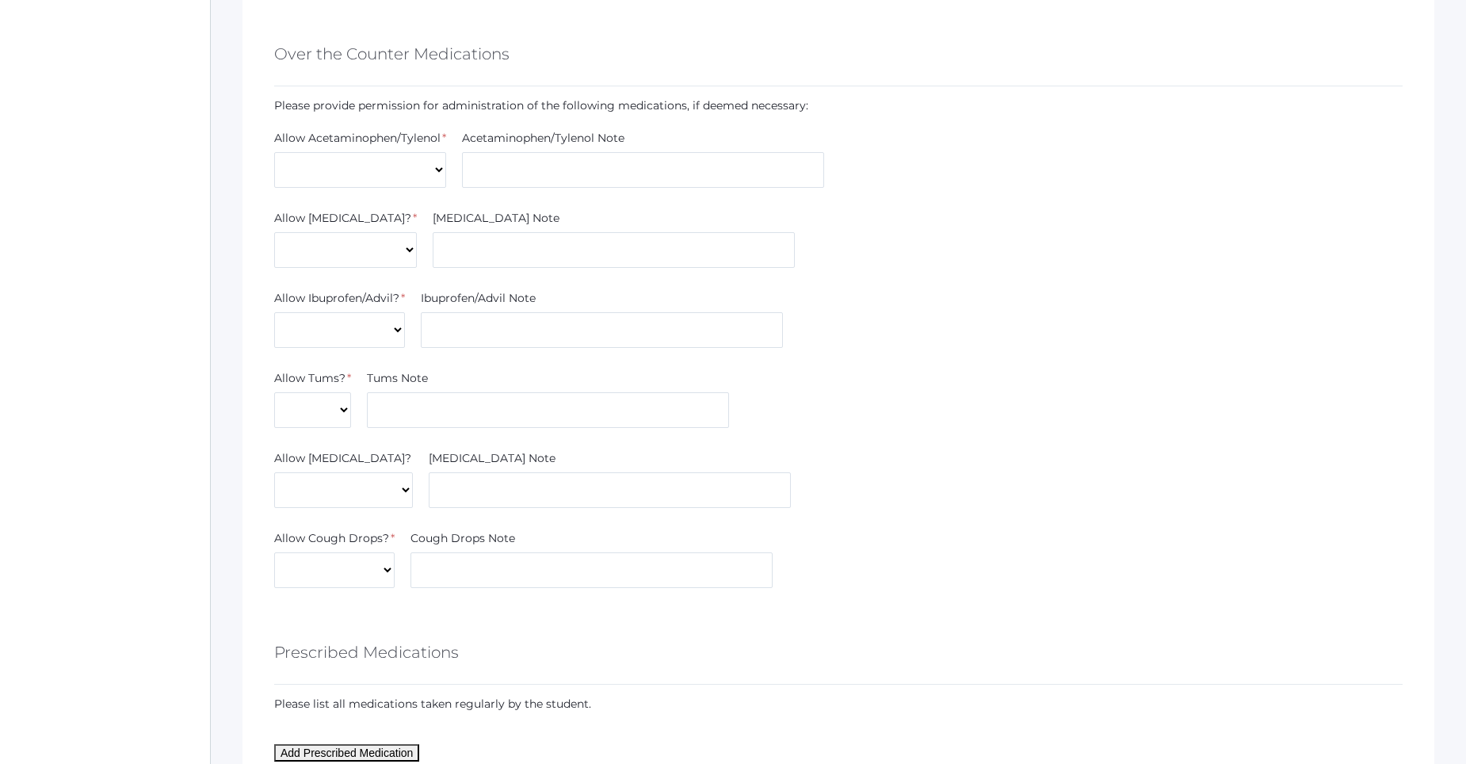
click at [415, 188] on div "Allow Acetaminophen/Tylenol * Yes No Acetaminophen/Tylenol Note" at bounding box center [838, 162] width 1144 height 64
click at [415, 185] on select "Yes No" at bounding box center [360, 170] width 172 height 36
select select "No"
click at [274, 152] on select "Yes No" at bounding box center [360, 170] width 172 height 36
click at [365, 252] on select "Yes No" at bounding box center [345, 250] width 143 height 36
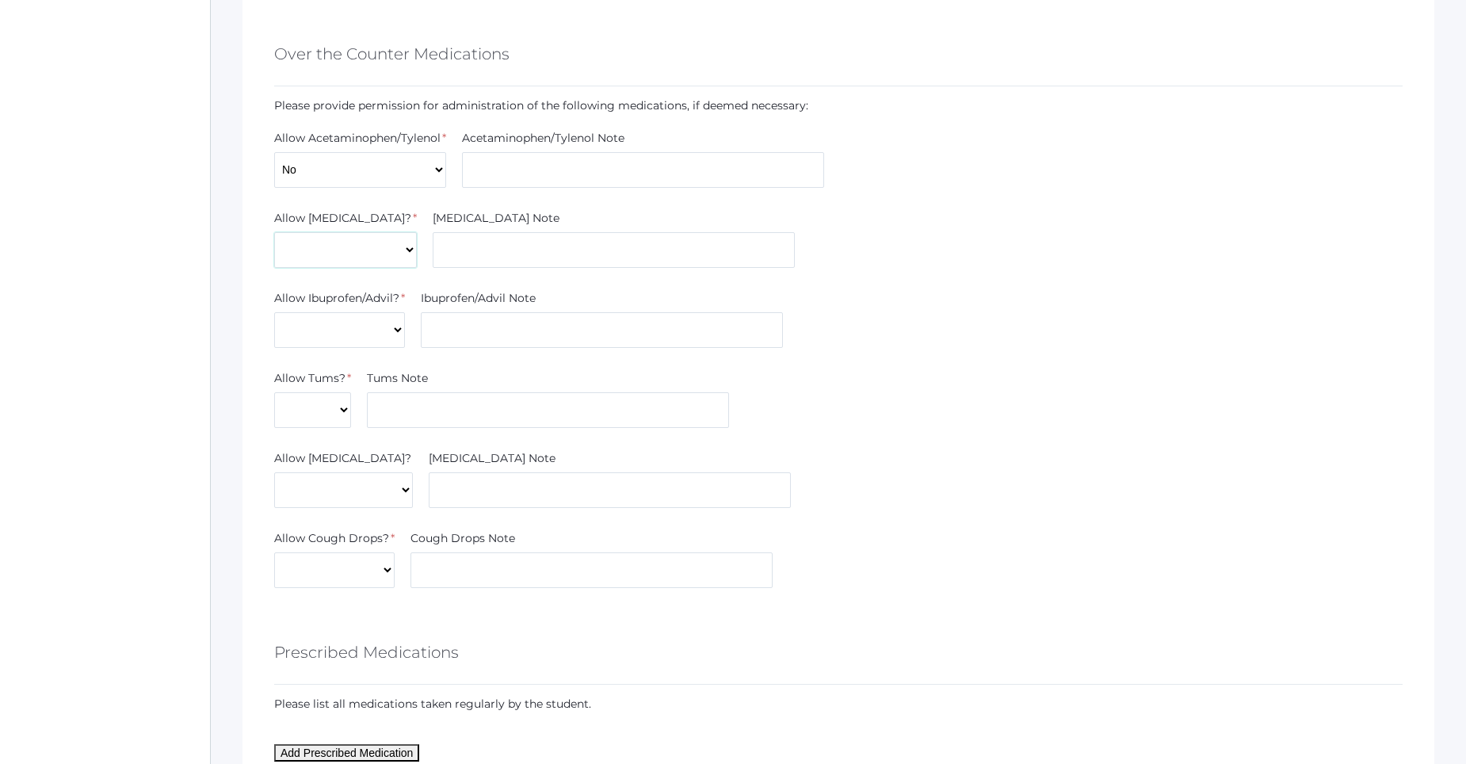
select select "Yes"
click at [274, 232] on select "Yes No" at bounding box center [345, 250] width 143 height 36
click at [356, 332] on select "Yes No" at bounding box center [339, 330] width 131 height 36
select select "No"
click at [274, 312] on select "Yes No" at bounding box center [339, 330] width 131 height 36
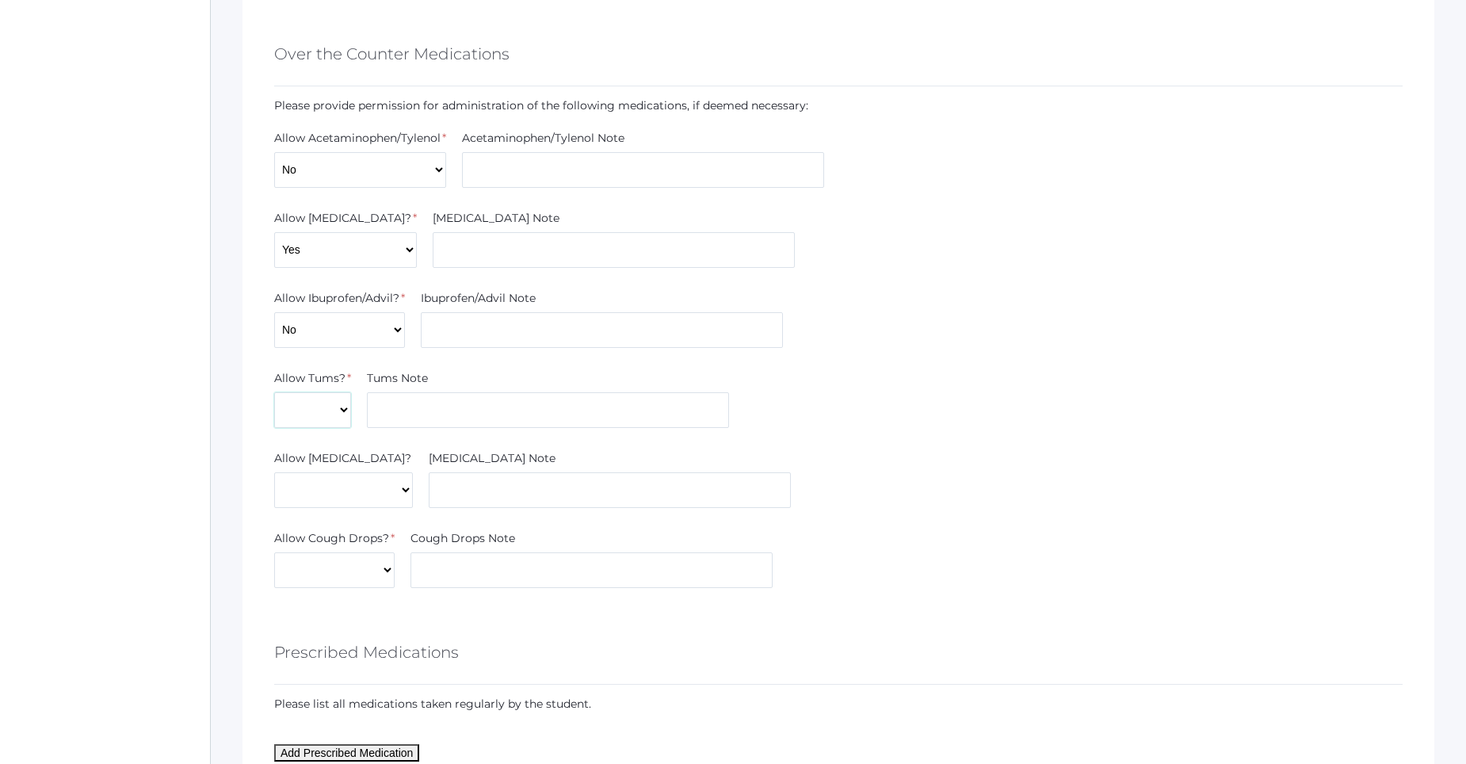
click at [343, 422] on select "Yes No" at bounding box center [312, 410] width 77 height 36
select select "Yes"
click at [274, 392] on select "Yes No" at bounding box center [312, 410] width 77 height 36
click at [326, 488] on select "Yes No" at bounding box center [343, 490] width 139 height 36
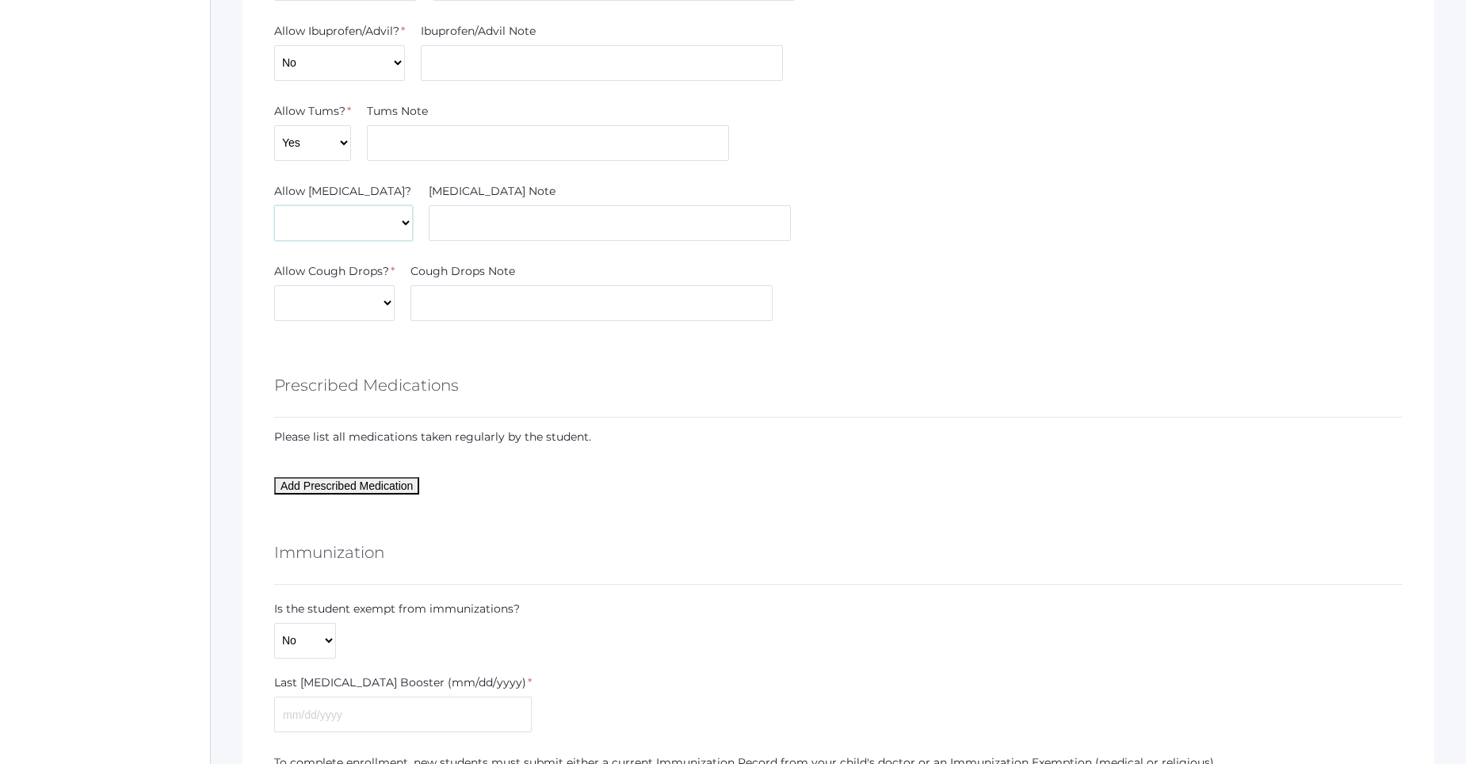
scroll to position [2061, 0]
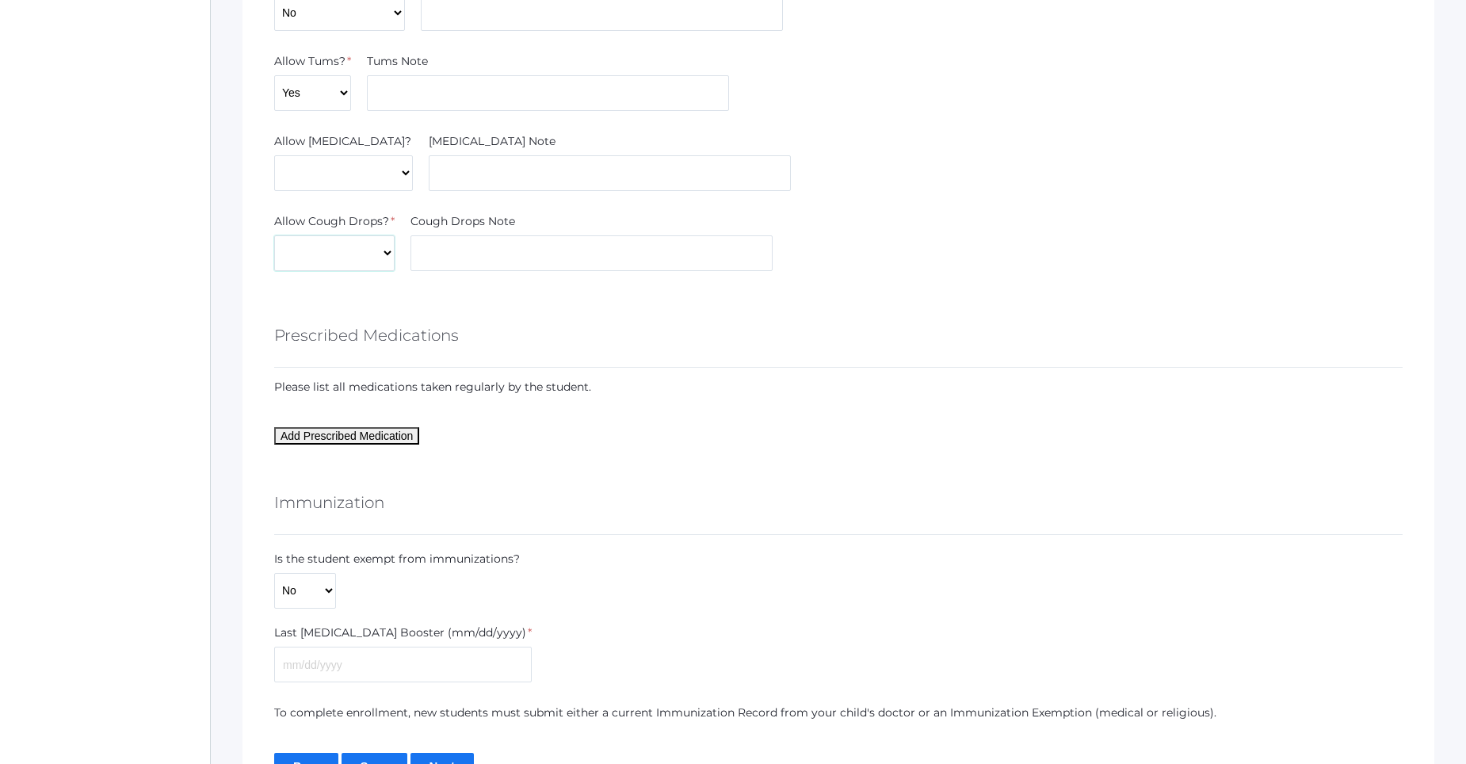
click at [361, 267] on select "Yes No" at bounding box center [334, 253] width 120 height 36
click at [361, 265] on select "Yes No" at bounding box center [334, 253] width 120 height 36
click at [361, 262] on select "Yes No" at bounding box center [334, 253] width 120 height 36
select select "Yes"
click at [274, 235] on select "Yes No" at bounding box center [334, 253] width 120 height 36
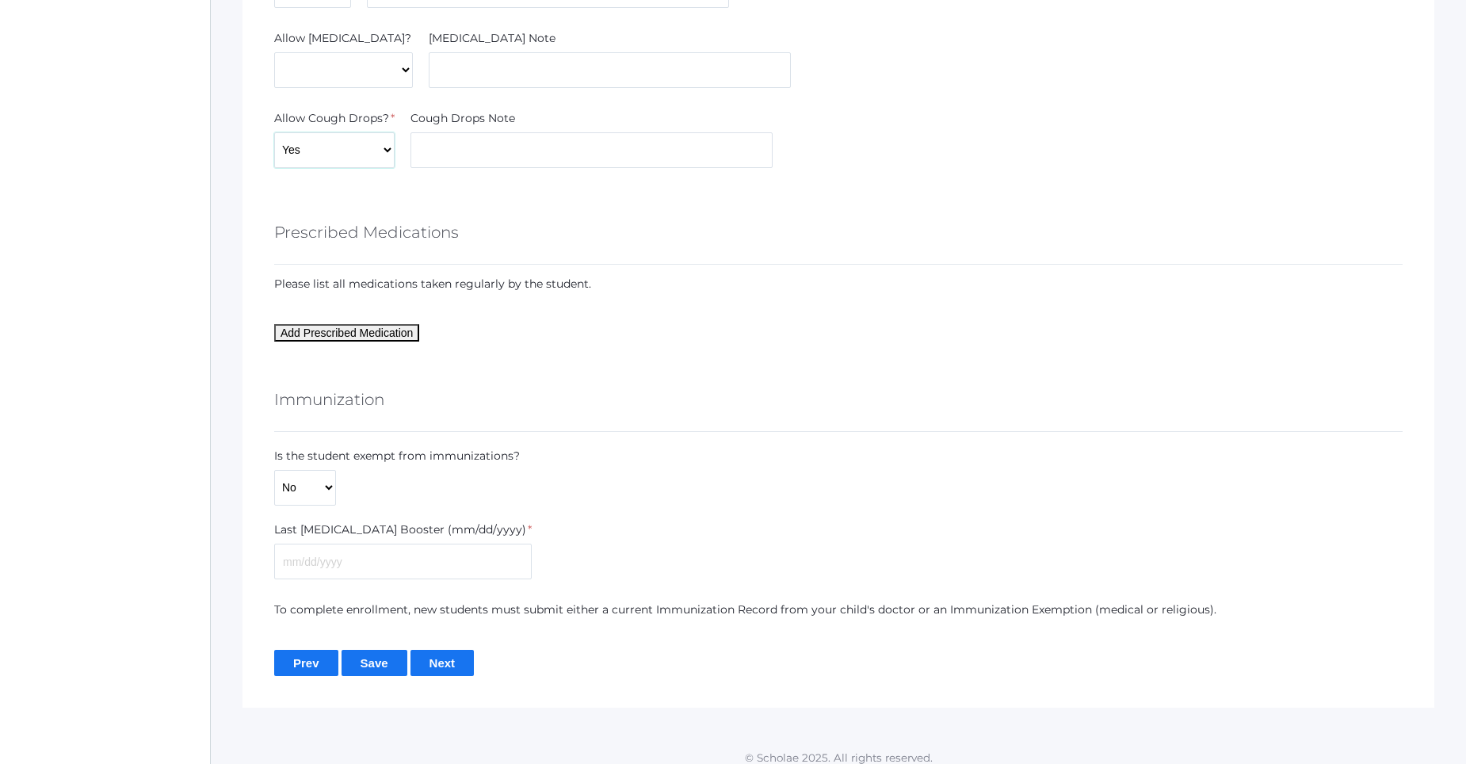
scroll to position [2176, 0]
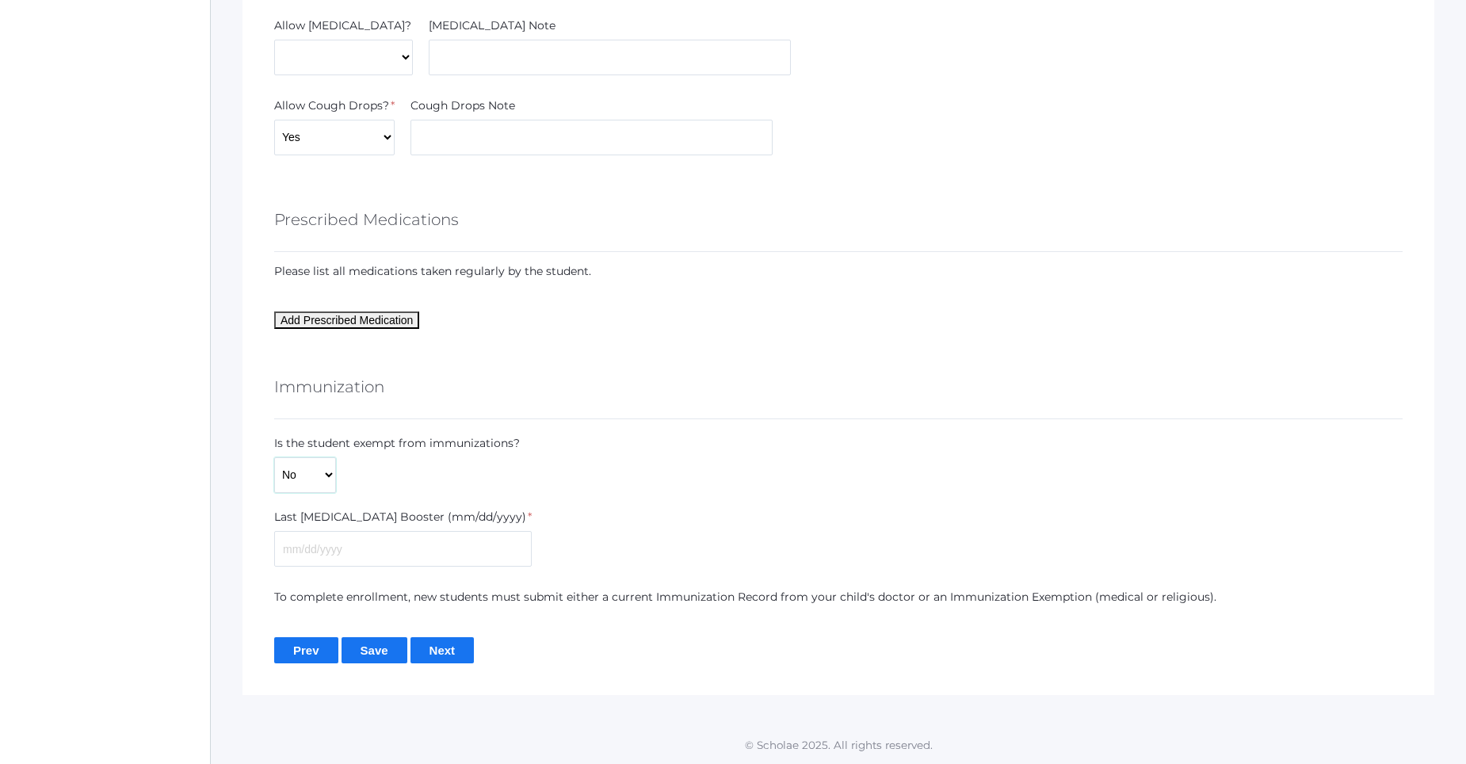
click at [330, 472] on select "Yes No" at bounding box center [305, 475] width 62 height 36
select select "Yes"
click at [274, 493] on select "Yes No" at bounding box center [305, 475] width 62 height 36
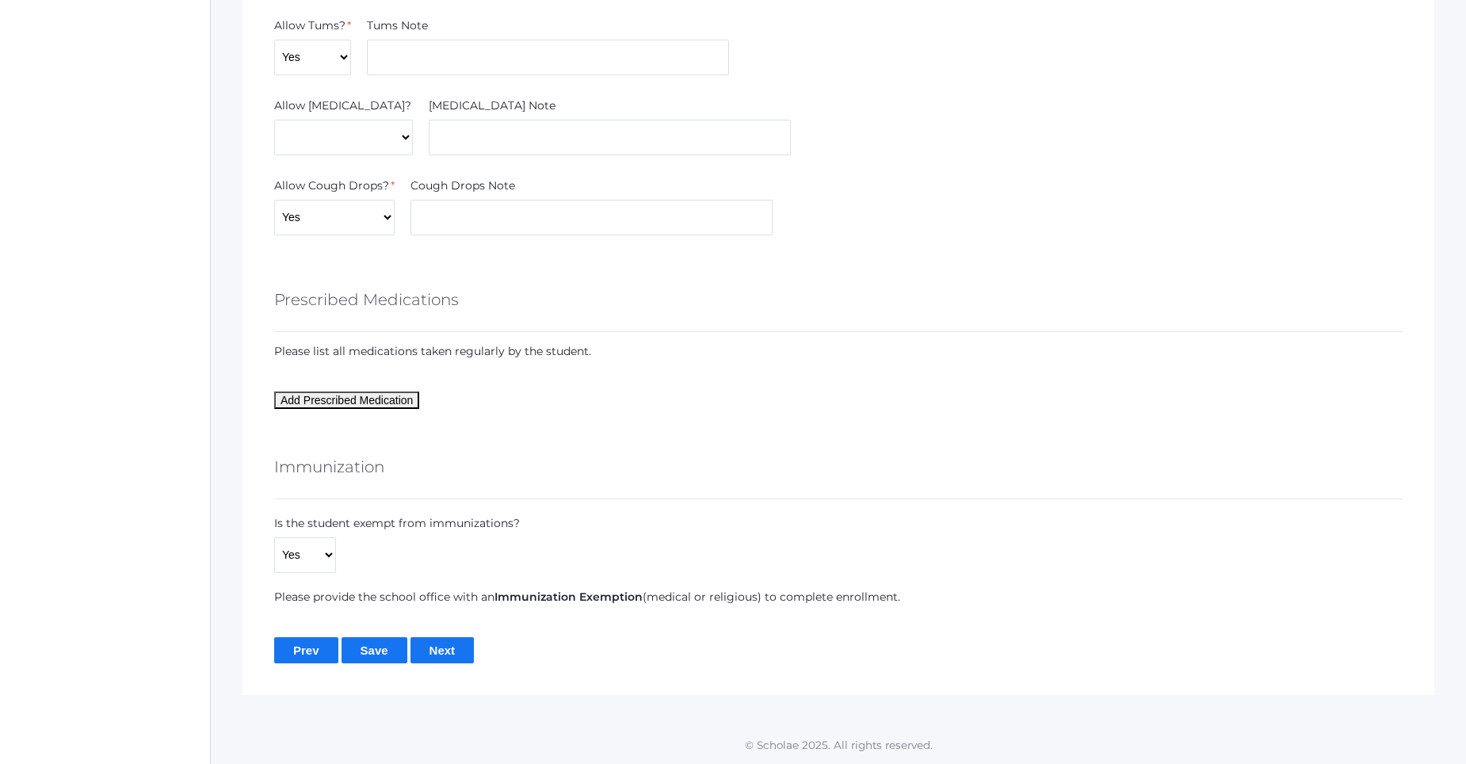
click at [437, 657] on input "Next" at bounding box center [443, 650] width 64 height 26
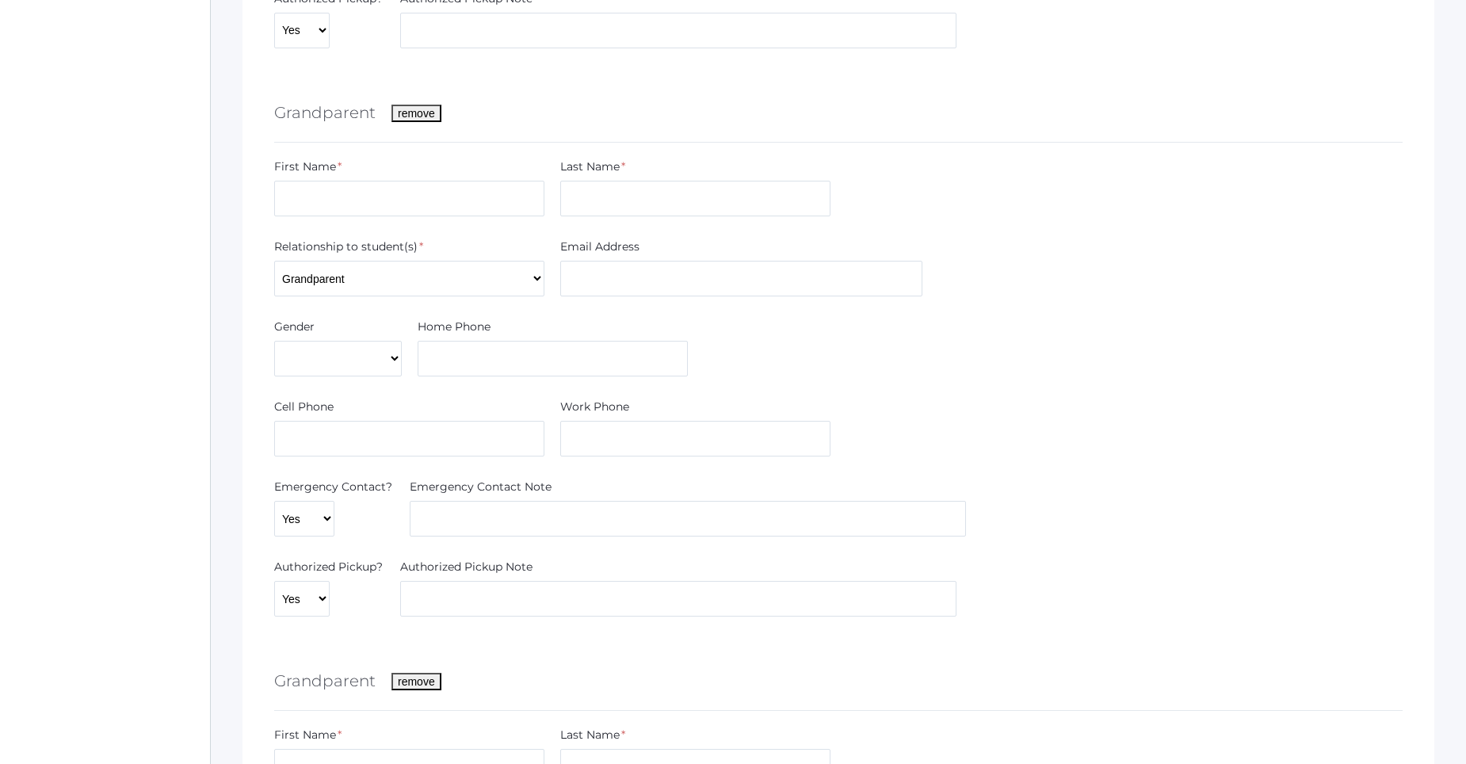
scroll to position [793, 0]
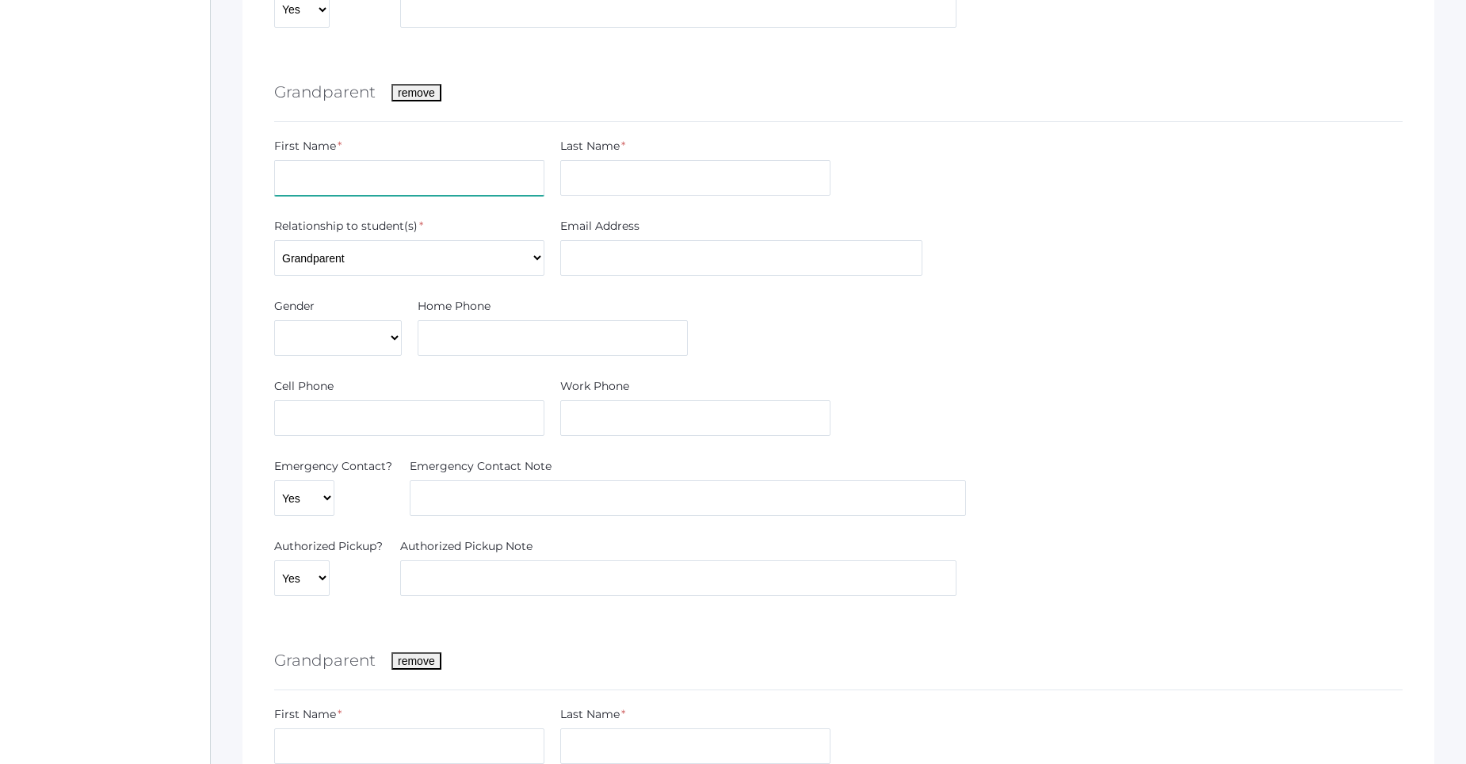
click at [434, 181] on input "text" at bounding box center [409, 178] width 270 height 36
type input "Becky"
type input "Sellers"
click at [427, 410] on input "text" at bounding box center [409, 418] width 270 height 36
type input "5414198335"
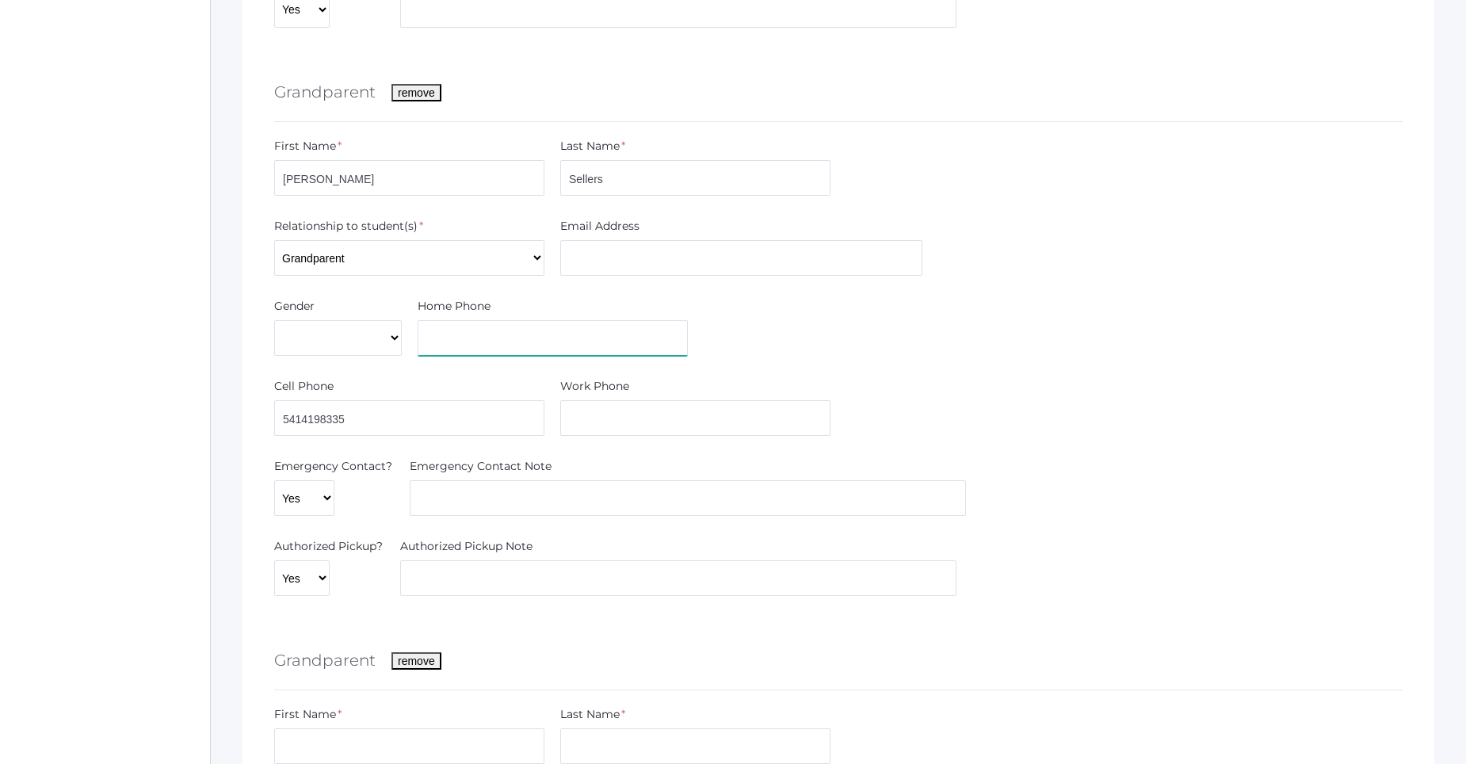
type input "5414198335"
type input "[PERSON_NAME]"
type input "Sellers"
type input "5414198335"
click at [437, 97] on button "remove" at bounding box center [417, 92] width 50 height 17
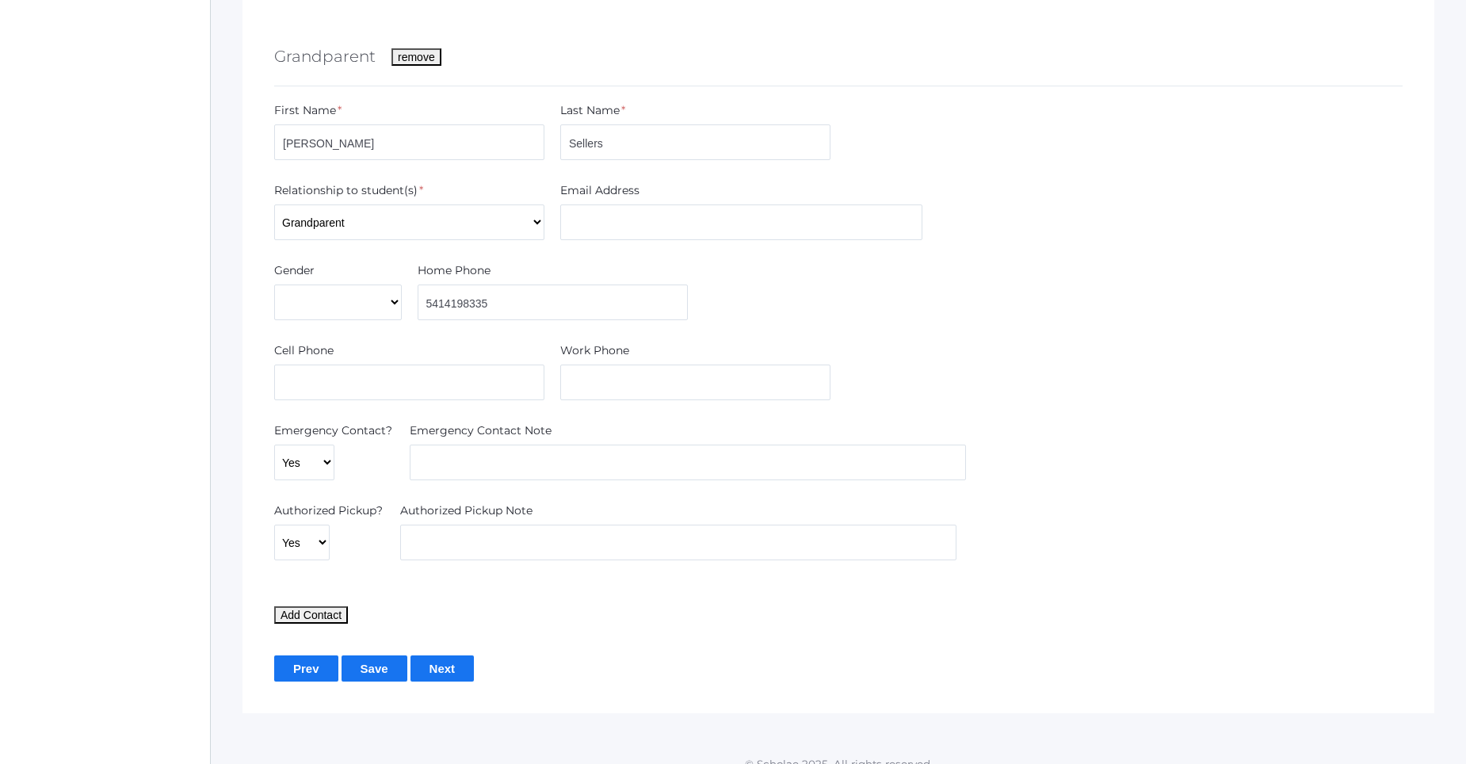
scroll to position [847, 0]
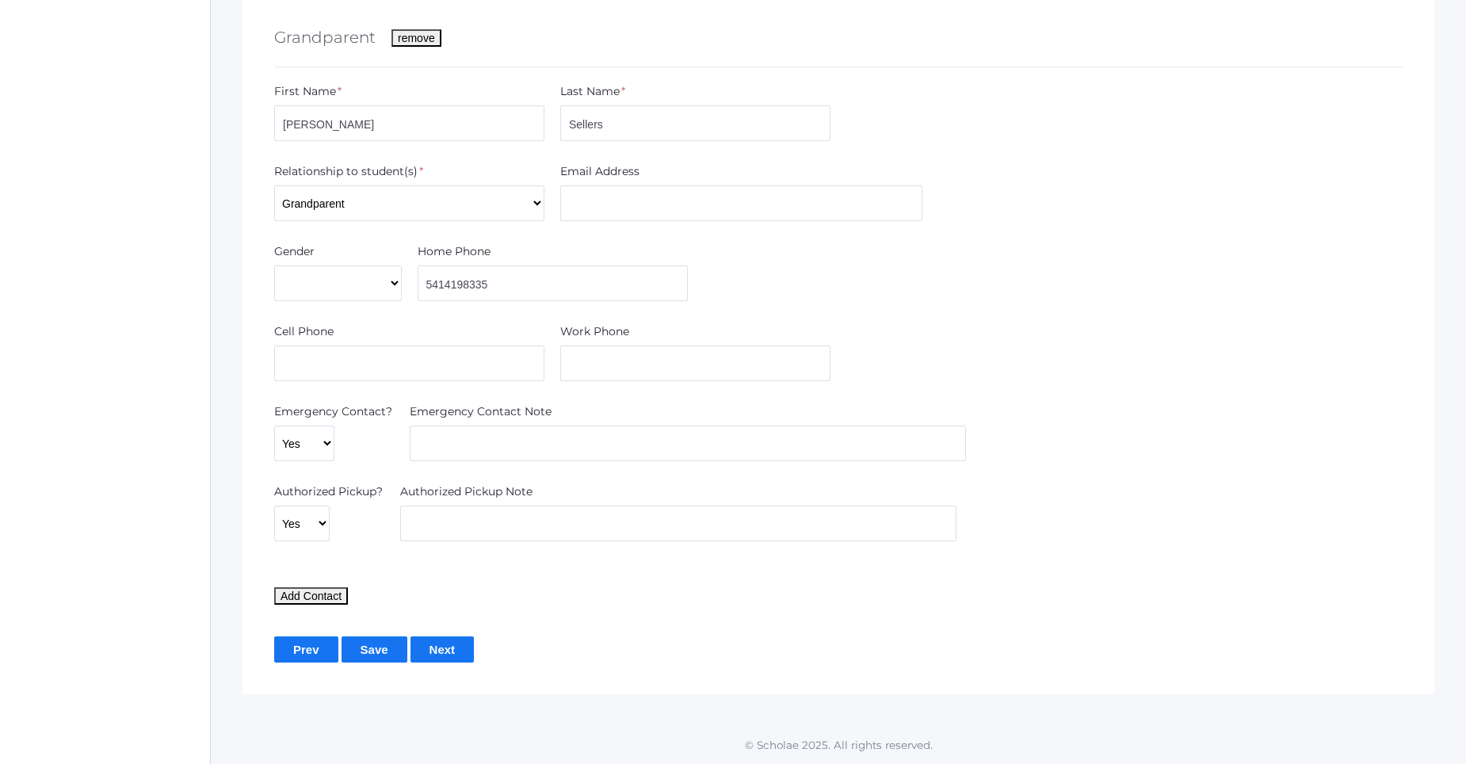
click at [430, 649] on input "Next" at bounding box center [443, 649] width 64 height 26
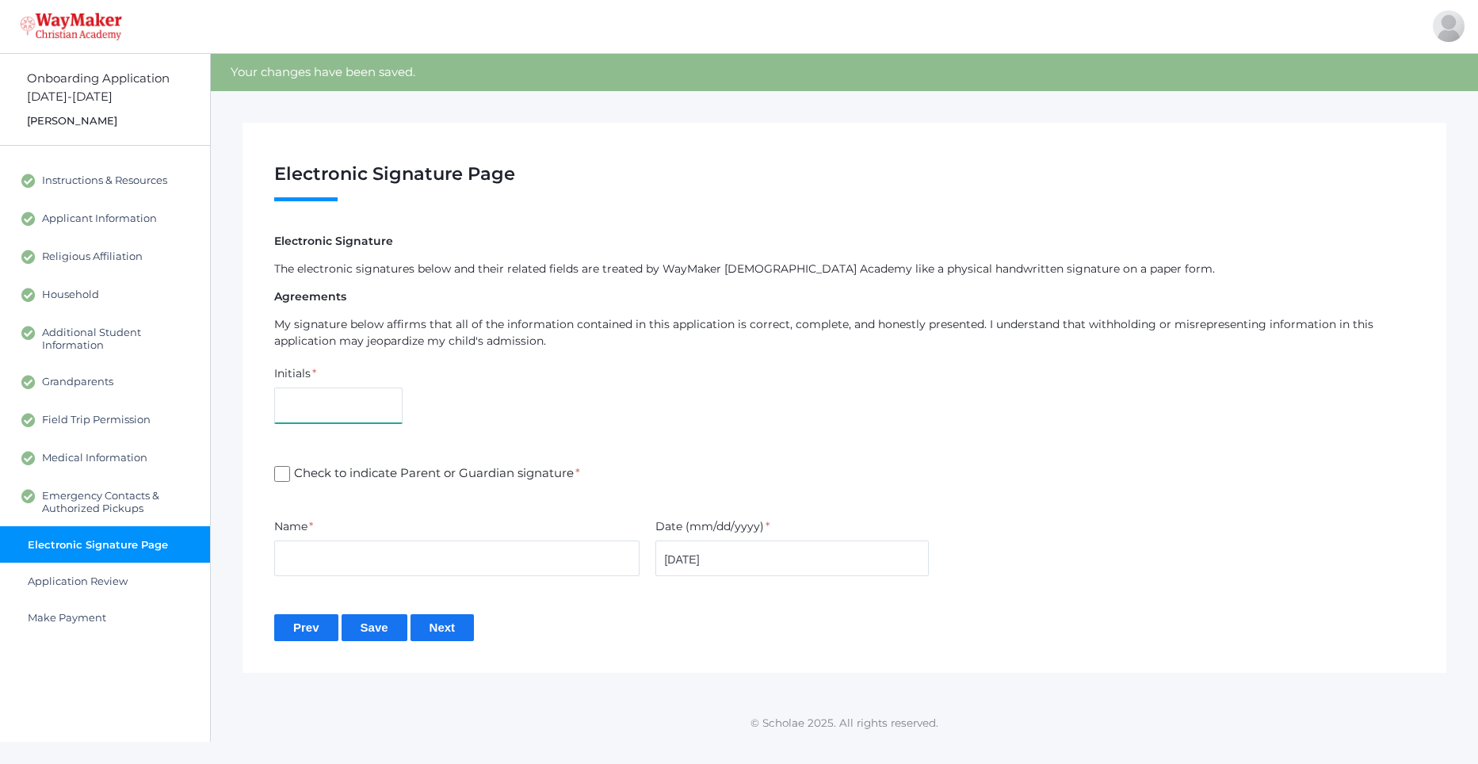
click at [340, 403] on input "text" at bounding box center [338, 406] width 128 height 36
type input "KP"
click at [285, 473] on input "Check to indicate Parent or Guardian signature *" at bounding box center [282, 474] width 16 height 16
checkbox input "true"
click at [294, 544] on input "text" at bounding box center [456, 559] width 365 height 36
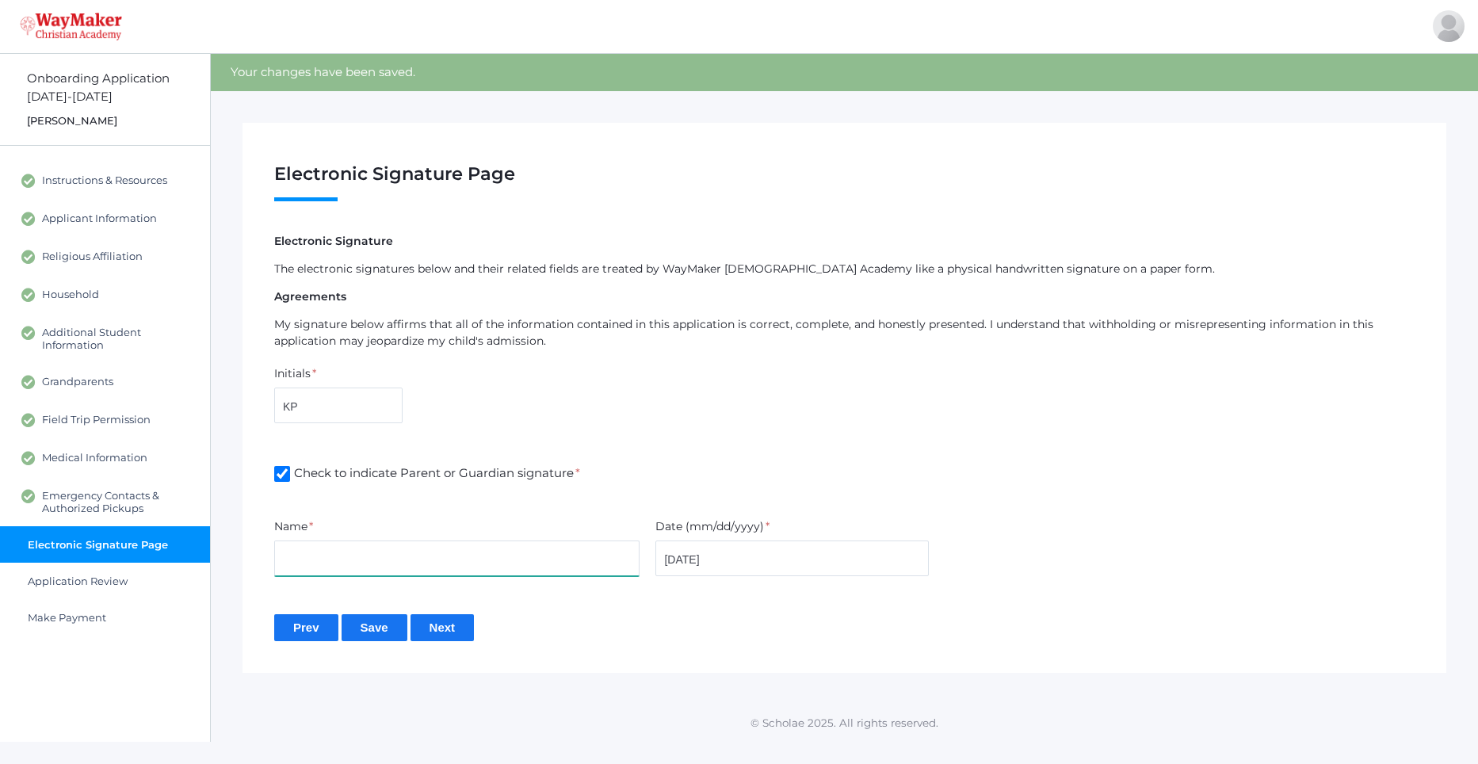
type input "[PERSON_NAME]"
click at [450, 631] on input "Next" at bounding box center [443, 627] width 64 height 26
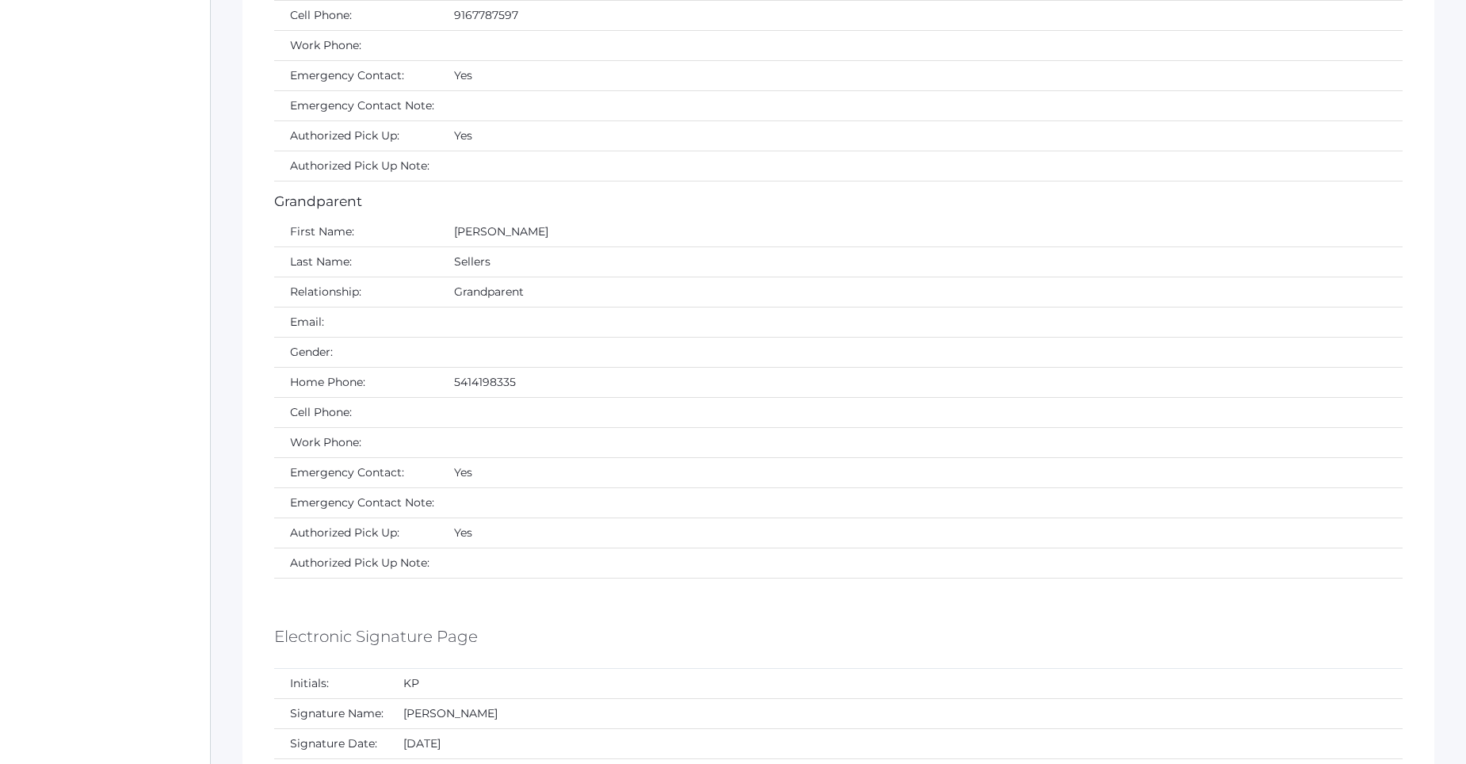
scroll to position [5922, 0]
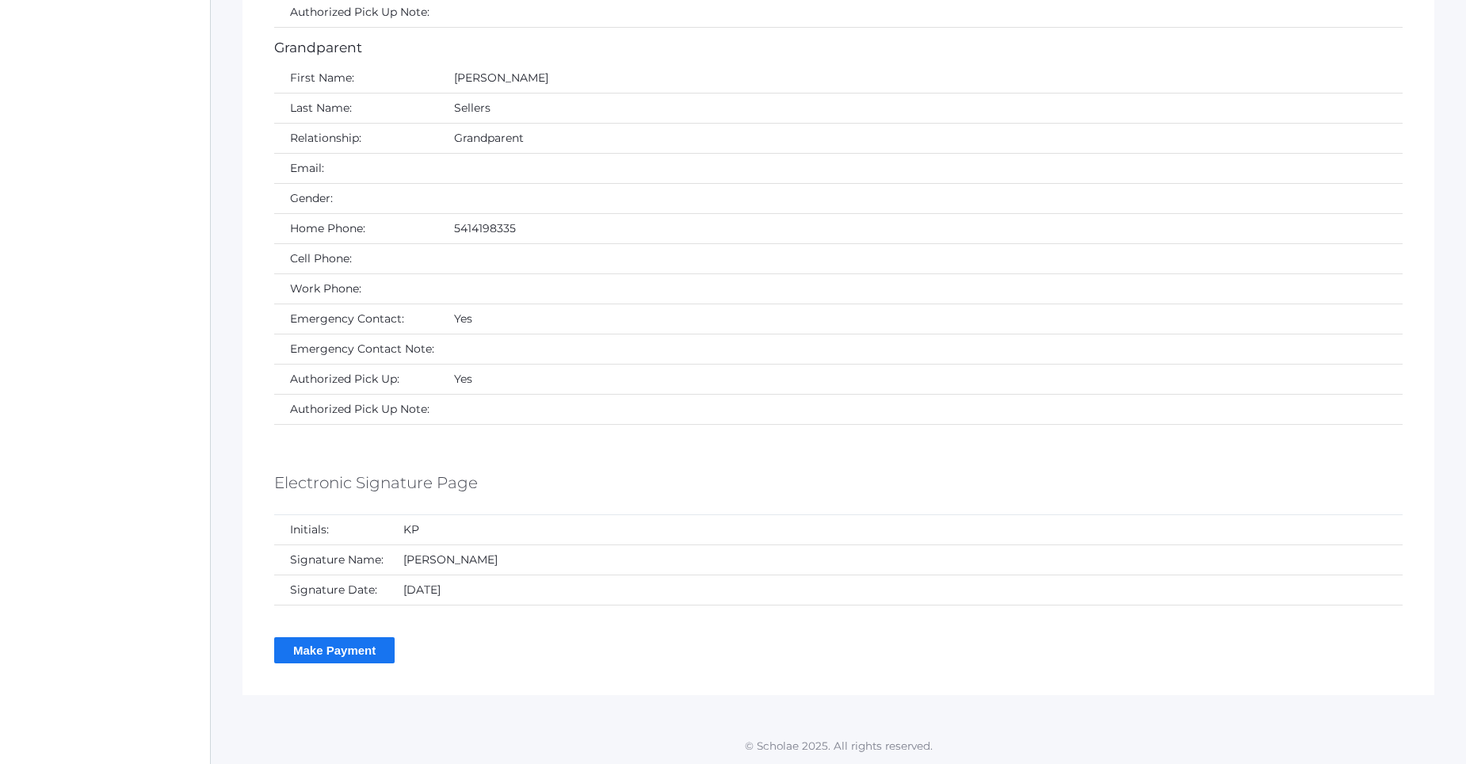
click at [366, 657] on input "Make Payment" at bounding box center [334, 650] width 120 height 26
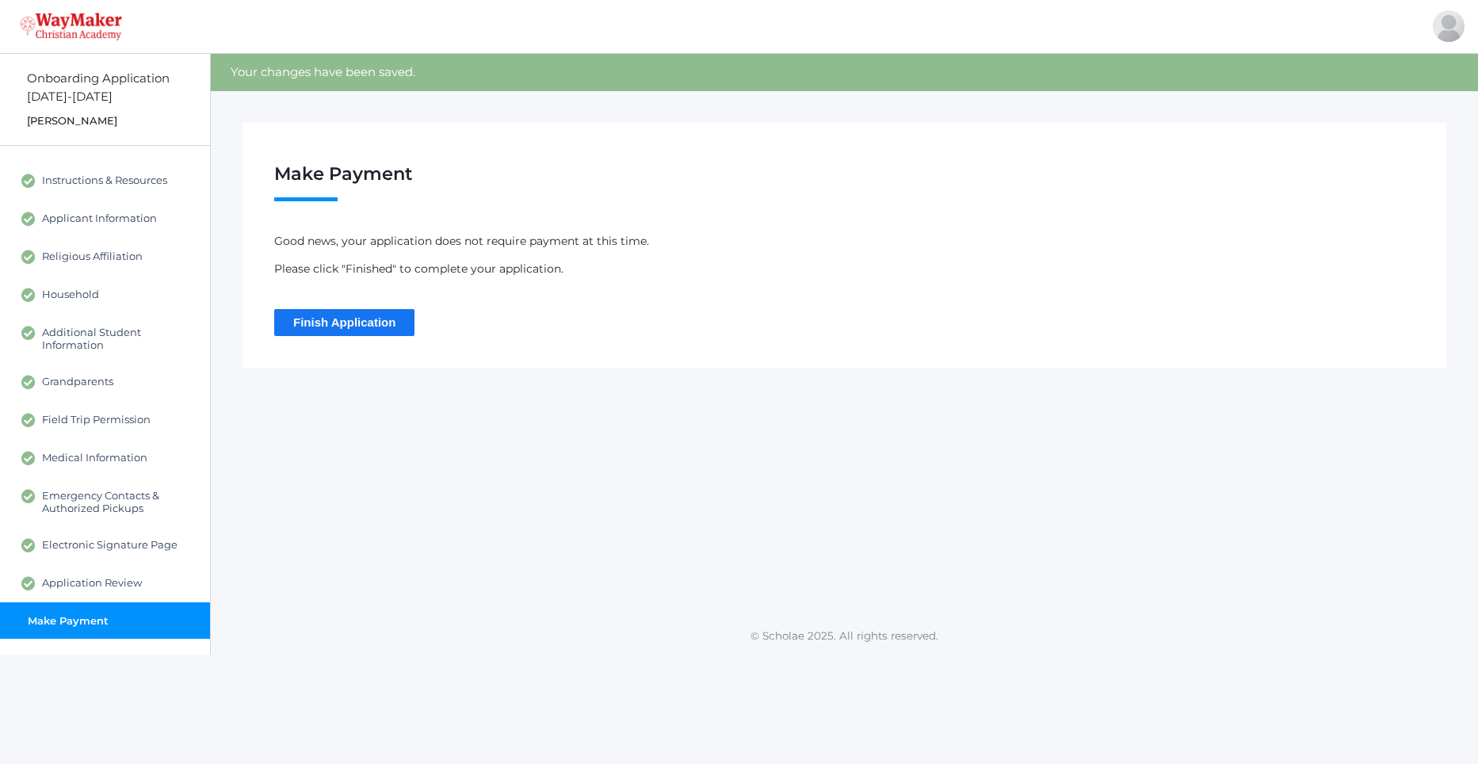
click at [357, 314] on input "Finish Application" at bounding box center [344, 322] width 140 height 26
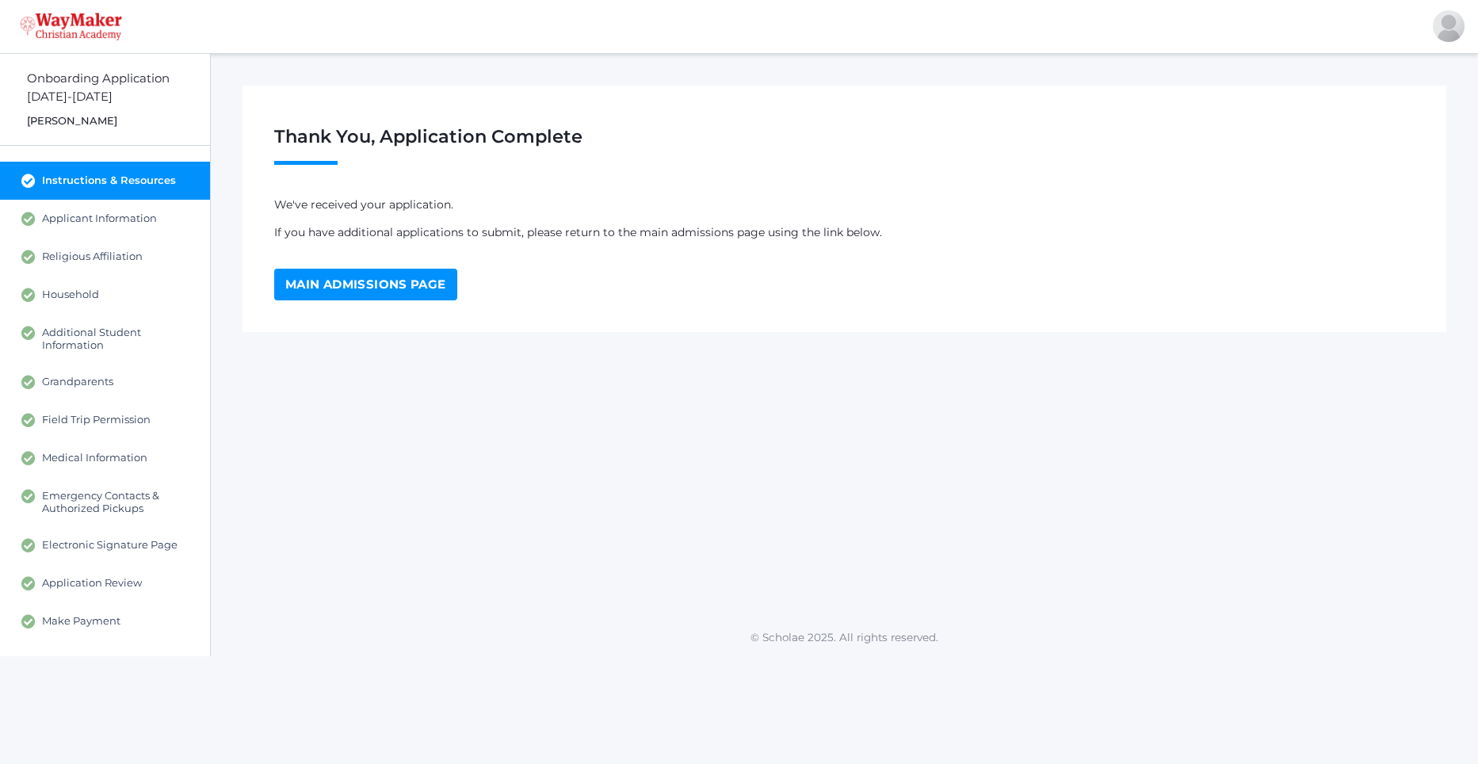
click at [356, 286] on link "Main Admissions Page" at bounding box center [365, 285] width 183 height 32
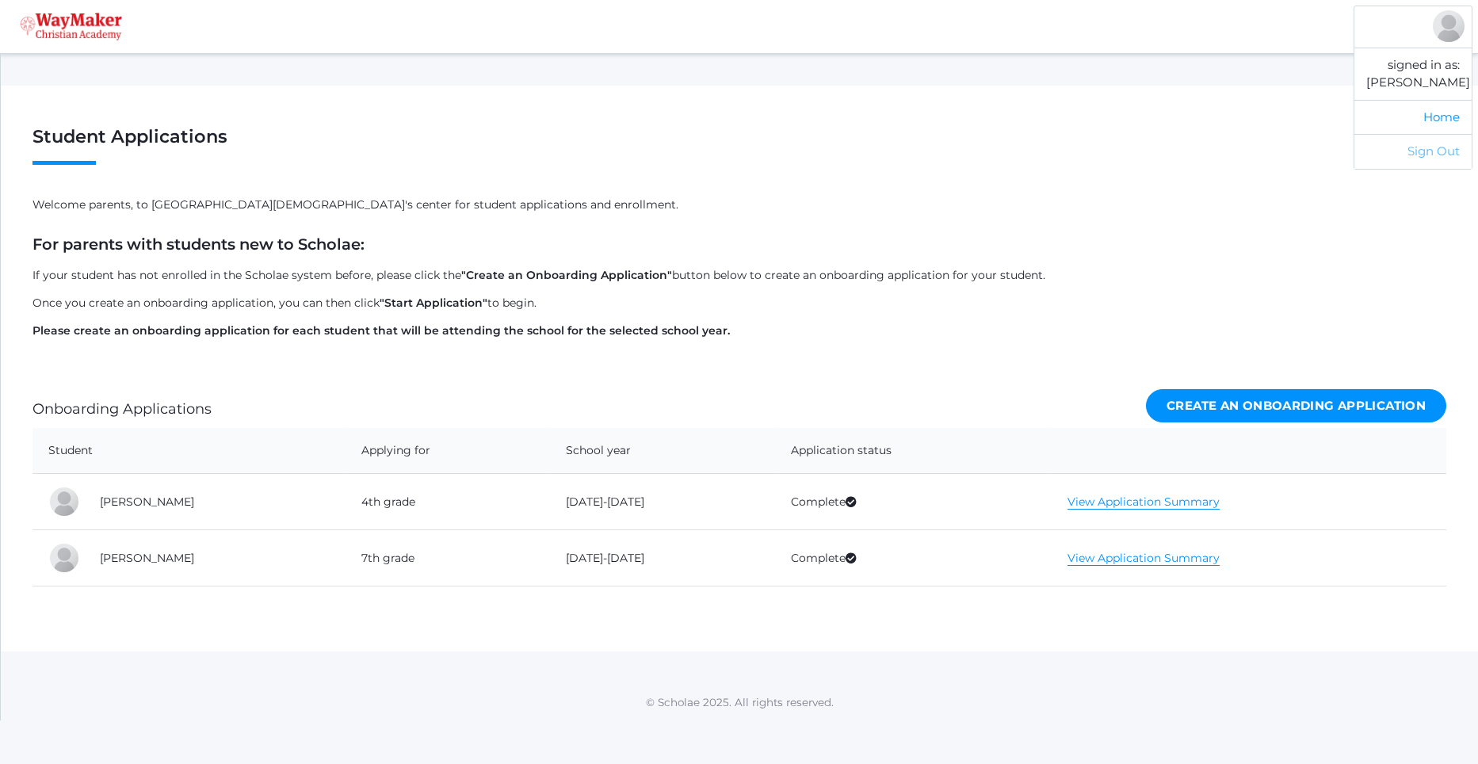
click at [1446, 168] on link "Sign Out" at bounding box center [1412, 151] width 117 height 35
